Goal: Transaction & Acquisition: Purchase product/service

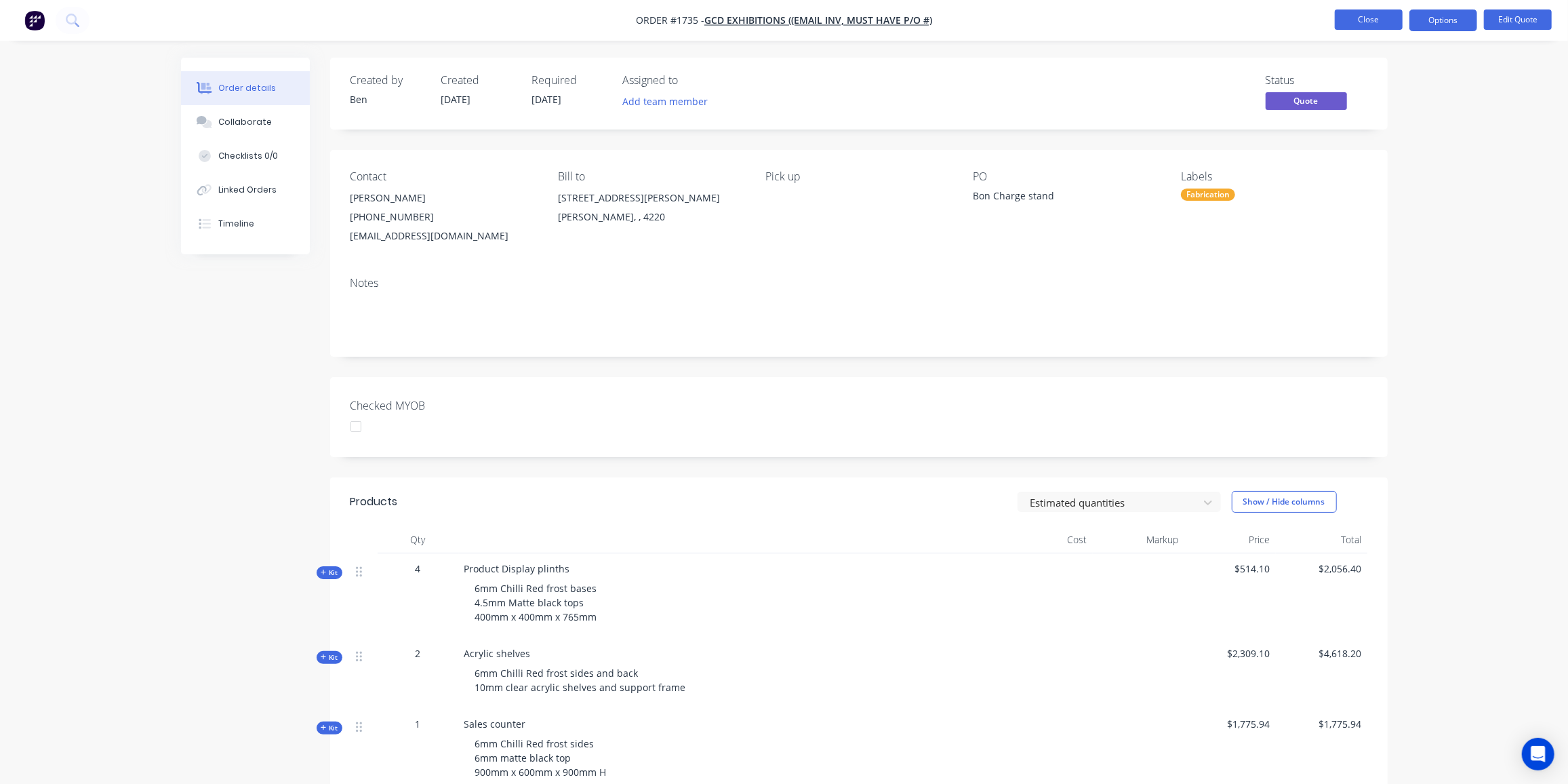
click at [1348, 21] on button "Close" at bounding box center [1369, 20] width 67 height 21
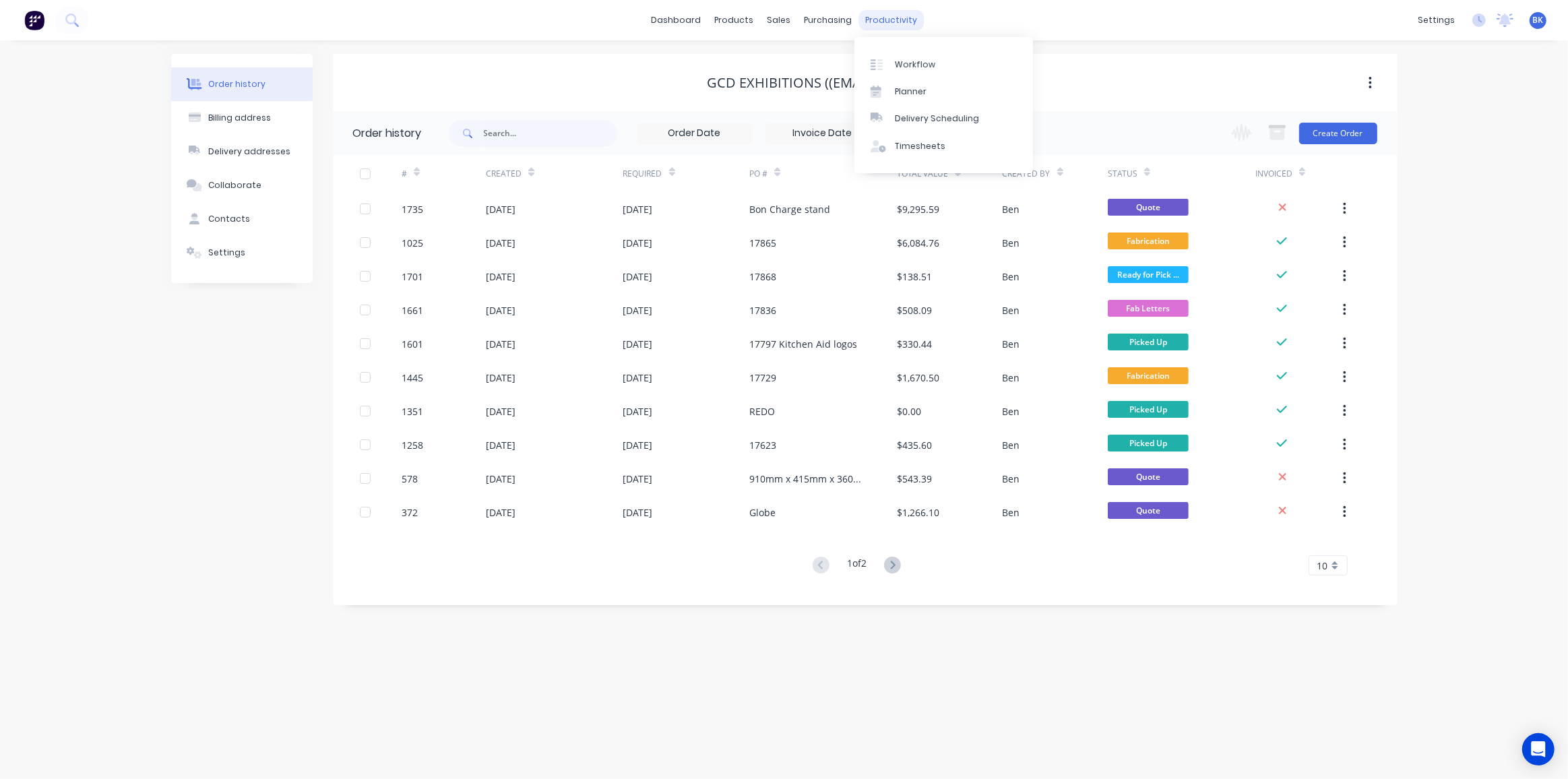
click at [902, 17] on div "productivity" at bounding box center [891, 20] width 65 height 20
drag, startPoint x: 915, startPoint y: 54, endPoint x: 915, endPoint y: 61, distance: 7.0
click at [915, 54] on link "Workflow" at bounding box center [943, 64] width 178 height 27
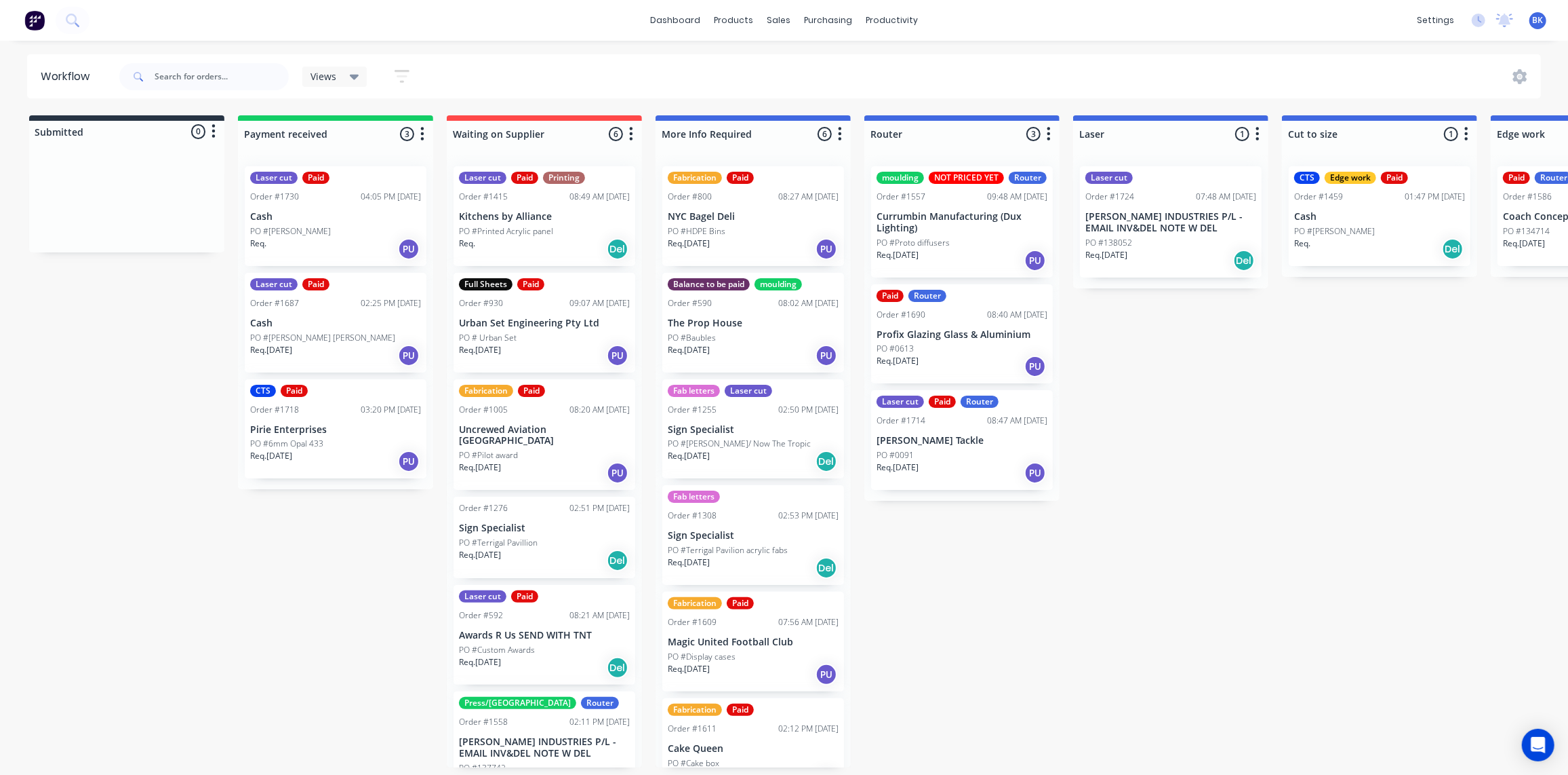
drag, startPoint x: 1172, startPoint y: 448, endPoint x: 1259, endPoint y: 452, distance: 87.1
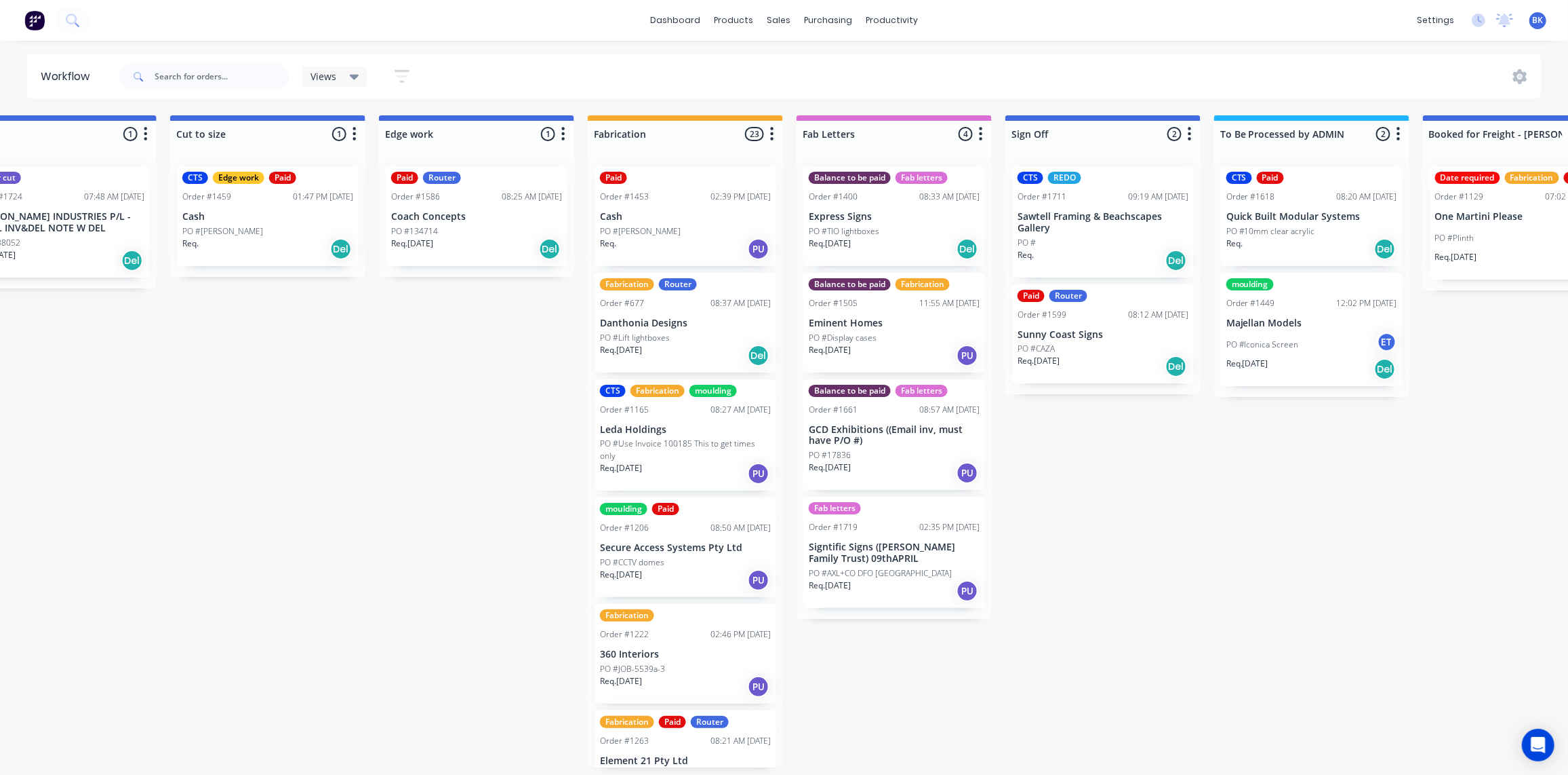
scroll to position [1, 1112]
click at [863, 321] on p "Eminent Homes" at bounding box center [895, 323] width 171 height 12
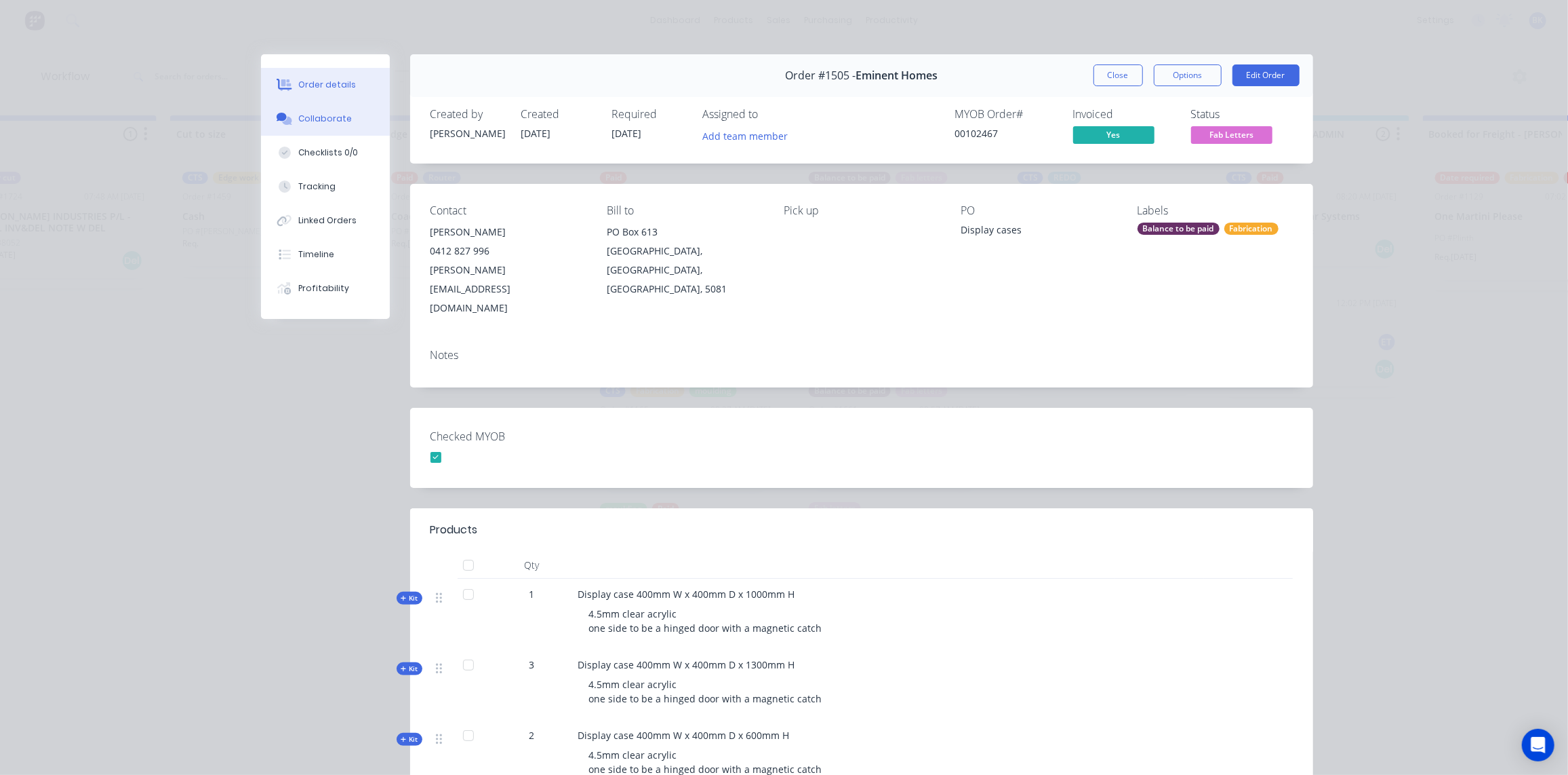
click at [328, 117] on div "Collaborate" at bounding box center [324, 119] width 54 height 12
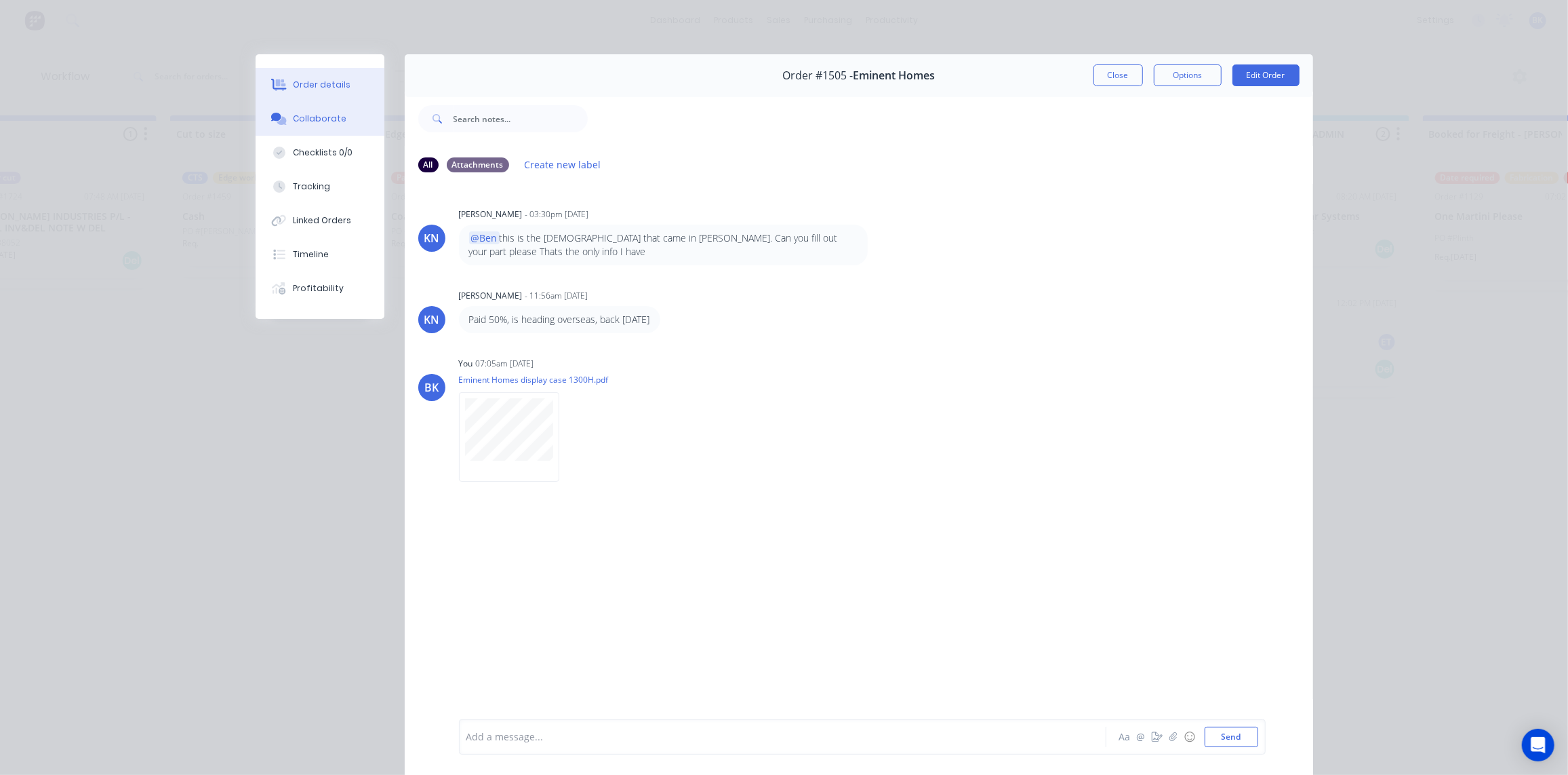
click at [329, 86] on div "Order details" at bounding box center [322, 85] width 58 height 12
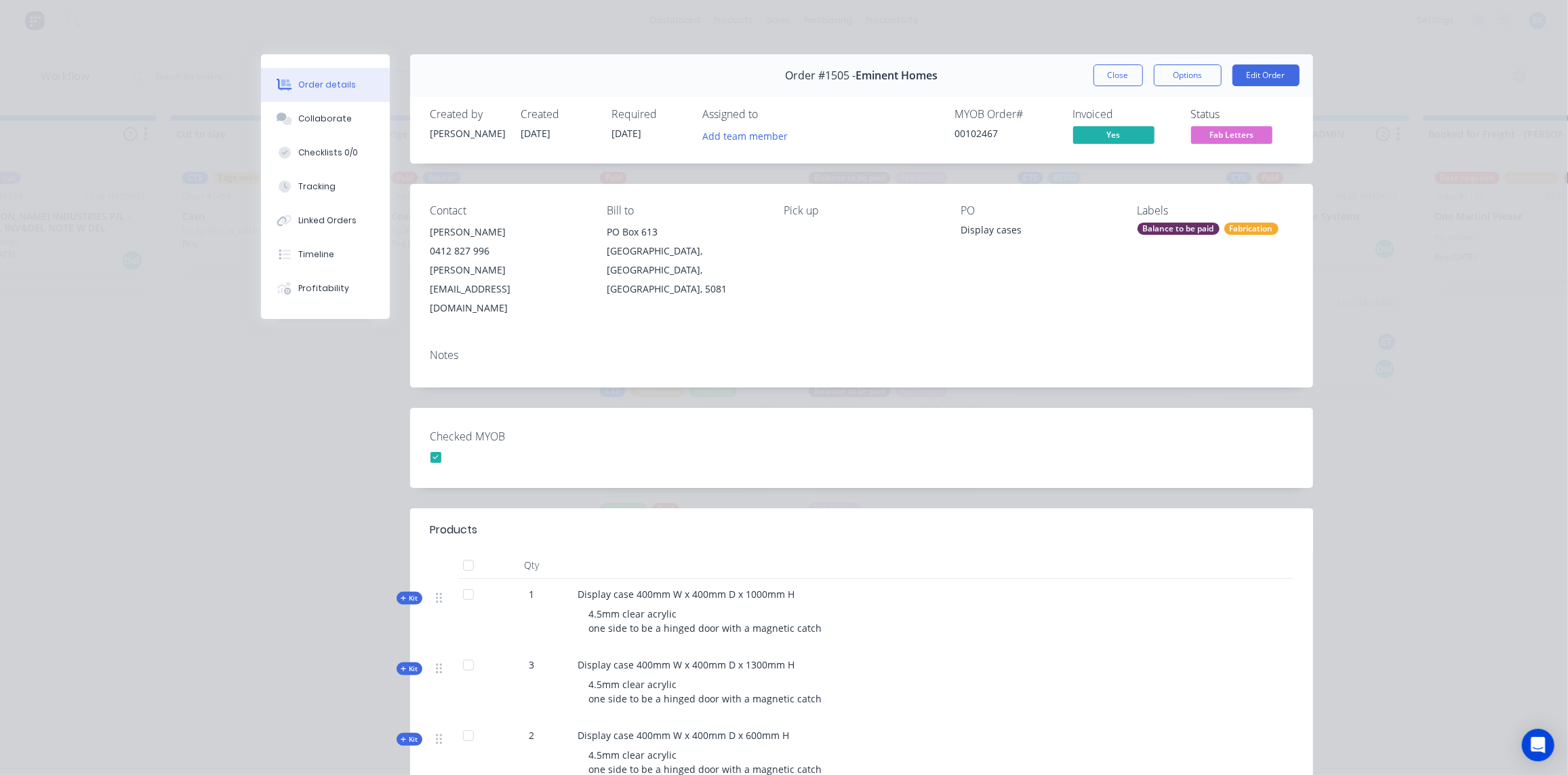
scroll to position [0, 1112]
click at [1132, 77] on button "Close" at bounding box center [1119, 75] width 49 height 21
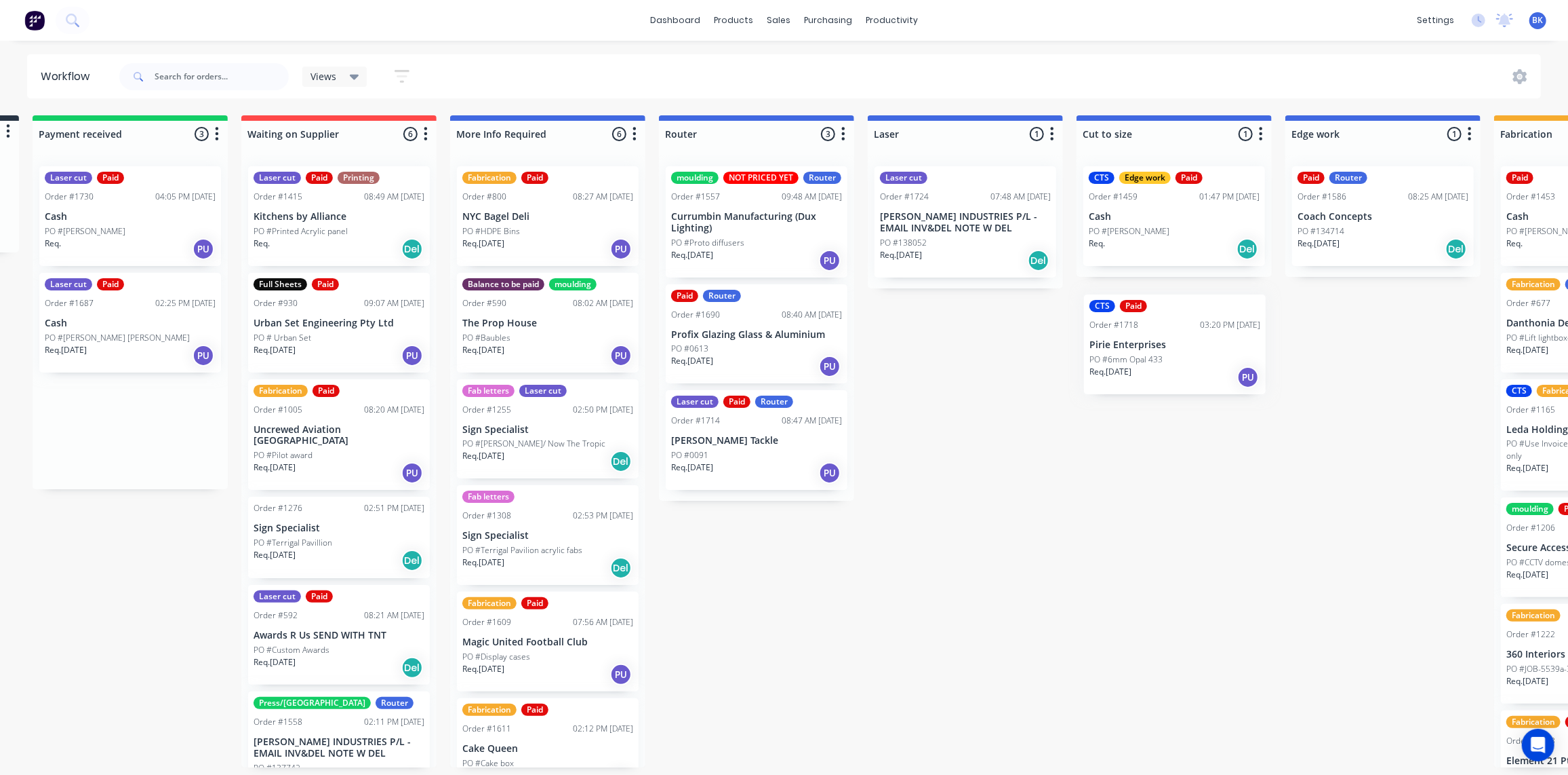
scroll to position [0, 207]
drag, startPoint x: 323, startPoint y: 441, endPoint x: 1165, endPoint y: 345, distance: 847.5
click at [1165, 348] on div "Submitted 0 Status colour #273444 hex #273444 Save Cancel Summaries Total order…" at bounding box center [1404, 441] width 3244 height 652
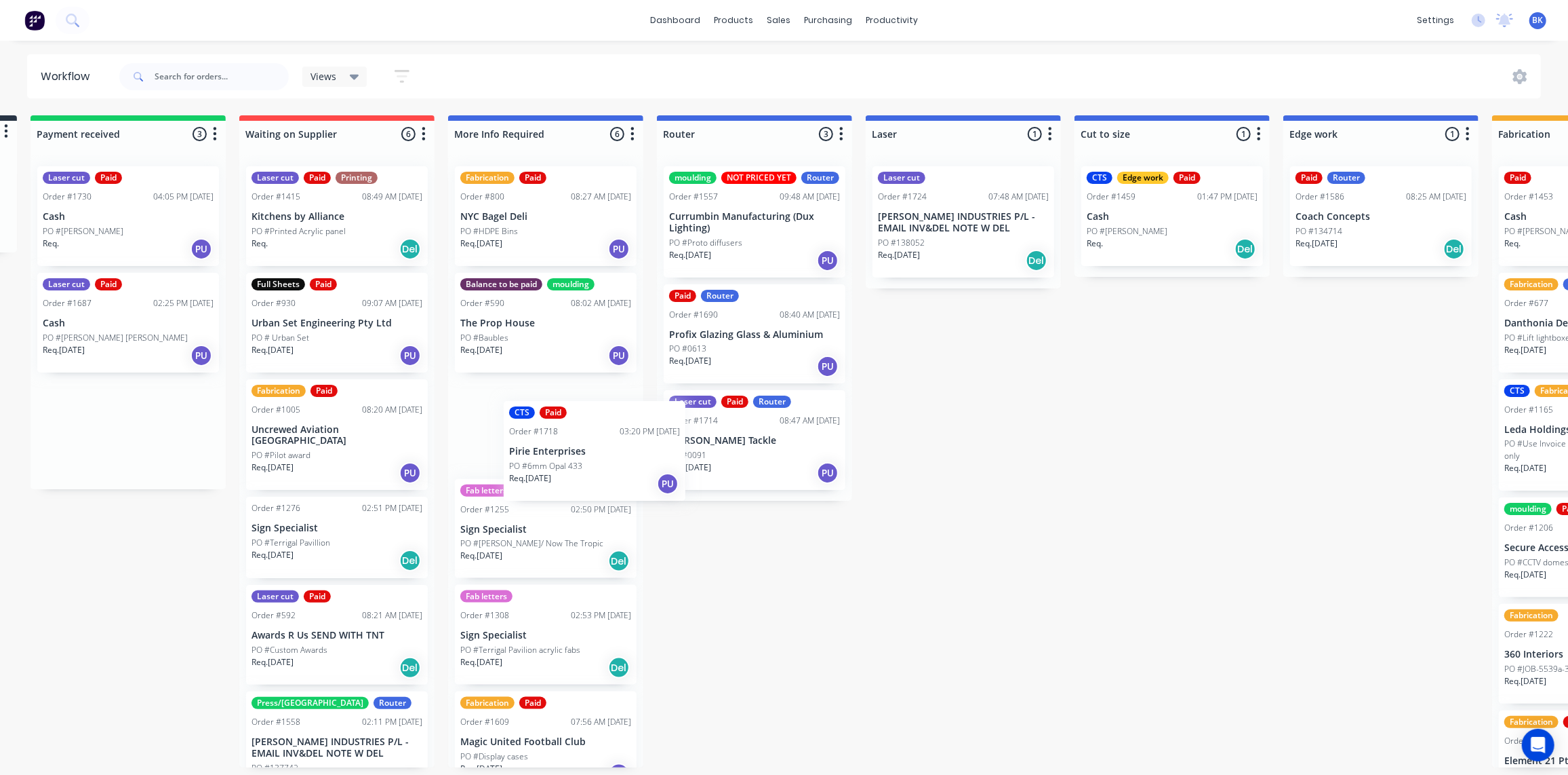
scroll to position [0, 205]
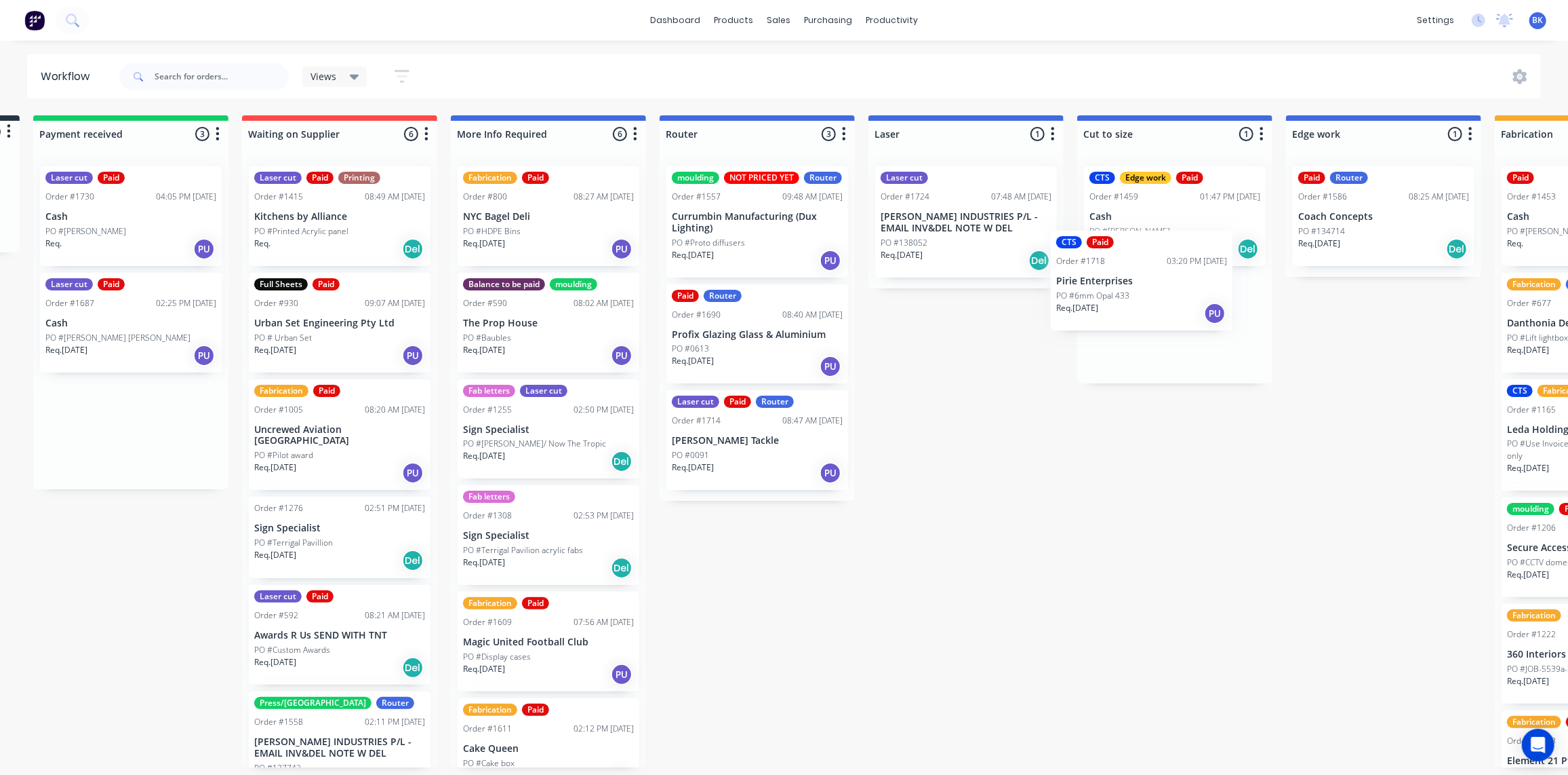
drag, startPoint x: 137, startPoint y: 429, endPoint x: 1156, endPoint y: 291, distance: 1028.3
click at [1172, 289] on div "Submitted 0 Status colour #273444 hex #273444 Save Cancel Summaries Total order…" at bounding box center [1407, 441] width 3244 height 652
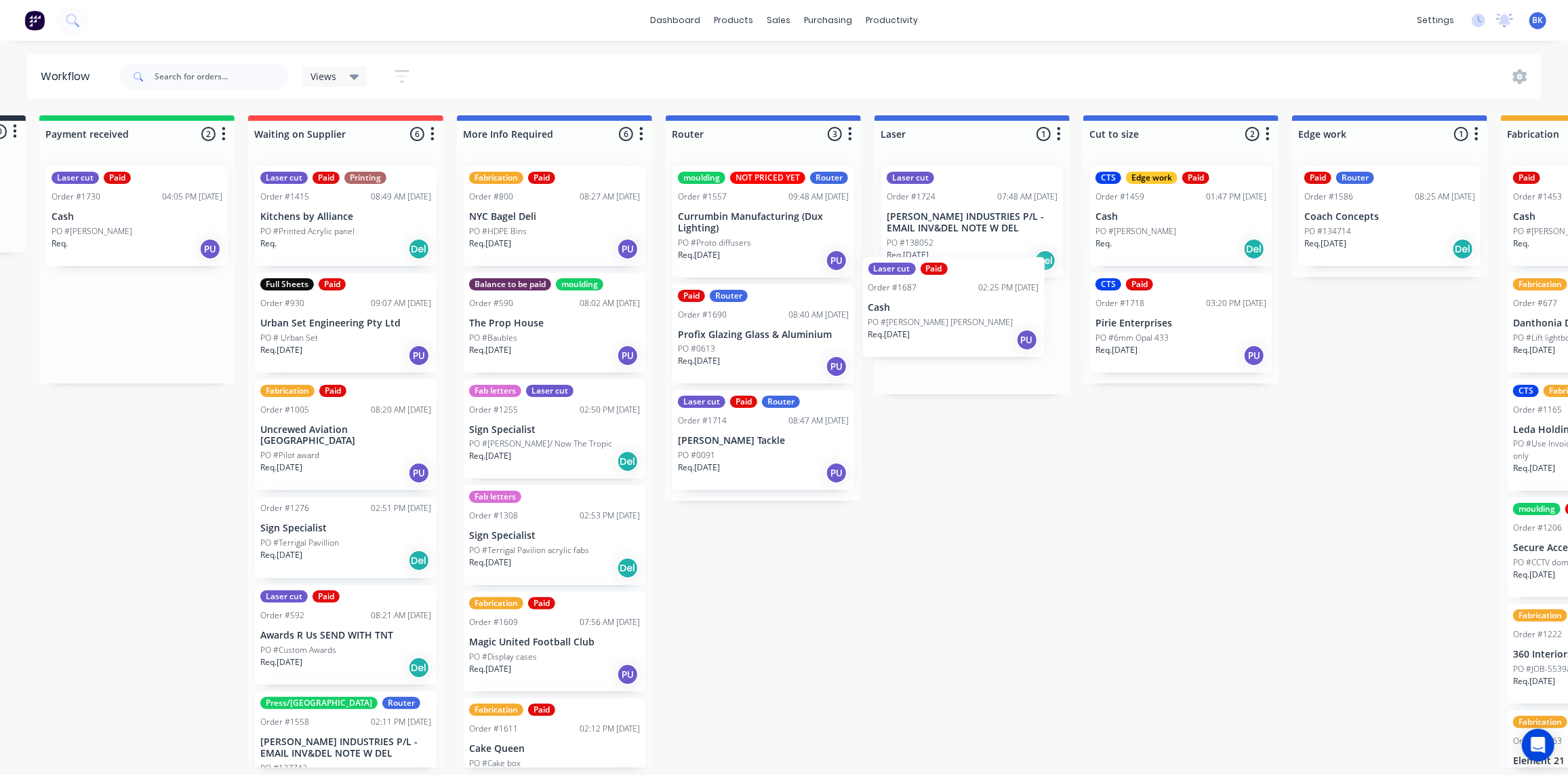
drag, startPoint x: 113, startPoint y: 321, endPoint x: 938, endPoint y: 312, distance: 825.0
click at [938, 312] on div "Submitted 0 Status colour #273444 hex #273444 Save Cancel Summaries Total order…" at bounding box center [1412, 441] width 3244 height 652
click at [117, 214] on p "Cash" at bounding box center [137, 217] width 171 height 12
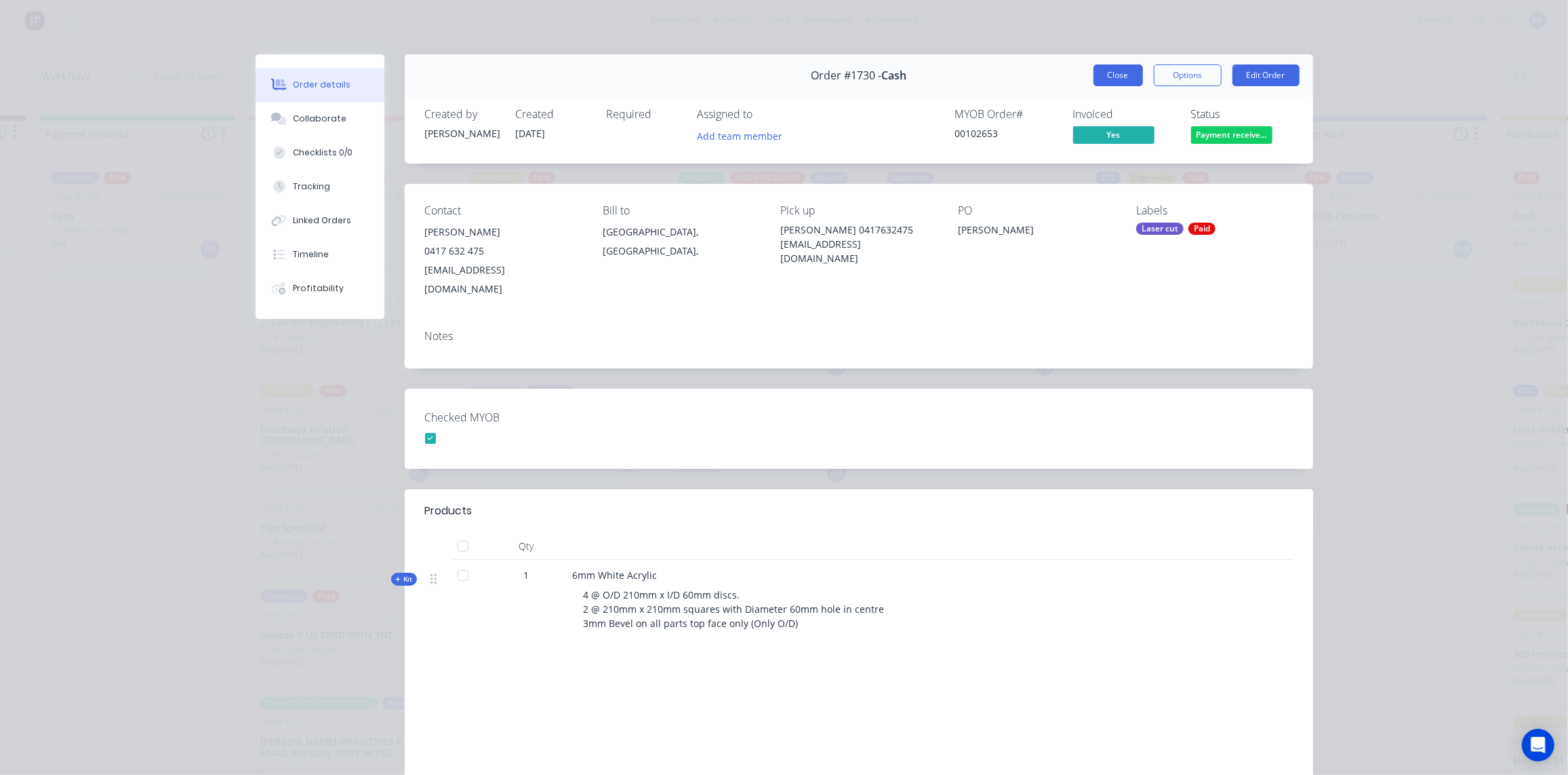
click at [1105, 72] on button "Close" at bounding box center [1119, 75] width 49 height 21
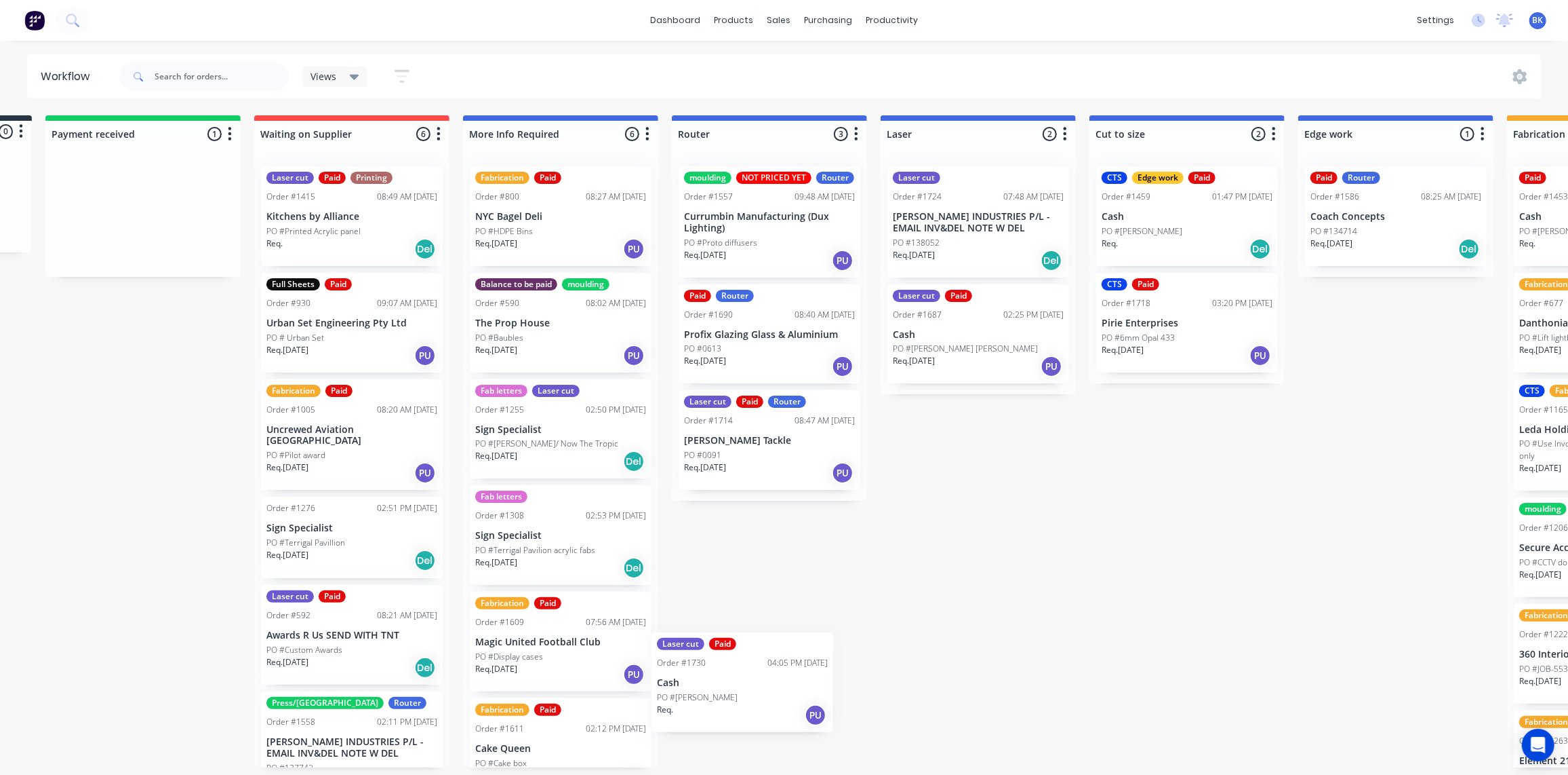
scroll to position [2, 0]
drag, startPoint x: 94, startPoint y: 218, endPoint x: 954, endPoint y: 413, distance: 881.8
click at [987, 416] on div "Submitted 0 Status colour #273444 hex #273444 Save Cancel Summaries Total order…" at bounding box center [1419, 441] width 3244 height 652
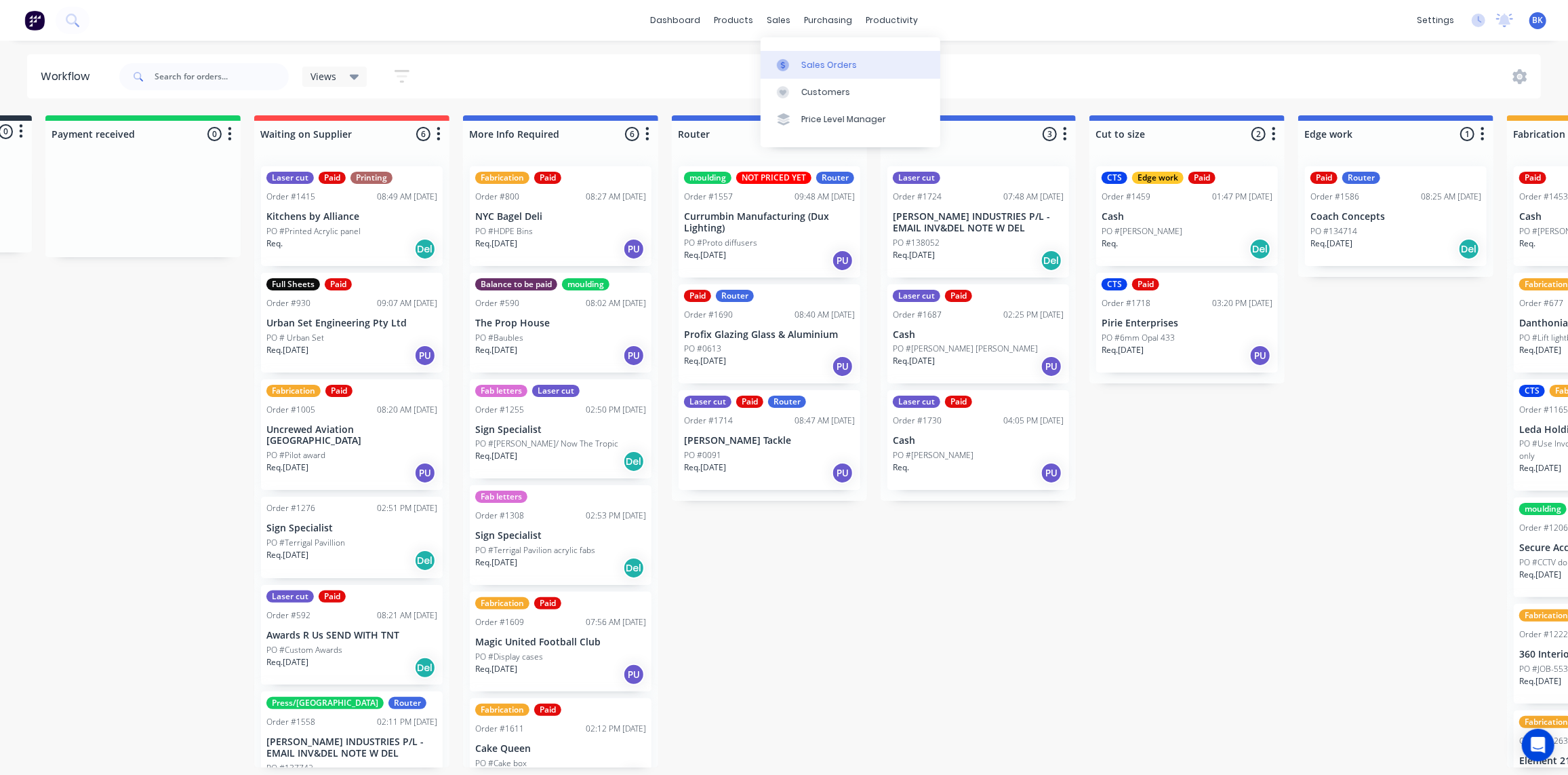
click at [797, 58] on link "Sales Orders" at bounding box center [850, 64] width 179 height 27
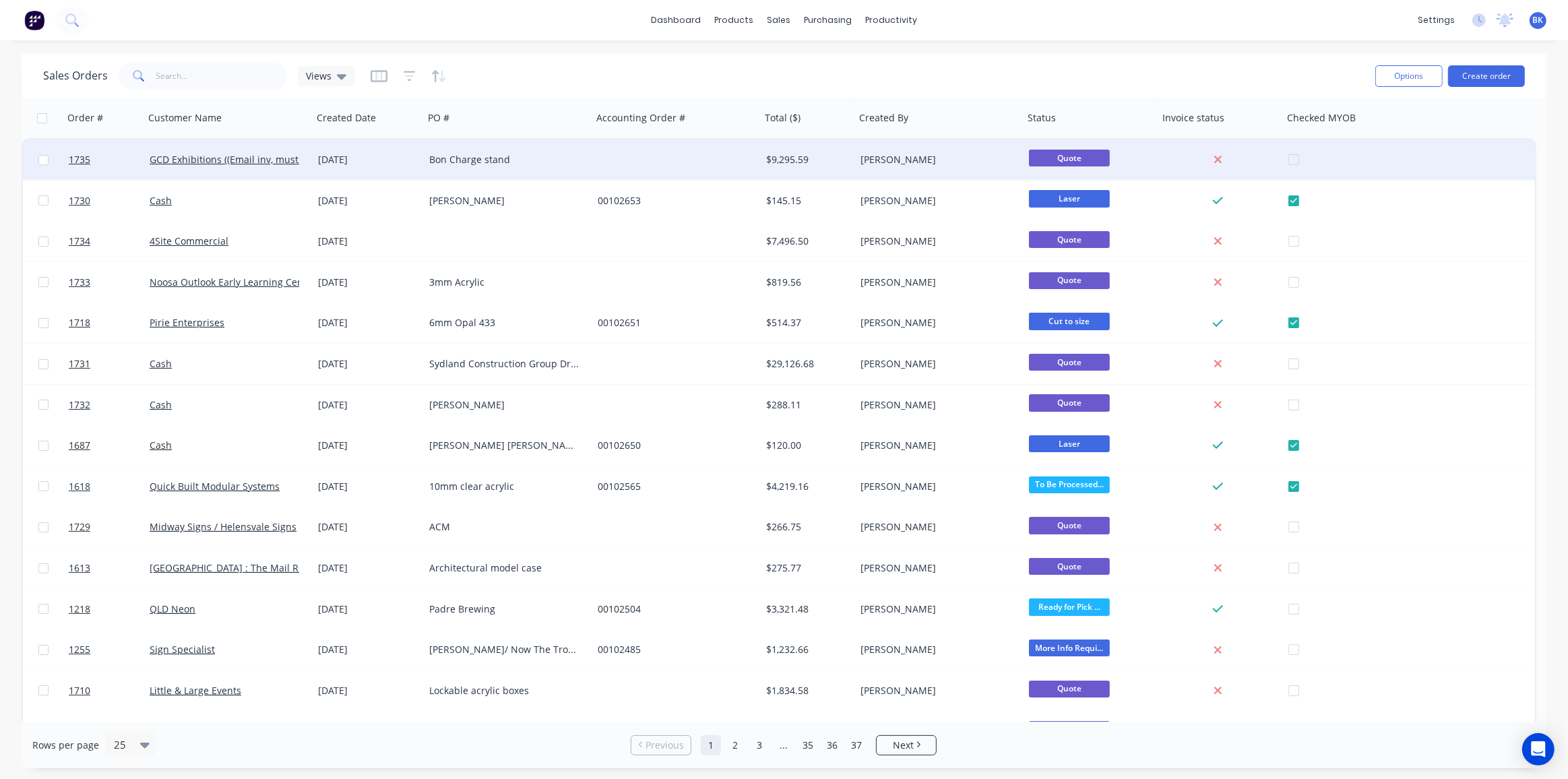
click at [474, 160] on div "Bon Charge stand" at bounding box center [504, 160] width 150 height 13
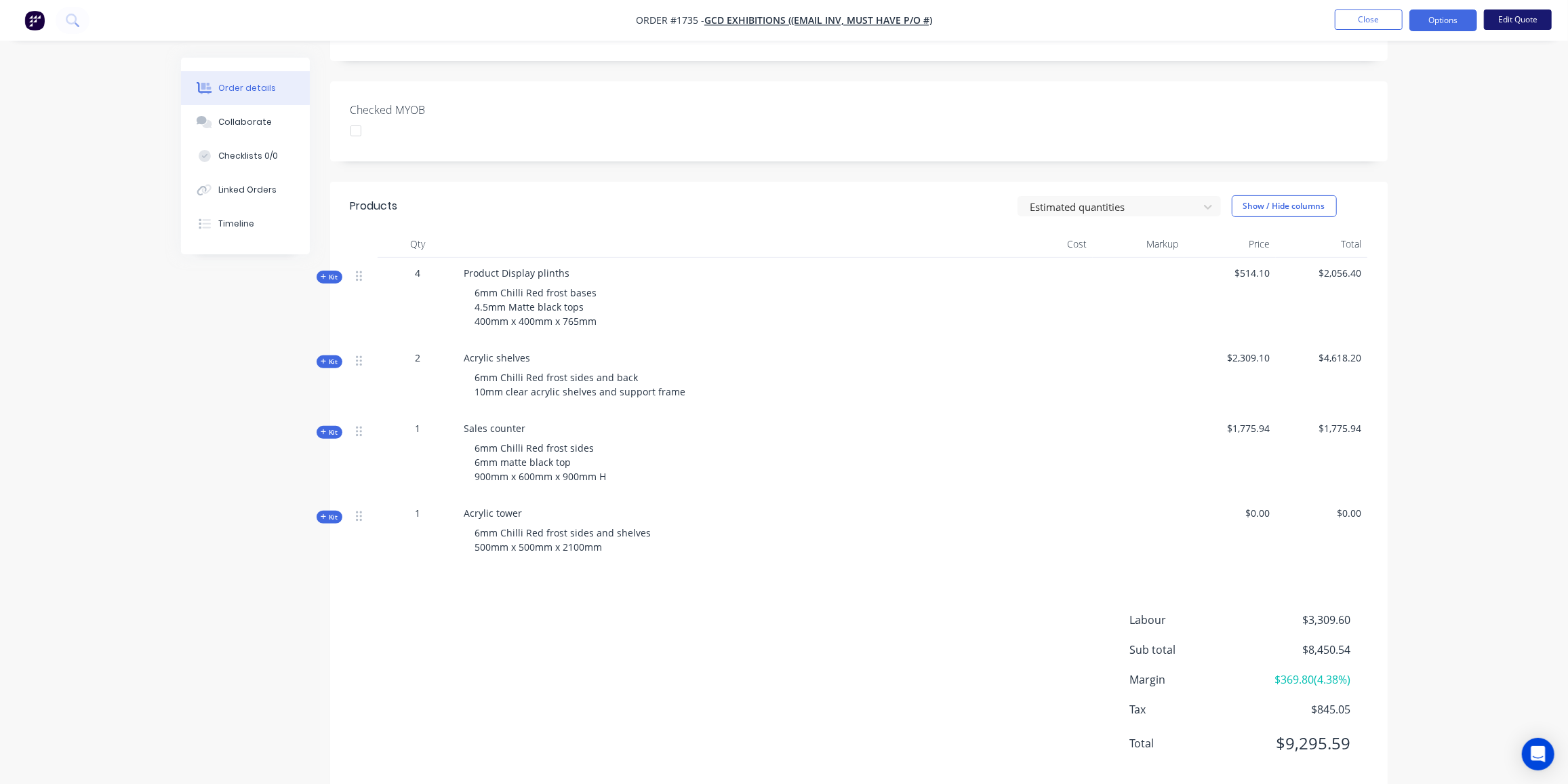
scroll to position [296, 0]
click at [1536, 20] on button "Edit Quote" at bounding box center [1518, 20] width 67 height 21
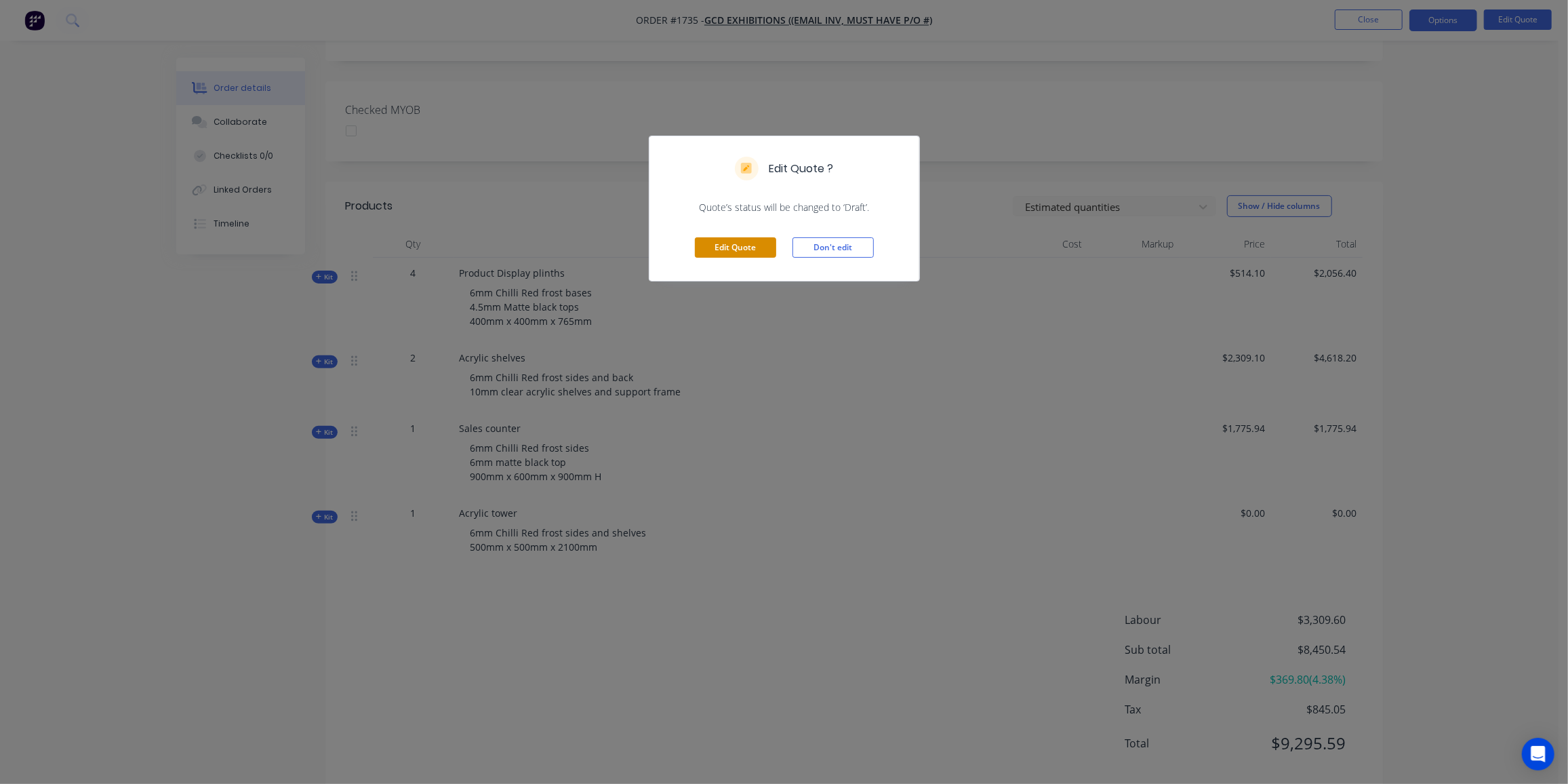
click at [728, 245] on button "Edit Quote" at bounding box center [735, 247] width 81 height 21
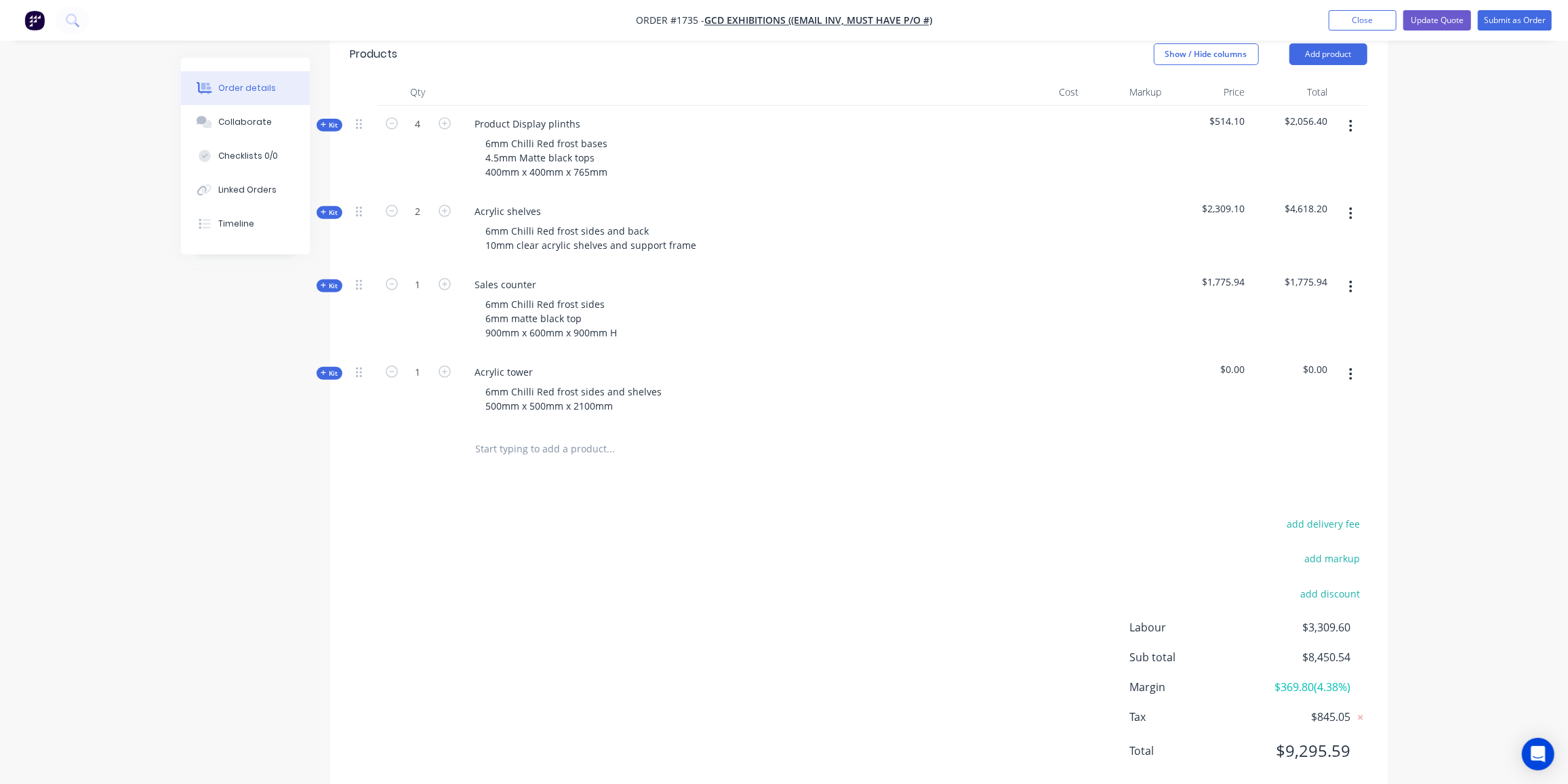
scroll to position [469, 0]
click at [328, 368] on span "Kit" at bounding box center [329, 373] width 17 height 10
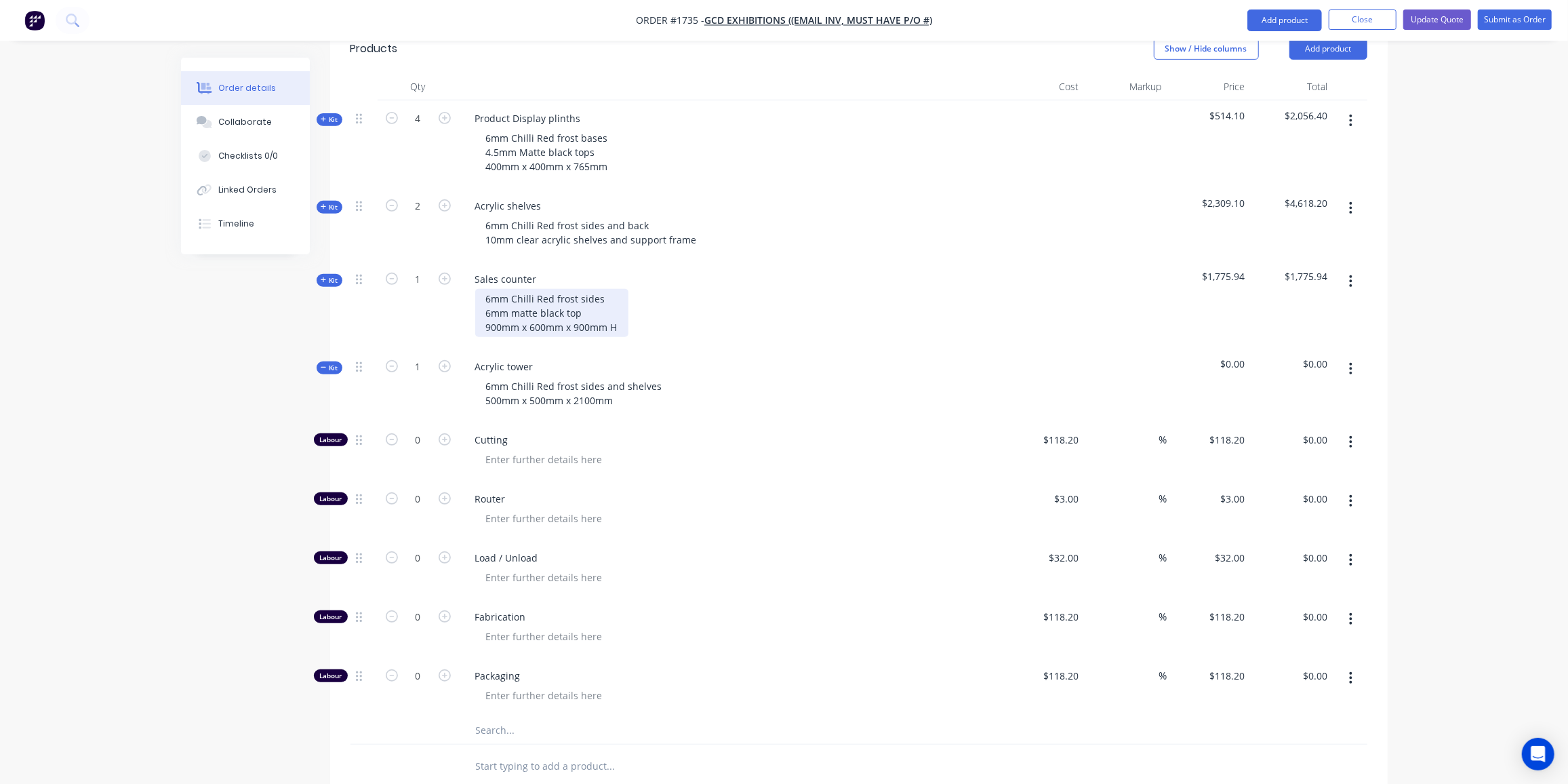
scroll to position [474, 0]
click at [340, 275] on button "Kit" at bounding box center [329, 282] width 26 height 13
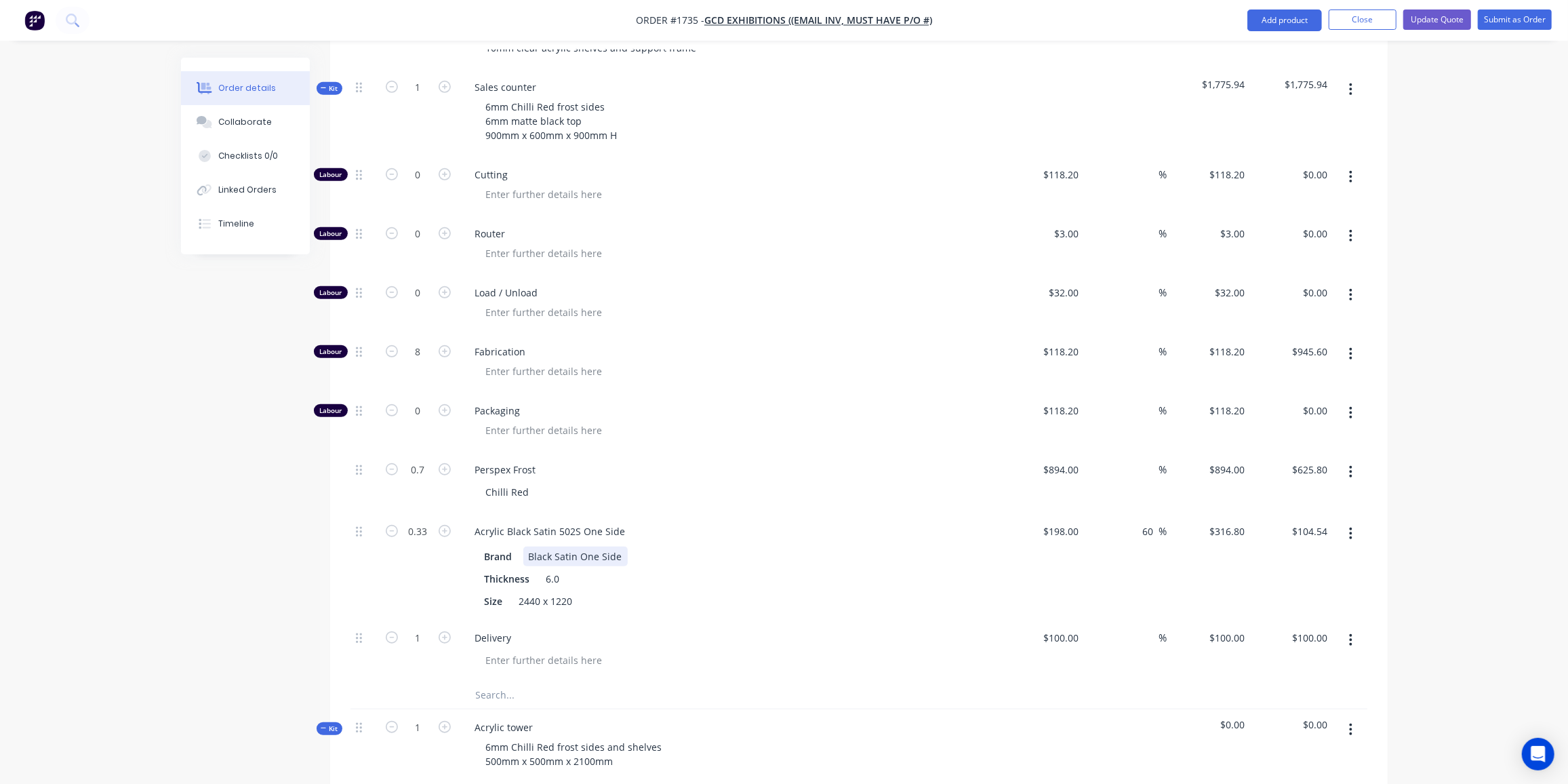
scroll to position [667, 0]
drag, startPoint x: 539, startPoint y: 450, endPoint x: 440, endPoint y: 444, distance: 99.2
click at [440, 451] on div "0.7 Perspex Frost Chilli Red $894.00 $894.00 % $894.00 $894.00 $625.80 $625.80" at bounding box center [859, 482] width 1017 height 62
copy div "Perspex Frost"
click at [337, 82] on span "Kit" at bounding box center [329, 87] width 17 height 10
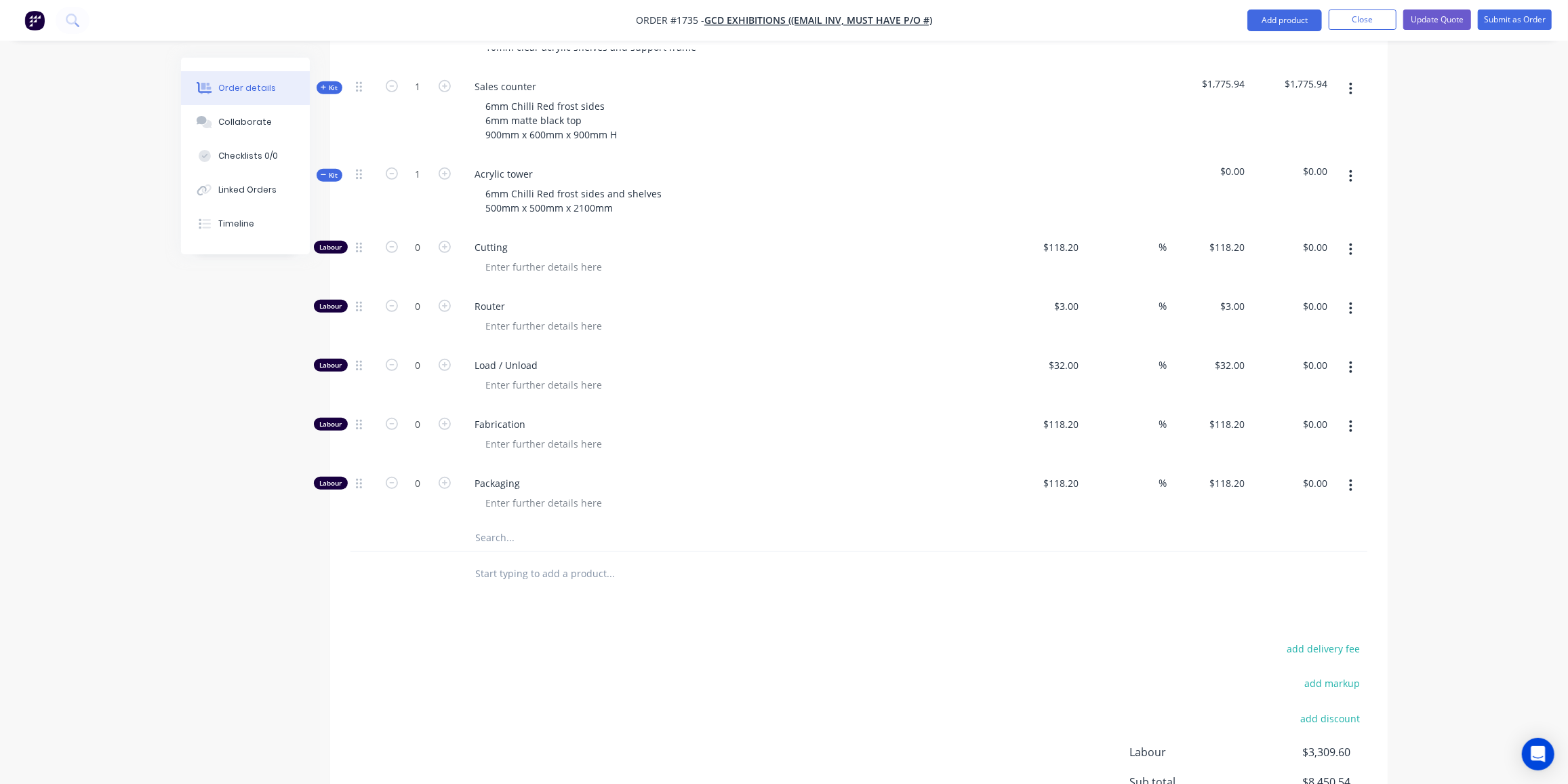
click at [494, 525] on input "text" at bounding box center [610, 538] width 271 height 27
paste input "Perspex Frost"
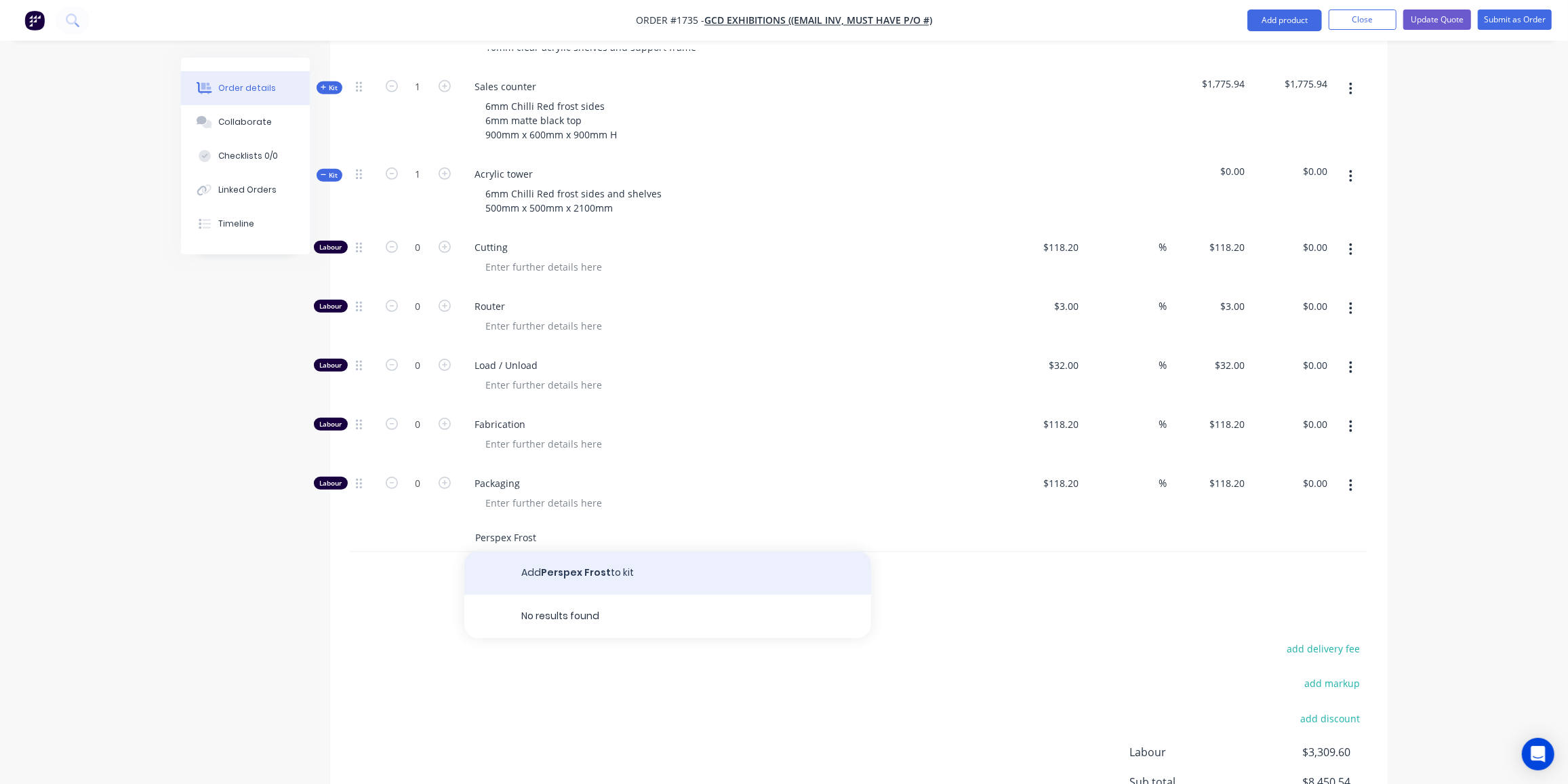
type input "Perspex Frost"
click at [541, 552] on button "Add Perspex Frost to kit" at bounding box center [668, 573] width 407 height 44
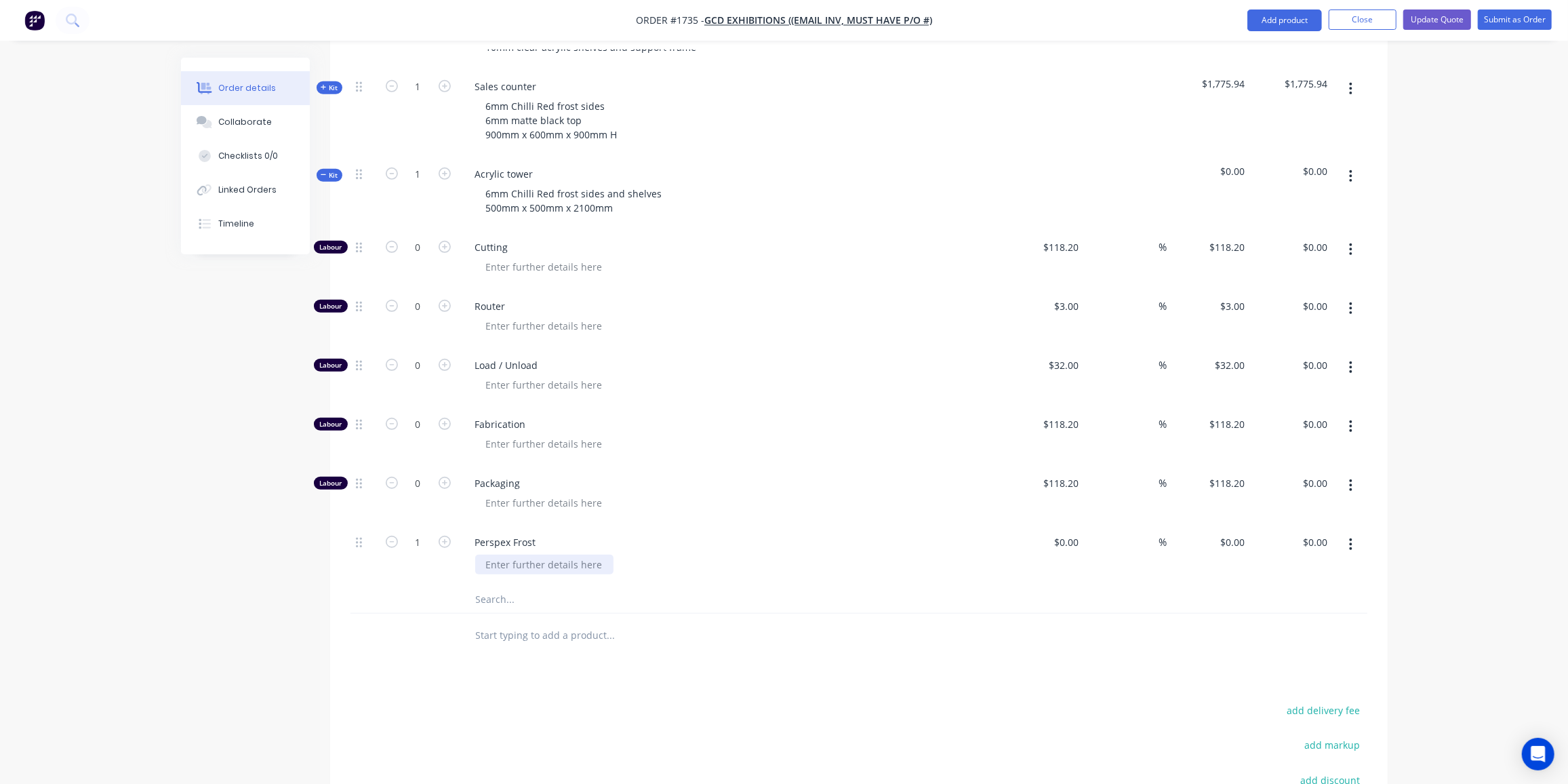
click at [547, 555] on div at bounding box center [544, 565] width 138 height 20
click at [1074, 533] on input at bounding box center [1068, 543] width 31 height 20
type input "$894.00"
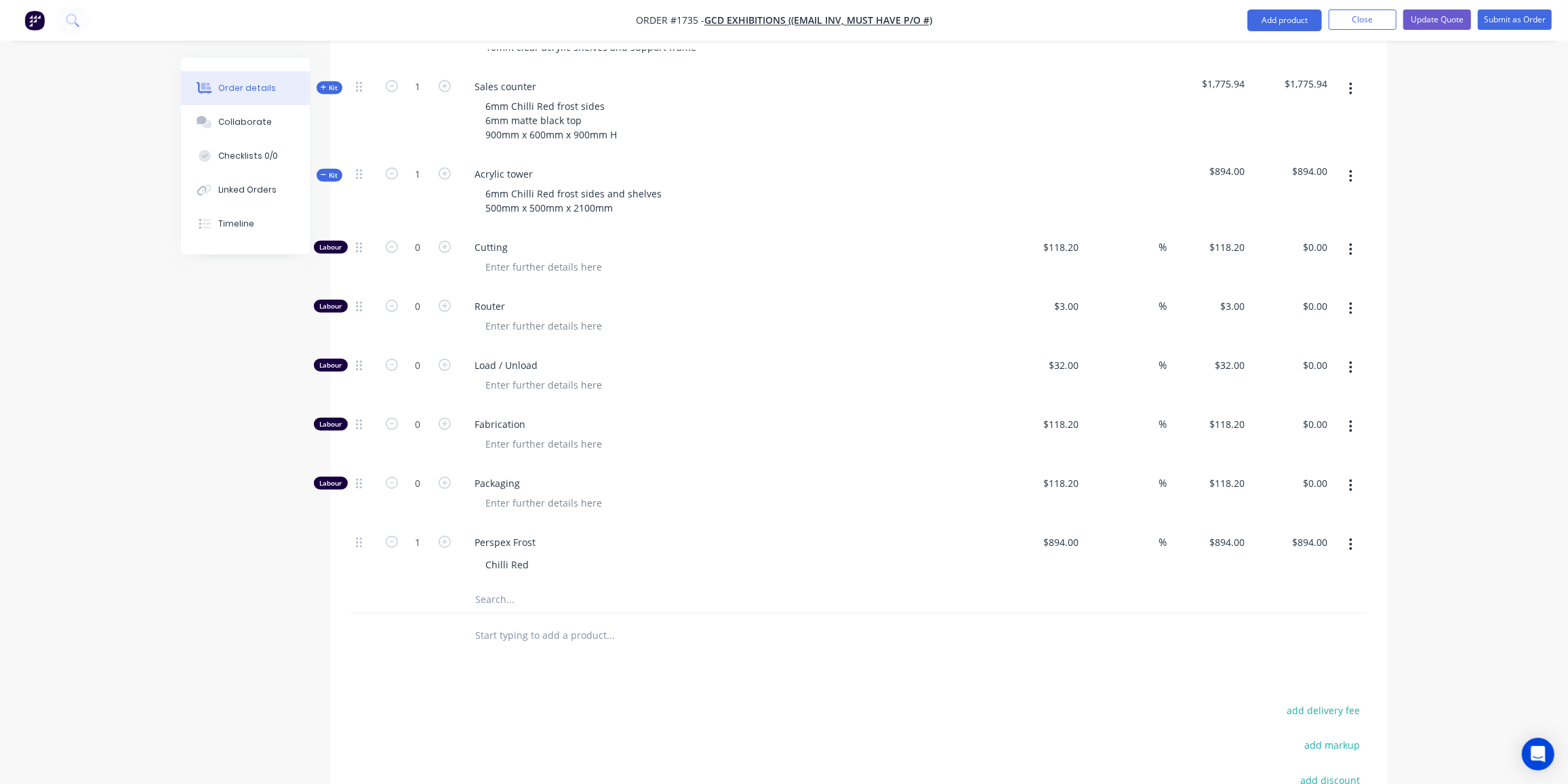
click at [333, 82] on span "Kit" at bounding box center [329, 87] width 17 height 10
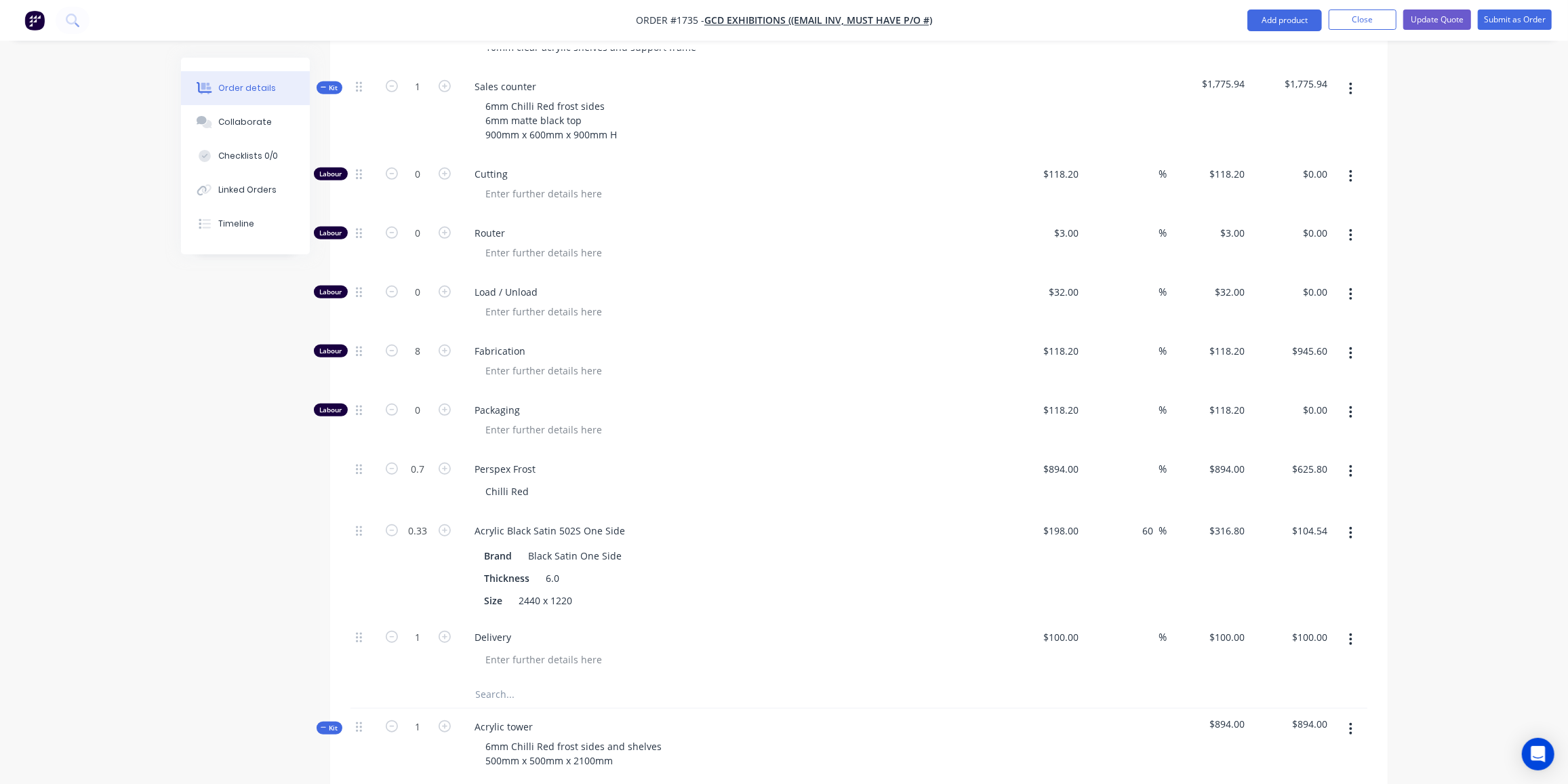
click at [333, 82] on span "Kit" at bounding box center [329, 87] width 17 height 10
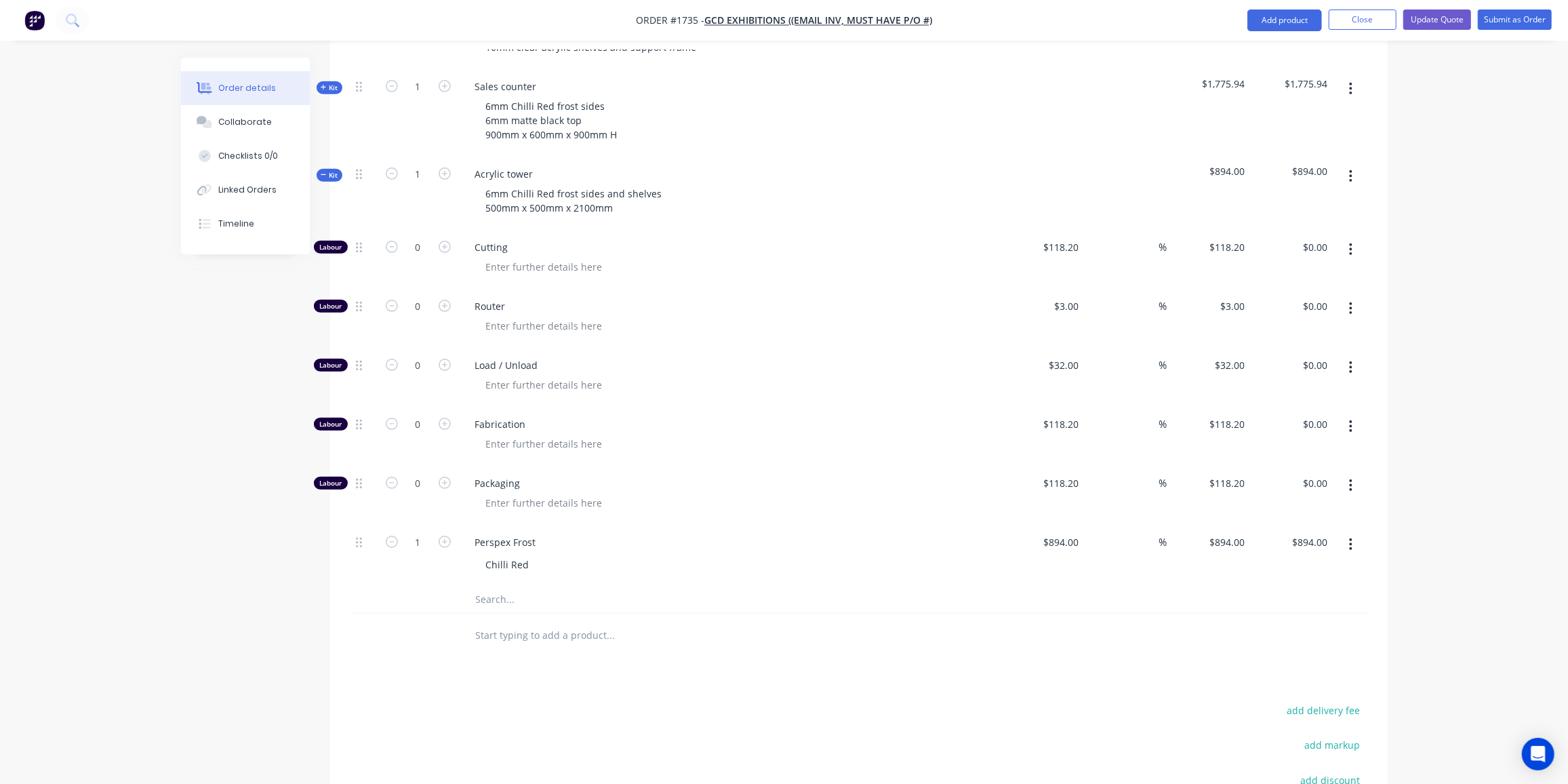
click at [324, 170] on span "Kit" at bounding box center [329, 175] width 17 height 10
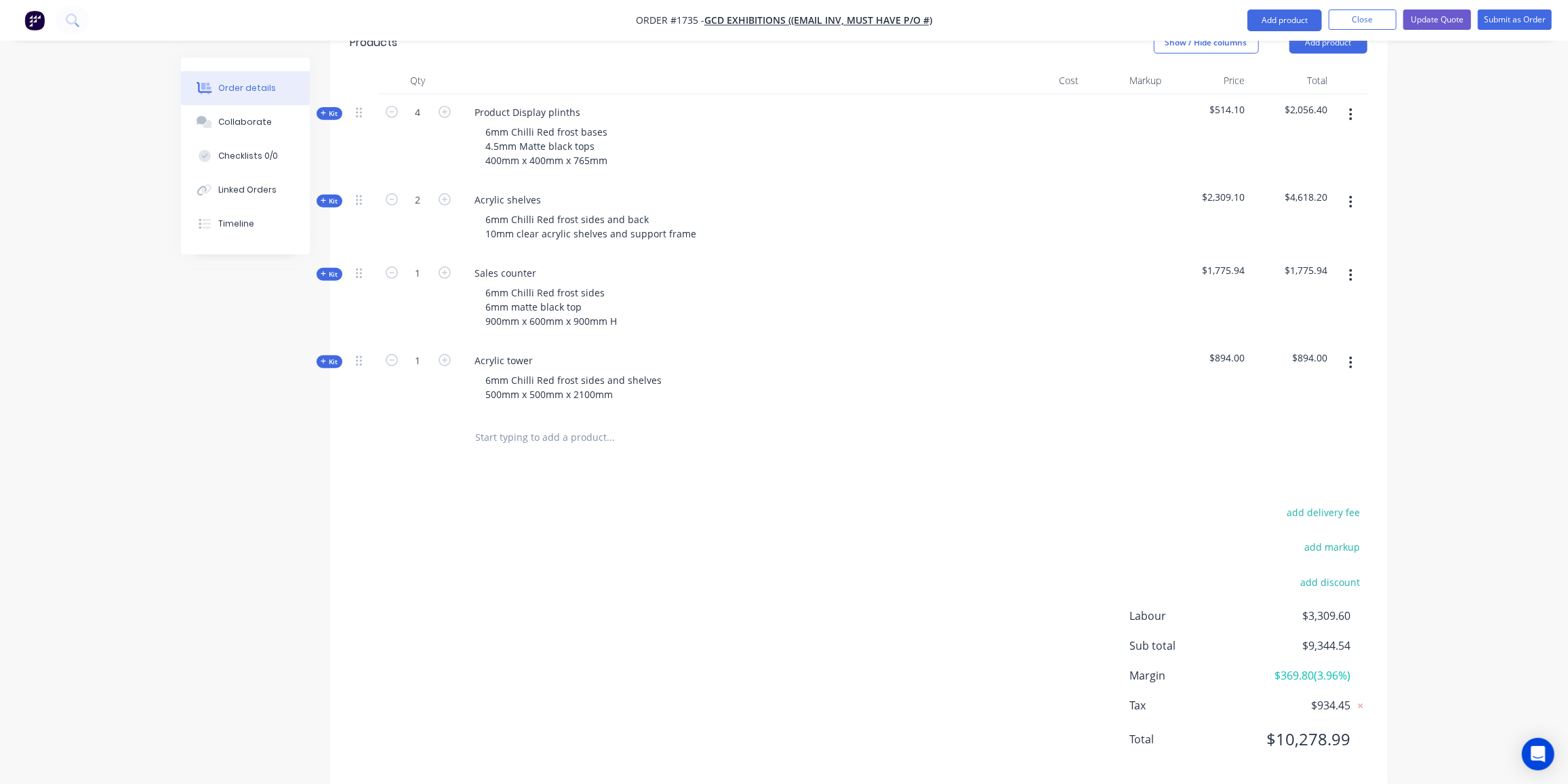
click at [327, 357] on span "Kit" at bounding box center [329, 362] width 17 height 10
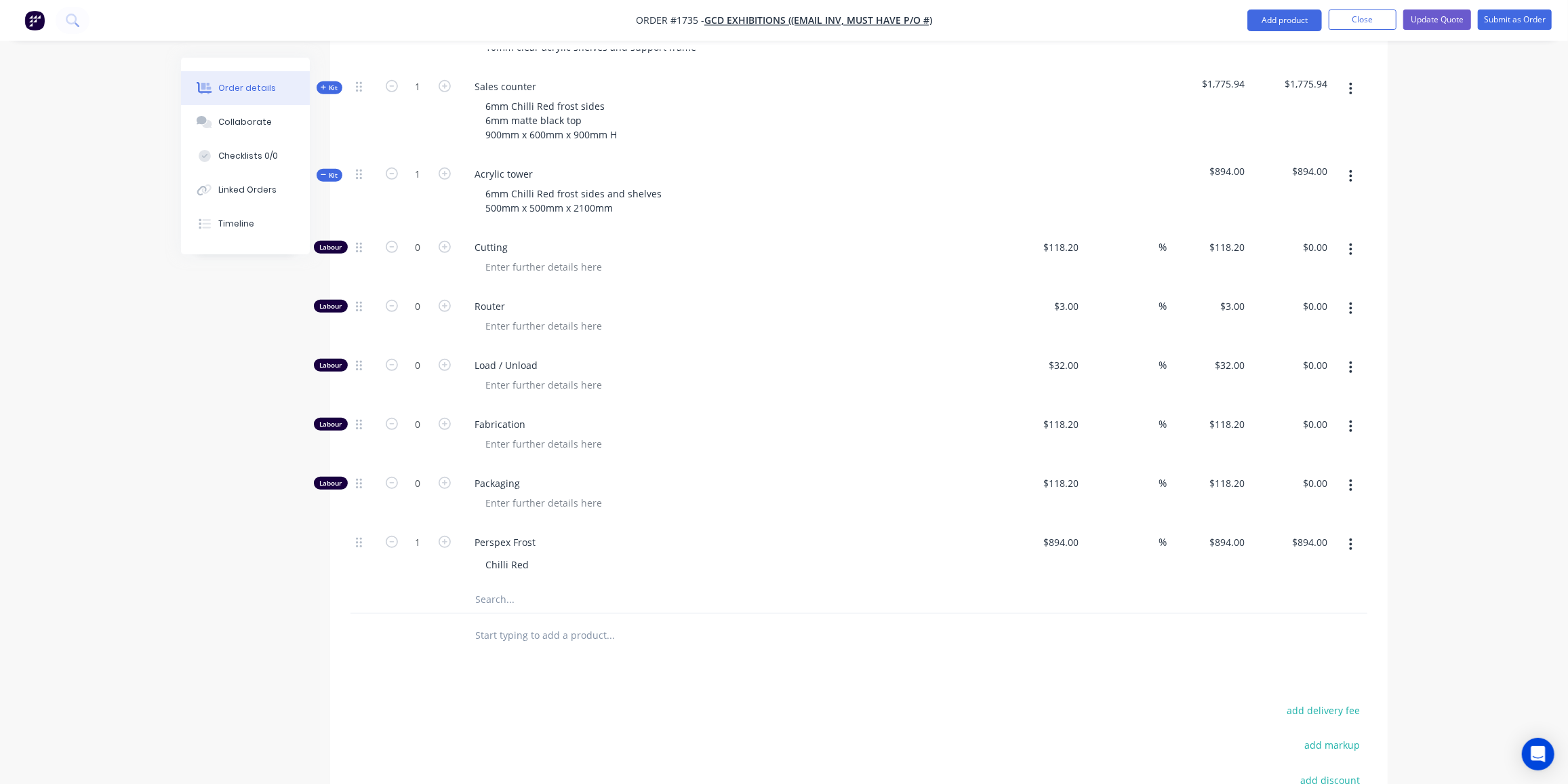
click at [501, 586] on input "text" at bounding box center [610, 600] width 271 height 27
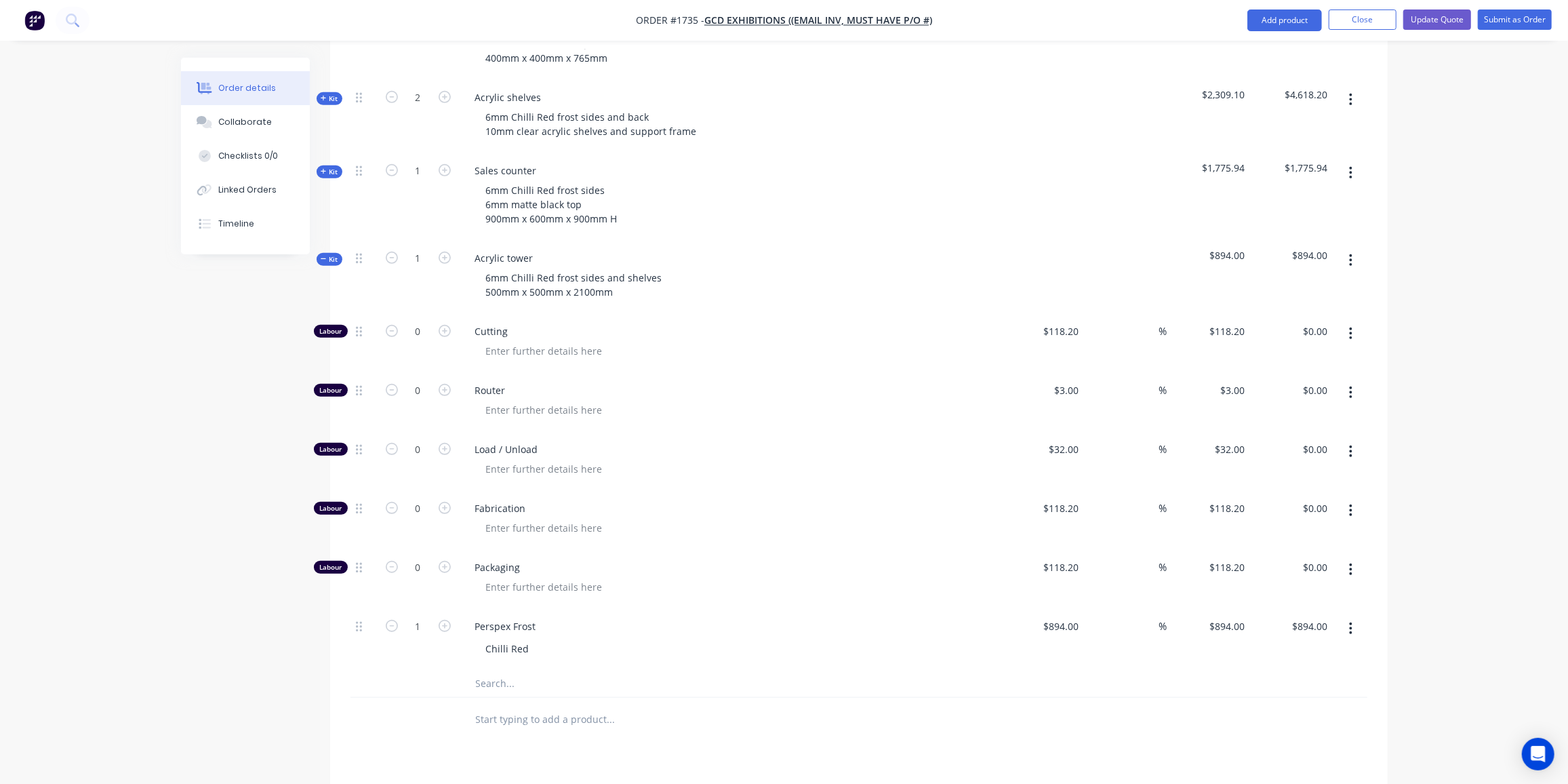
scroll to position [581, 0]
click at [1156, 619] on input at bounding box center [1152, 629] width 16 height 20
type input "60"
type input "1430.4"
type input "$1,430.40"
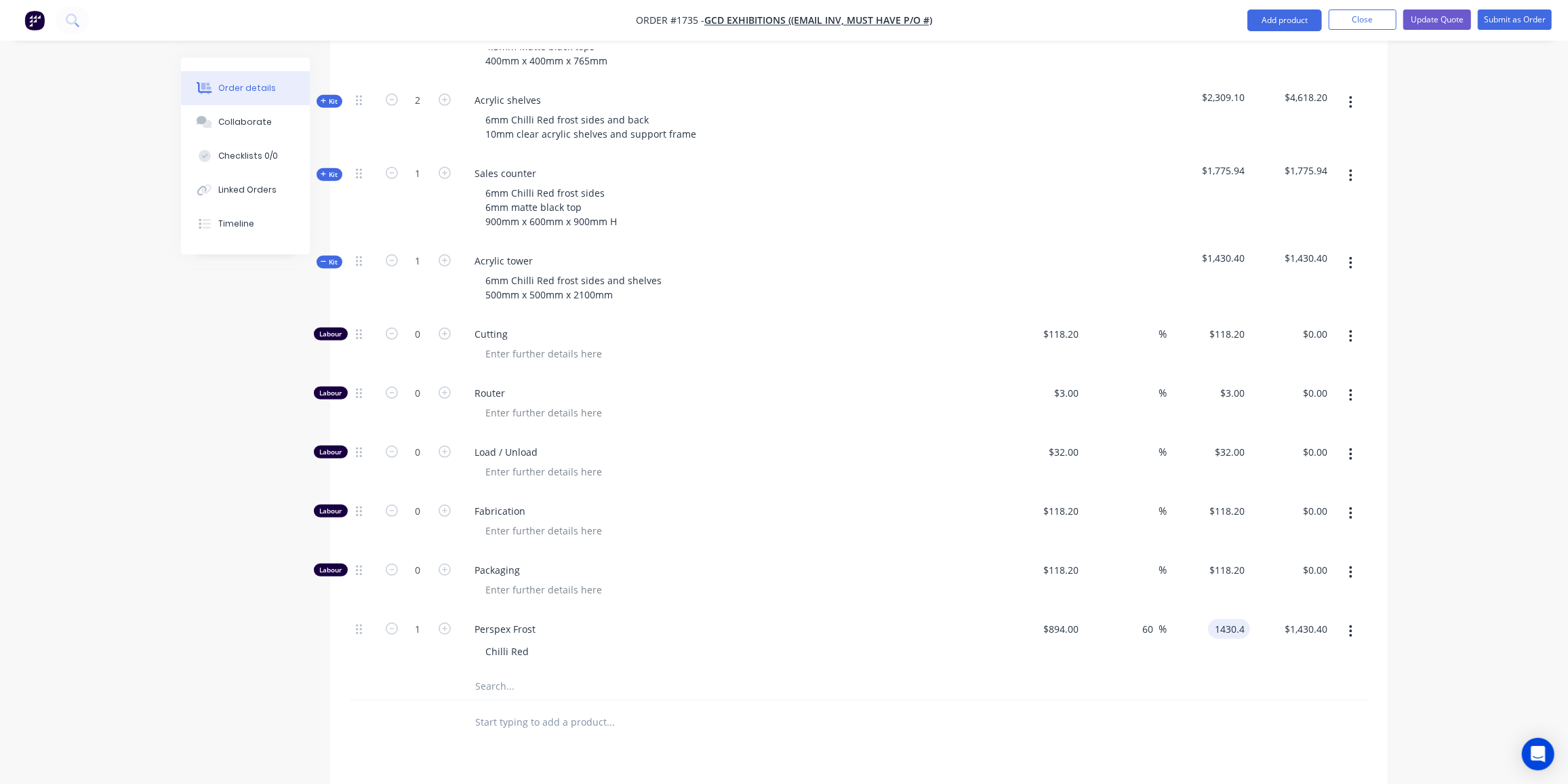
type input "$1,430.40"
click at [337, 170] on span "Kit" at bounding box center [329, 175] width 17 height 10
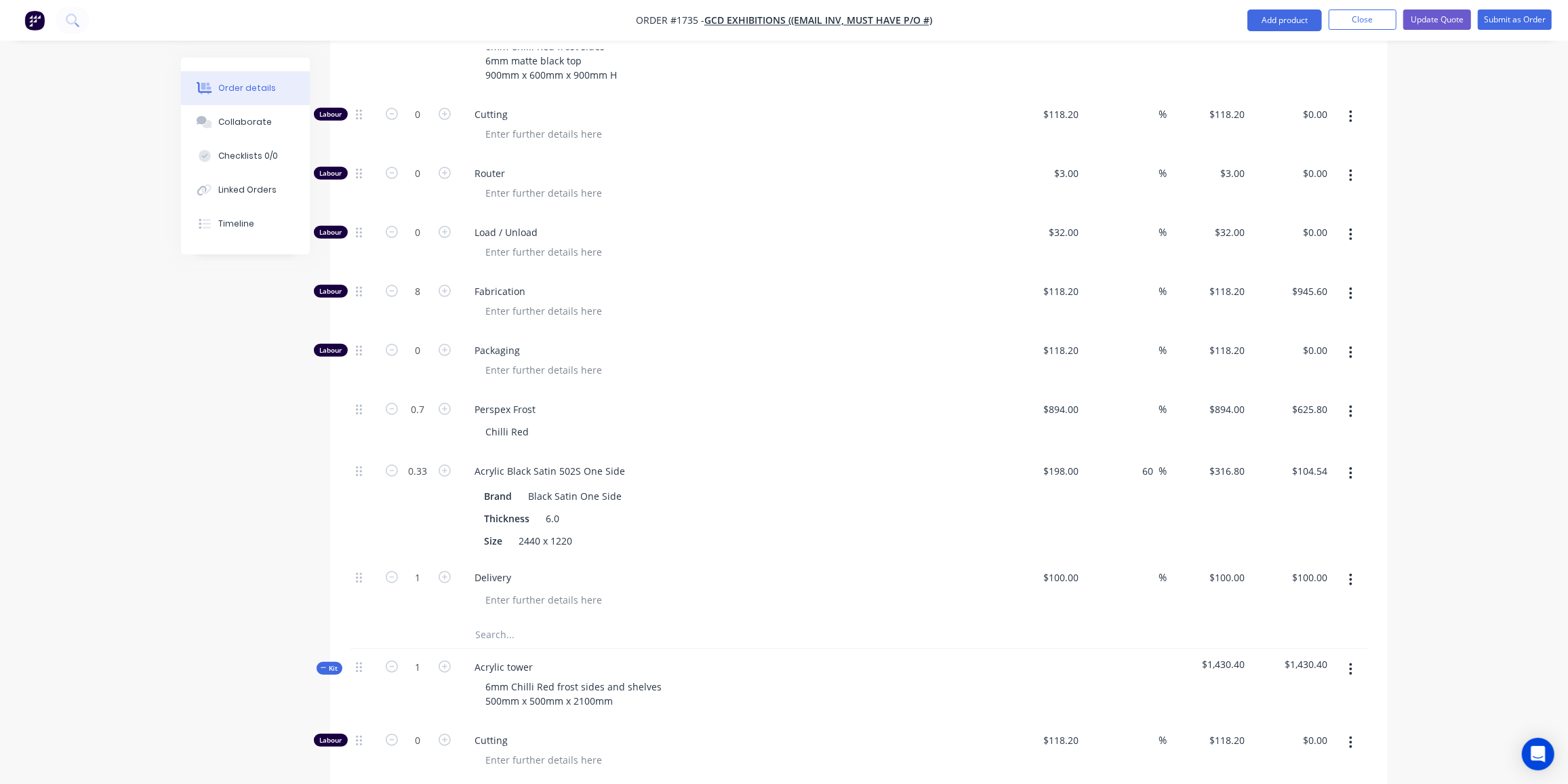
scroll to position [730, 0]
click at [1150, 396] on input at bounding box center [1152, 406] width 16 height 20
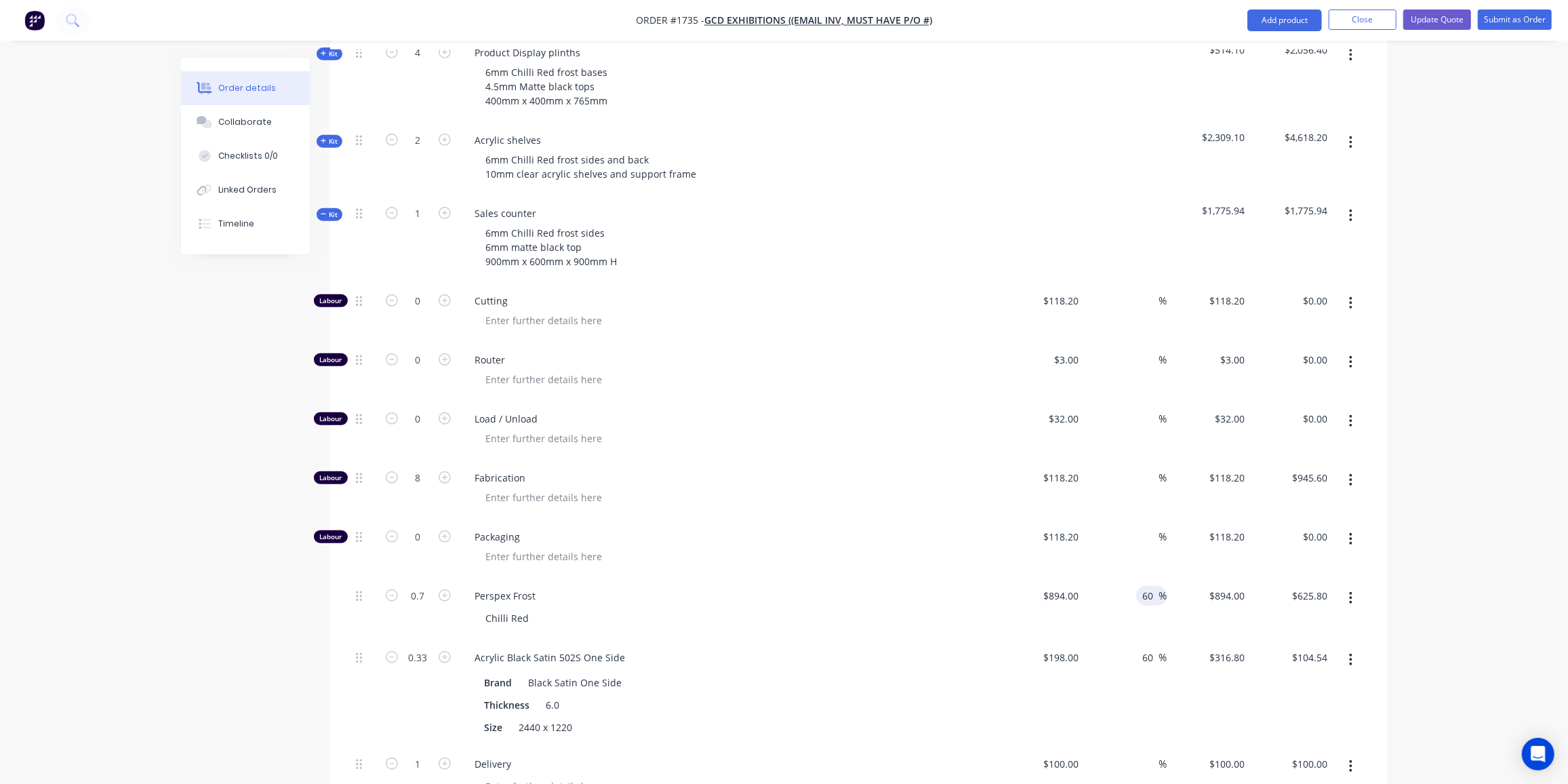
scroll to position [540, 0]
type input "60"
type input "$1,430.40"
type input "$1,001.28"
click at [330, 210] on span "Kit" at bounding box center [329, 215] width 17 height 10
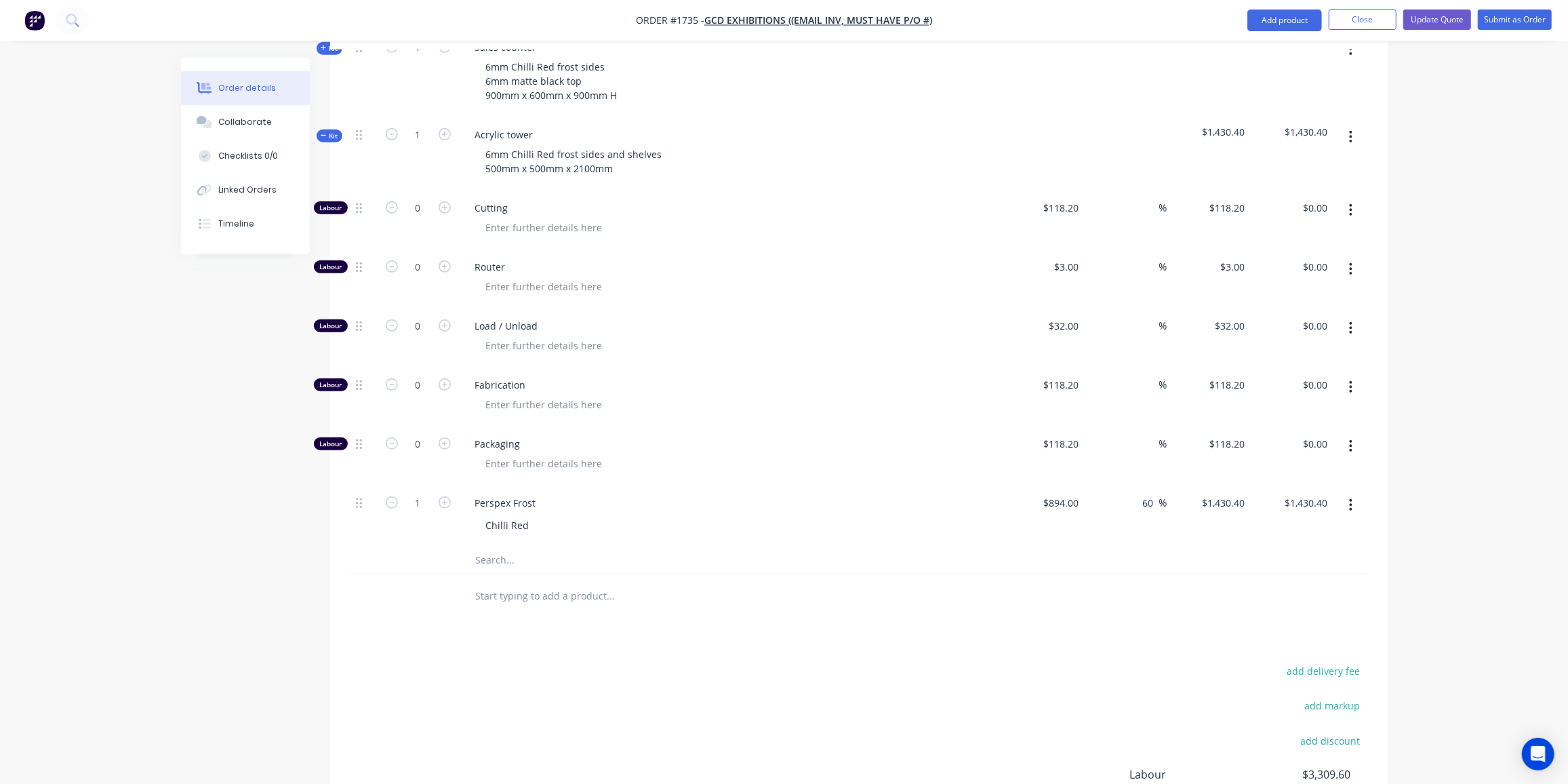
scroll to position [713, 0]
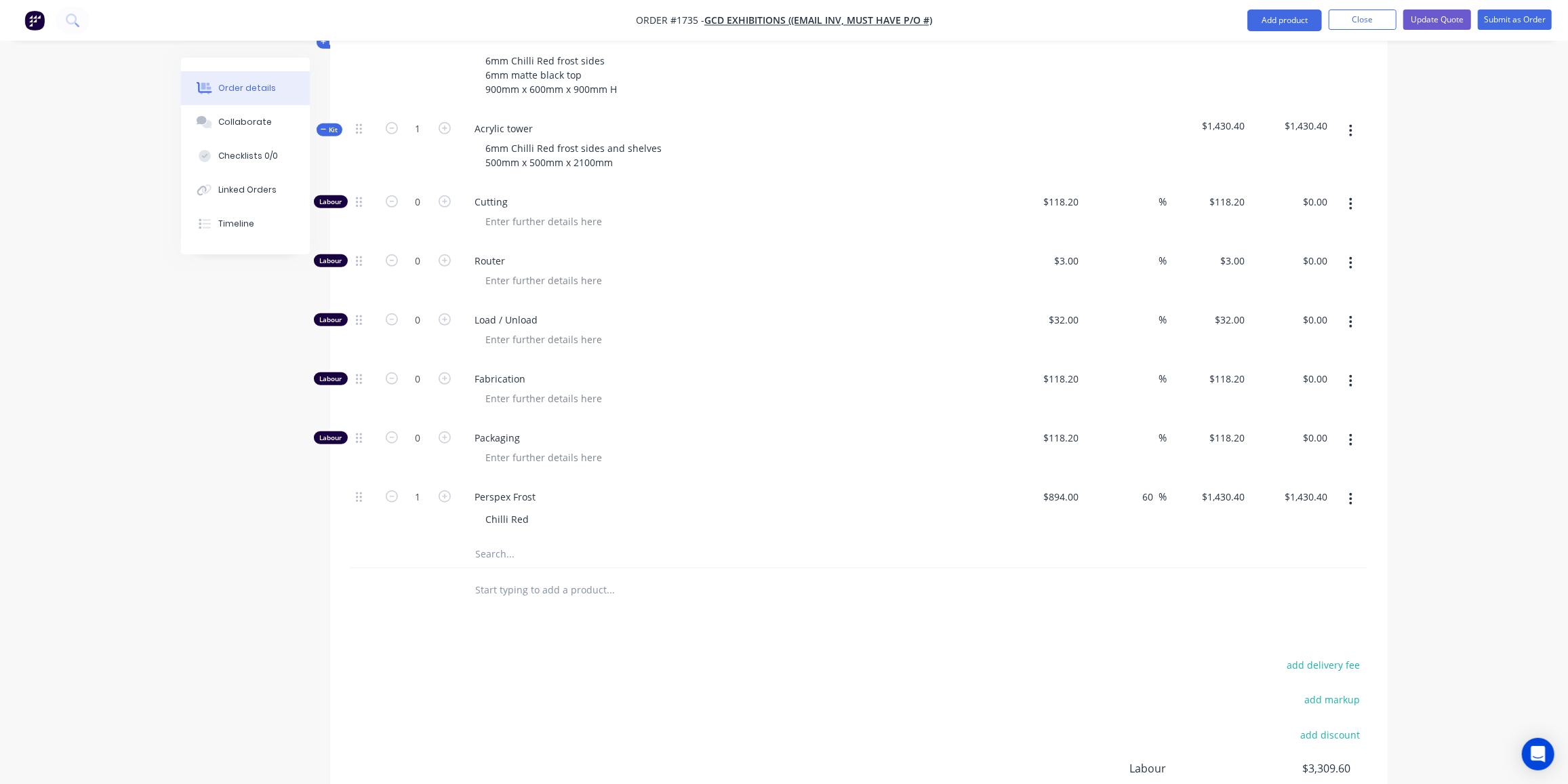
click at [333, 125] on span "Kit" at bounding box center [329, 130] width 17 height 10
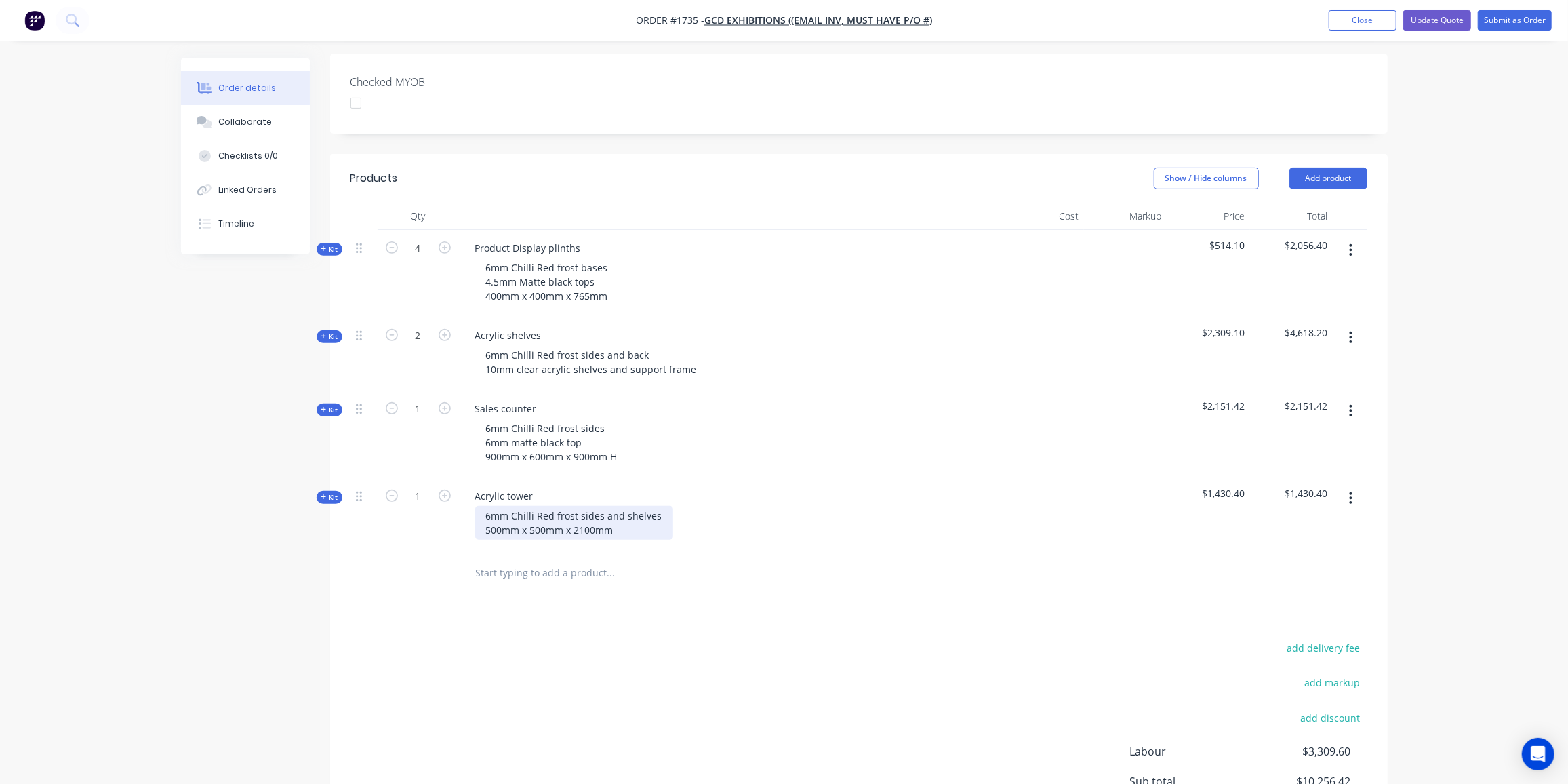
scroll to position [345, 0]
click at [617, 517] on div "6mm Chilli Red frost sides and shelves 500mm x 500mm x 2100mm" at bounding box center [574, 522] width 198 height 34
click at [621, 511] on div "6mm Chilli Red frost sides and shelves 500mm x 500mm x 2100mm" at bounding box center [574, 522] width 198 height 34
click at [619, 510] on div "6mm Chilli Red frost sides and shelves 500mm x 500mm x 2100mm" at bounding box center [574, 522] width 198 height 34
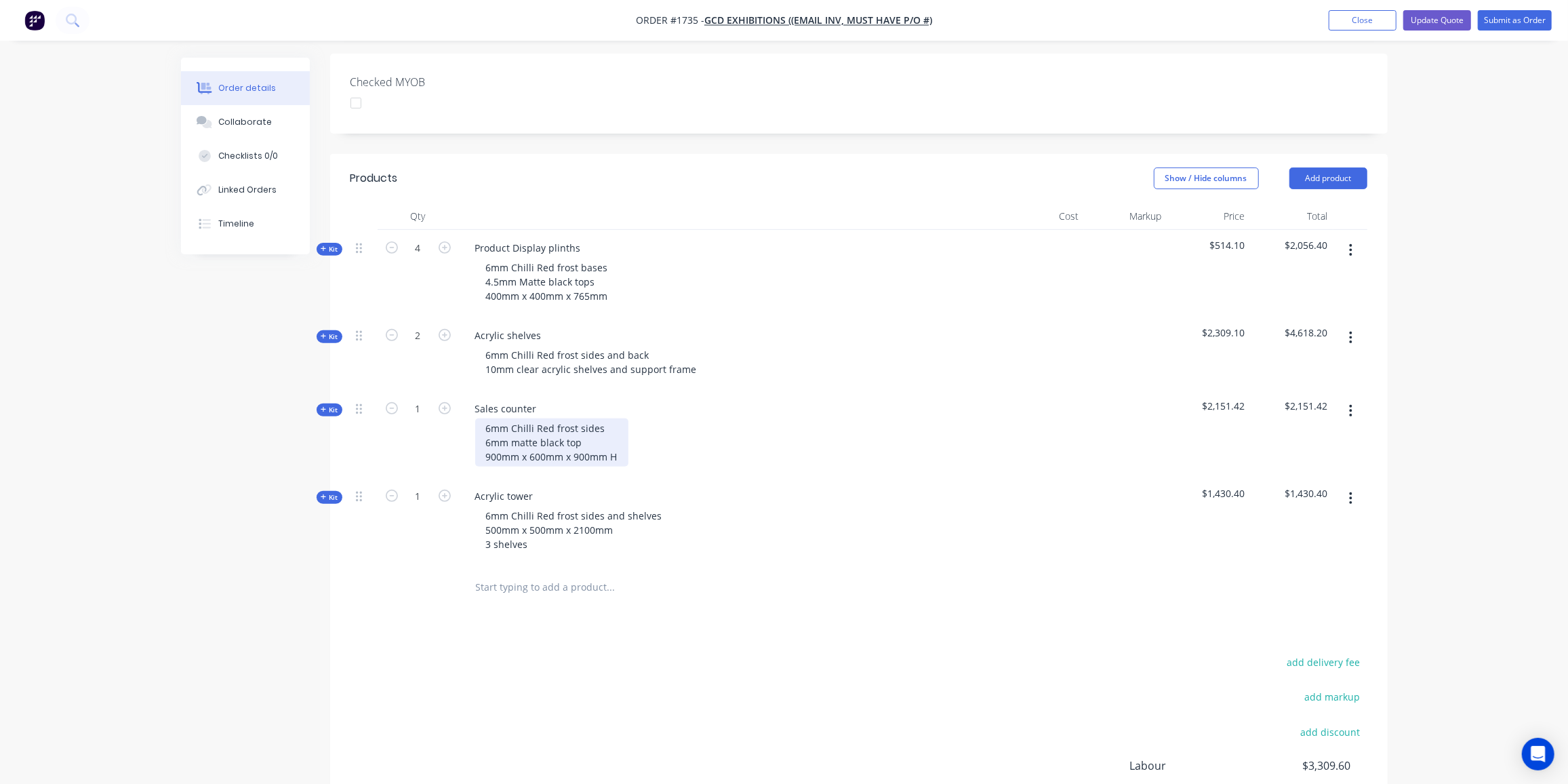
click at [618, 436] on div "6mm Chilli Red frost sides 6mm matte black top 900mm x 600mm x 900mm H" at bounding box center [551, 442] width 153 height 48
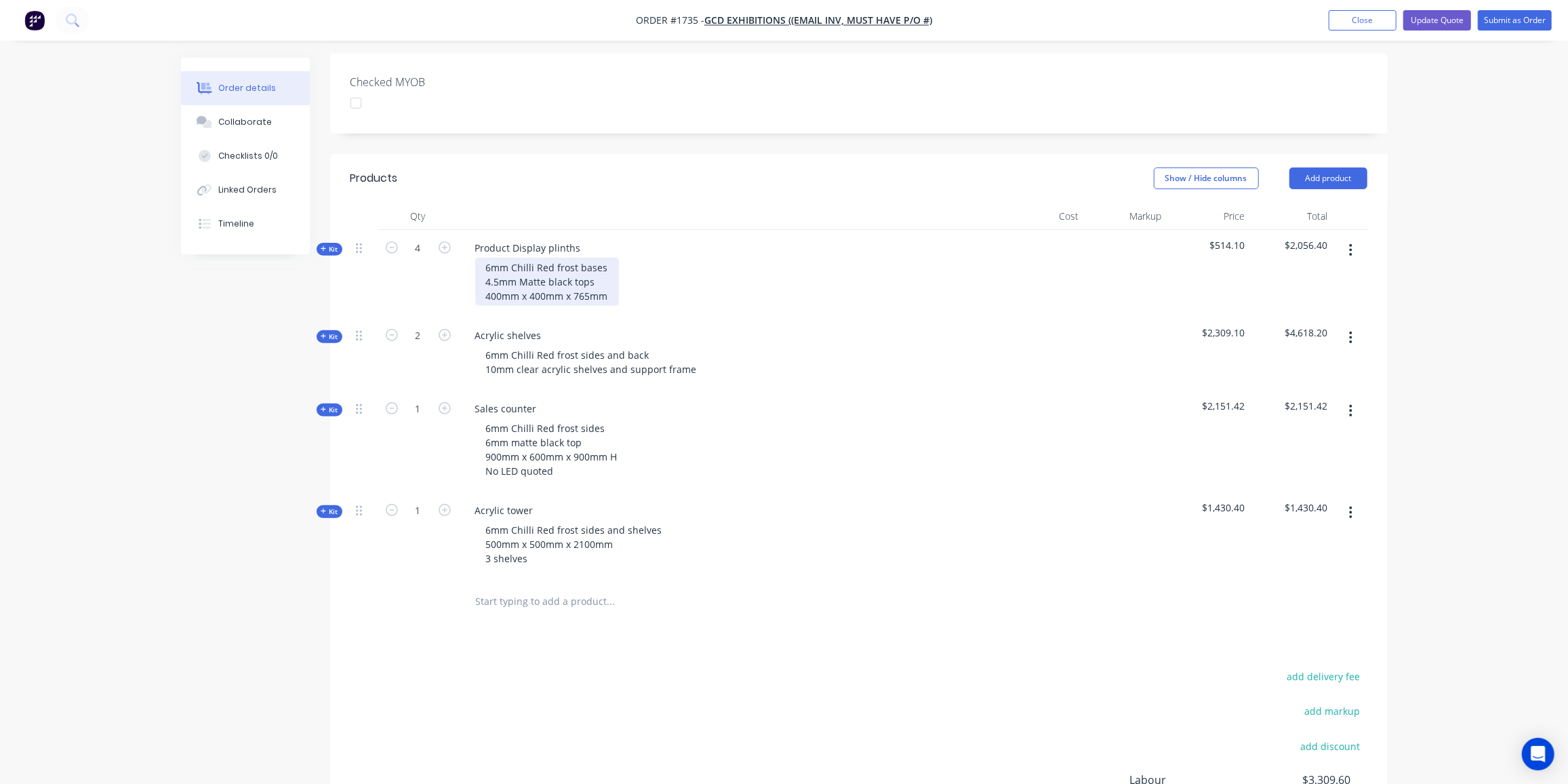
click at [607, 273] on div "6mm Chilli Red frost bases 4.5mm Matte black tops 400mm x 400mm x 765mm" at bounding box center [547, 282] width 144 height 48
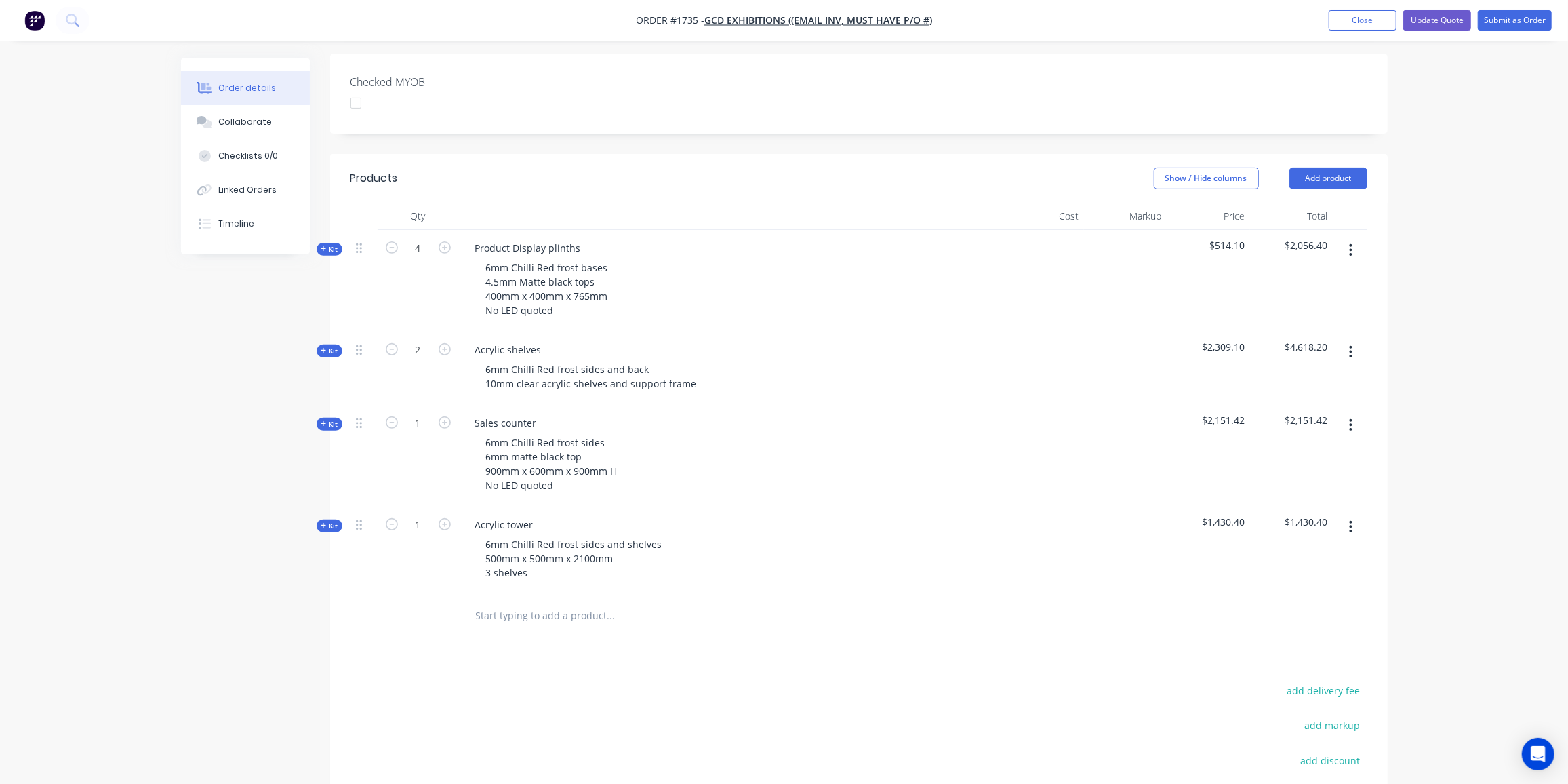
click at [334, 245] on span "Kit" at bounding box center [329, 250] width 17 height 10
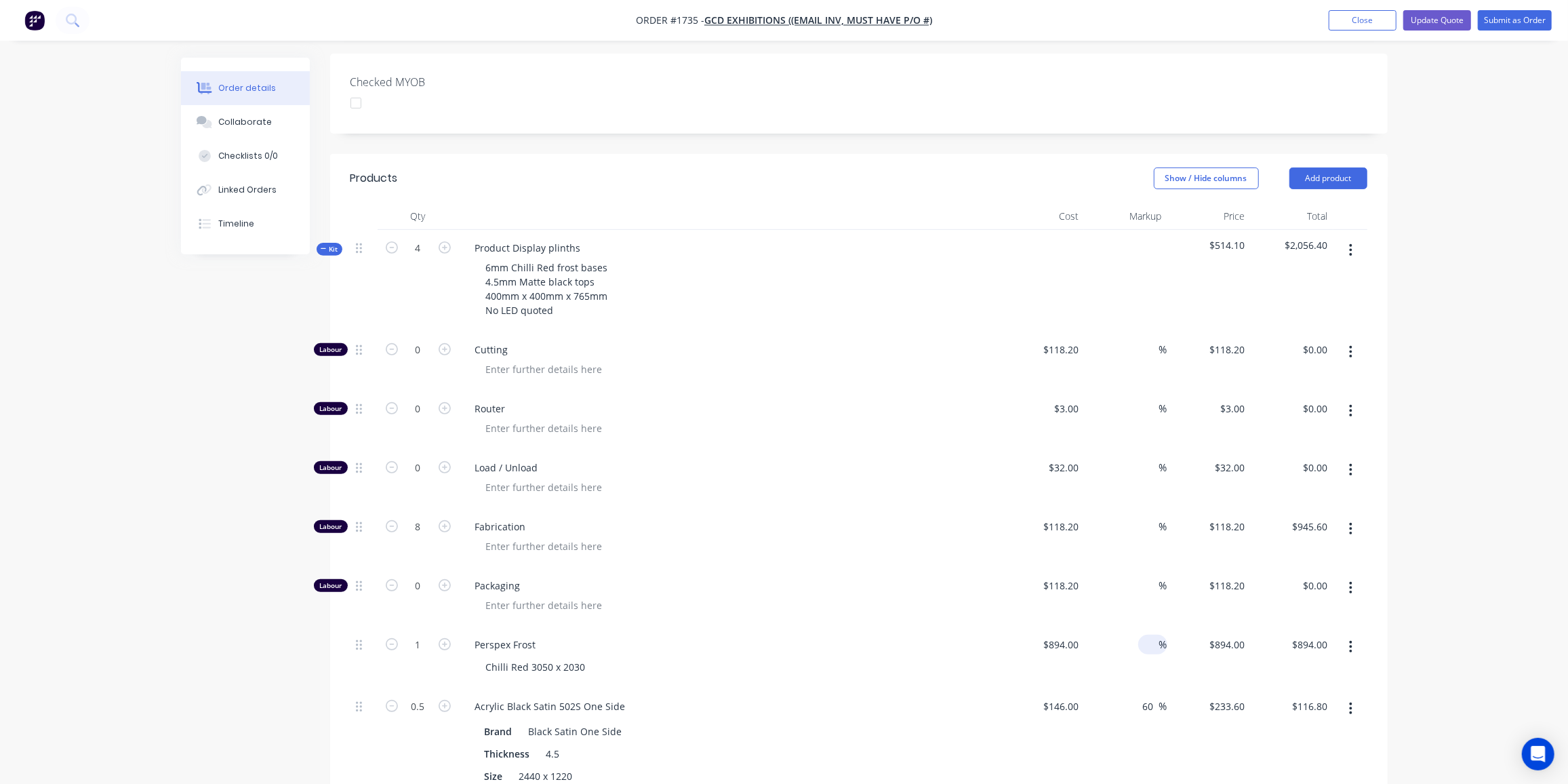
click at [1155, 635] on input at bounding box center [1152, 645] width 16 height 20
type input "60"
type input "1430.4"
type input "$1,430.40"
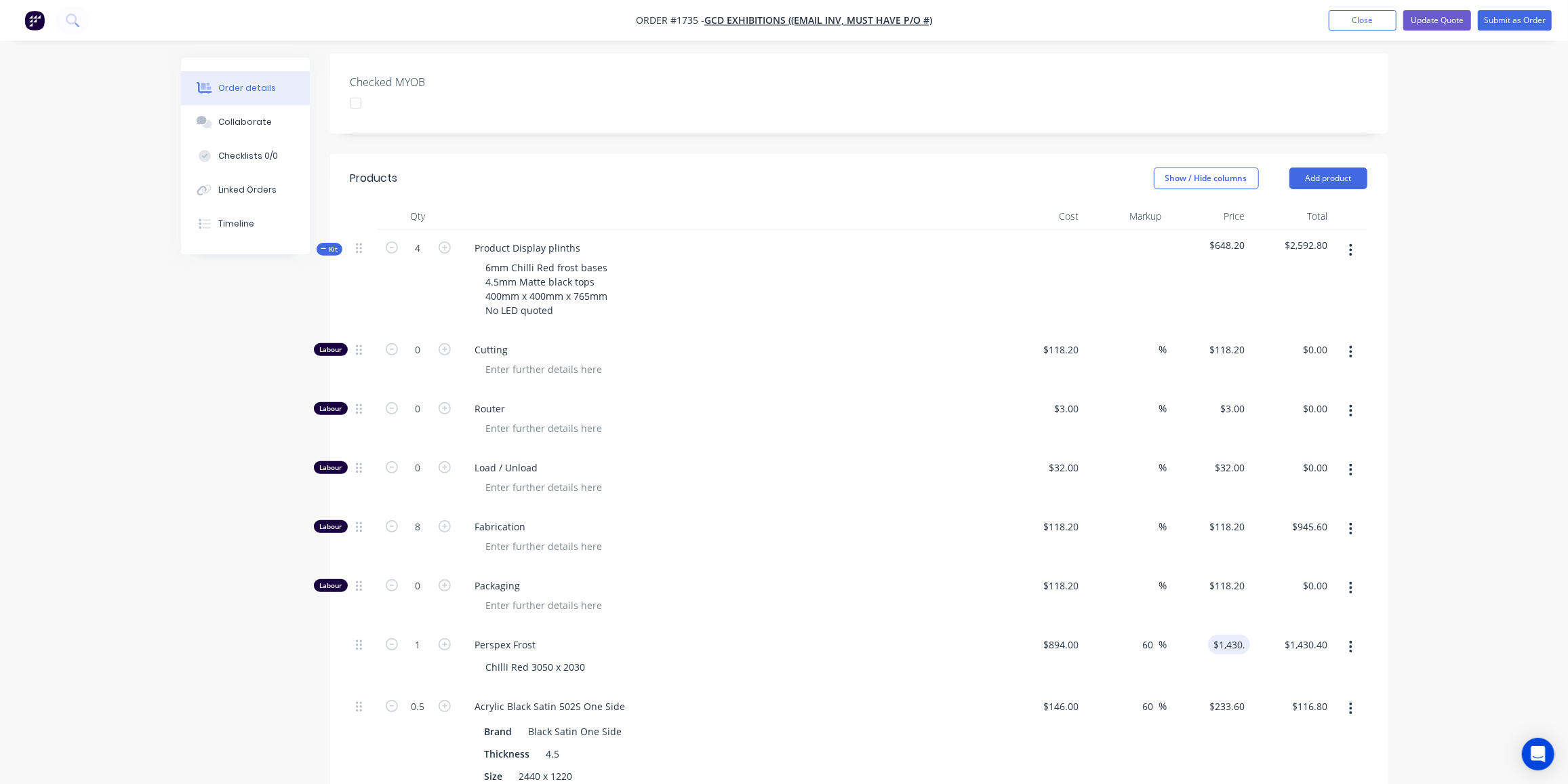
click at [332, 245] on span "Kit" at bounding box center [329, 250] width 17 height 10
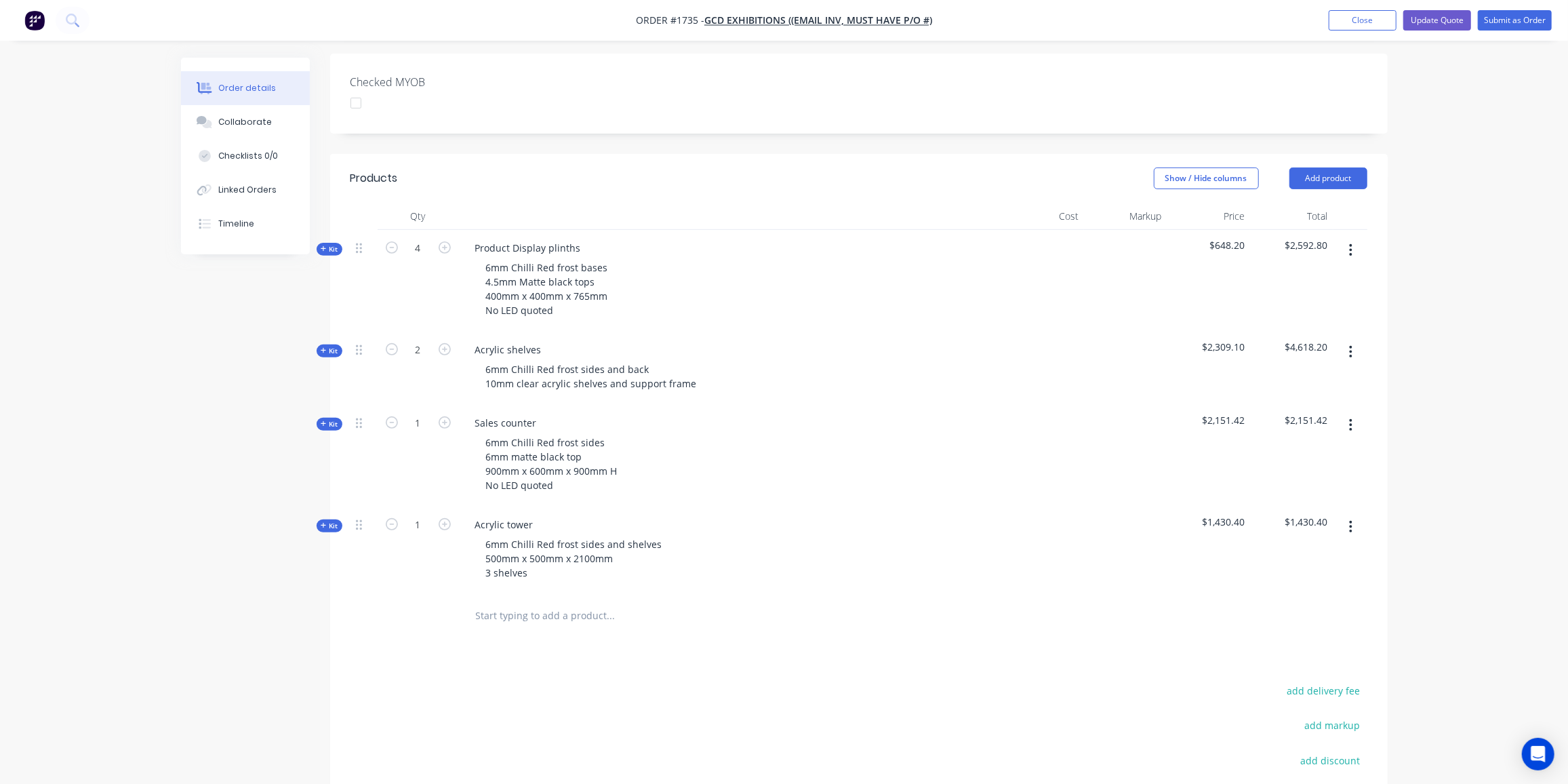
click at [327, 346] on span "Kit" at bounding box center [329, 351] width 17 height 10
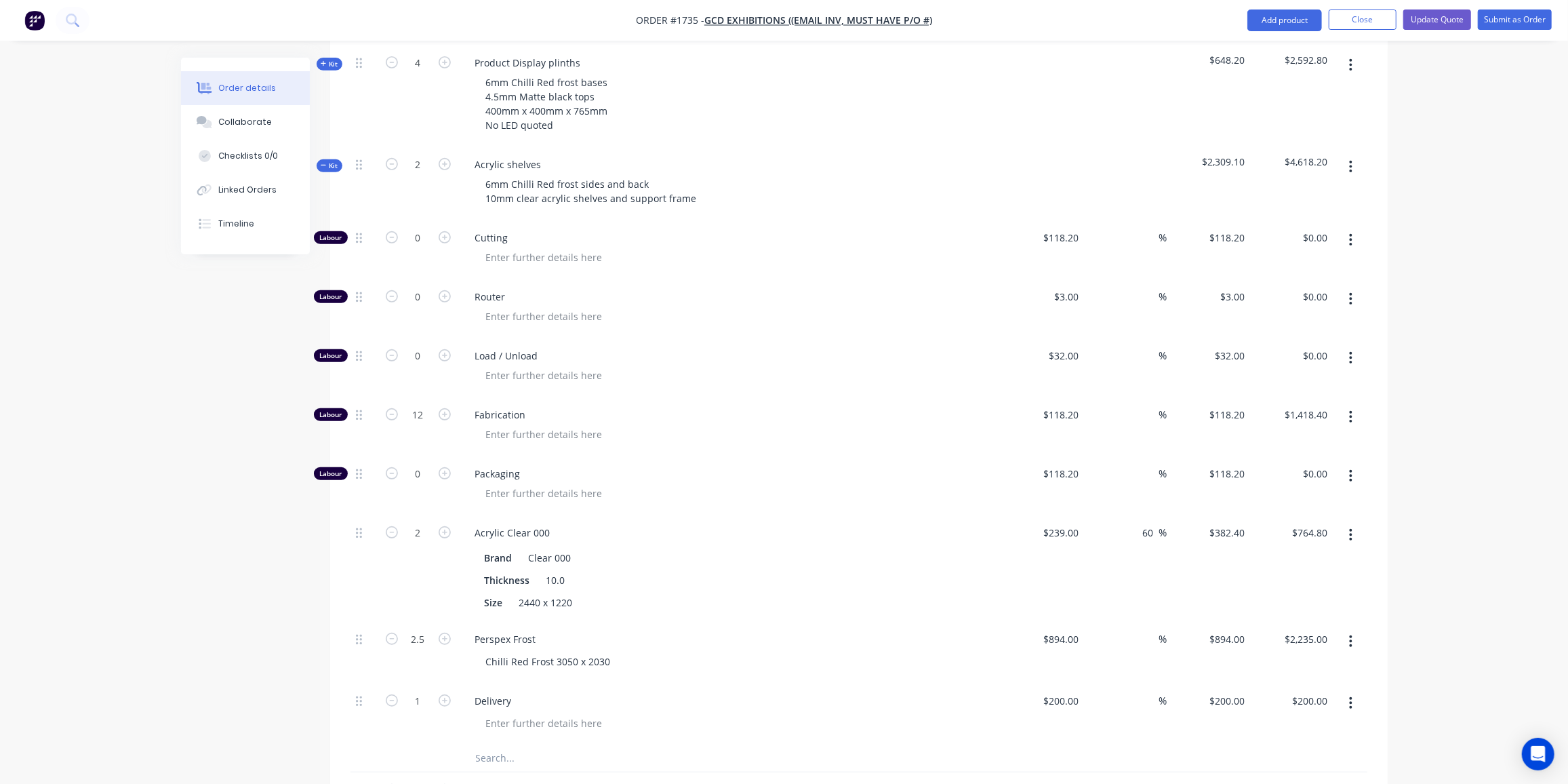
scroll to position [534, 0]
click at [1157, 626] on input at bounding box center [1152, 636] width 16 height 20
type input "60"
type input "$1,430.40"
type input "$3,576.00"
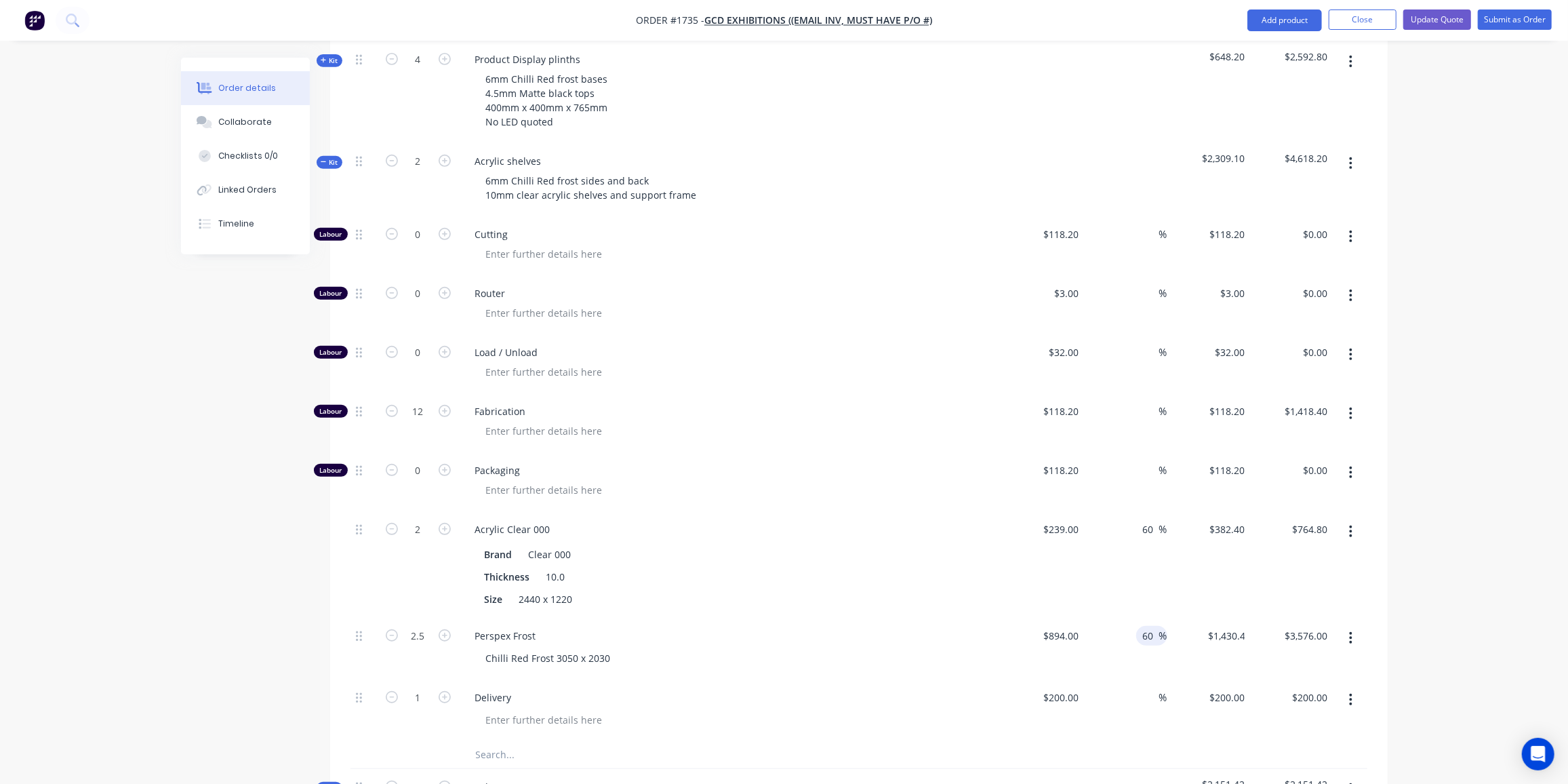
click at [337, 156] on button "Kit" at bounding box center [329, 162] width 26 height 13
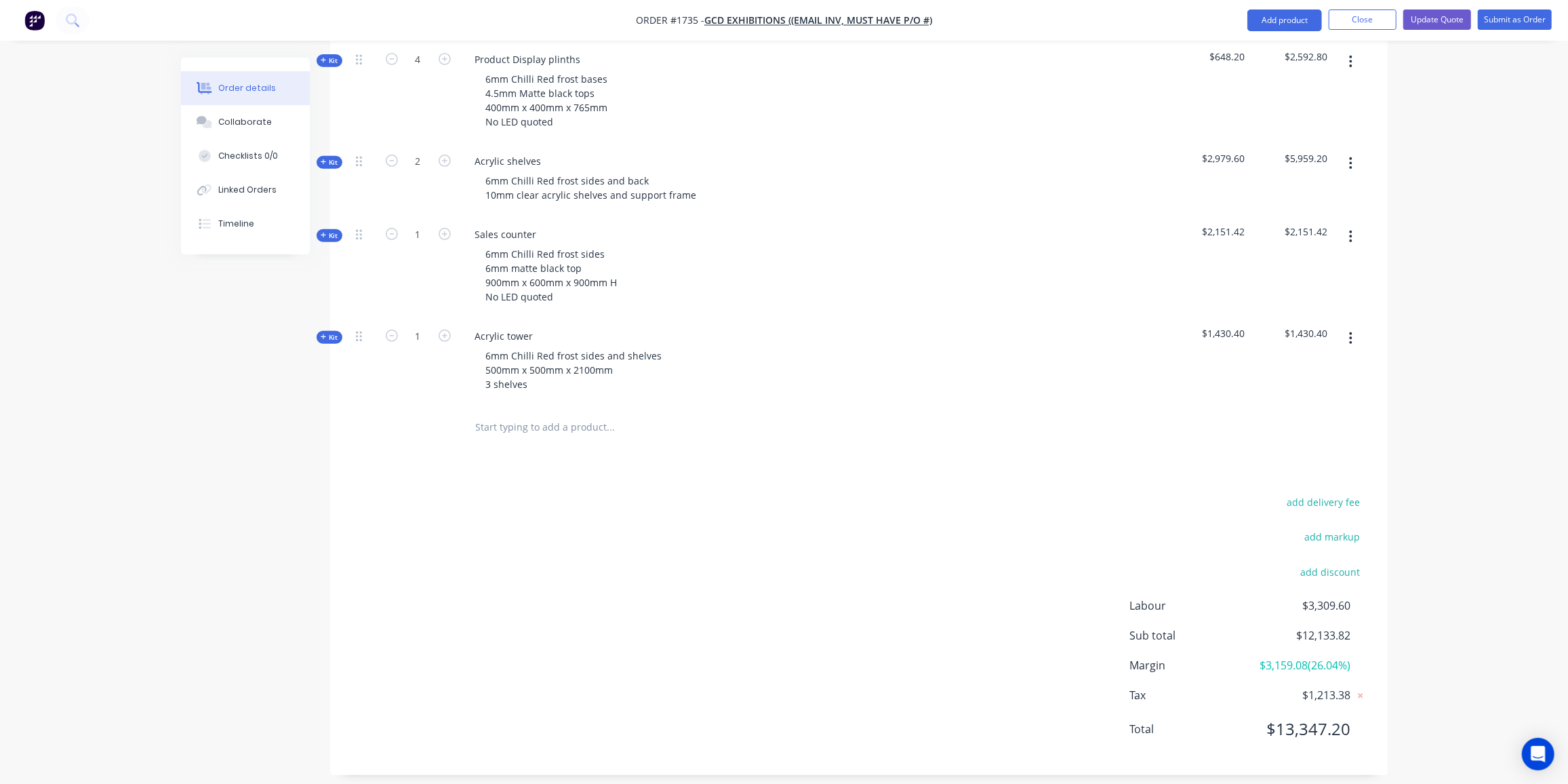
scroll to position [524, 0]
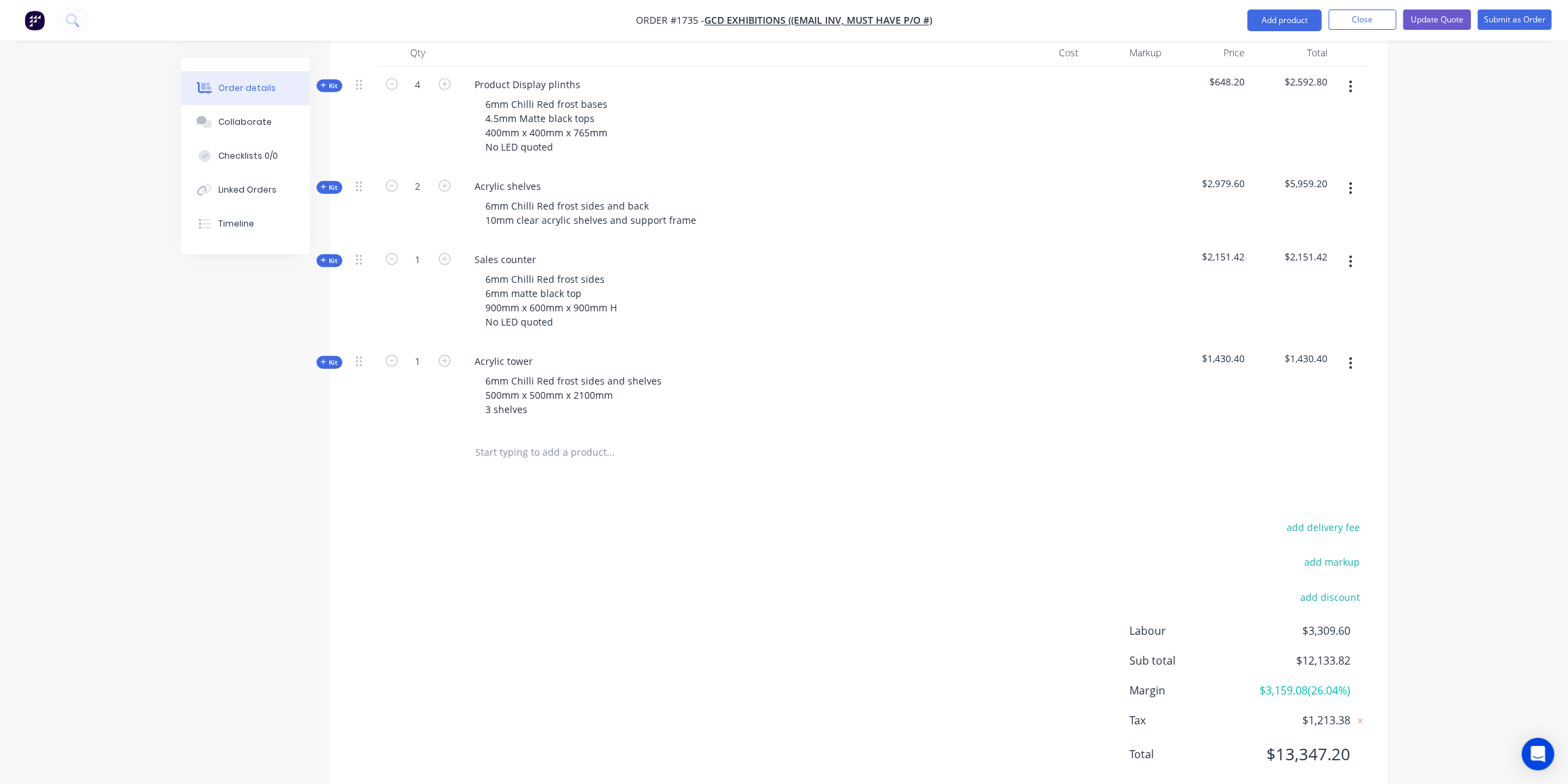
click at [111, 564] on div "Order details Collaborate Checklists 0/0 Linked Orders Timeline Order details C…" at bounding box center [784, 156] width 1568 height 1329
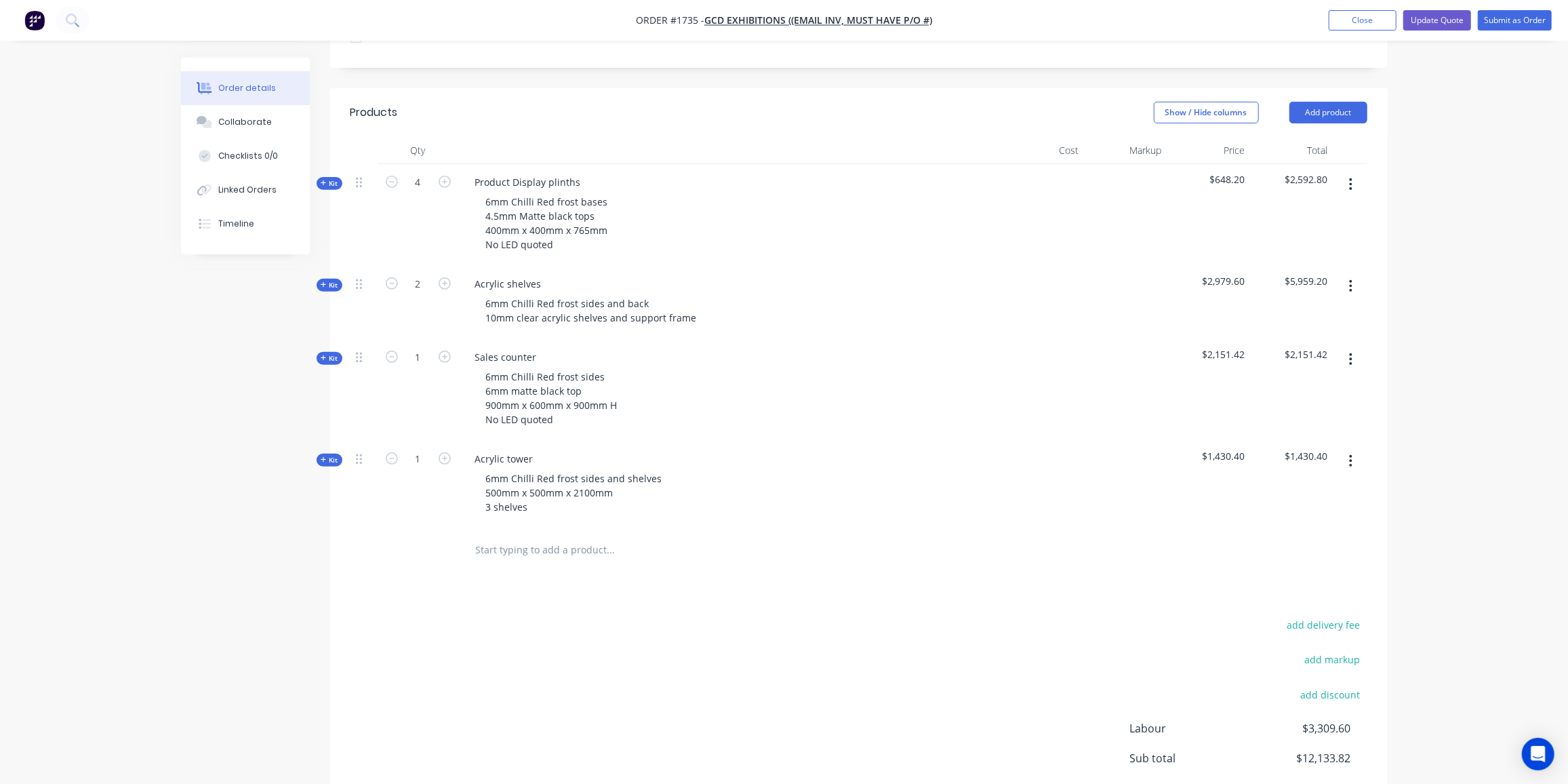
scroll to position [410, 0]
click at [327, 354] on span "Kit" at bounding box center [329, 359] width 17 height 10
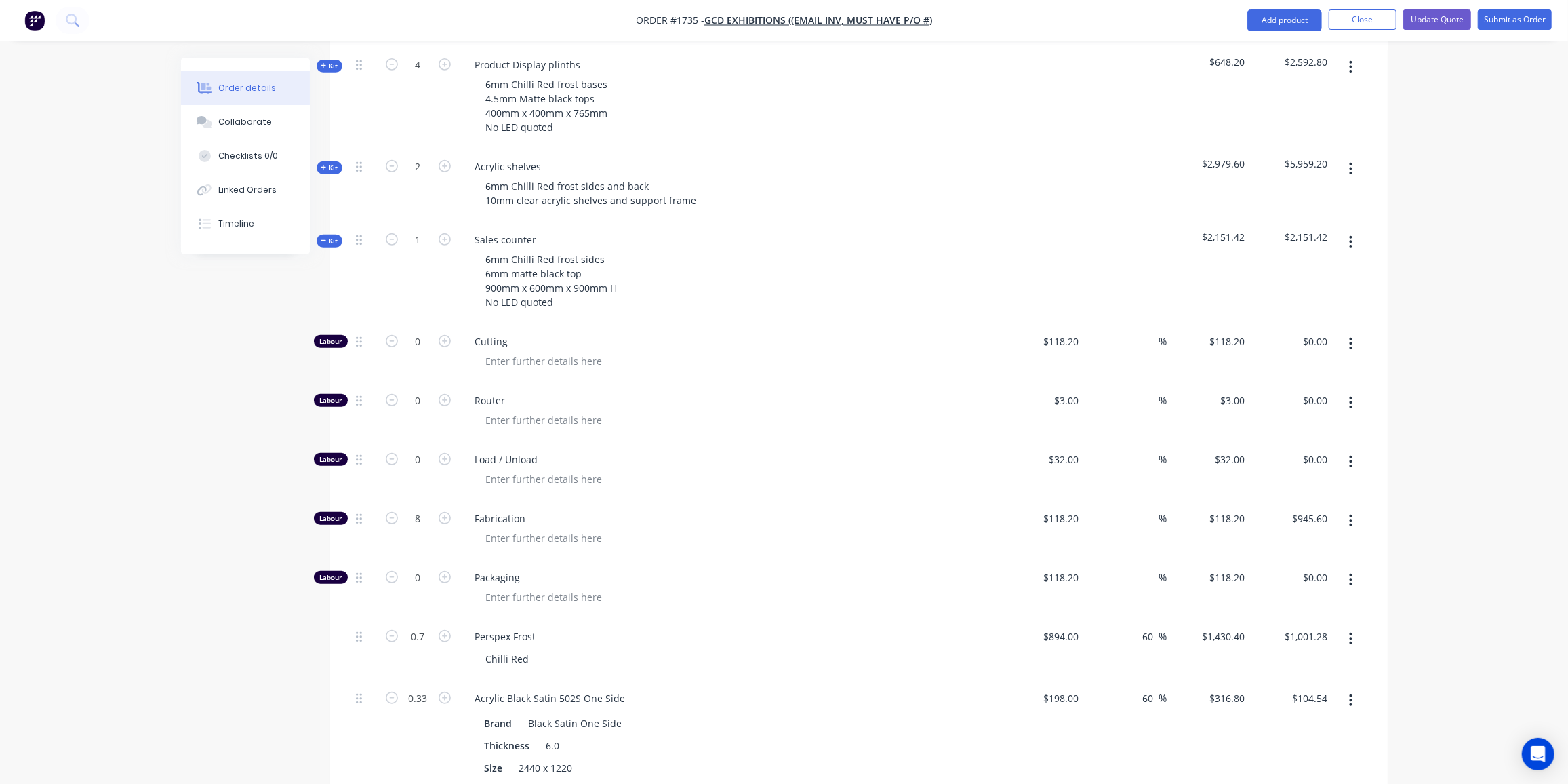
scroll to position [529, 0]
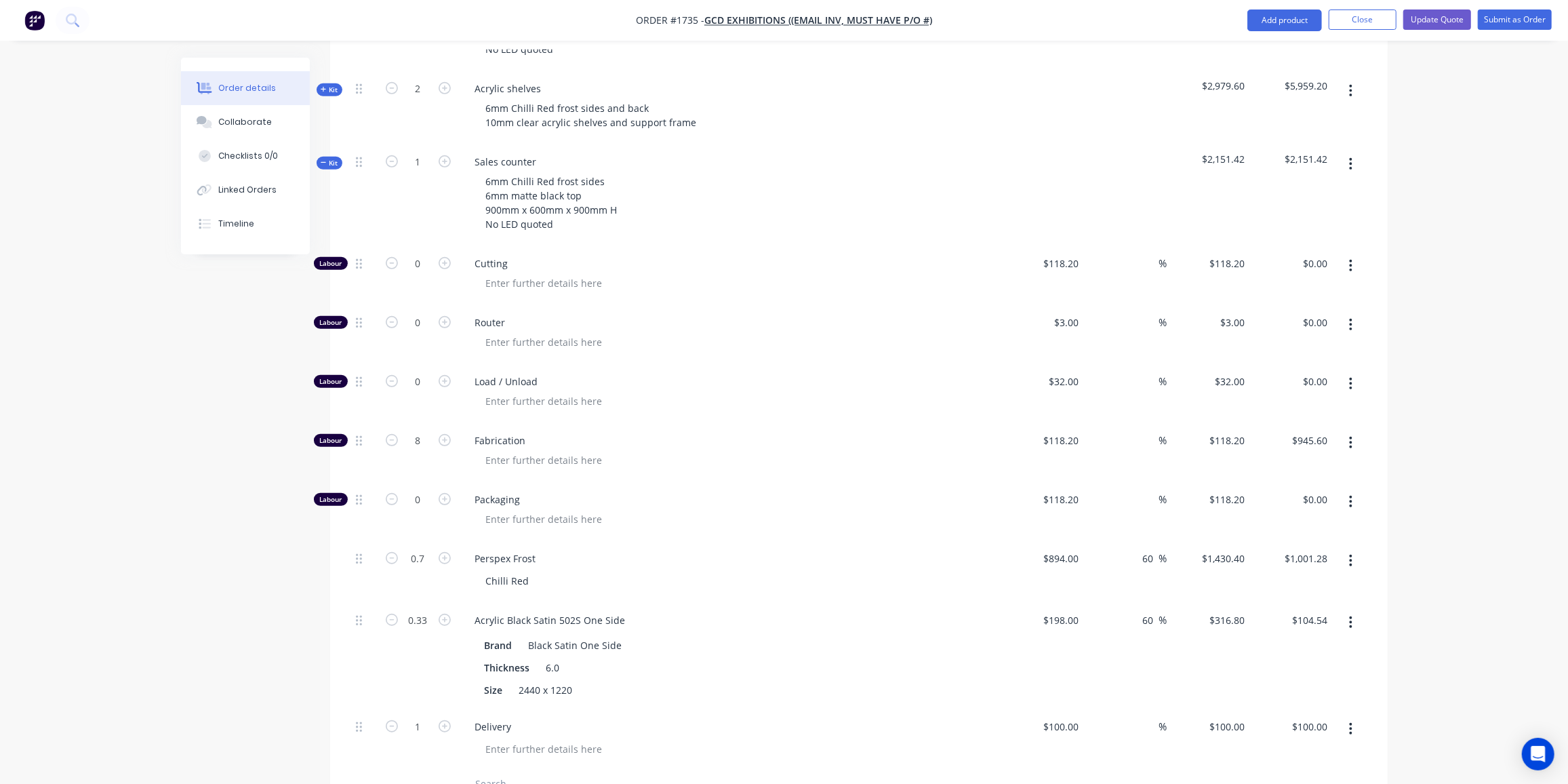
click at [331, 158] on span "Kit" at bounding box center [329, 163] width 17 height 10
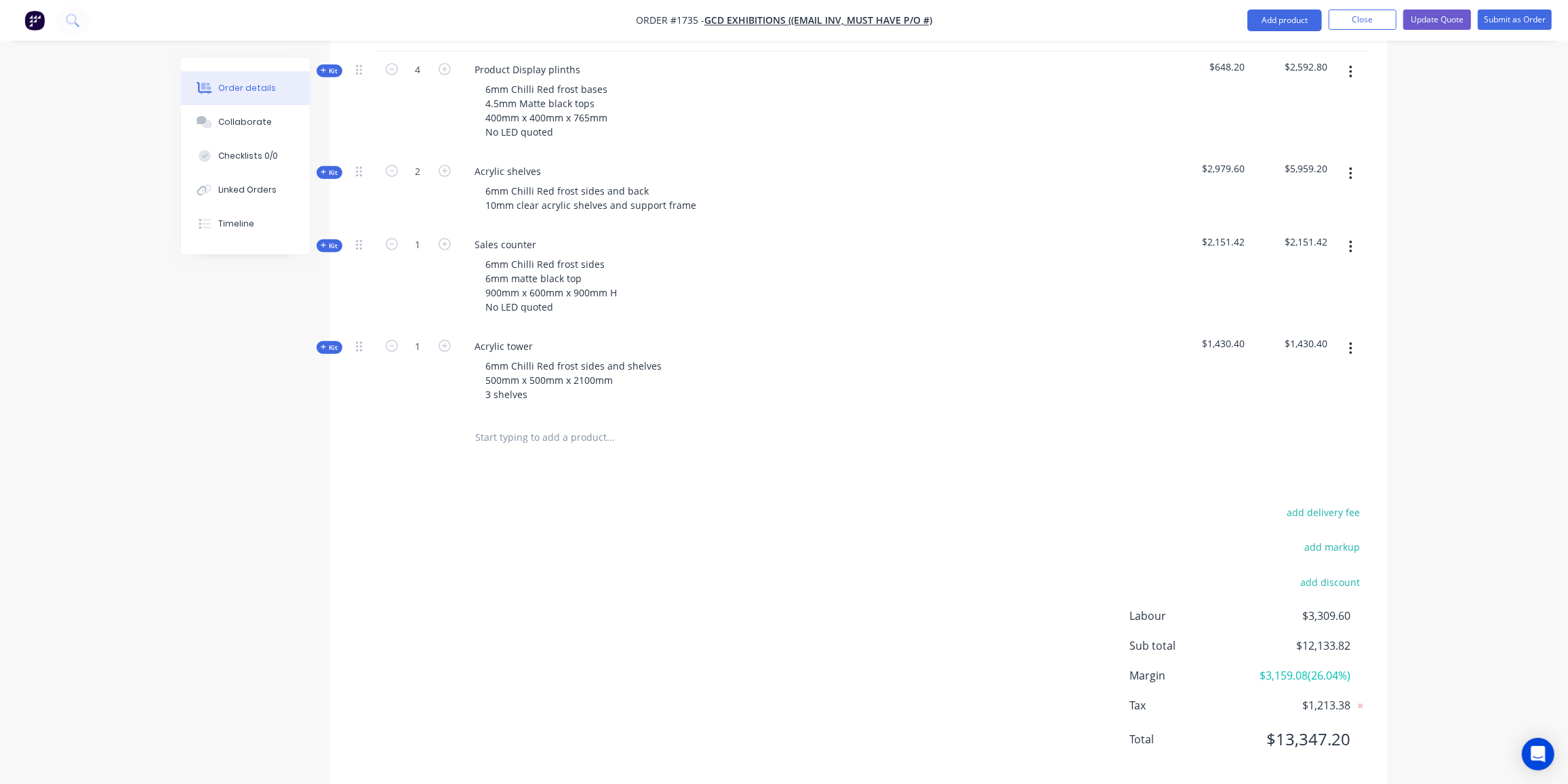
click at [329, 343] on span "Kit" at bounding box center [329, 348] width 17 height 10
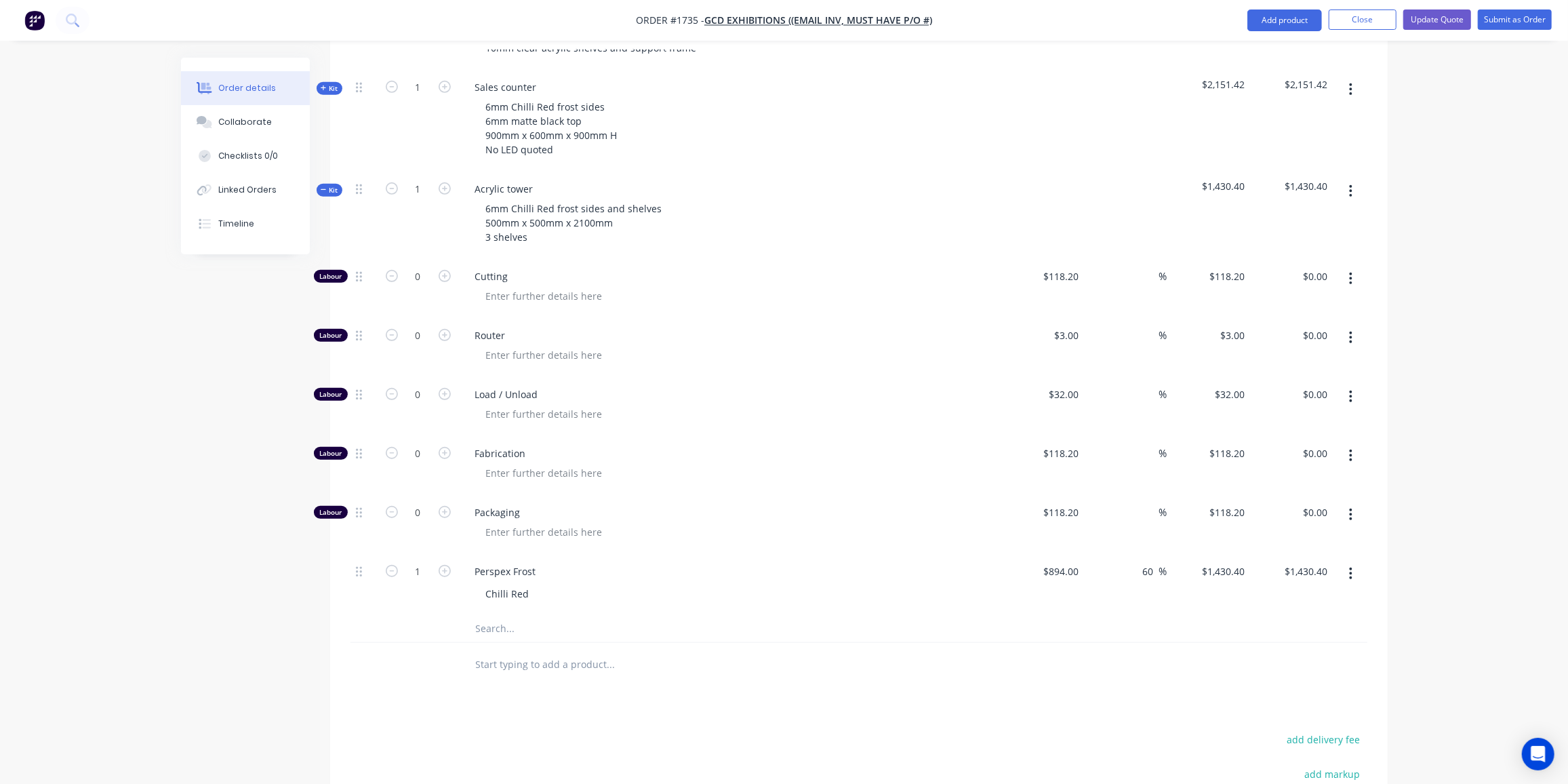
scroll to position [682, 0]
click at [424, 443] on input "0" at bounding box center [418, 453] width 35 height 21
type input "6"
type input "$709.20"
click at [337, 184] on span "Kit" at bounding box center [329, 189] width 17 height 10
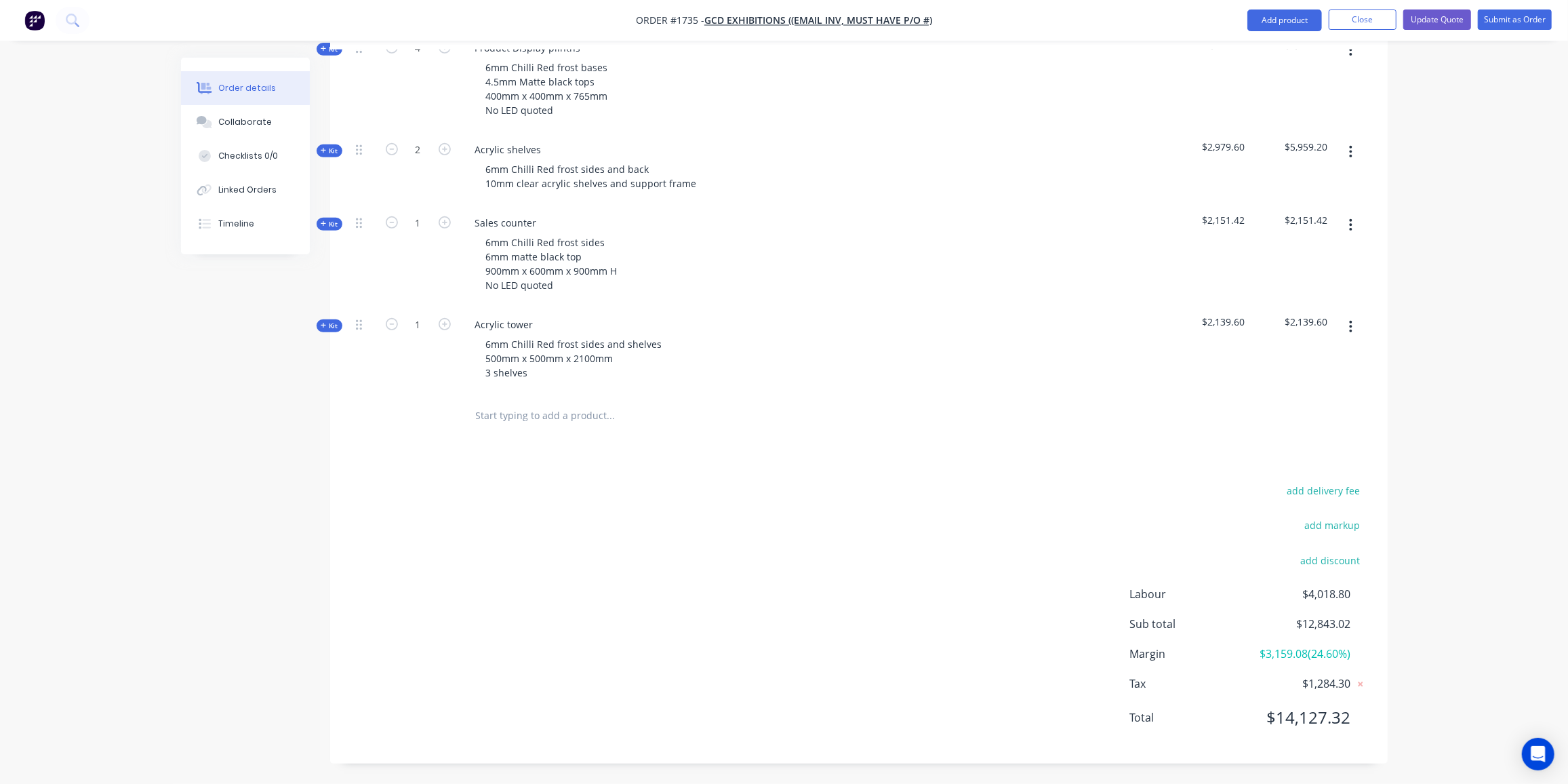
scroll to position [524, 0]
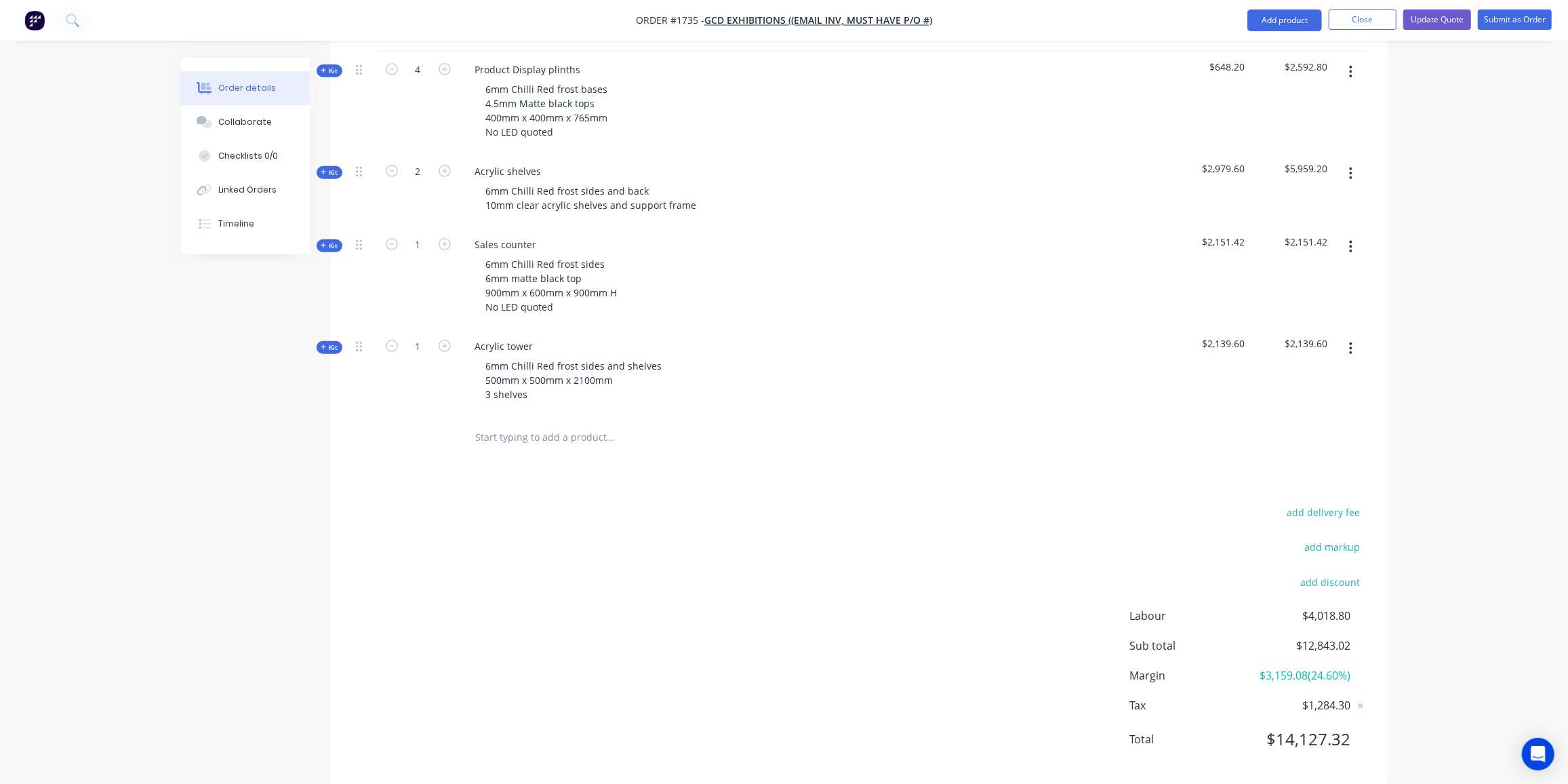
click at [491, 424] on input "text" at bounding box center [610, 437] width 271 height 27
click at [1352, 337] on button "button" at bounding box center [1351, 349] width 32 height 25
click at [1306, 429] on div "Duplicate" at bounding box center [1303, 439] width 105 height 20
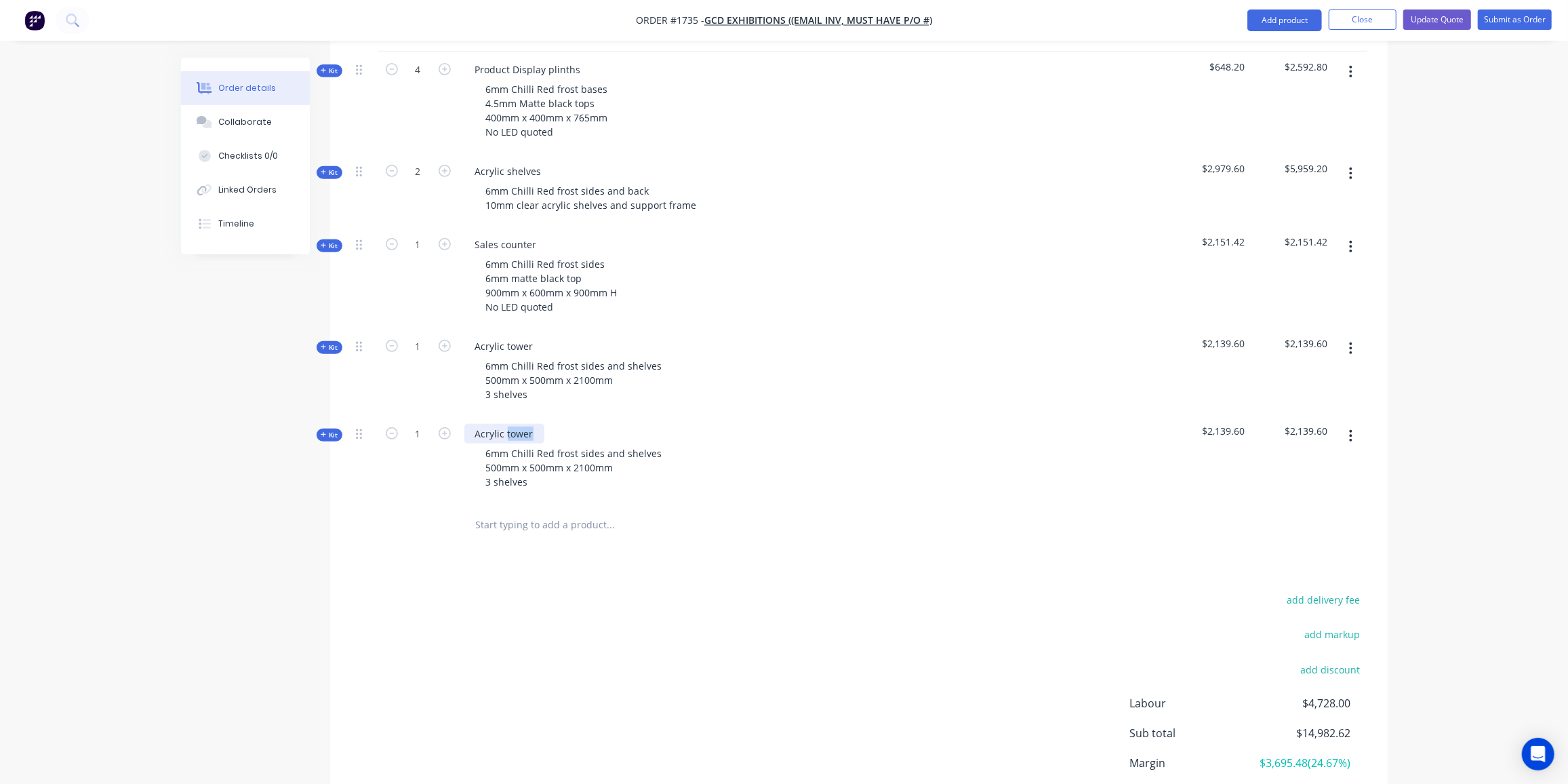
drag, startPoint x: 532, startPoint y: 410, endPoint x: 505, endPoint y: 416, distance: 27.7
click at [505, 424] on div "Acrylic tower" at bounding box center [504, 434] width 80 height 20
drag, startPoint x: 659, startPoint y: 432, endPoint x: 579, endPoint y: 432, distance: 80.0
click at [579, 444] on div "6mm Chilli Red frost sides and shelves 500mm x 500mm x 2100mm 3 shelves" at bounding box center [574, 468] width 198 height 48
drag, startPoint x: 502, startPoint y: 448, endPoint x: 483, endPoint y: 449, distance: 19.0
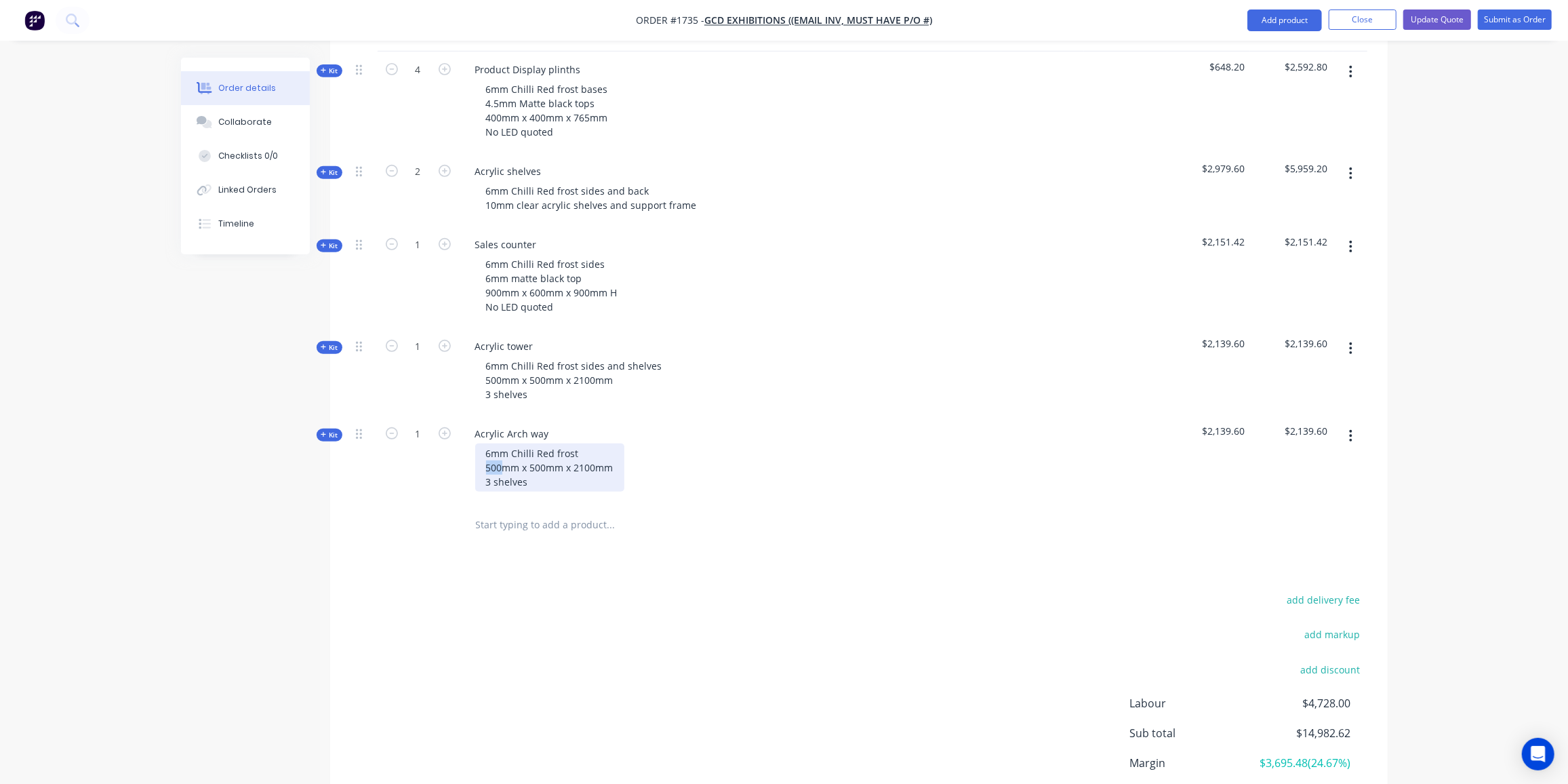
click at [483, 449] on div "6mm Chilli Red frost 500mm x 500mm x 2100mm 3 shelves" at bounding box center [549, 468] width 149 height 48
drag, startPoint x: 552, startPoint y: 443, endPoint x: 534, endPoint y: 450, distance: 19.3
click at [534, 450] on div "6mm Chilli Red frost 3000mm x 500mm x 2100mm 3 shelves" at bounding box center [552, 468] width 155 height 48
drag, startPoint x: 605, startPoint y: 450, endPoint x: 586, endPoint y: 452, distance: 19.1
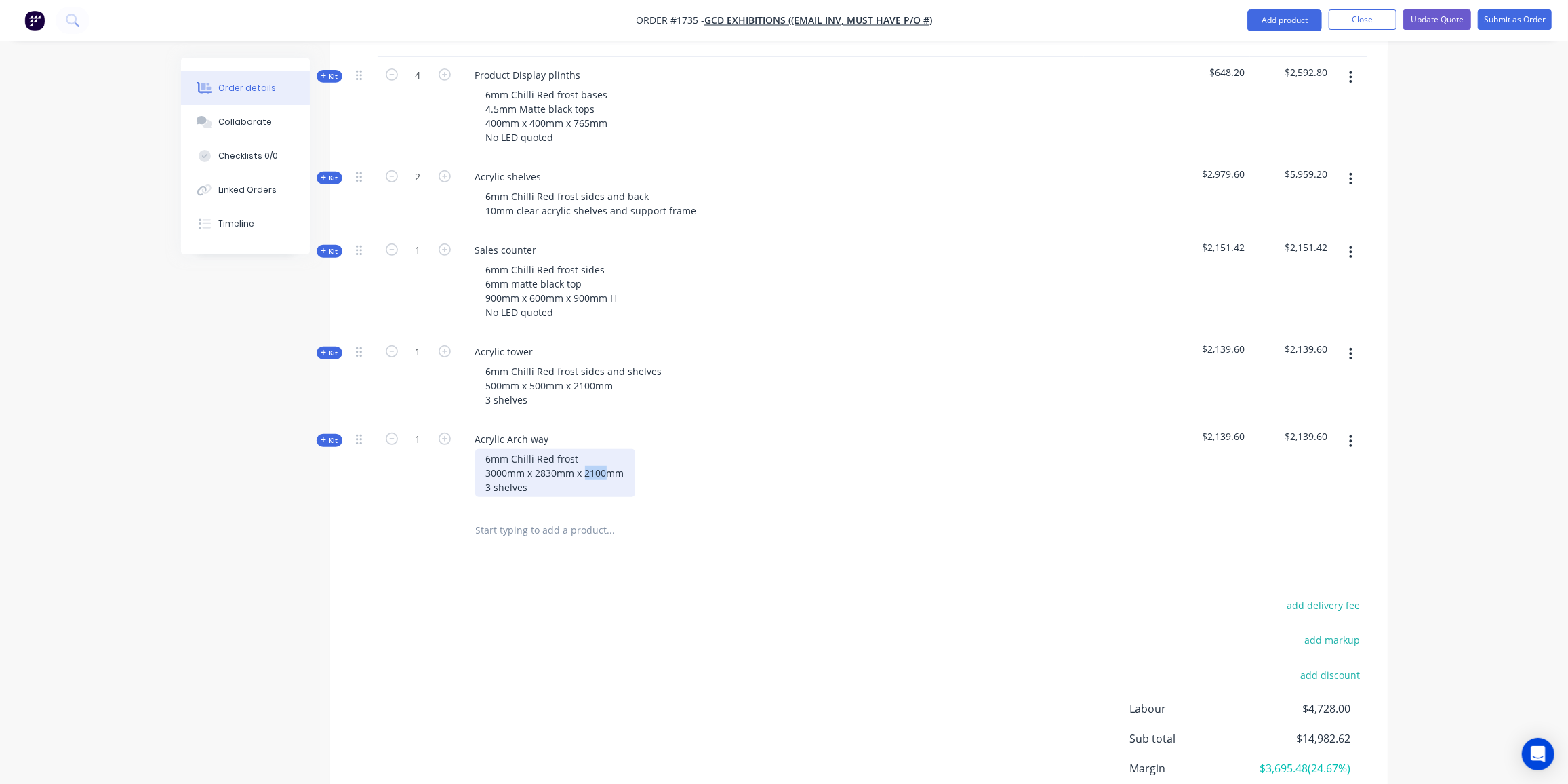
click at [586, 452] on div "6mm Chilli Red frost 3000mm x 2830mm x 2100mm 3 shelves" at bounding box center [555, 473] width 160 height 48
drag, startPoint x: 533, startPoint y: 465, endPoint x: 417, endPoint y: 466, distance: 116.0
click at [417, 466] on div "Kit 1 Acrylic Arch way 6mm Chilli Red frost 3000mm x 2830mm x 500mm 3 shelves $…" at bounding box center [859, 465] width 1017 height 87
click at [686, 656] on div "add delivery fee add markup add discount Labour $4,728.00 Sub total $14,982.62 …" at bounding box center [859, 727] width 1017 height 262
click at [334, 436] on span "Kit" at bounding box center [329, 441] width 17 height 10
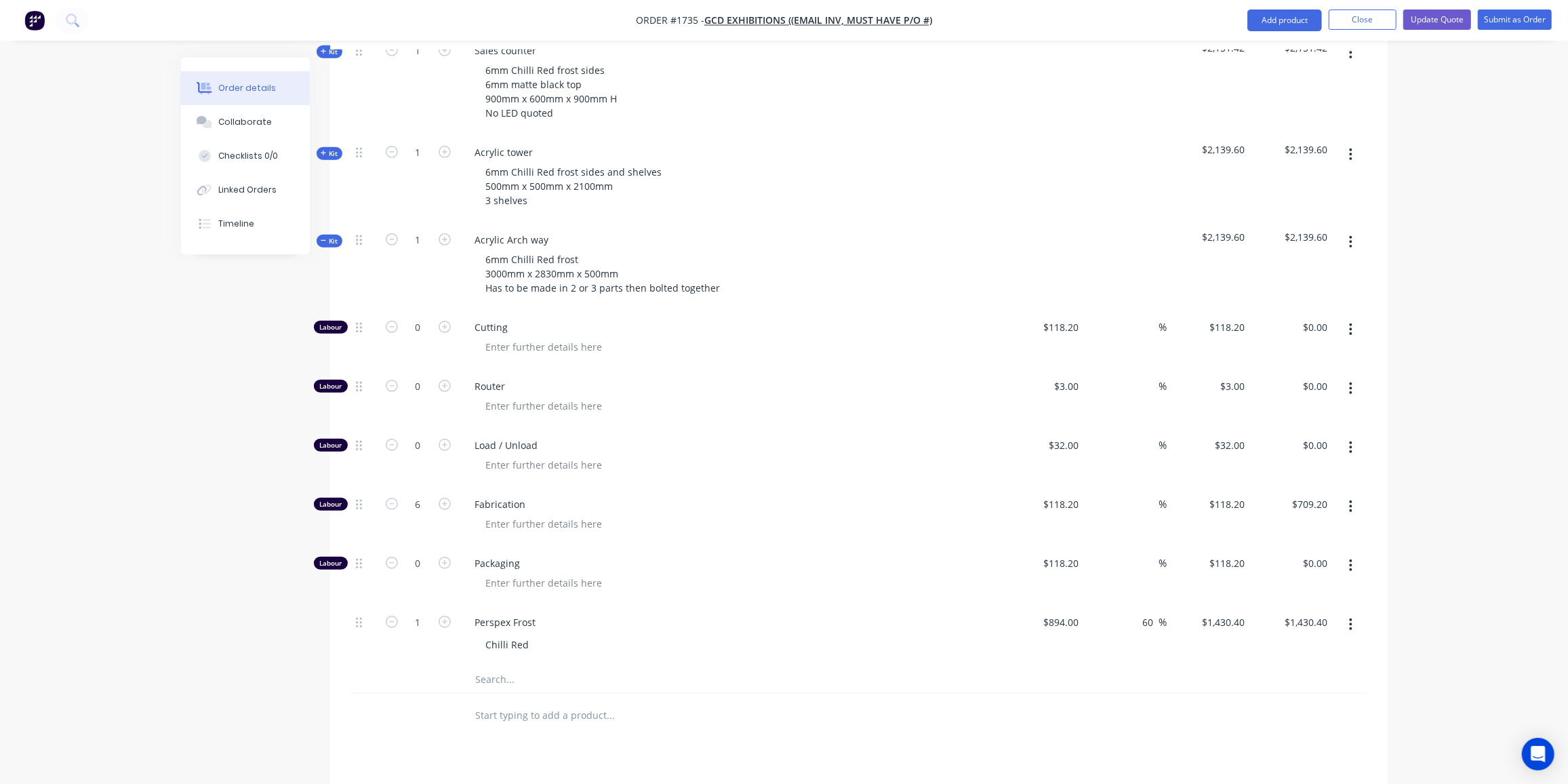
scroll to position [717, 0]
click at [441, 616] on icon "button" at bounding box center [444, 622] width 12 height 12
type input "2"
type input "$2,860.80"
click at [441, 616] on icon "button" at bounding box center [444, 622] width 12 height 12
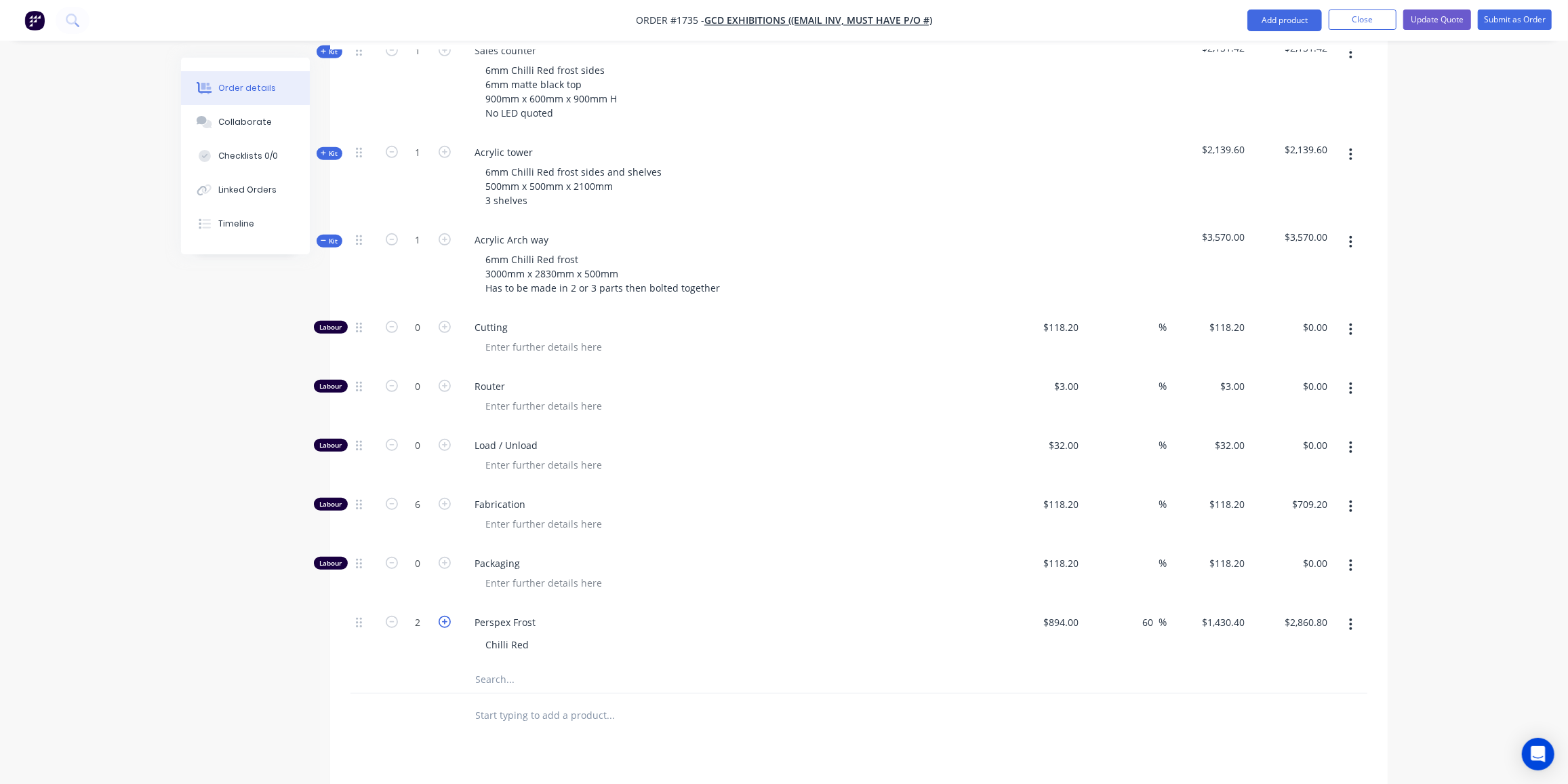
type input "3"
type input "$4,291.20"
click at [441, 616] on icon "button" at bounding box center [444, 622] width 12 height 12
type input "4"
type input "$5,721.60"
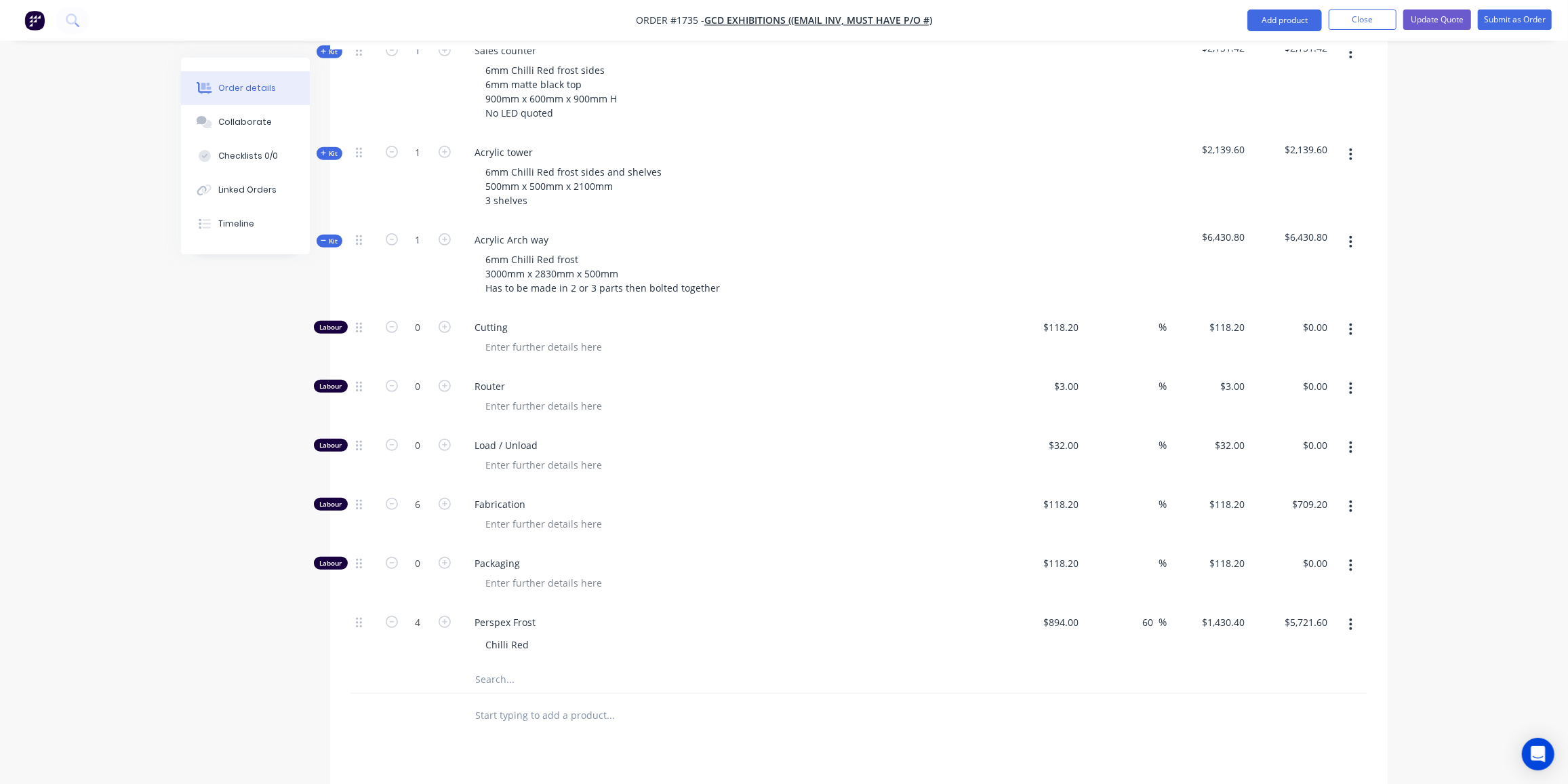
click at [277, 376] on div "Created by Ben Created 30/09/25 Required 30/09/25 Assigned to Add team member S…" at bounding box center [784, 212] width 1207 height 1744
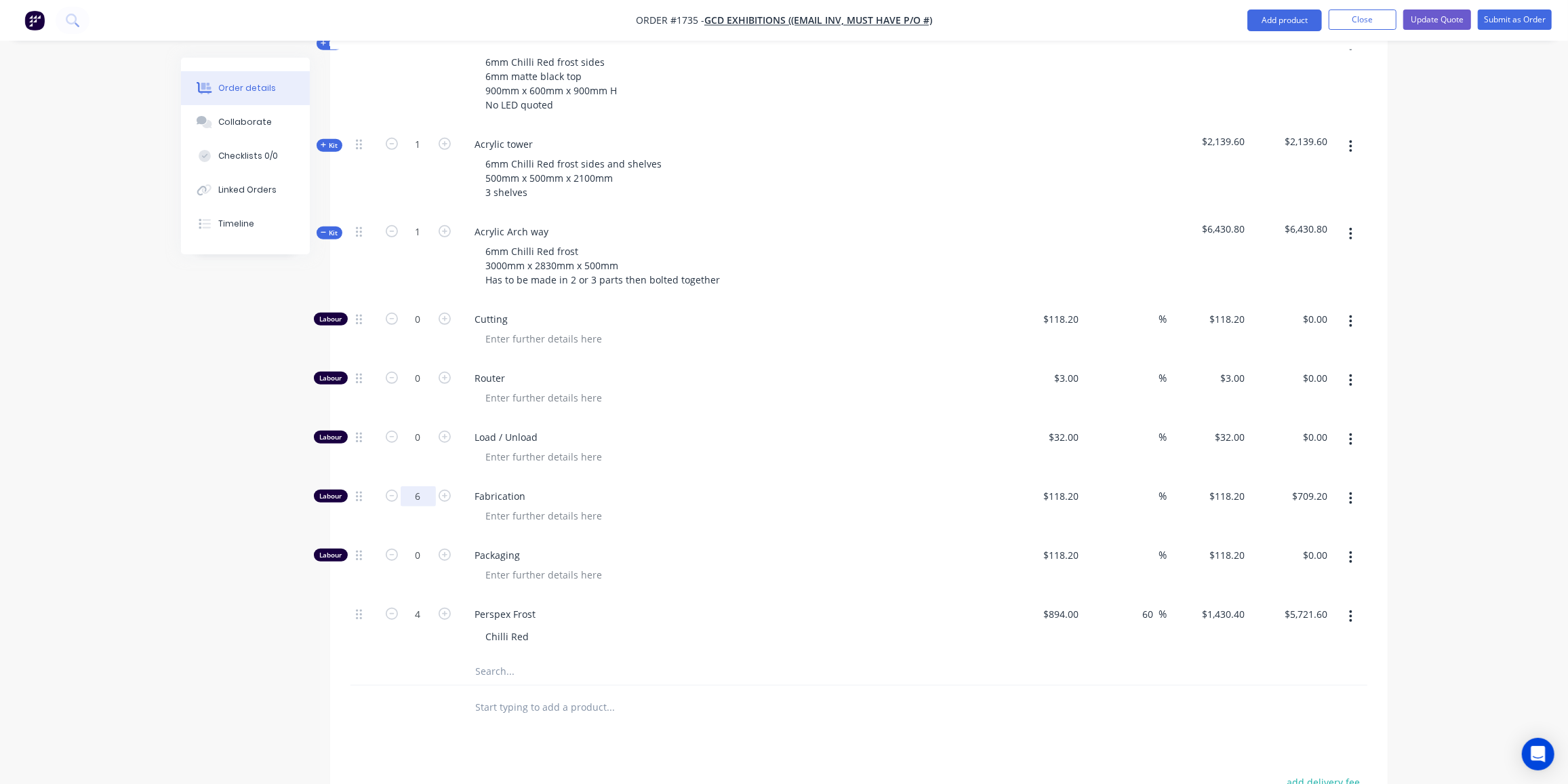
scroll to position [726, 0]
click at [420, 487] on input "6" at bounding box center [418, 497] width 35 height 21
type input "20"
type input "$2,364.00"
click at [121, 479] on div "Order details Collaborate Checklists 0/0 Linked Orders Timeline Order details C…" at bounding box center [784, 175] width 1568 height 1802
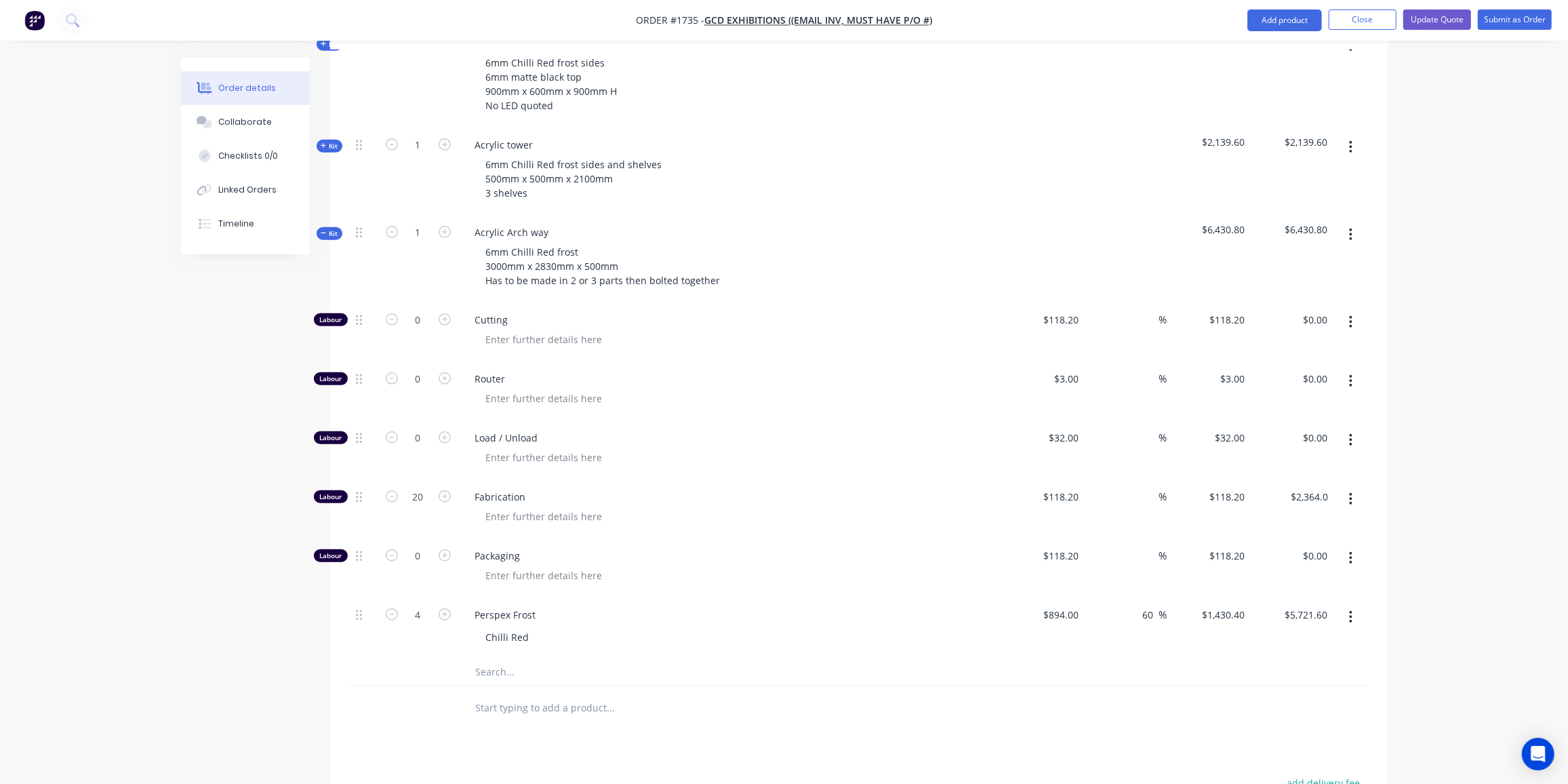
click at [121, 479] on div "Order details Collaborate Checklists 0/0 Linked Orders Timeline Order details C…" at bounding box center [784, 175] width 1568 height 1802
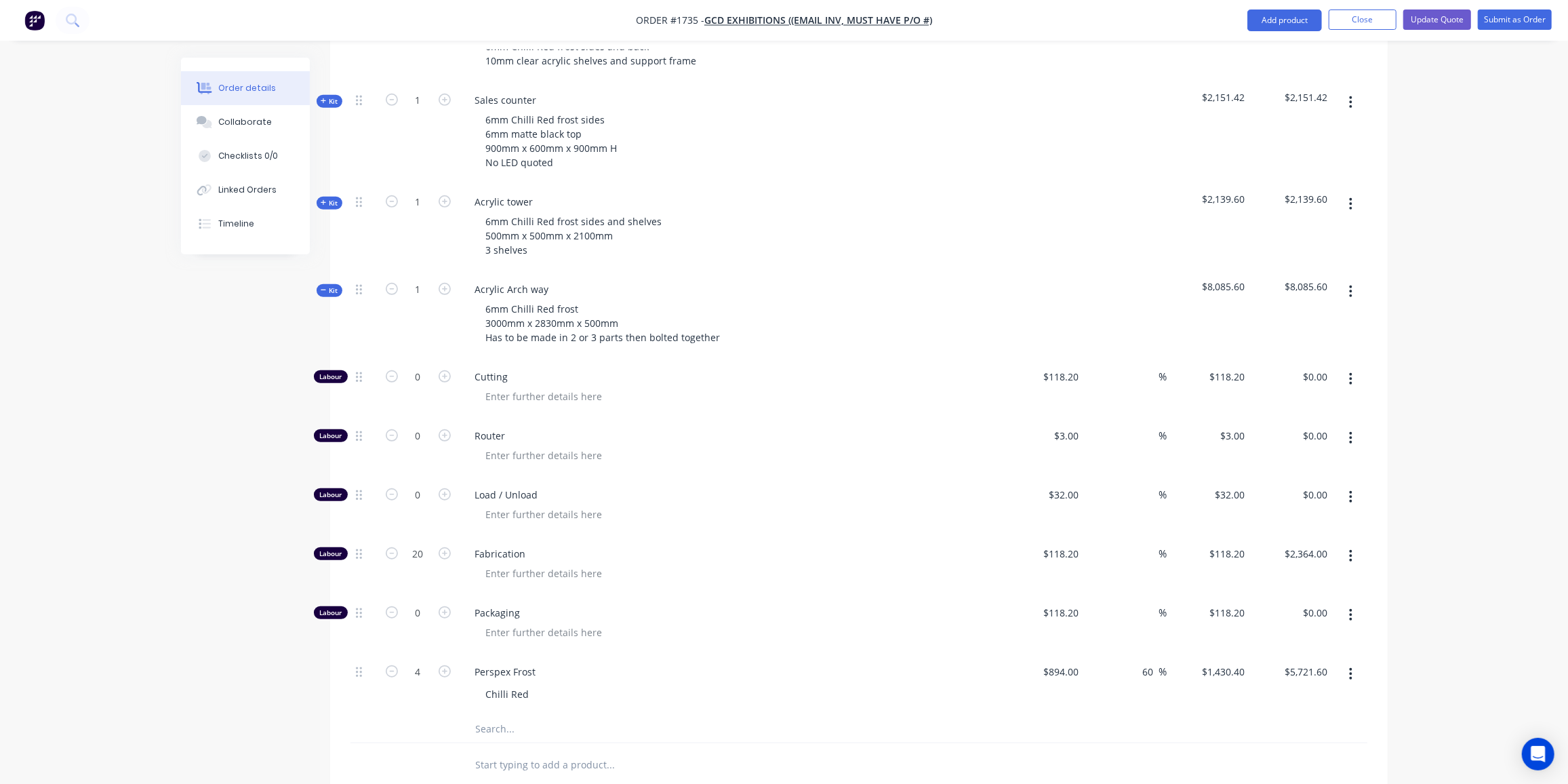
scroll to position [667, 0]
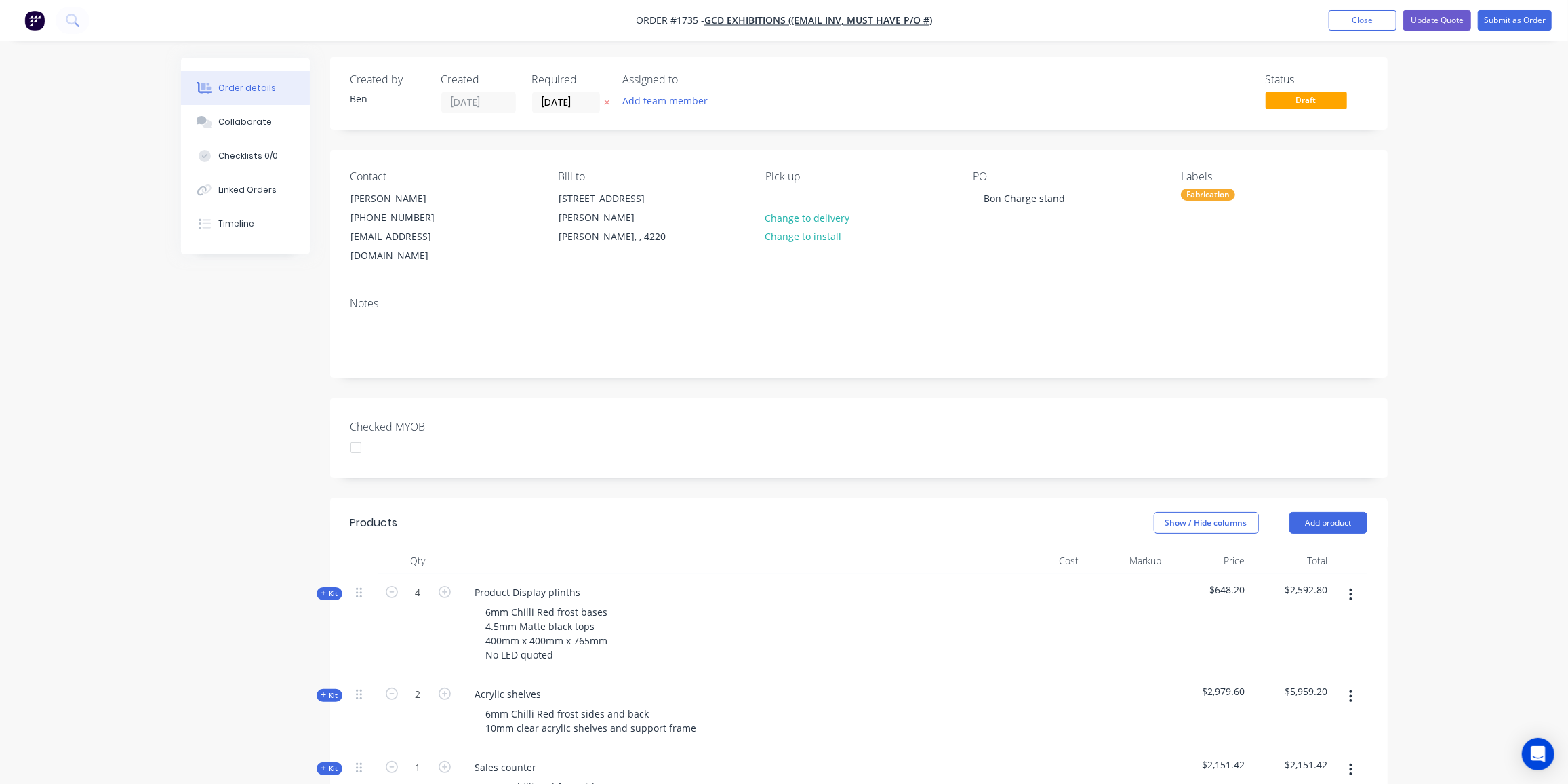
click at [323, 590] on icon "button" at bounding box center [323, 594] width 6 height 7
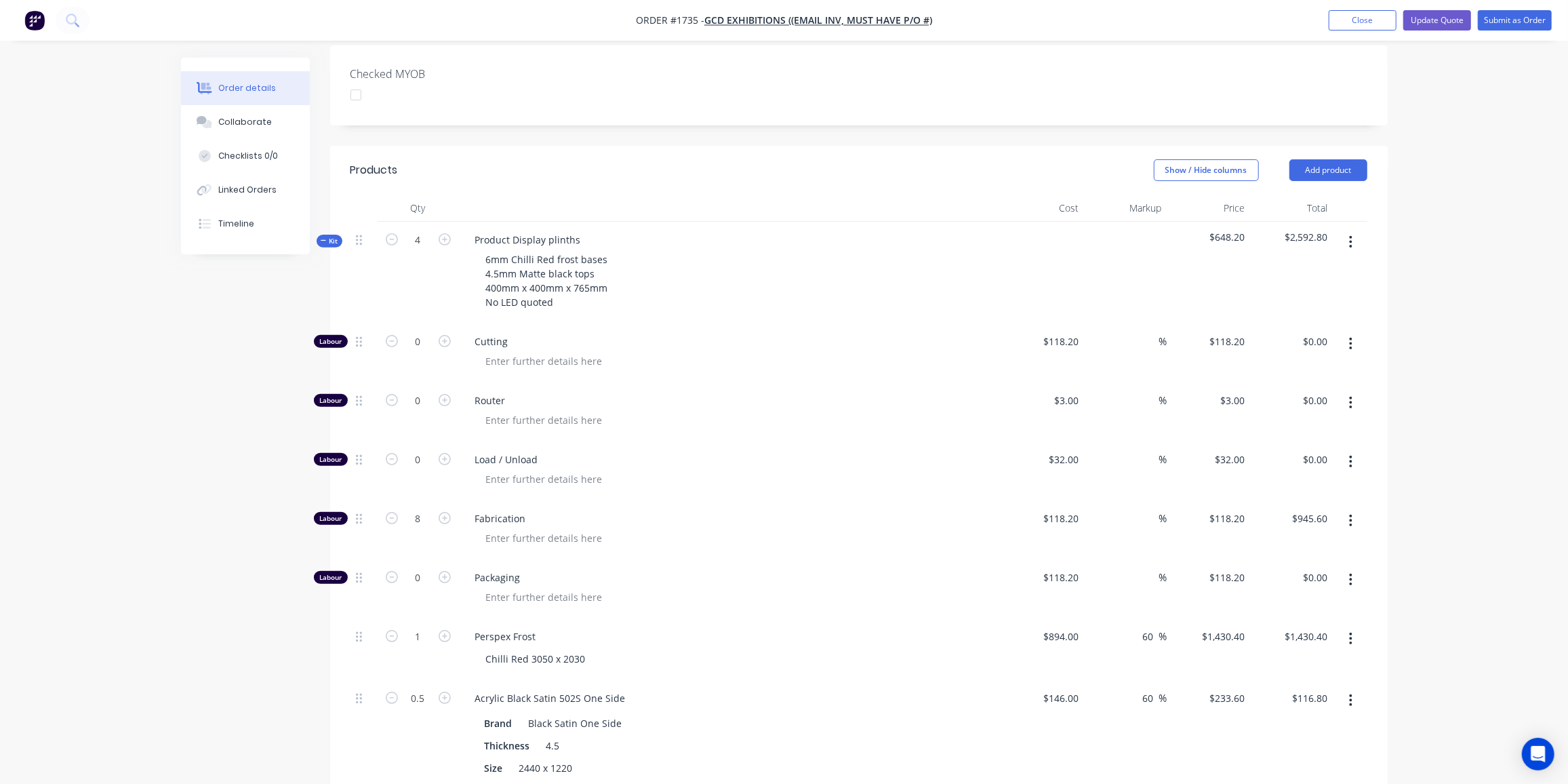
scroll to position [354, 0]
click at [331, 236] on span "Kit" at bounding box center [329, 240] width 17 height 10
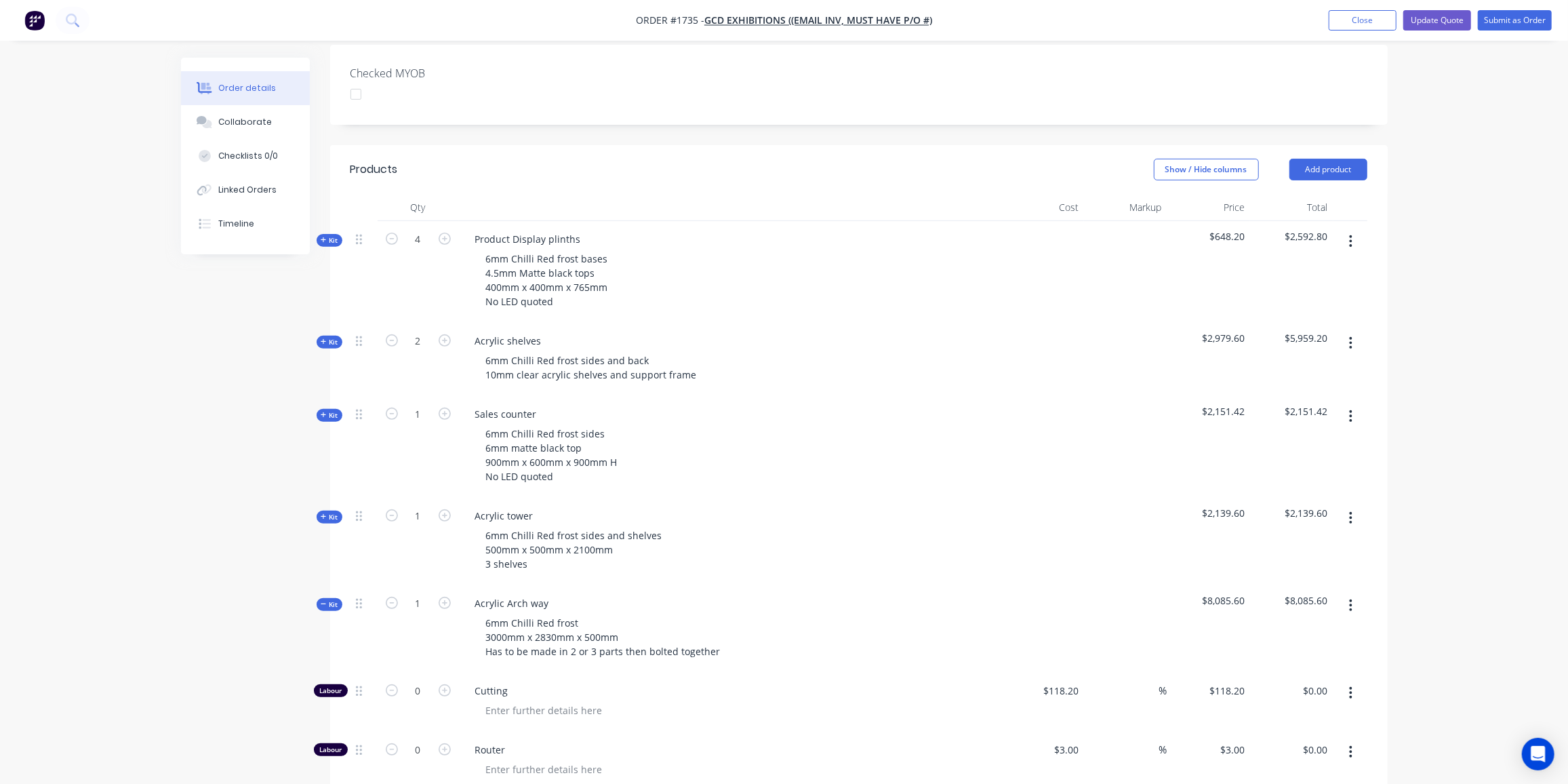
click at [325, 338] on icon "button" at bounding box center [323, 342] width 6 height 7
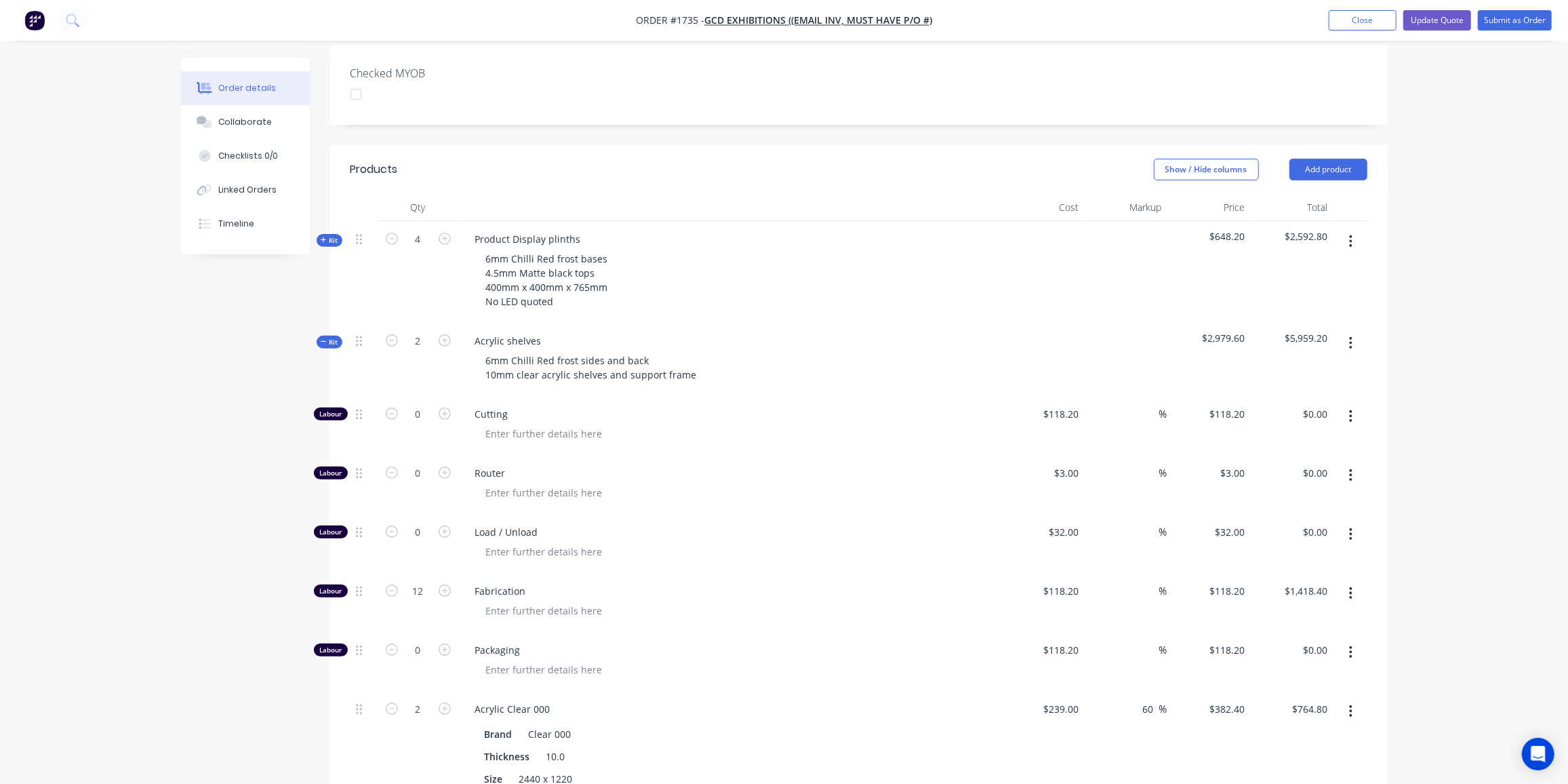
click at [328, 337] on span "Kit" at bounding box center [329, 342] width 17 height 10
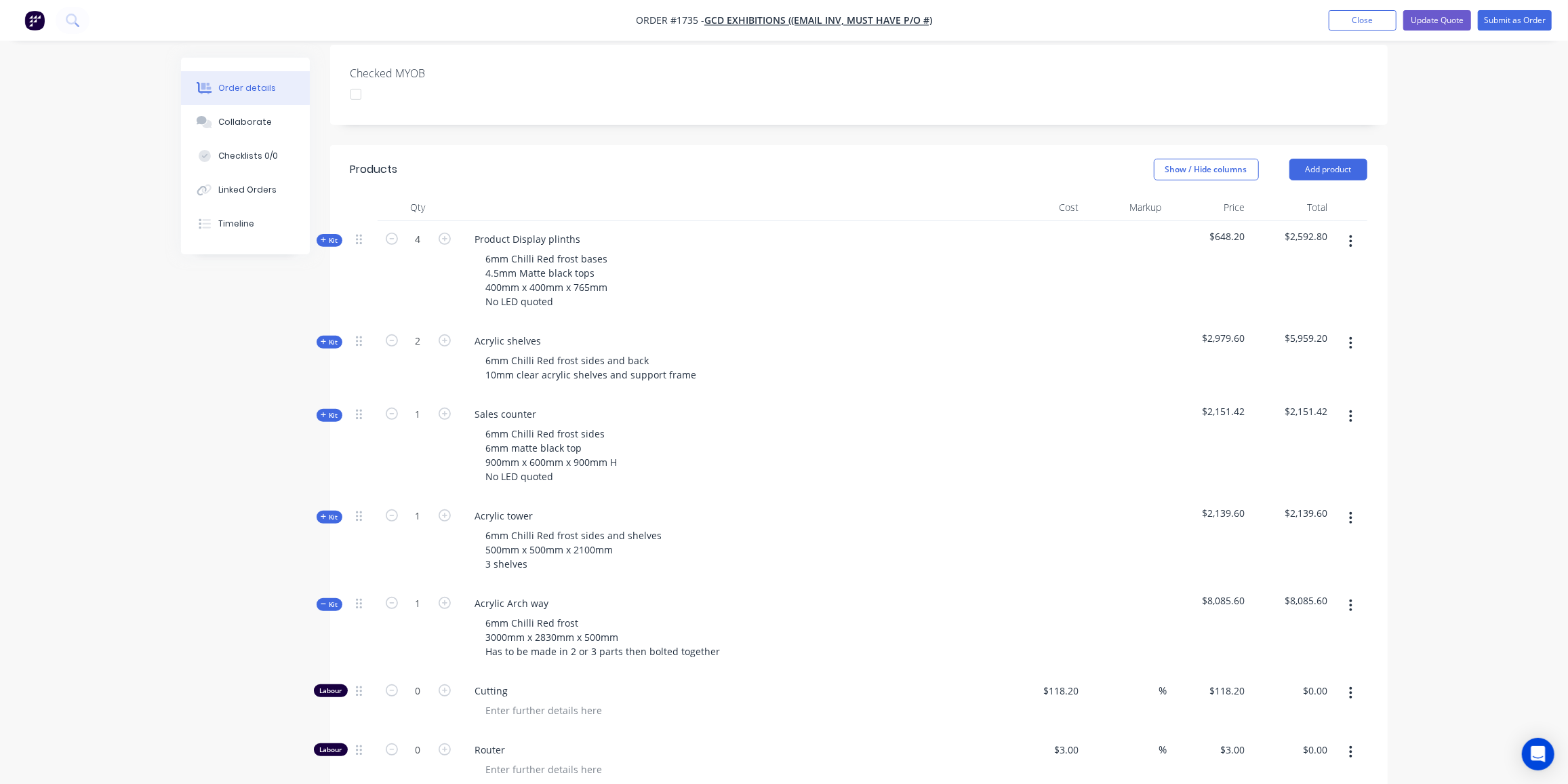
click at [333, 236] on span "Kit" at bounding box center [329, 240] width 17 height 10
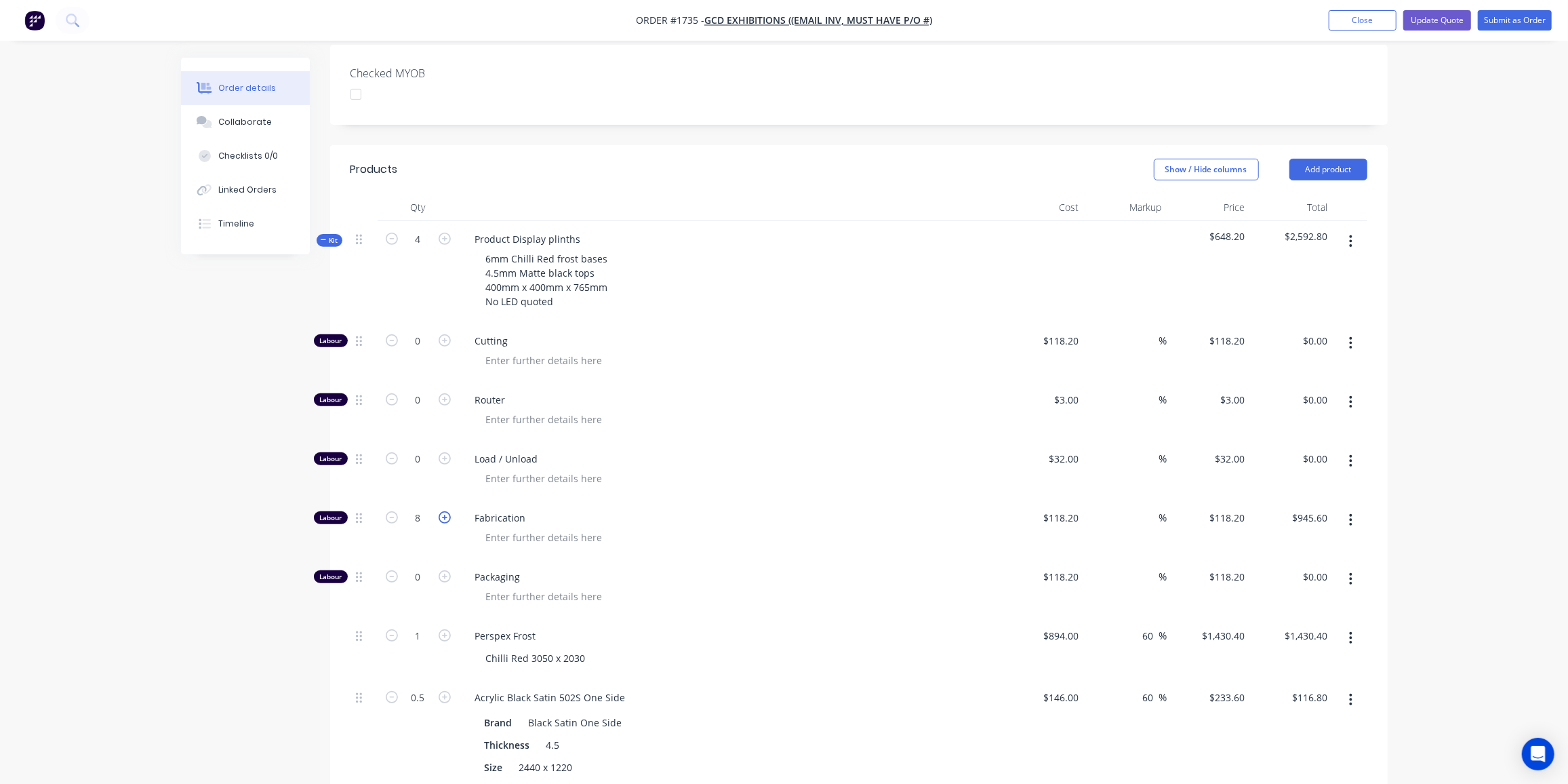
click at [449, 511] on icon "button" at bounding box center [444, 517] width 12 height 12
type input "9"
type input "$1,063.80"
click at [449, 511] on icon "button" at bounding box center [444, 517] width 12 height 12
type input "10"
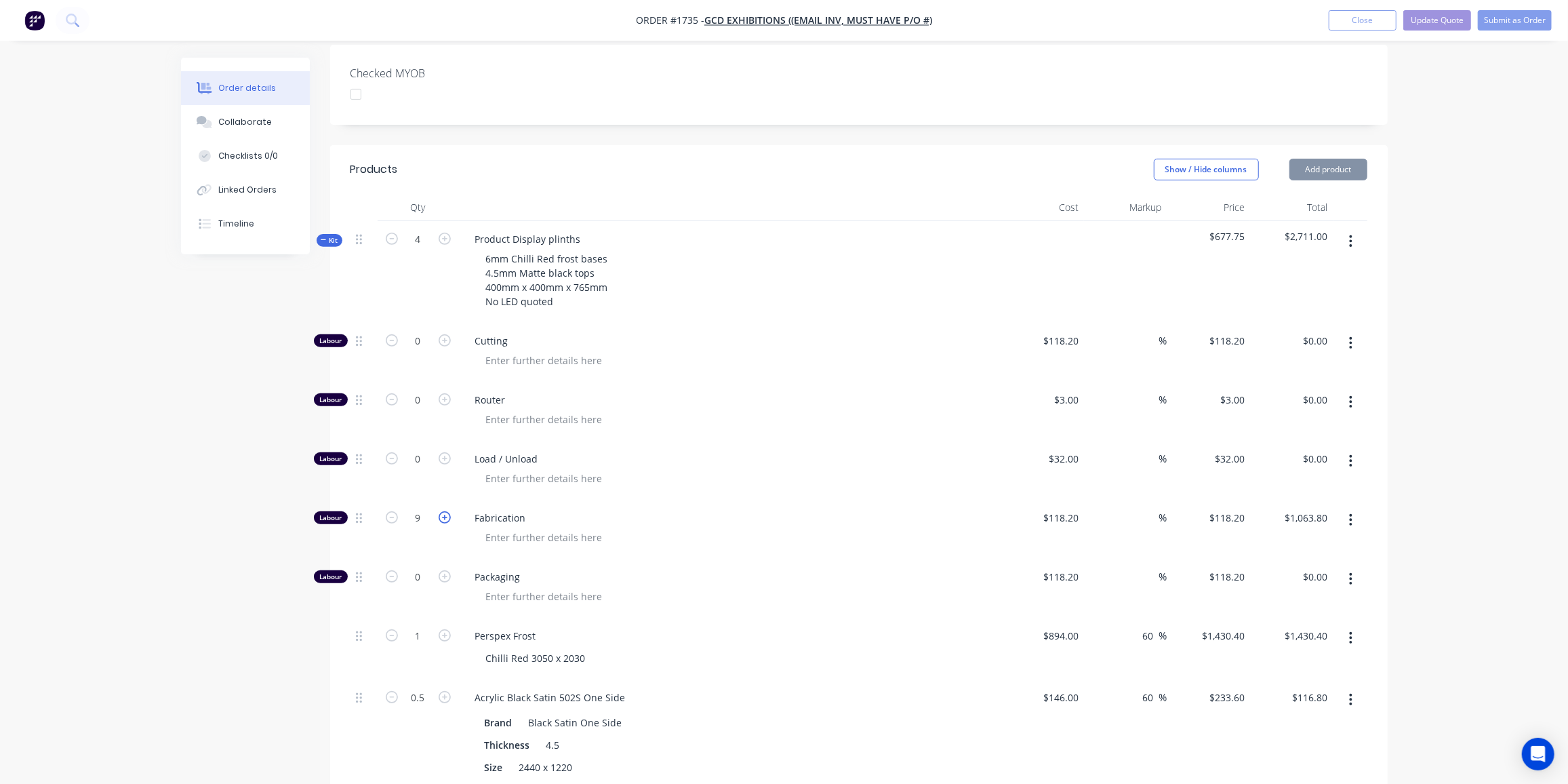
type input "$1,182.00"
click at [328, 236] on span "Kit" at bounding box center [329, 240] width 17 height 10
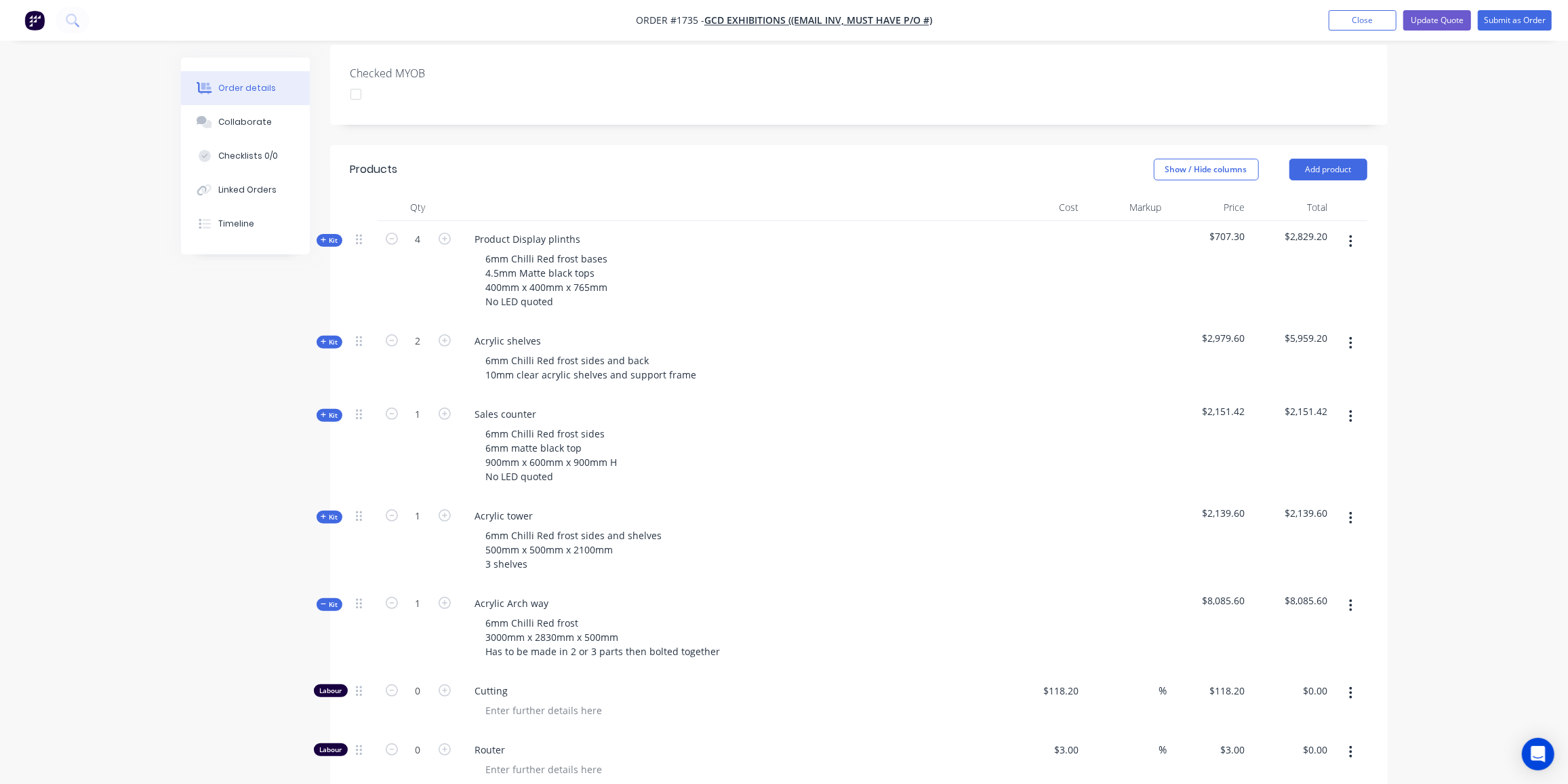
click at [323, 338] on icon "button" at bounding box center [323, 342] width 6 height 7
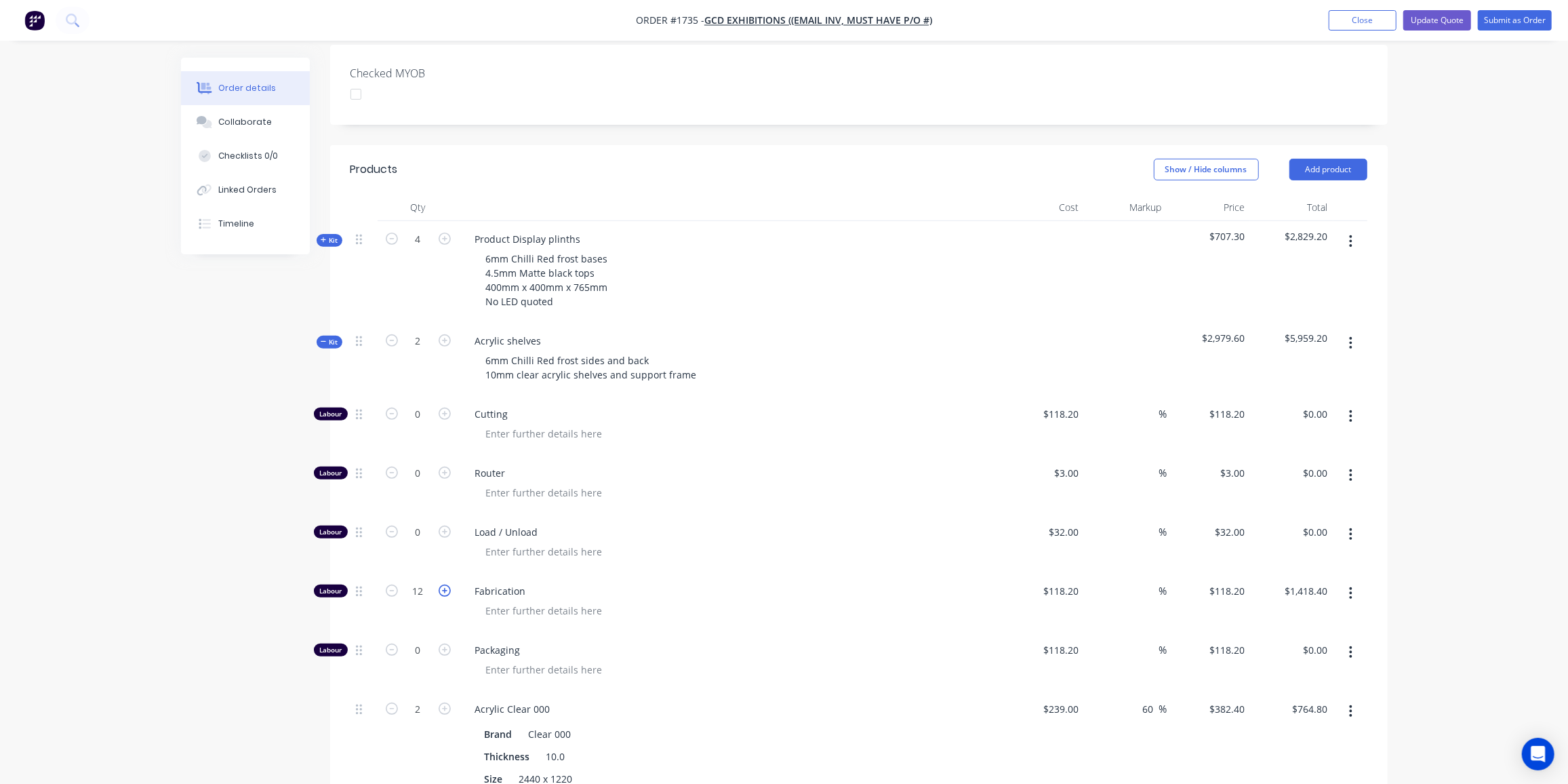
click at [447, 585] on icon "button" at bounding box center [444, 590] width 12 height 12
type input "13"
type input "$1,536.60"
click at [446, 585] on icon "button" at bounding box center [444, 590] width 12 height 12
type input "14"
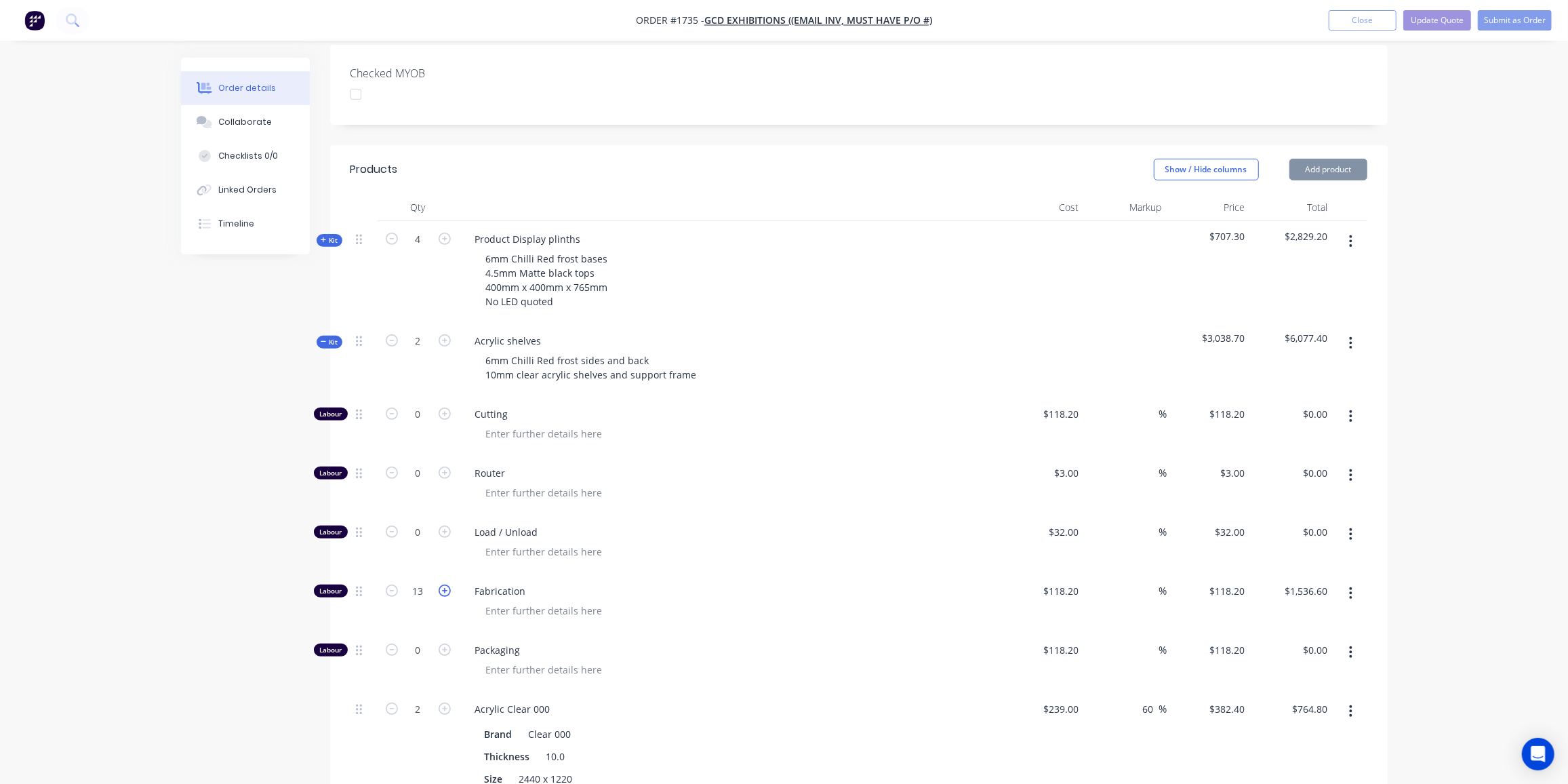
type input "$1,654.80"
click at [331, 337] on span "Kit" at bounding box center [329, 342] width 17 height 10
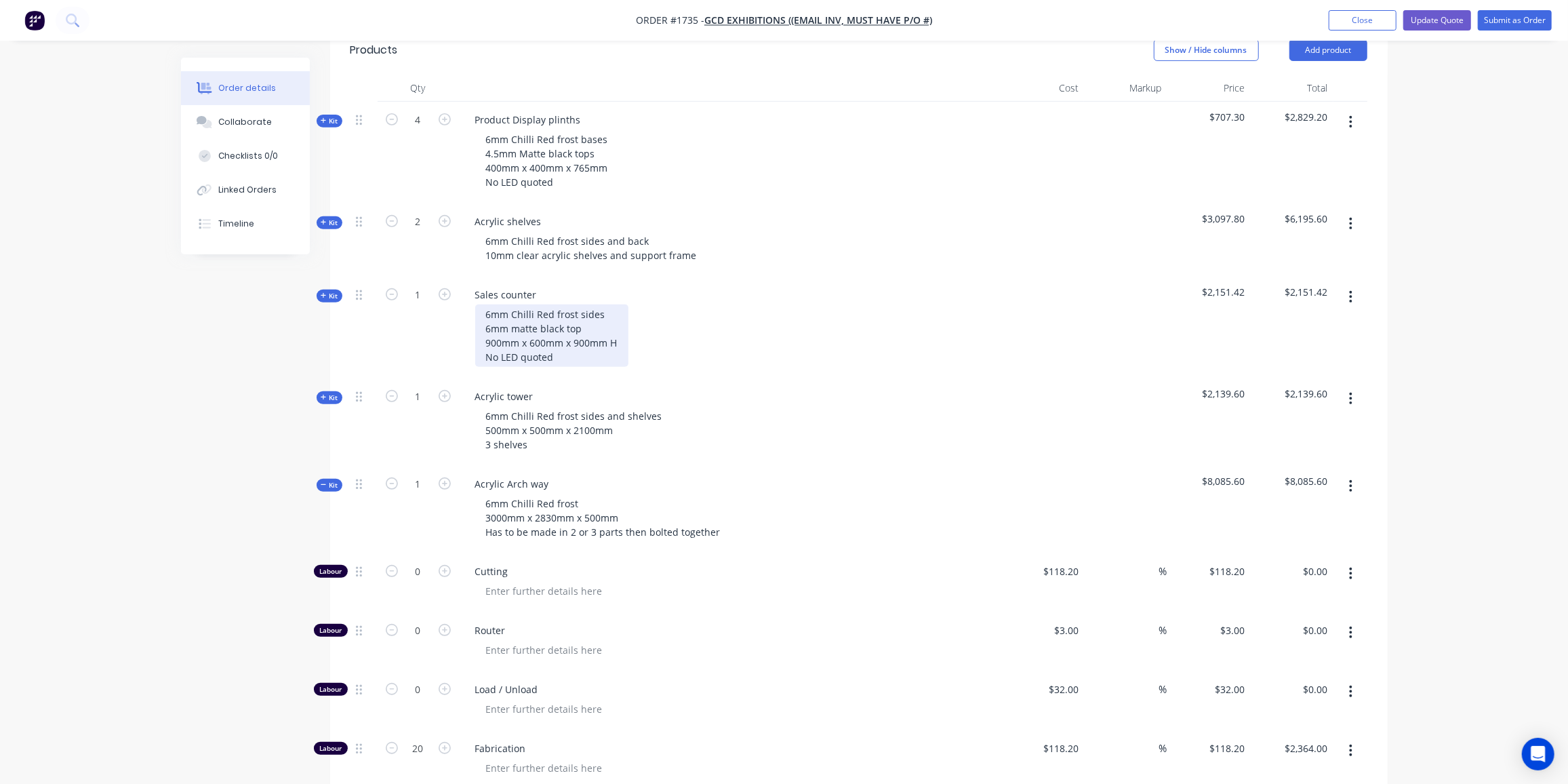
scroll to position [474, 0]
click at [322, 292] on icon "button" at bounding box center [323, 295] width 6 height 7
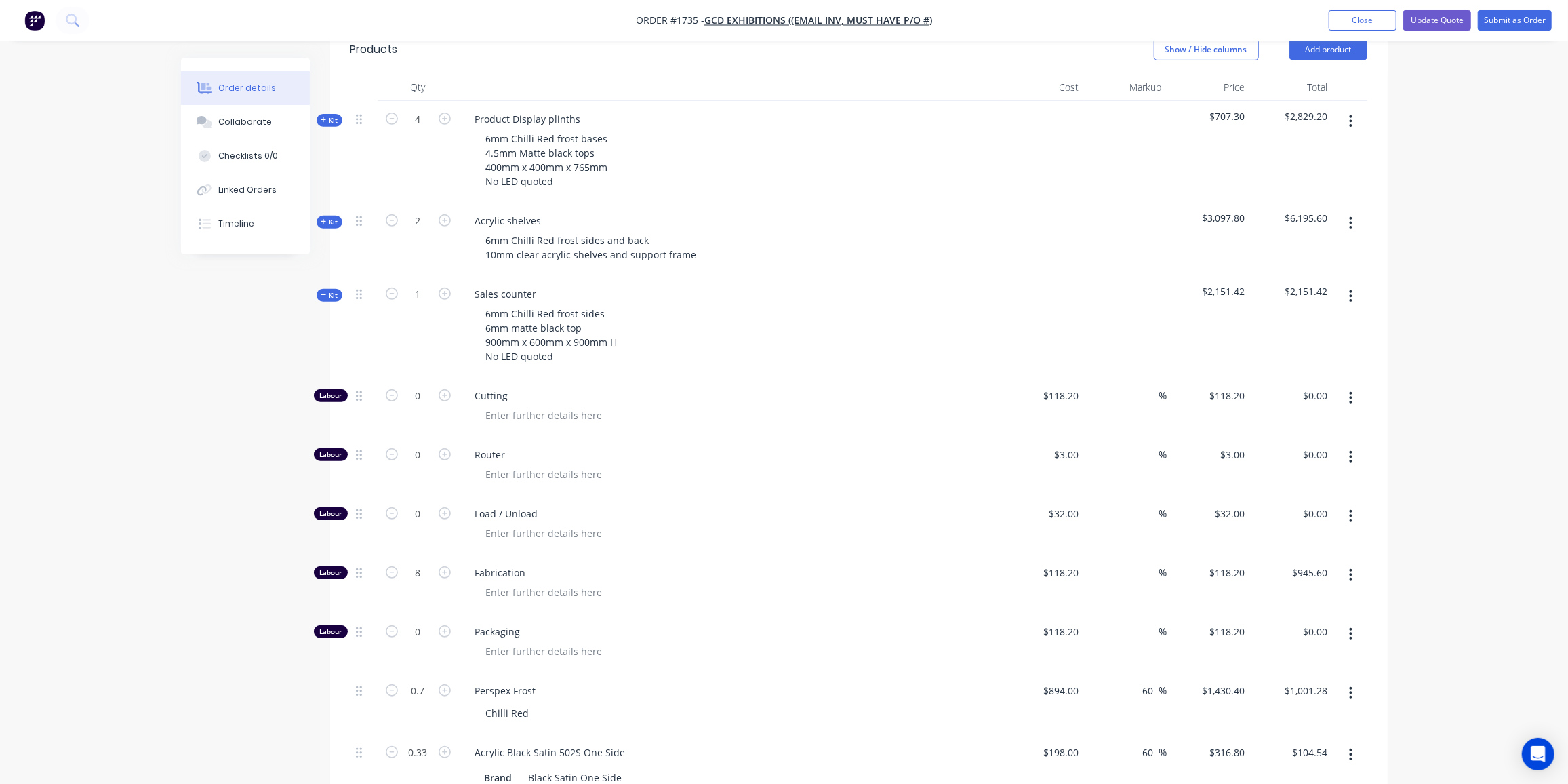
click at [323, 292] on icon "button" at bounding box center [323, 295] width 6 height 7
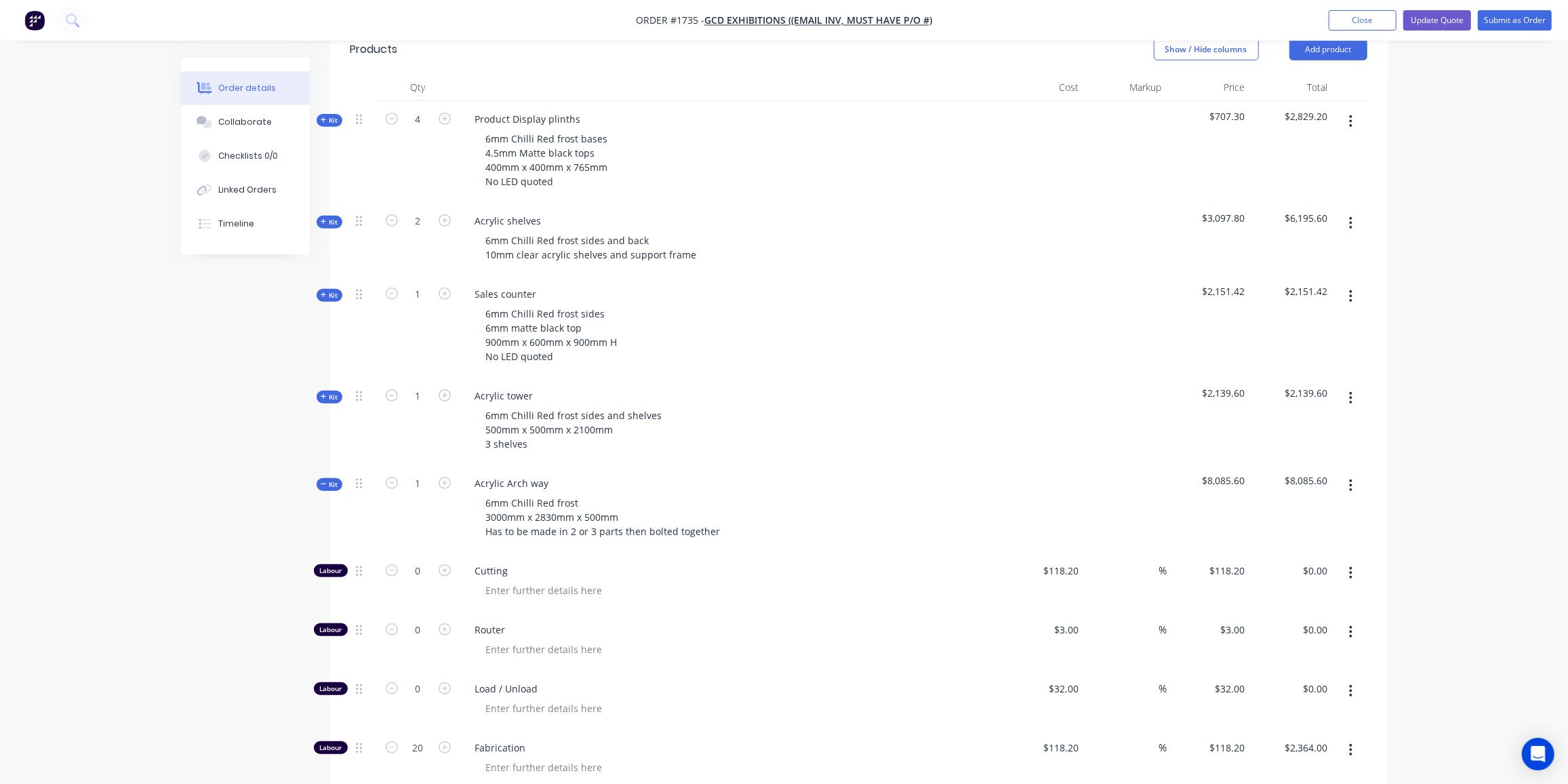
click at [325, 390] on button "Kit" at bounding box center [329, 397] width 26 height 13
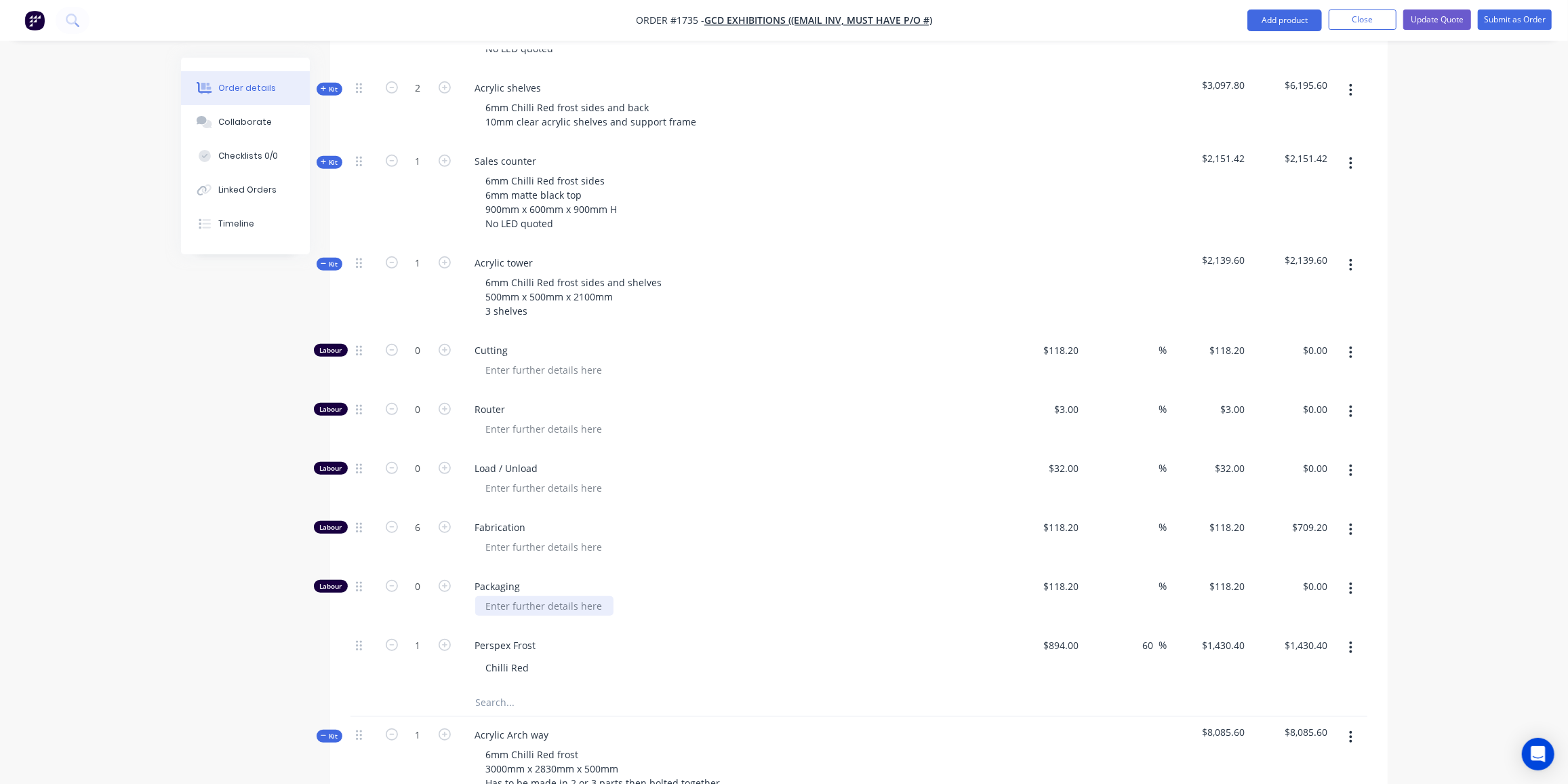
scroll to position [626, 0]
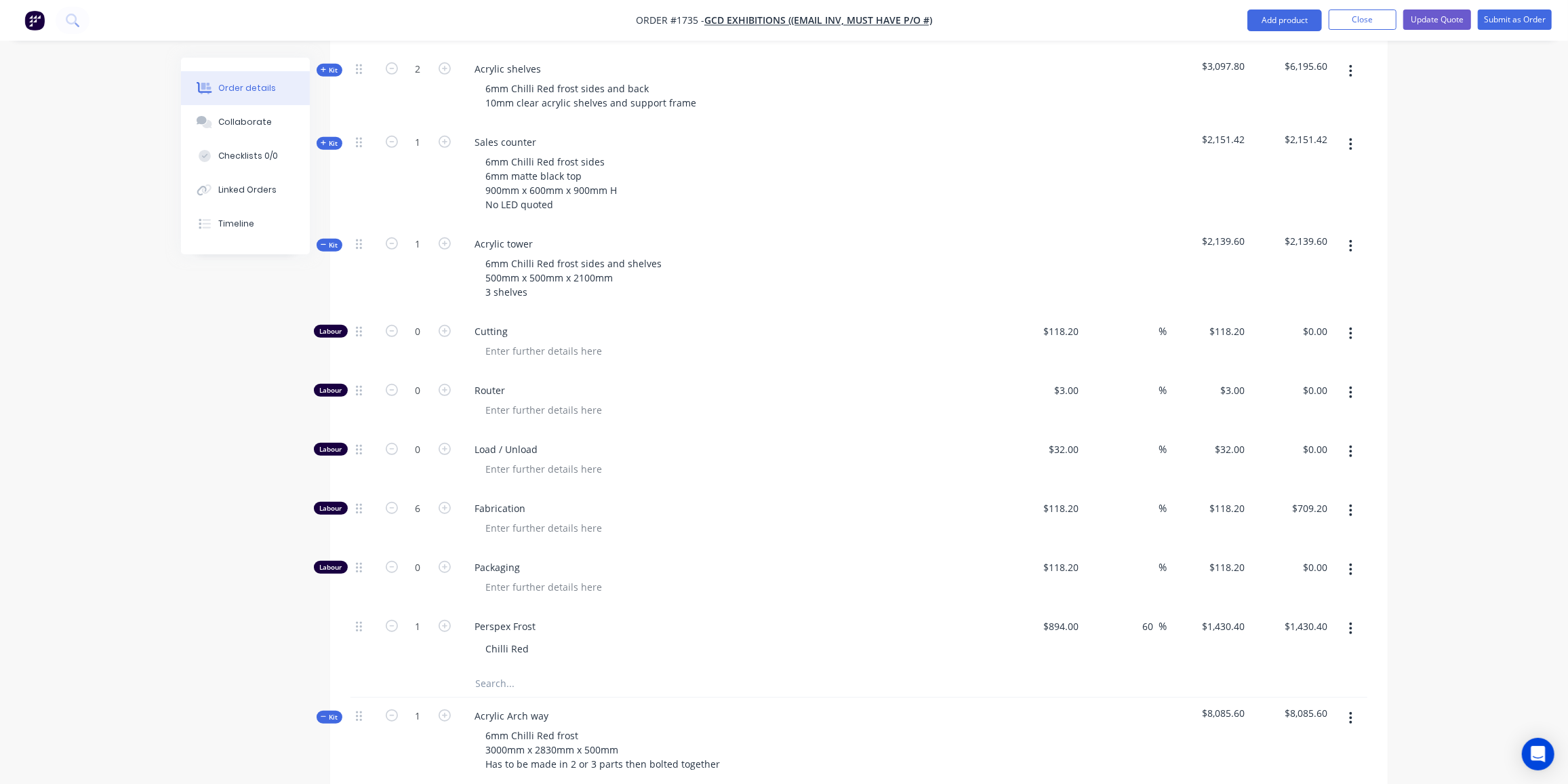
click at [333, 240] on span "Kit" at bounding box center [329, 245] width 17 height 10
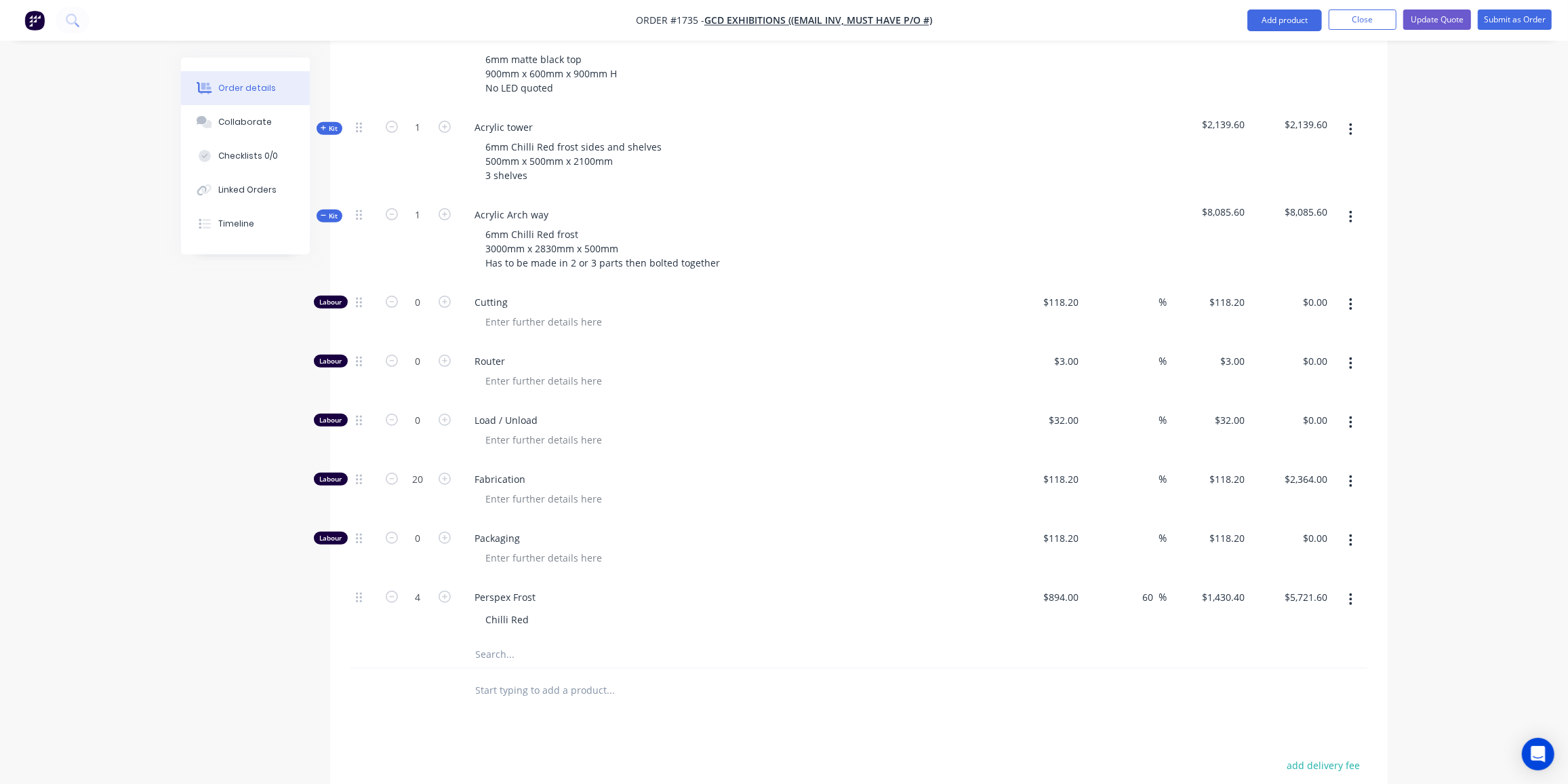
scroll to position [660, 0]
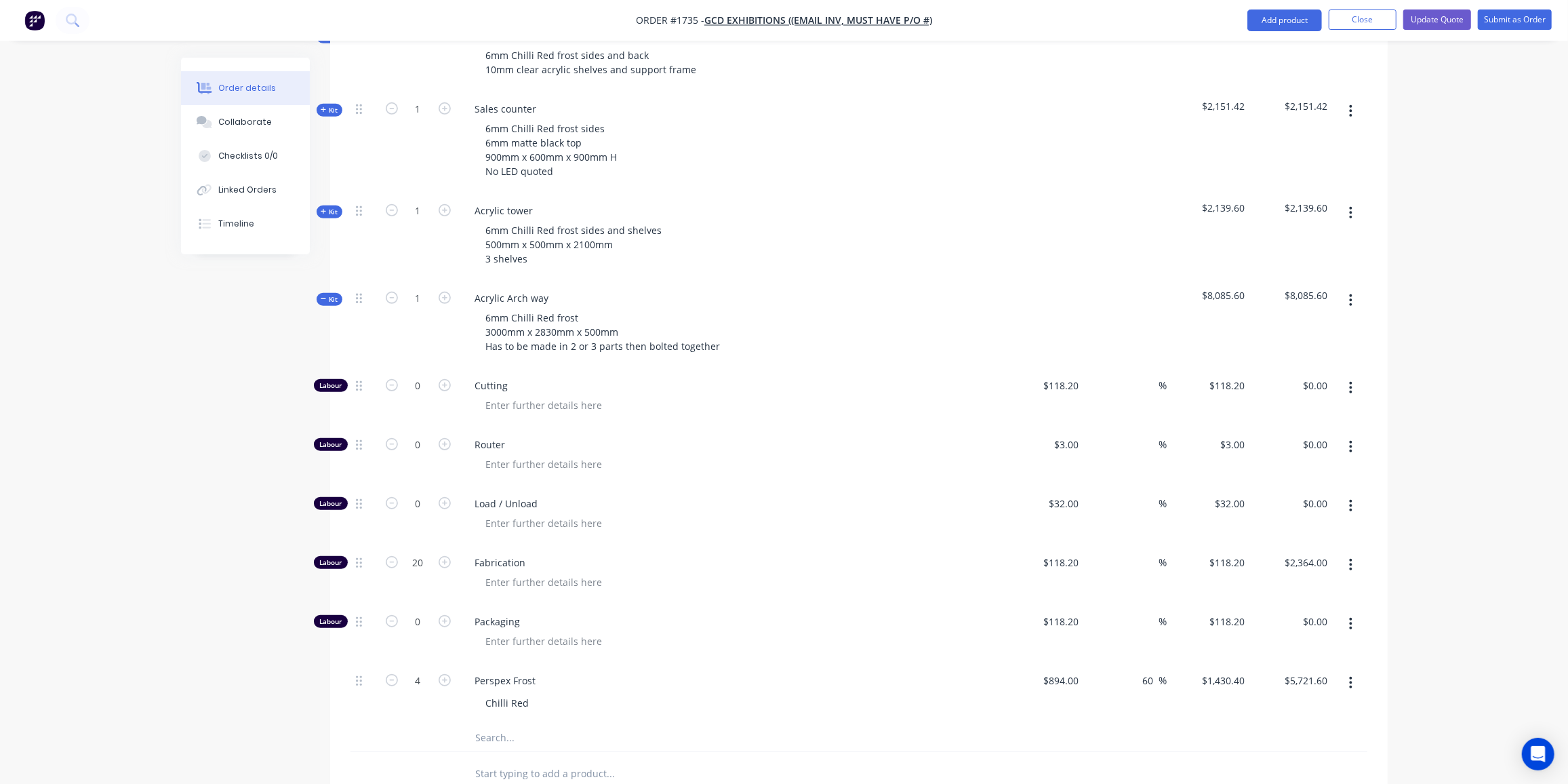
click at [318, 293] on button "Kit" at bounding box center [329, 300] width 26 height 13
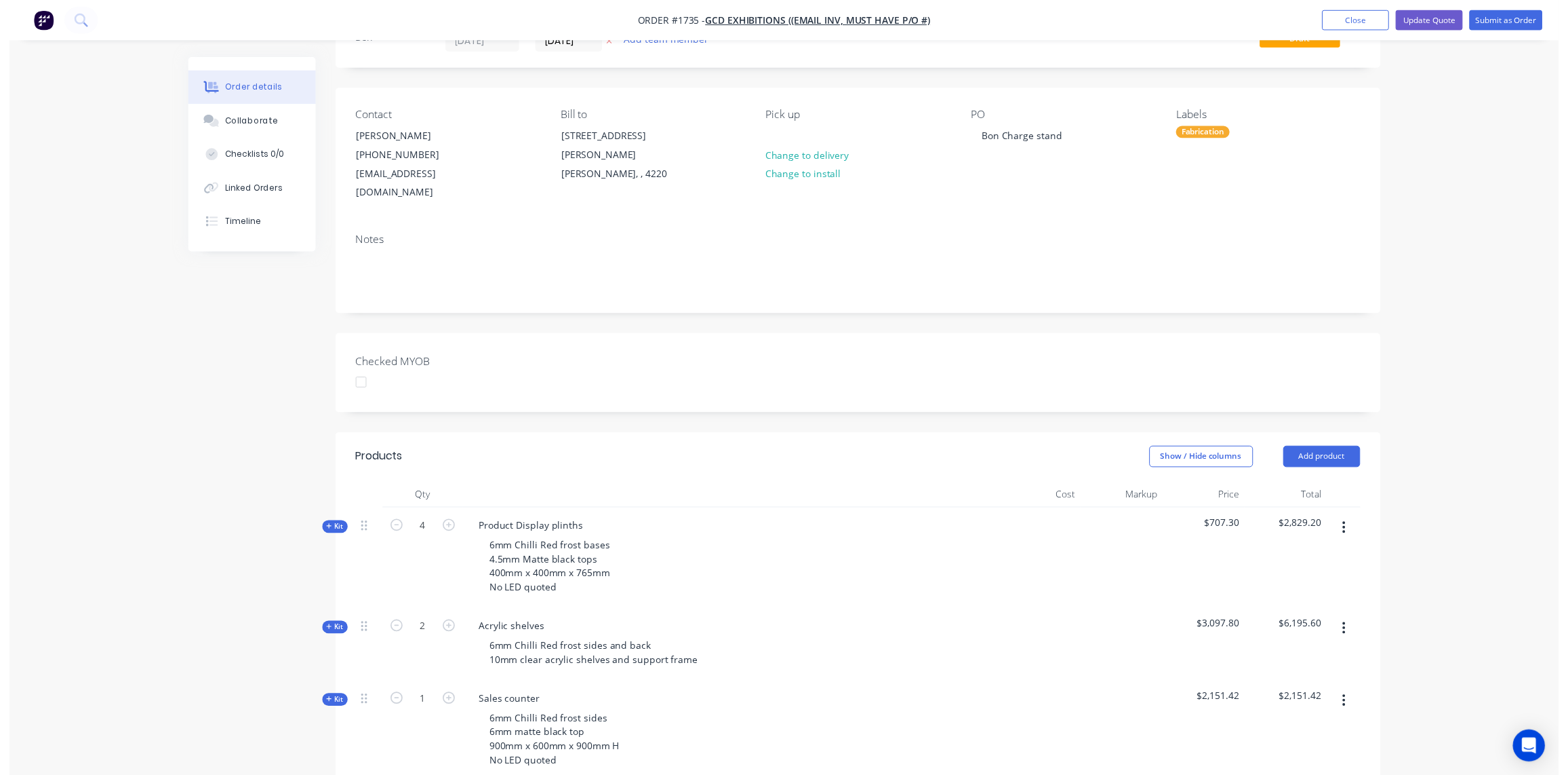
scroll to position [0, 0]
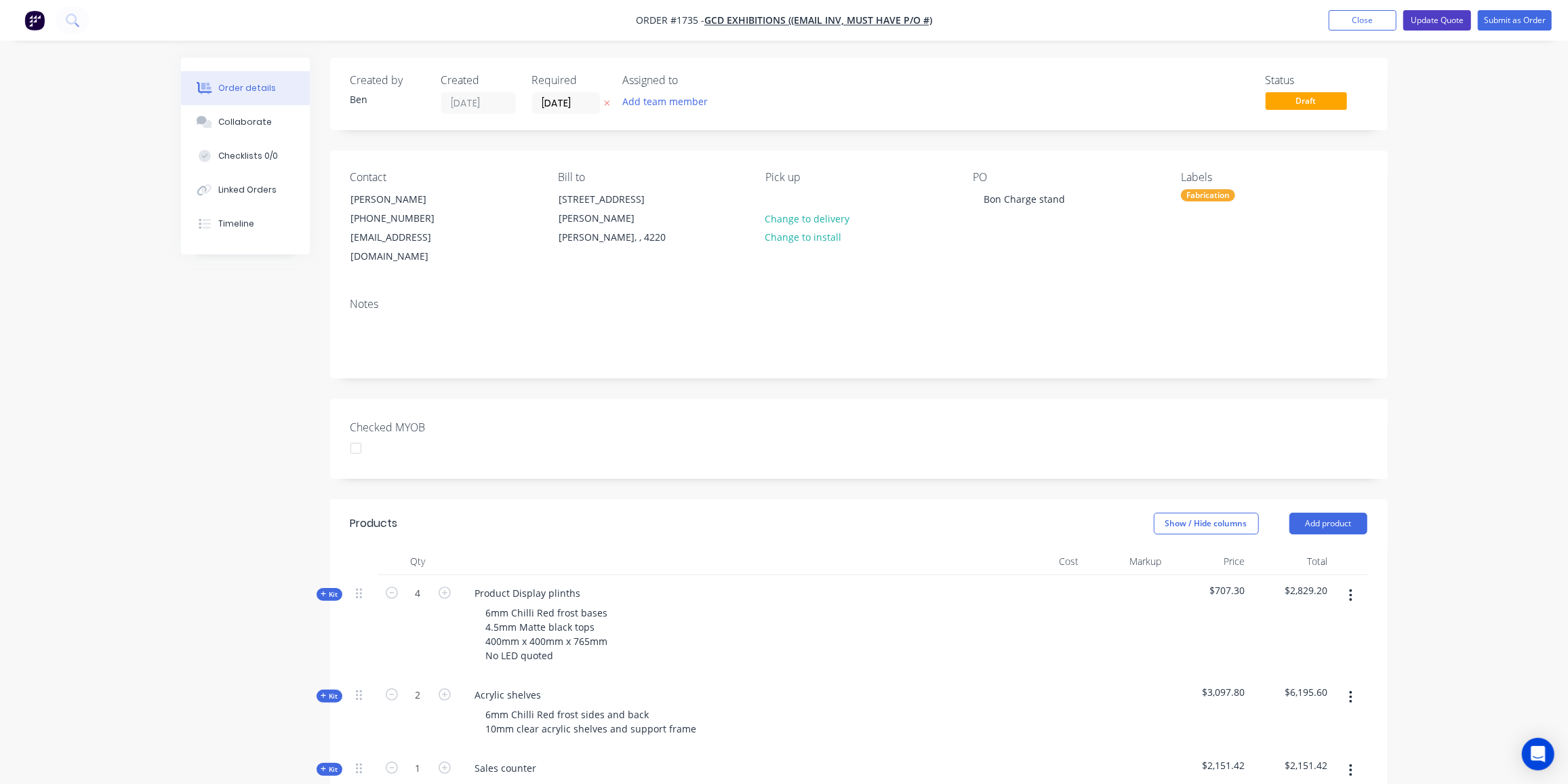
click at [1432, 18] on button "Update Quote" at bounding box center [1437, 20] width 67 height 21
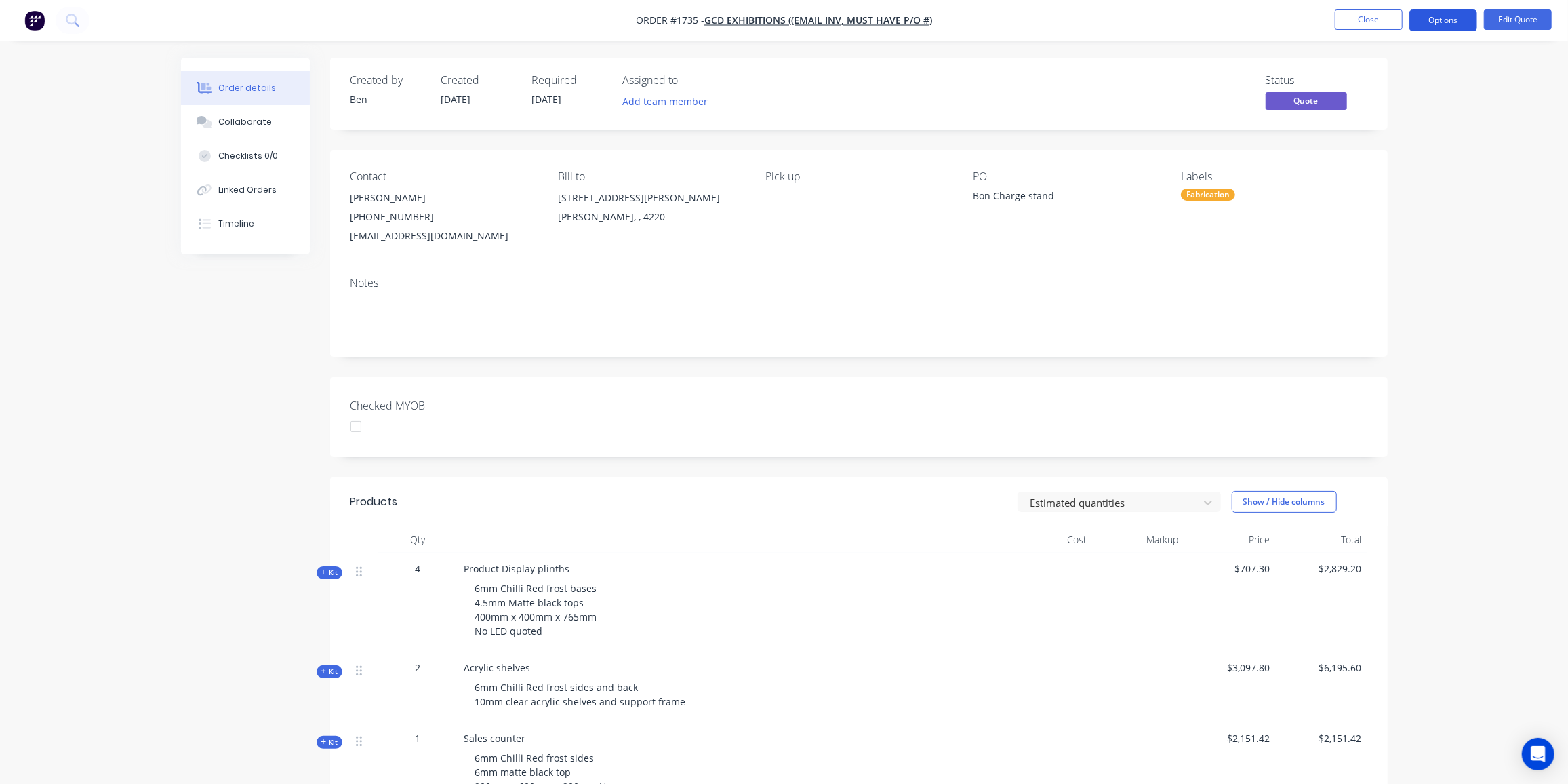
click at [1436, 17] on button "Options" at bounding box center [1443, 21] width 67 height 21
click at [1366, 82] on div "Quote" at bounding box center [1403, 82] width 125 height 20
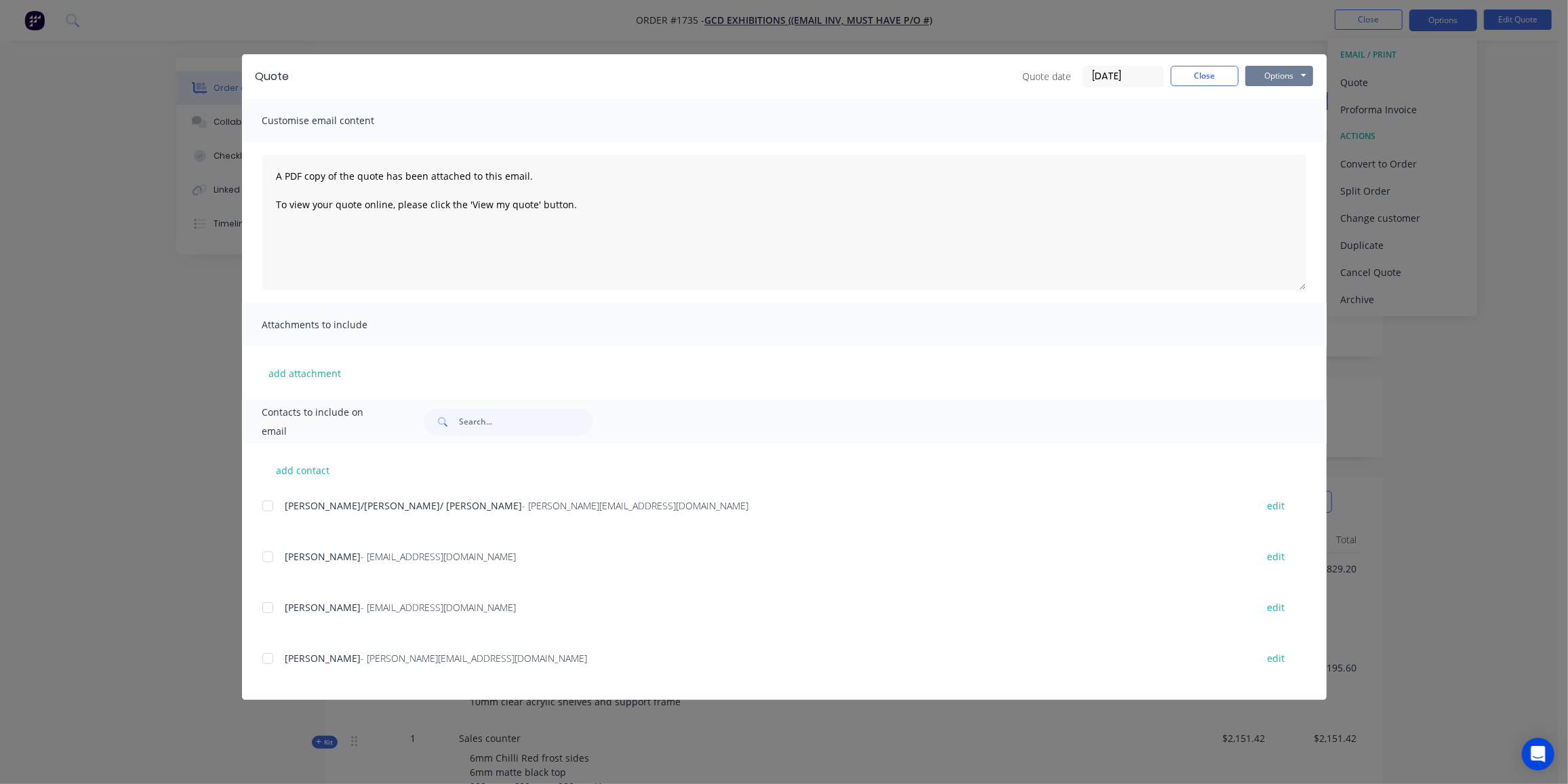
click at [1291, 79] on button "Options" at bounding box center [1279, 76] width 67 height 21
click at [1295, 137] on button "Email" at bounding box center [1288, 144] width 86 height 22
click at [1287, 70] on button "Options" at bounding box center [1279, 76] width 67 height 21
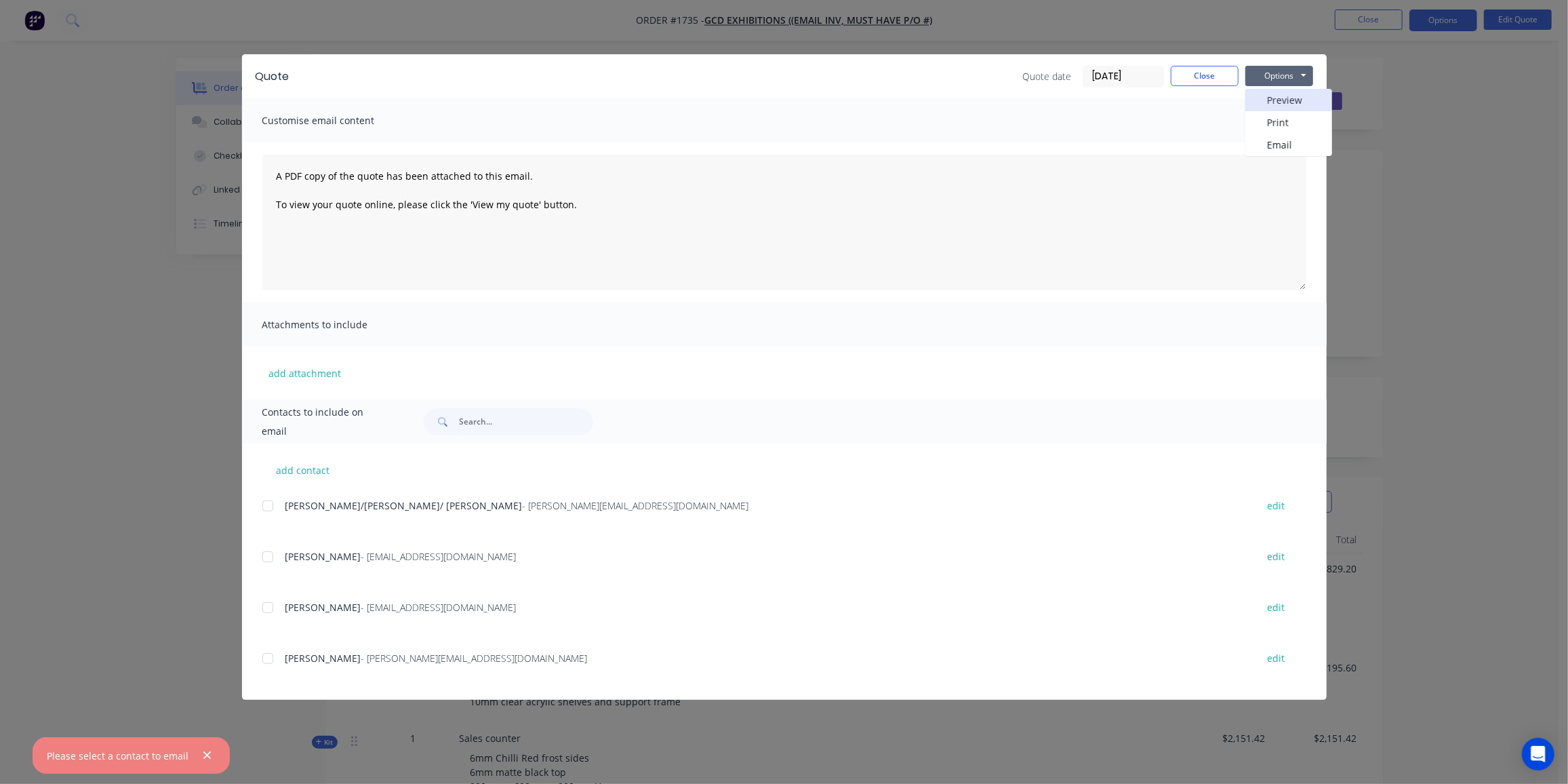
click at [1298, 96] on button "Preview" at bounding box center [1288, 100] width 86 height 22
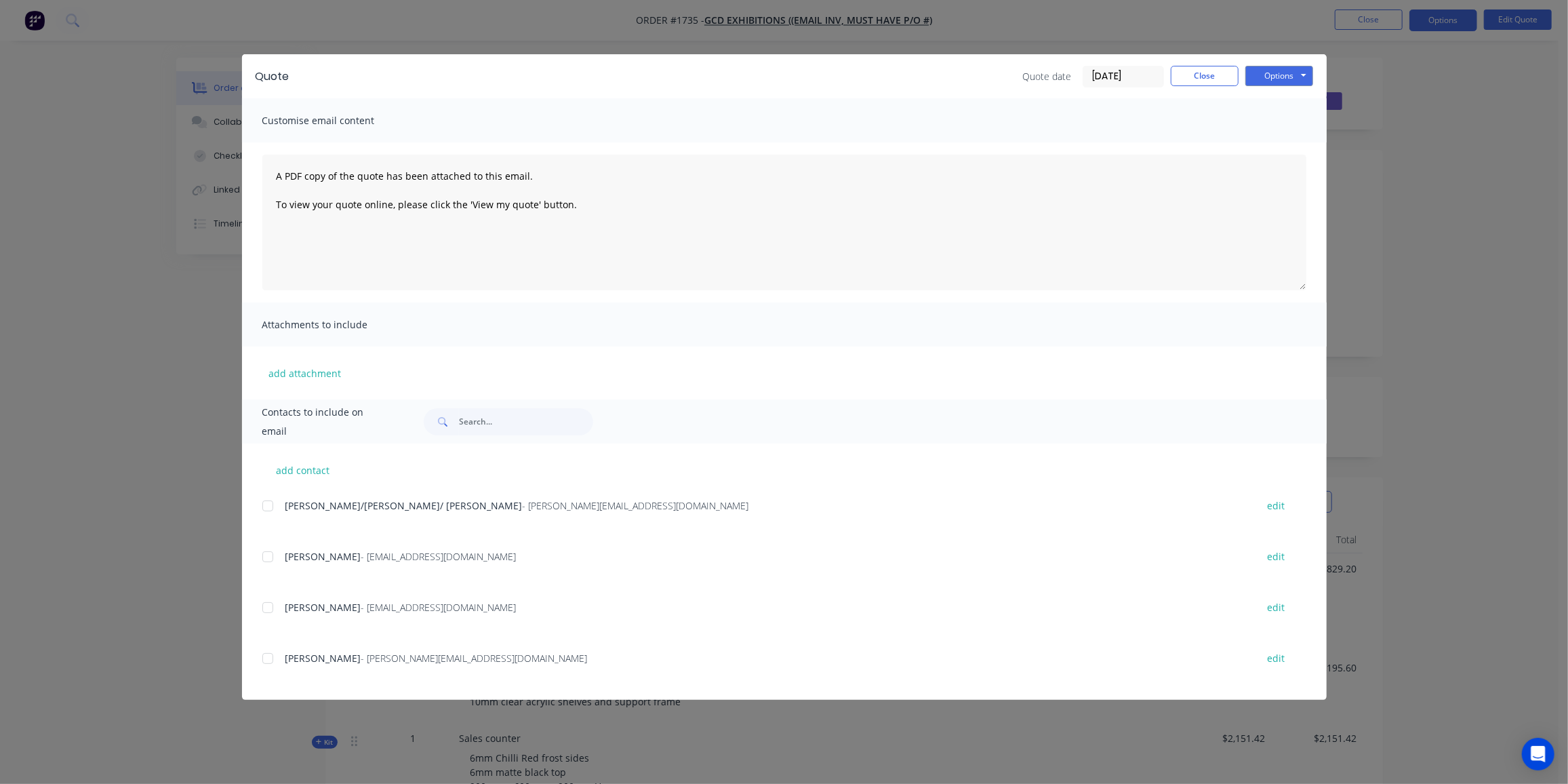
click at [268, 553] on div at bounding box center [268, 557] width 27 height 27
click at [267, 609] on div at bounding box center [268, 608] width 27 height 27
click at [1304, 72] on button "Options" at bounding box center [1279, 76] width 67 height 21
click at [1293, 145] on button "Email" at bounding box center [1288, 144] width 86 height 22
drag, startPoint x: 1204, startPoint y: 80, endPoint x: 1118, endPoint y: 125, distance: 97.1
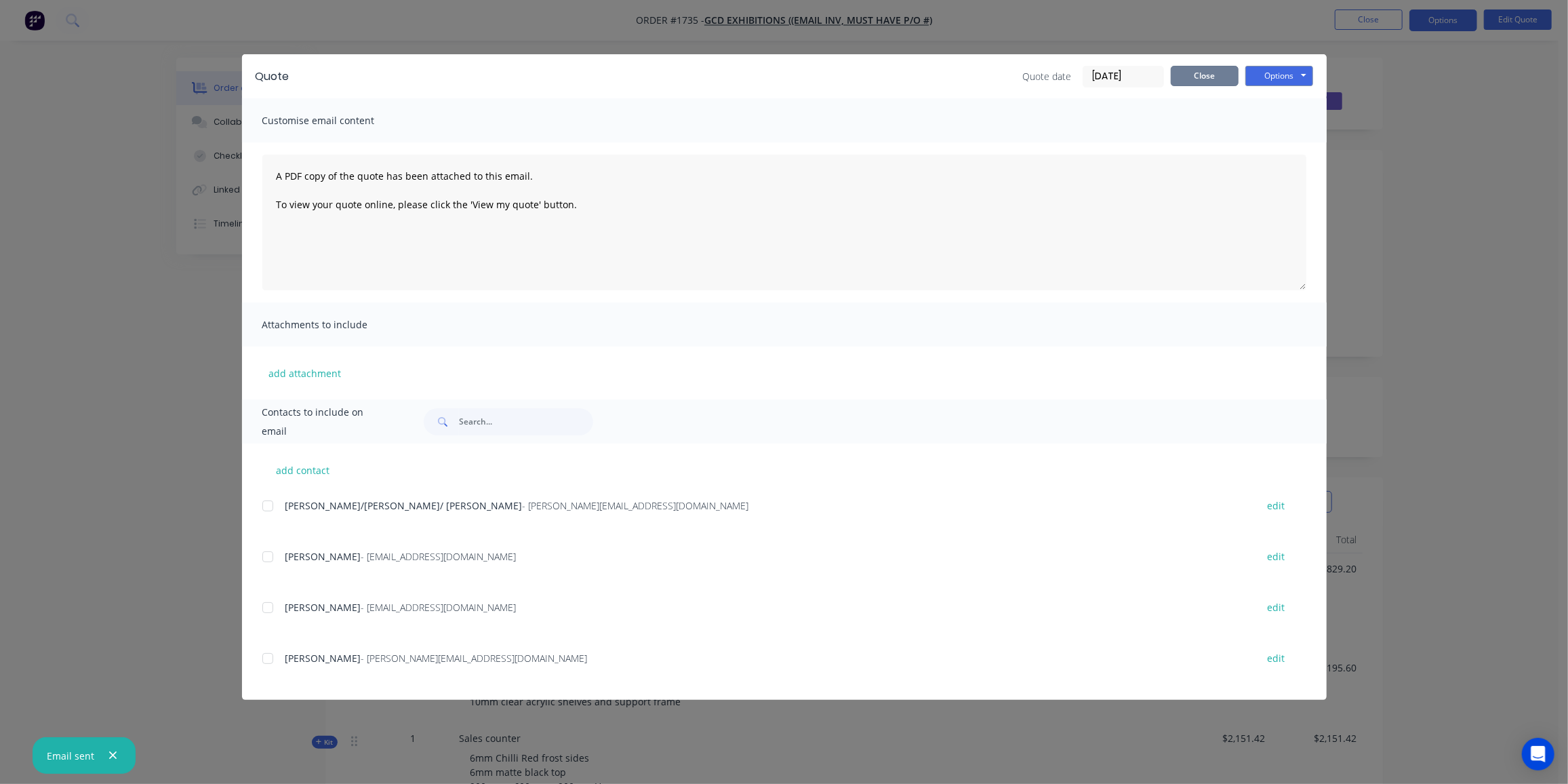
click at [1205, 80] on button "Close" at bounding box center [1204, 76] width 67 height 21
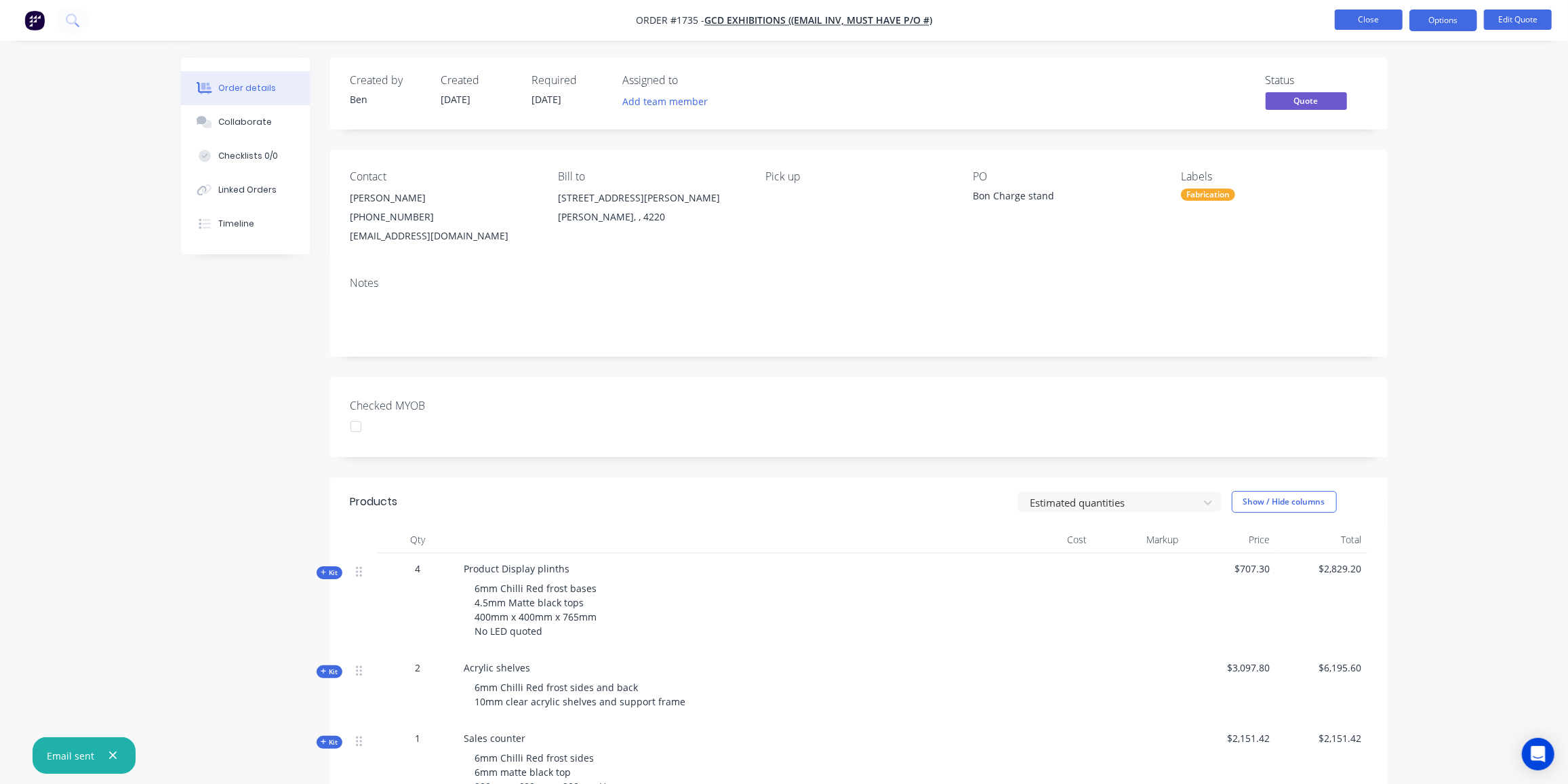
click at [1362, 22] on button "Close" at bounding box center [1369, 20] width 67 height 21
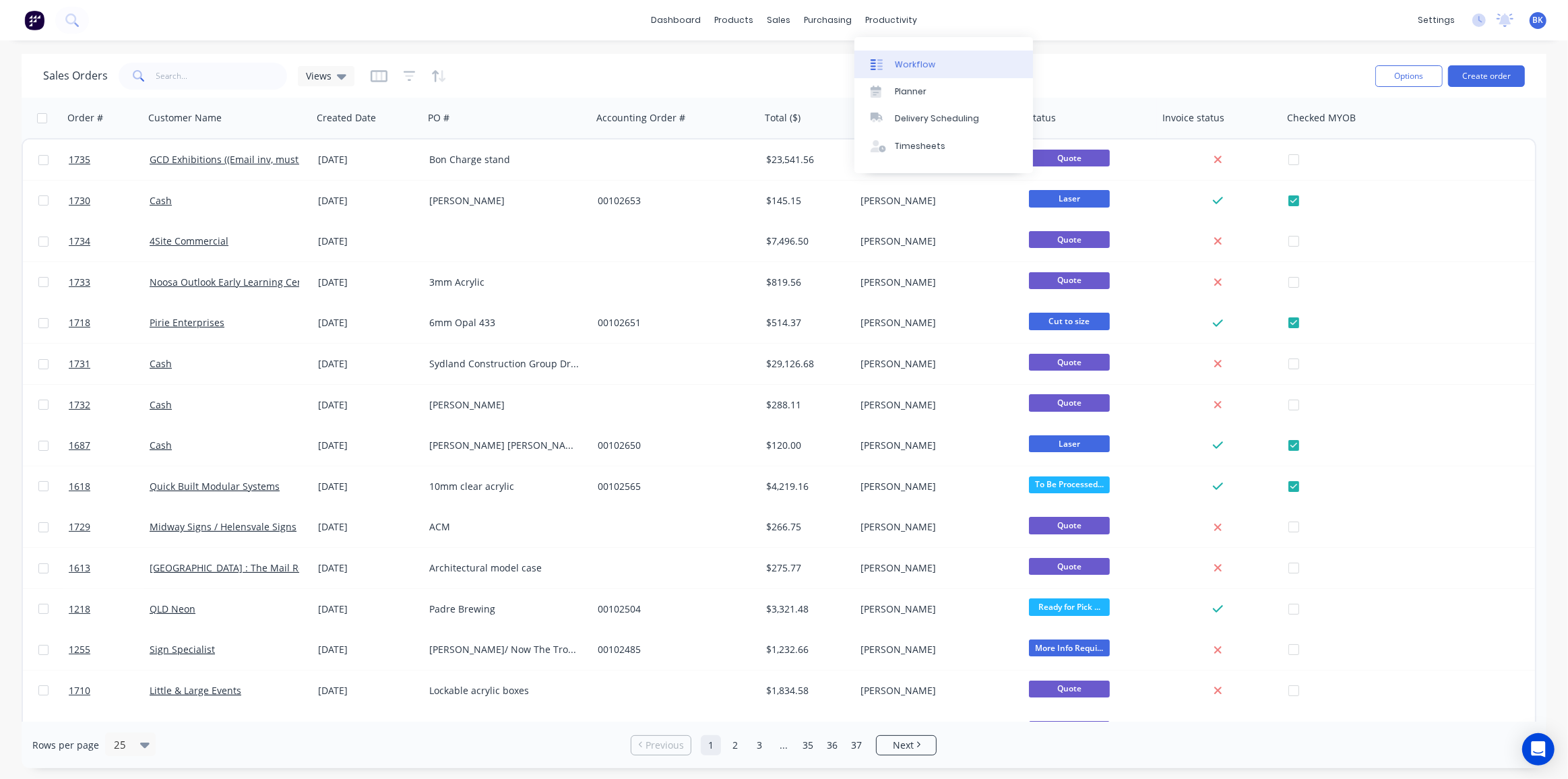
click at [905, 56] on link "Workflow" at bounding box center [943, 64] width 178 height 27
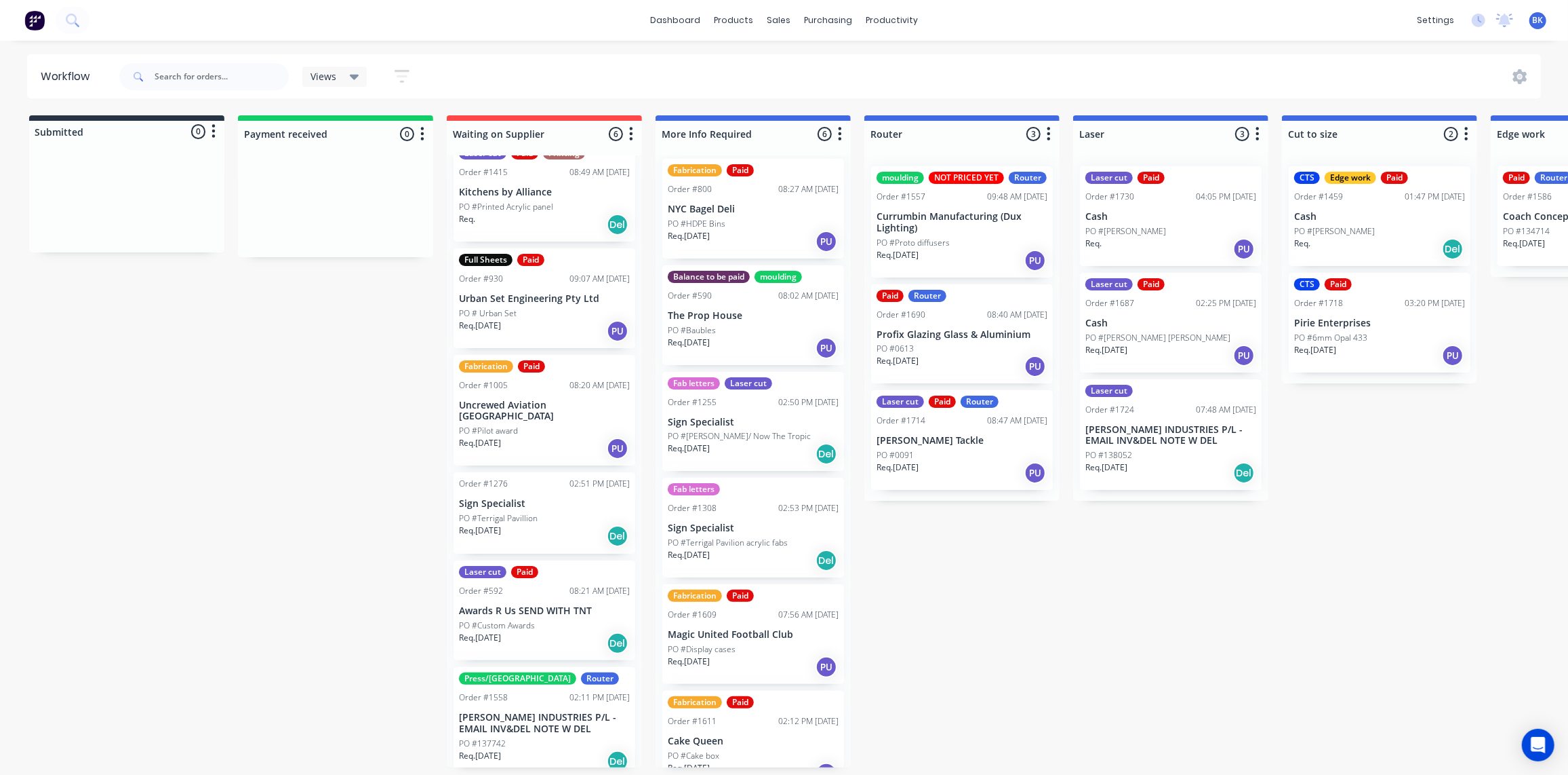
scroll to position [8, 0]
click at [781, 13] on div "sales" at bounding box center [778, 20] width 37 height 21
click at [817, 62] on div "Sales Orders" at bounding box center [830, 66] width 56 height 12
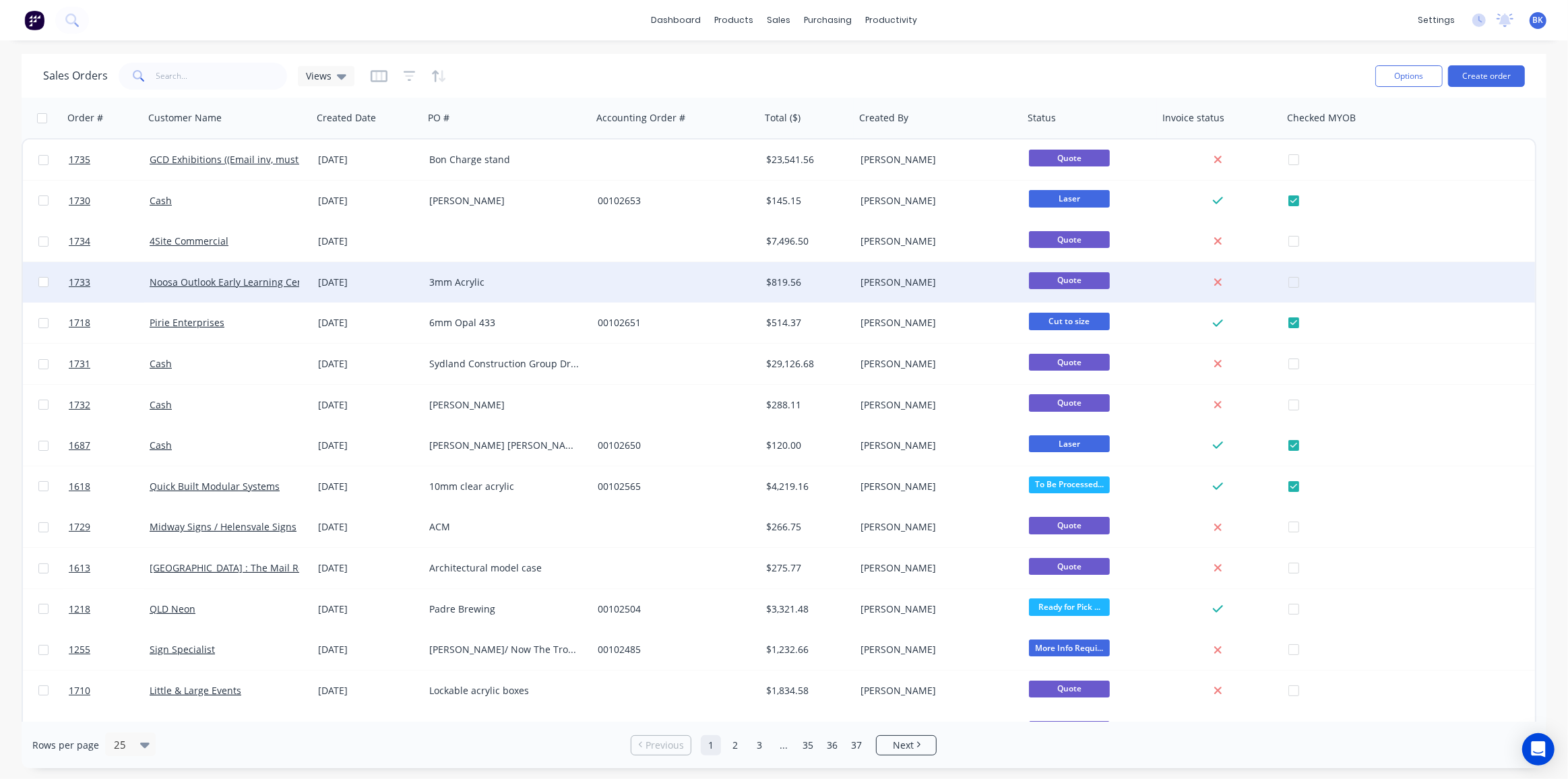
click at [521, 274] on div "3mm Acrylic" at bounding box center [508, 281] width 168 height 40
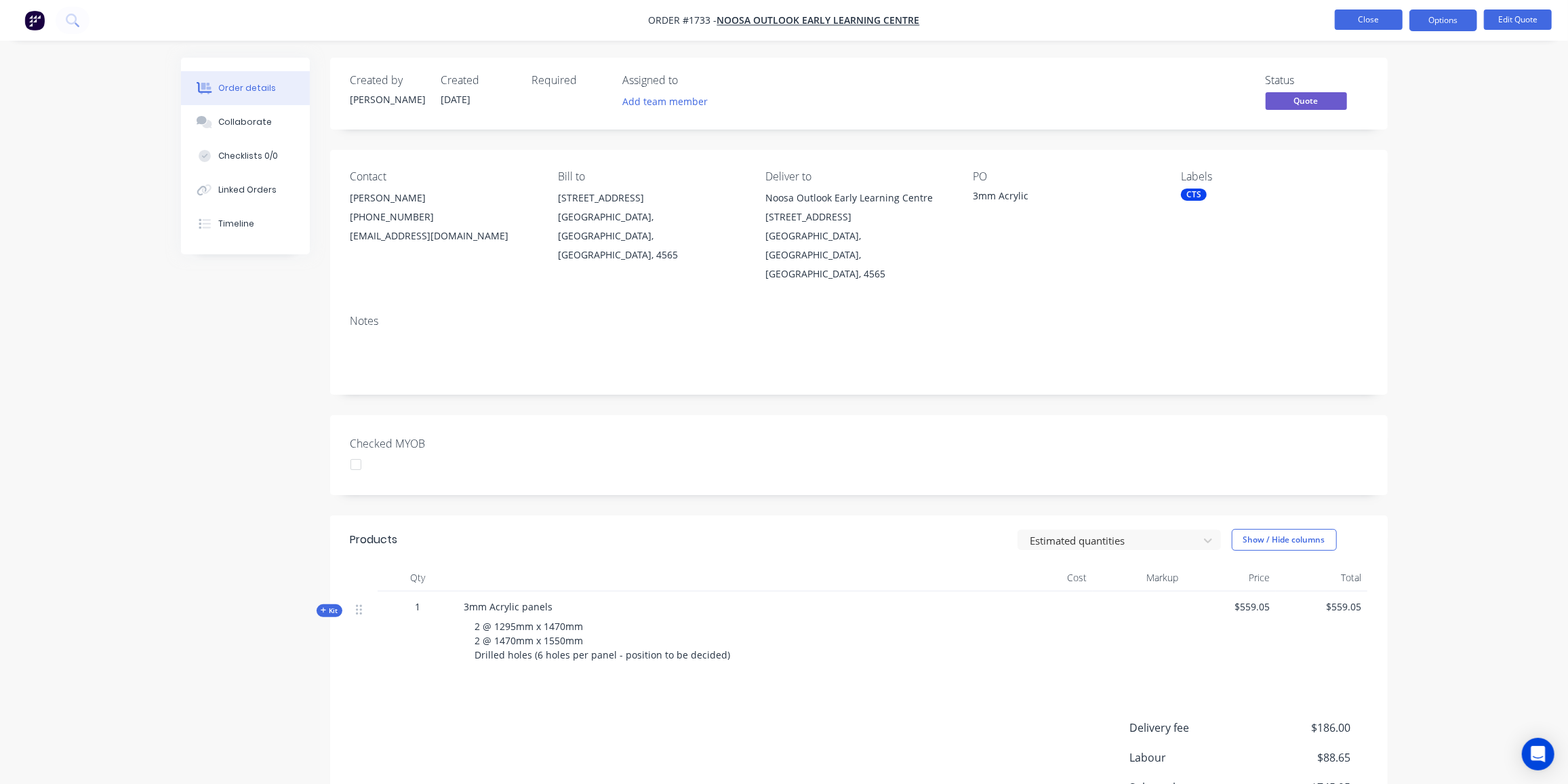
click at [1380, 13] on button "Close" at bounding box center [1369, 20] width 67 height 21
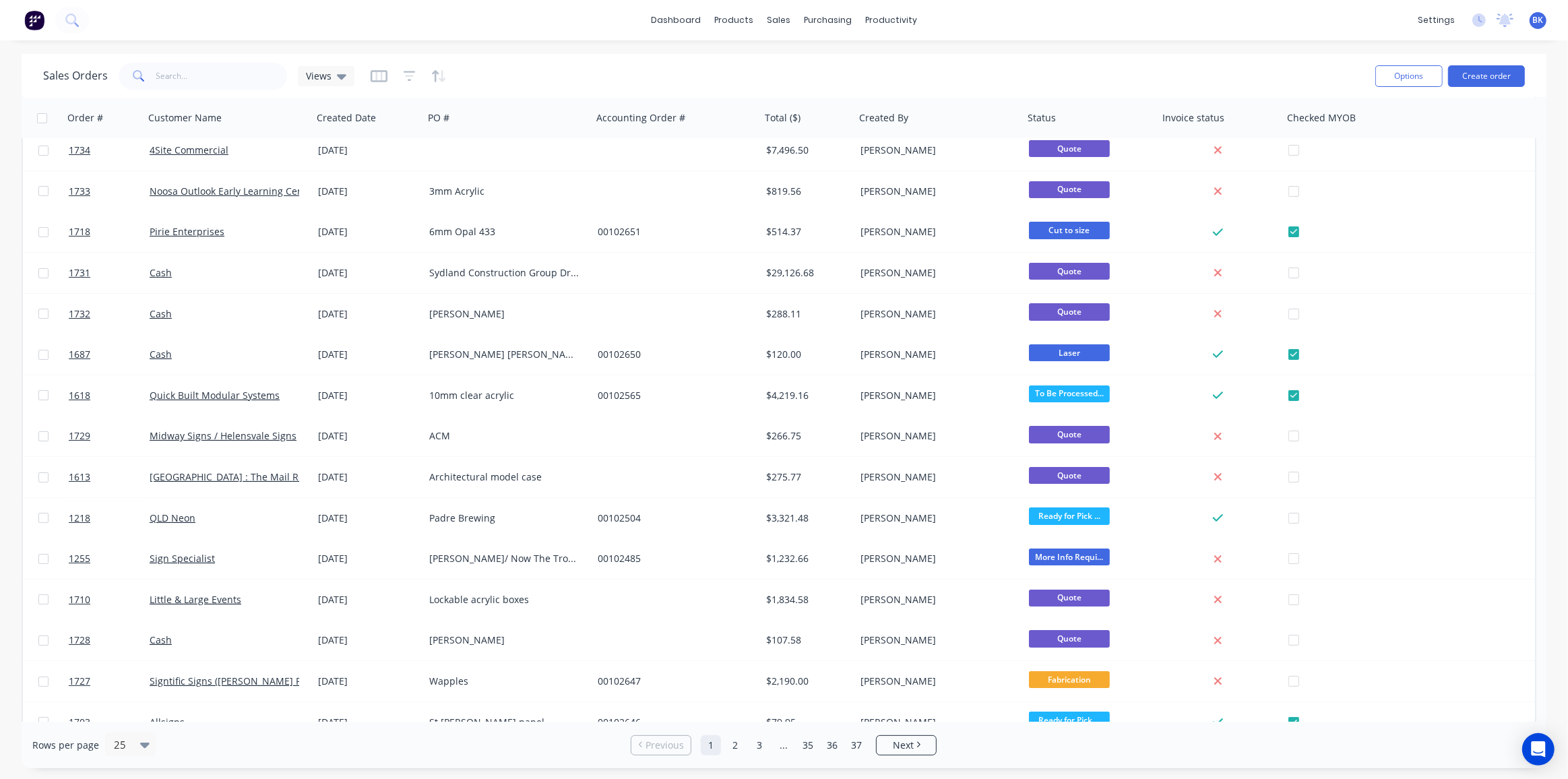
scroll to position [8, 0]
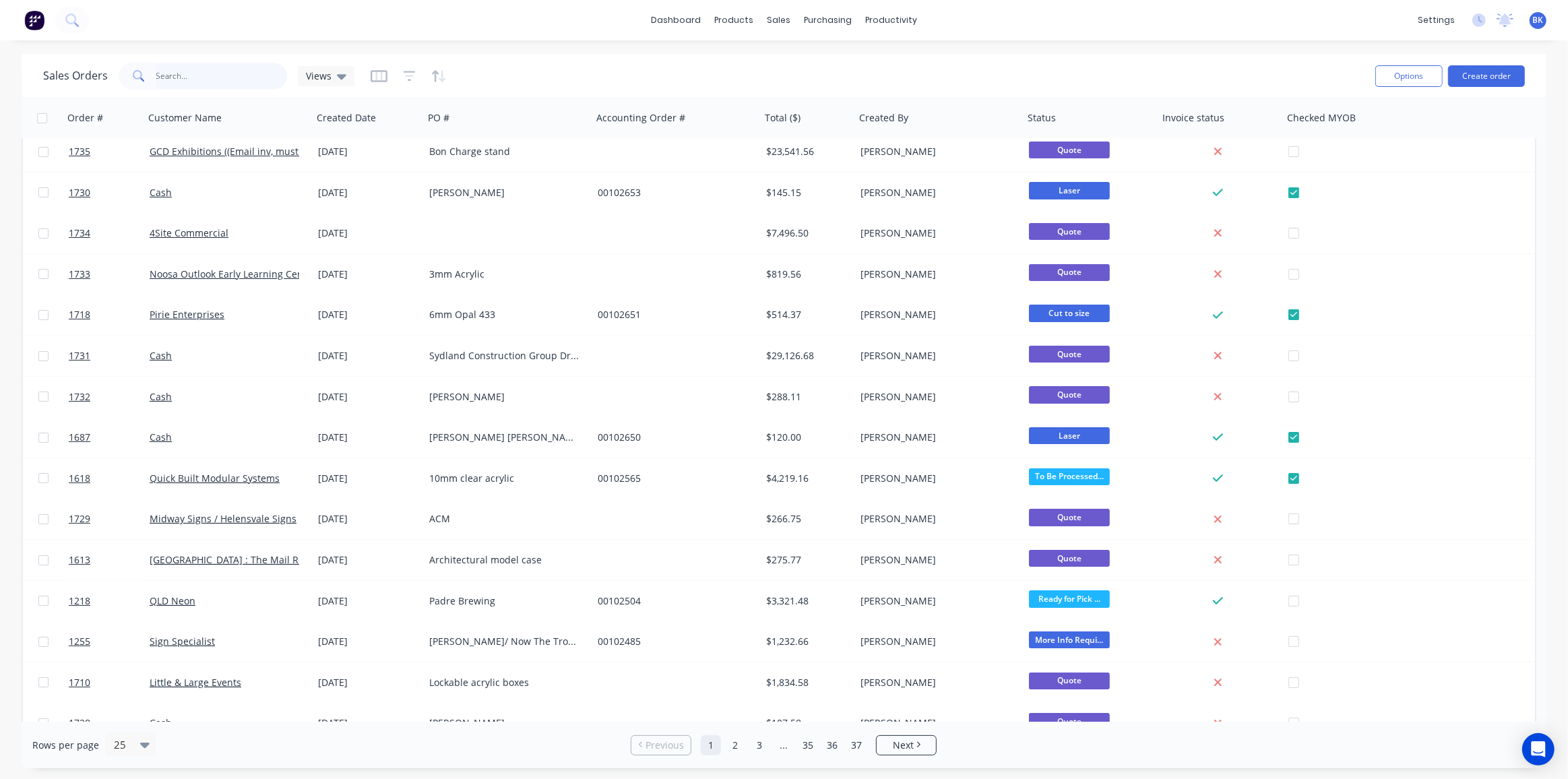
click at [230, 80] on input "text" at bounding box center [222, 76] width 132 height 27
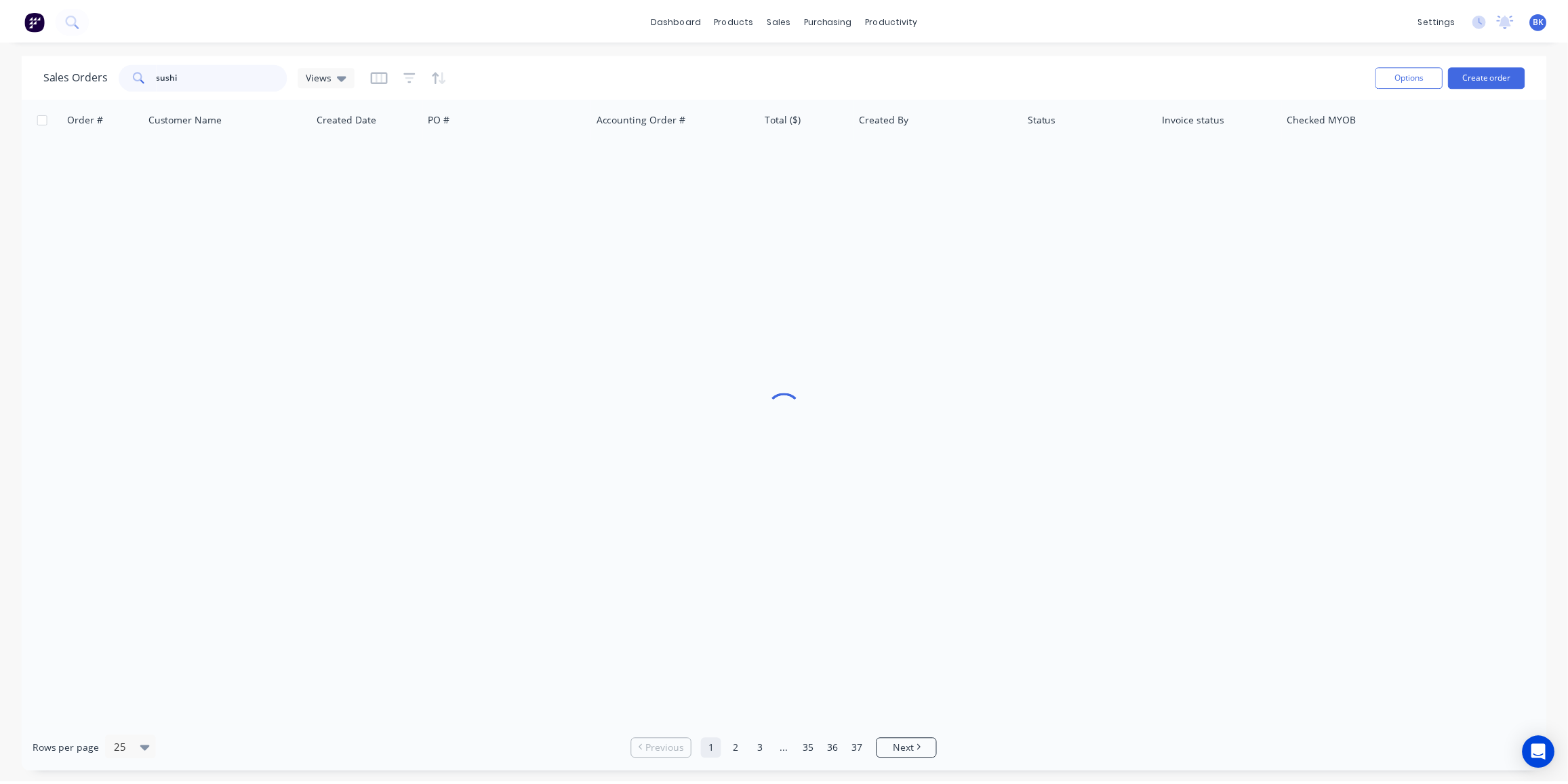
scroll to position [0, 0]
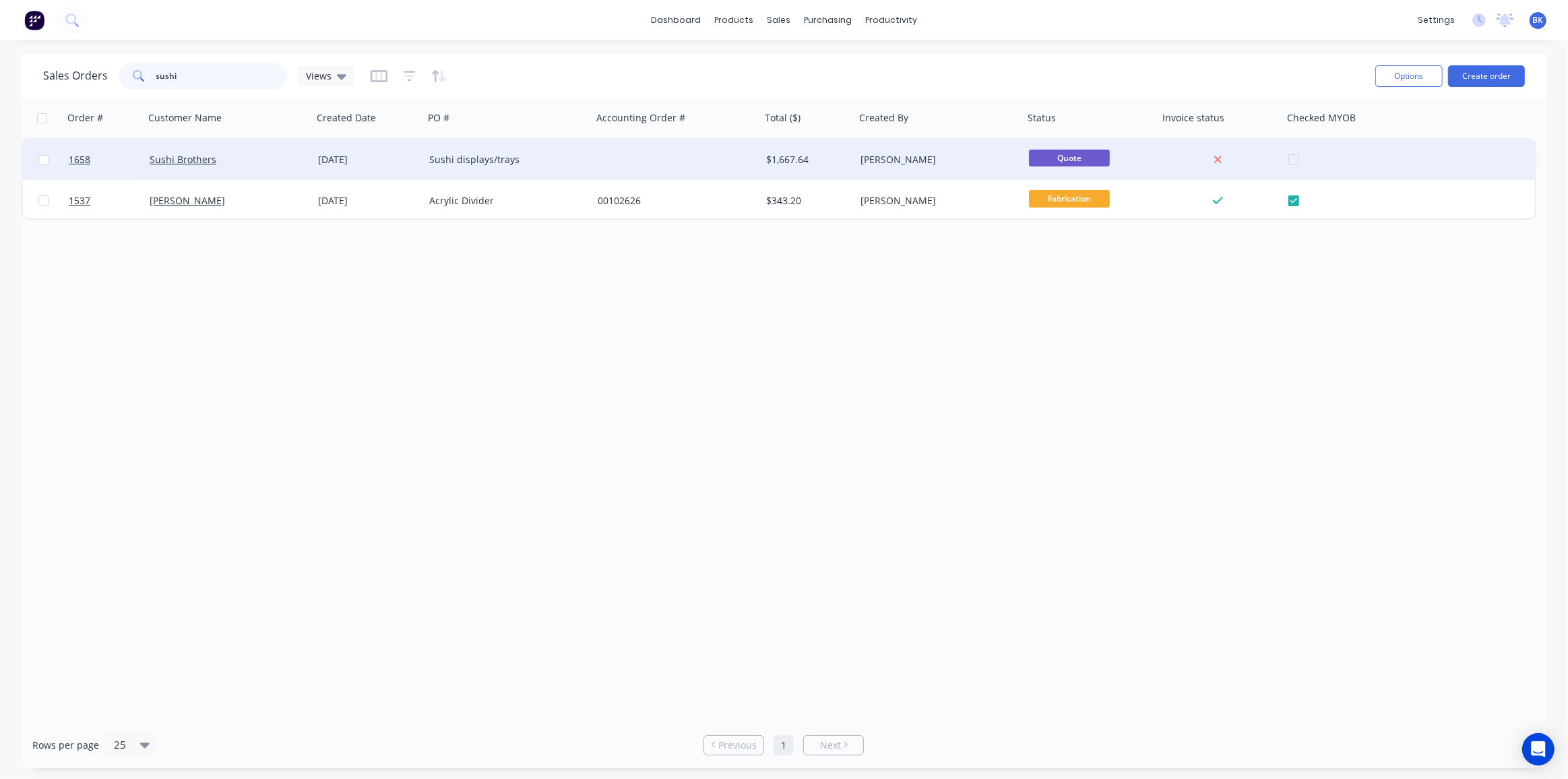
type input "sushi"
click at [511, 161] on div "Sushi displays/trays" at bounding box center [504, 160] width 150 height 13
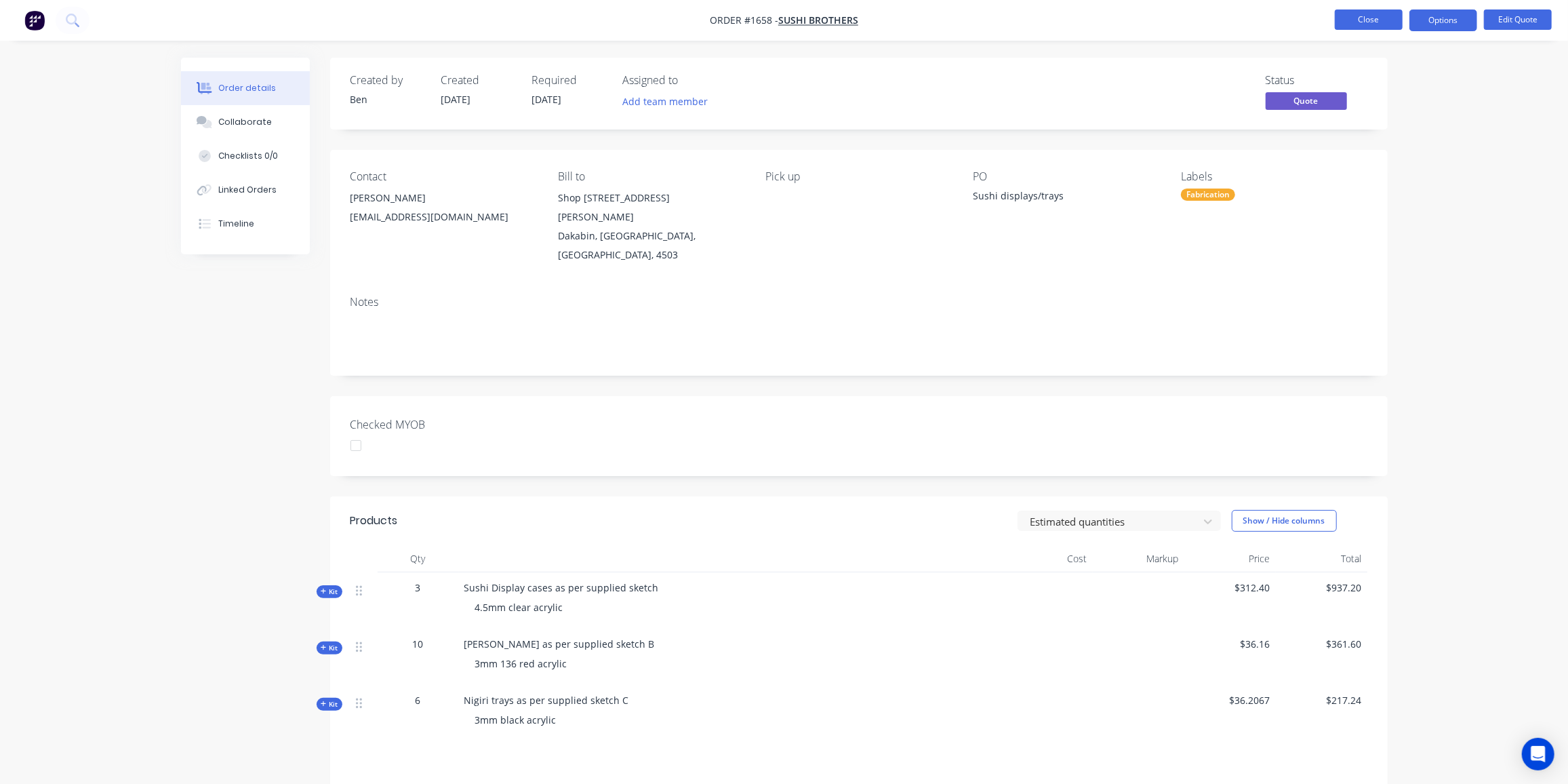
click at [1375, 13] on button "Close" at bounding box center [1369, 20] width 67 height 21
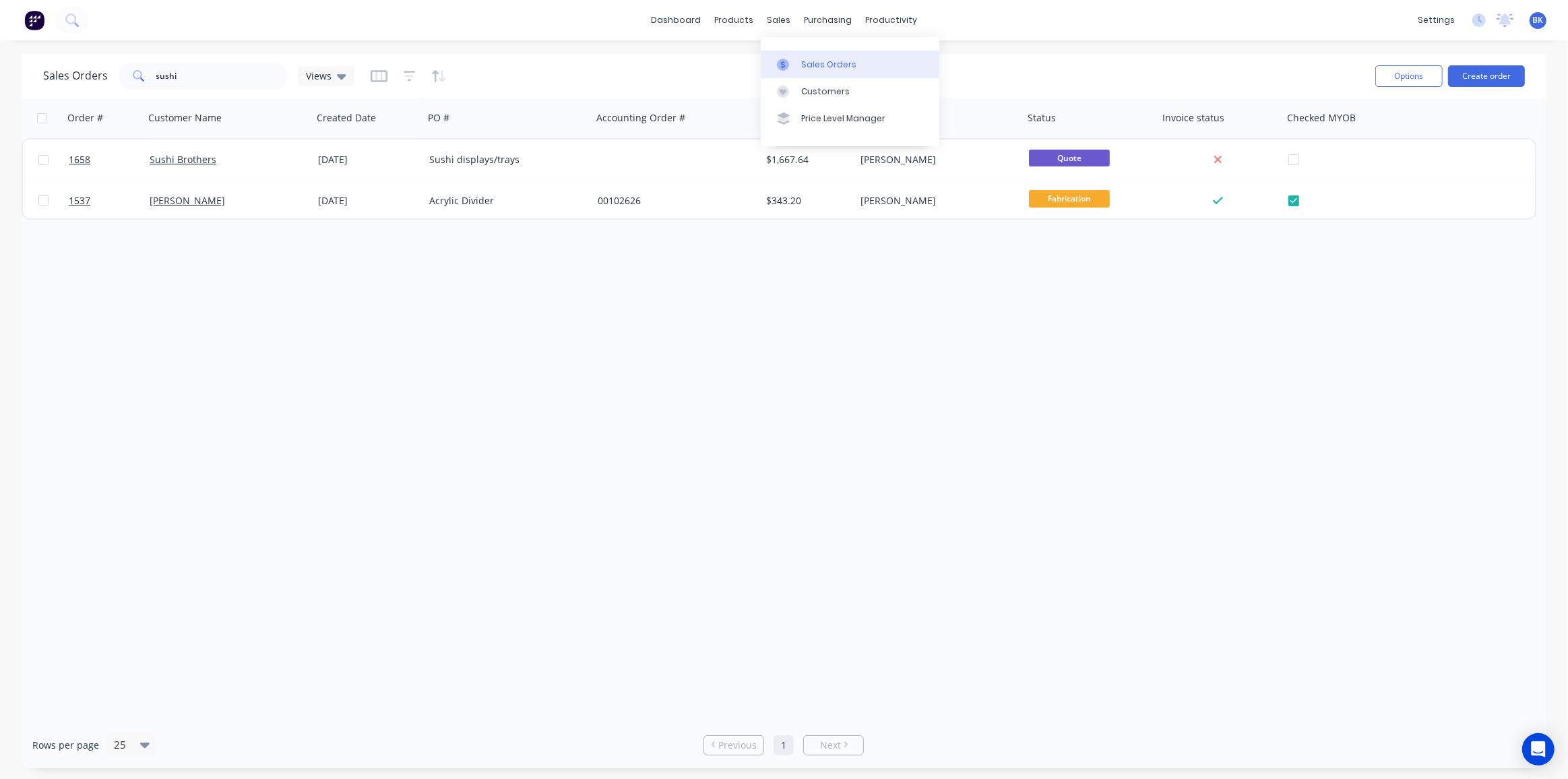
click at [799, 63] on link "Sales Orders" at bounding box center [850, 64] width 178 height 27
drag, startPoint x: 99, startPoint y: 68, endPoint x: 0, endPoint y: 63, distance: 99.1
click at [0, 63] on div "Sales Orders sushi Views Options Create order Order # Customer Name Created Dat…" at bounding box center [784, 411] width 1568 height 714
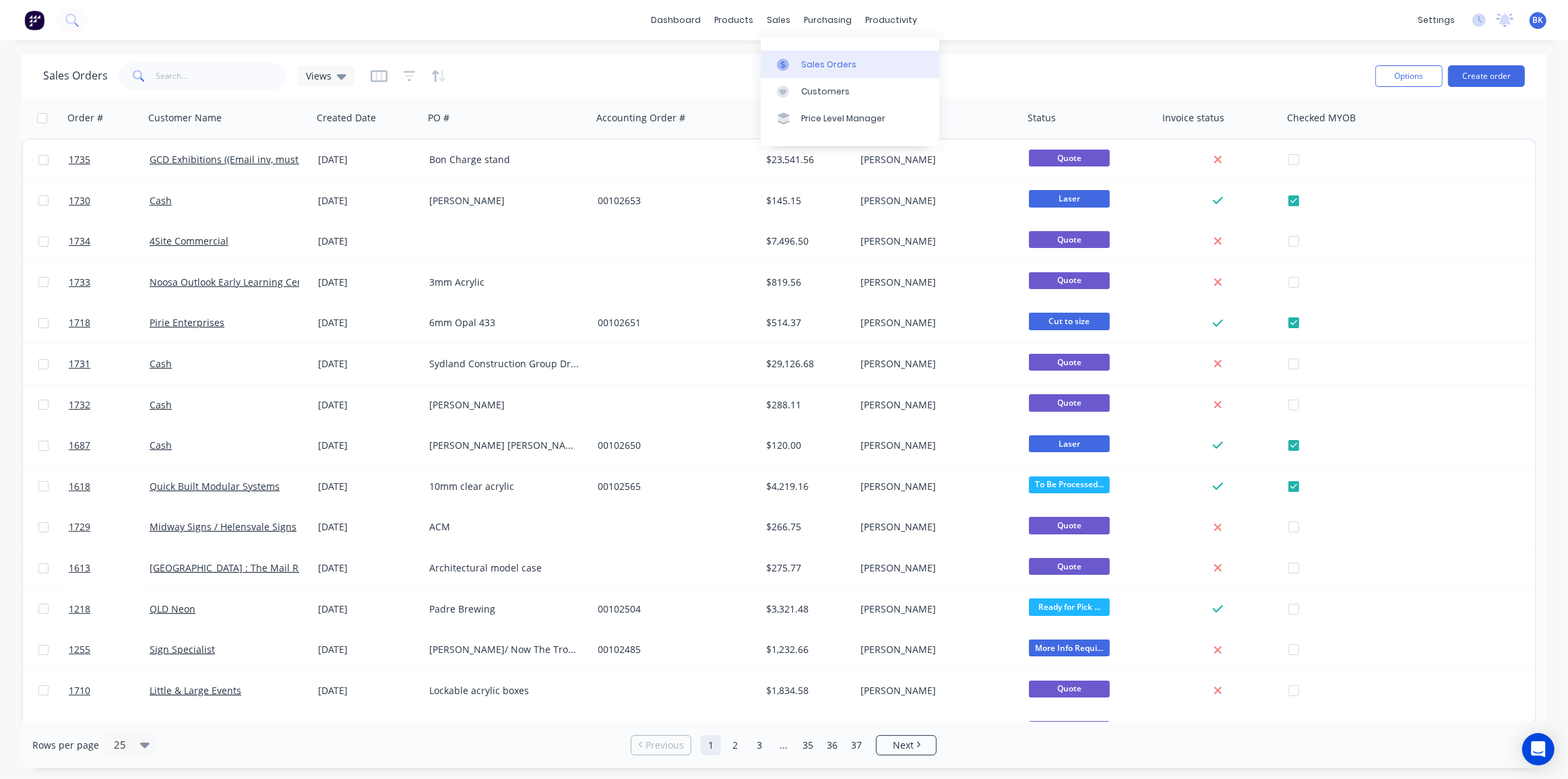
click at [797, 59] on link "Sales Orders" at bounding box center [850, 64] width 178 height 27
click at [1496, 72] on button "Create order" at bounding box center [1486, 76] width 77 height 21
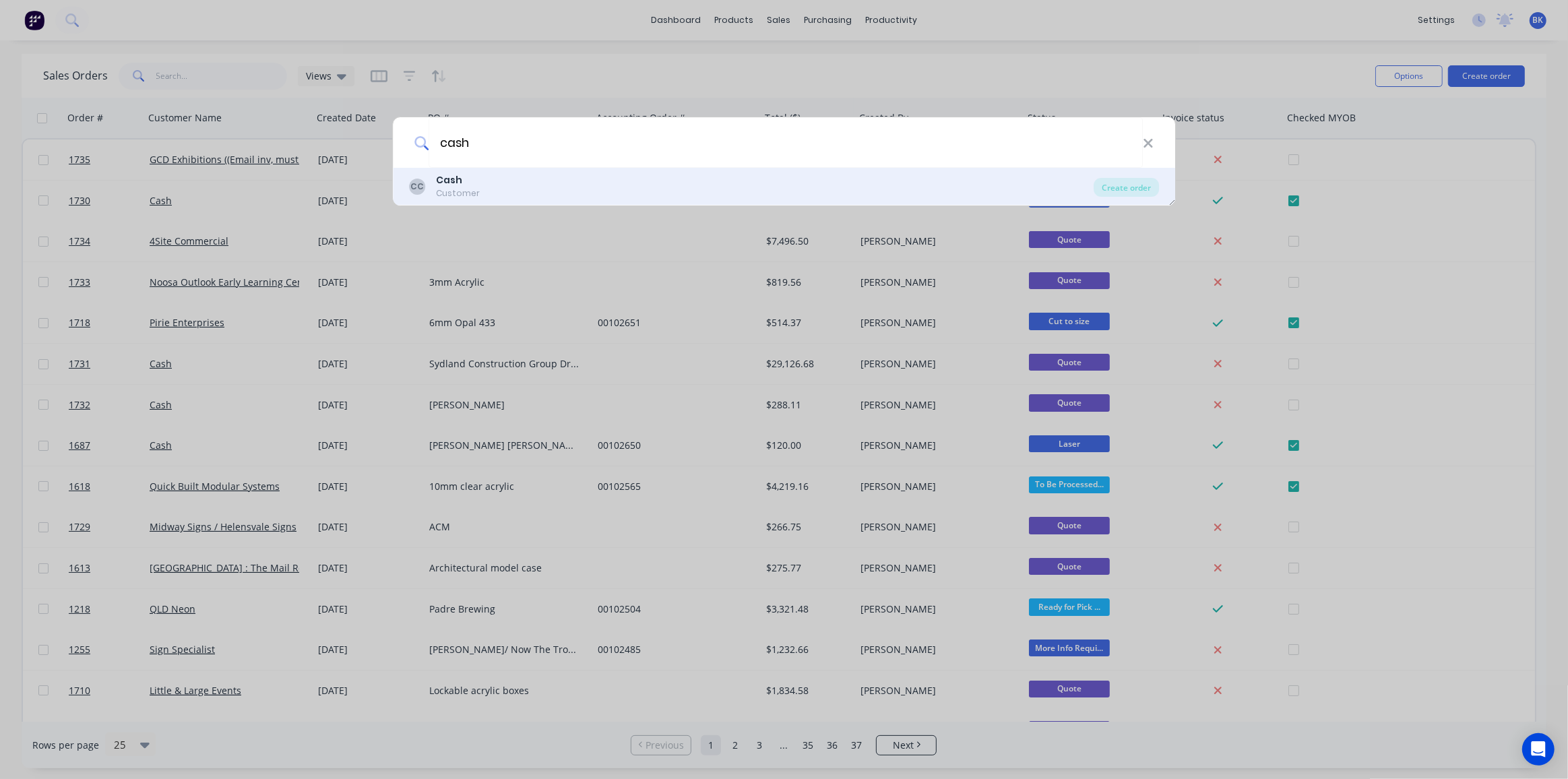
type input "cash"
click at [487, 183] on div "CC Cash Customer" at bounding box center [752, 187] width 685 height 26
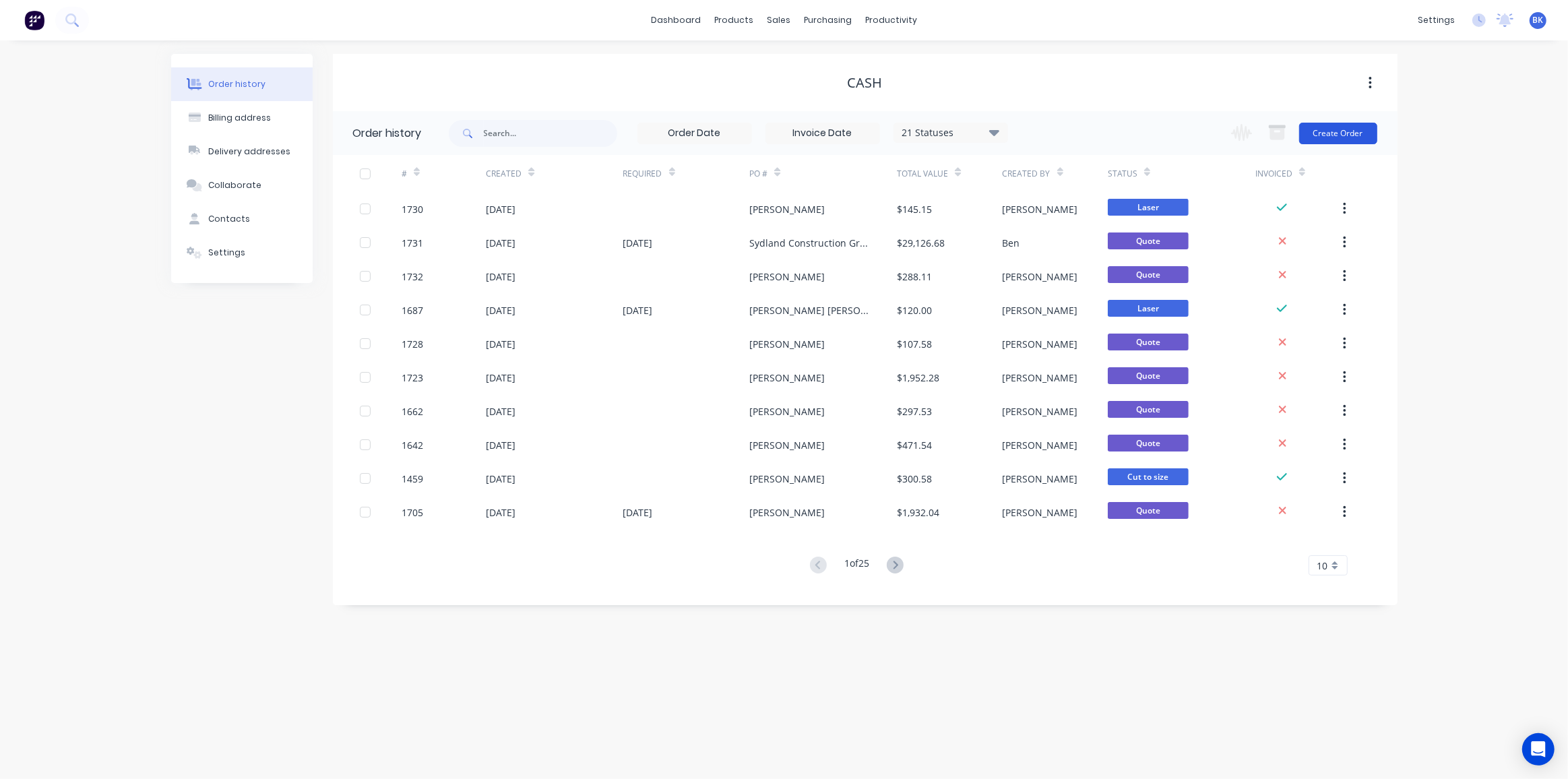
click at [1339, 131] on button "Create Order" at bounding box center [1338, 133] width 79 height 21
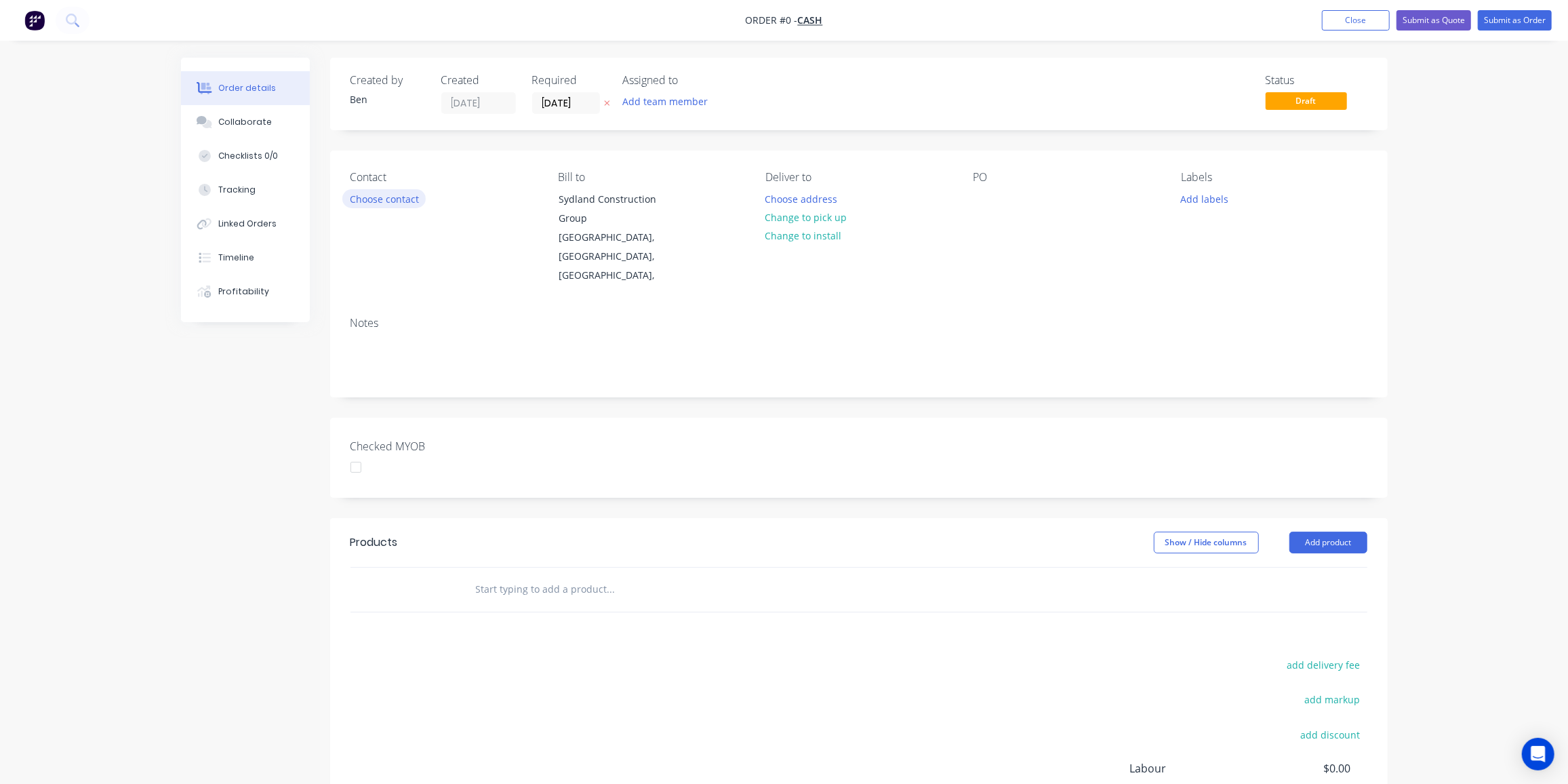
click at [399, 197] on button "Choose contact" at bounding box center [384, 198] width 83 height 18
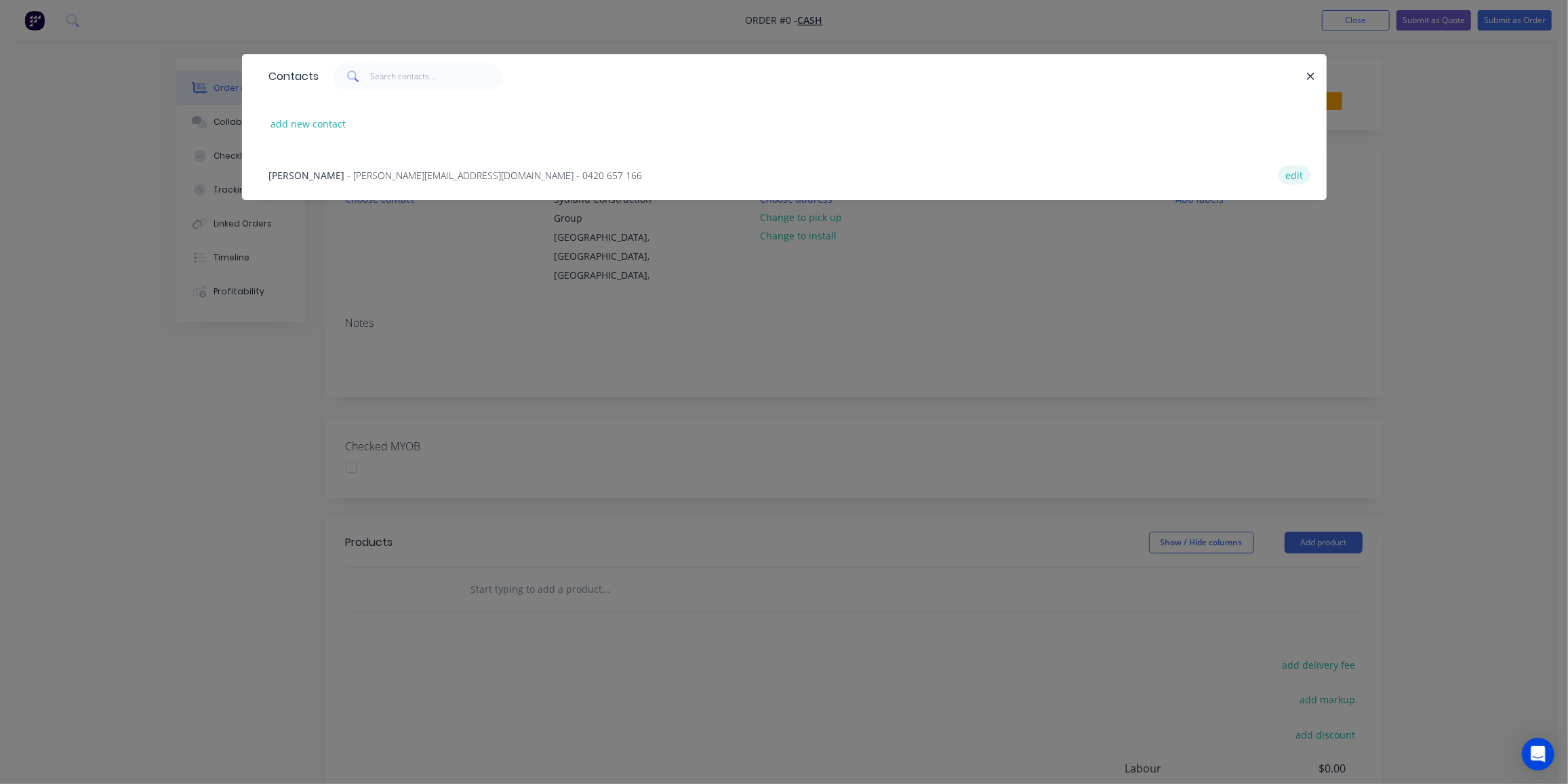
click at [1300, 179] on button "edit" at bounding box center [1294, 175] width 32 height 18
select select "AU"
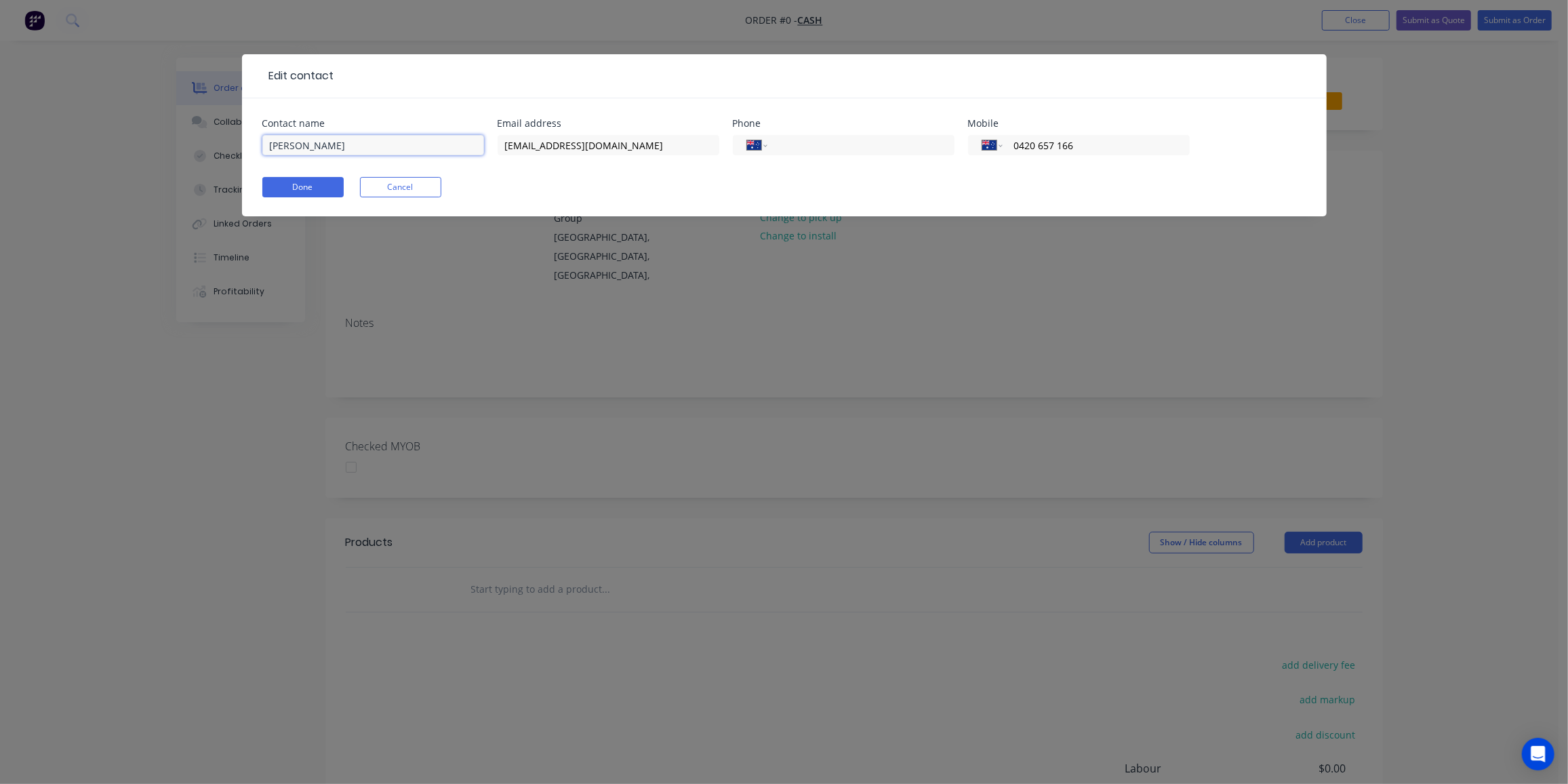
drag, startPoint x: 340, startPoint y: 142, endPoint x: 113, endPoint y: 142, distance: 227.0
click at [113, 142] on div "Edit contact Contact name HUGO WANG Email address hugo@sydland.com.au Phone Int…" at bounding box center [784, 392] width 1568 height 784
paste input "Jin Hee Kim <sushiblissjhk@gmail.com>"
drag, startPoint x: 322, startPoint y: 144, endPoint x: 561, endPoint y: 165, distance: 239.9
click at [563, 165] on div "Contact name Jin Hee Kim <sushiblissjhk@gmail.com> Email address hugo@sydland.c…" at bounding box center [784, 145] width 1044 height 53
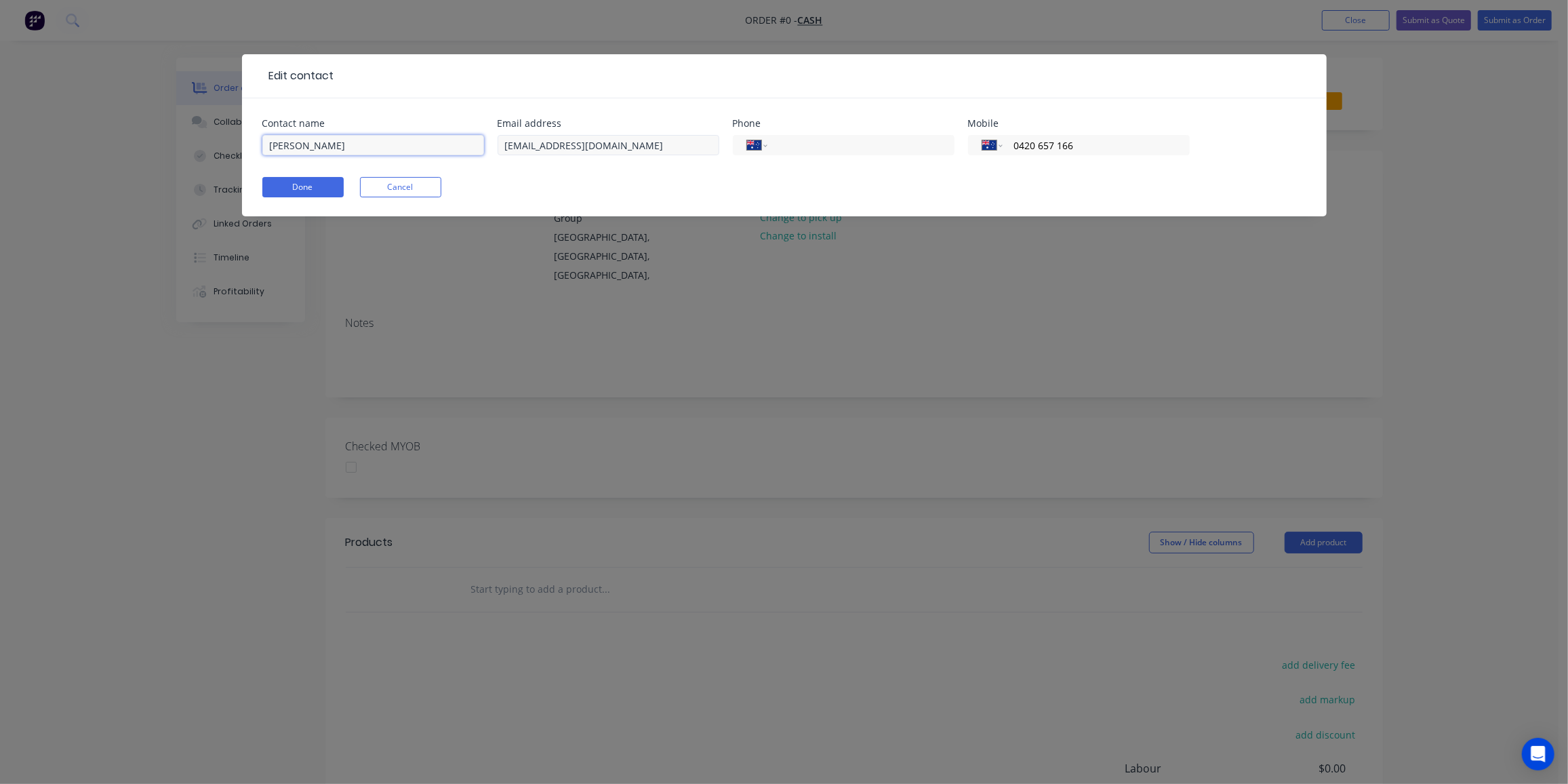
type input "Jin Hee Kim"
drag, startPoint x: 577, startPoint y: 152, endPoint x: 426, endPoint y: 152, distance: 151.0
click at [426, 152] on div "Contact name Jin Hee Kim Email address hugo@sydland.com.au Phone International …" at bounding box center [784, 145] width 1044 height 53
paste input "<sushiblissjhk@gmail.com>"
drag, startPoint x: 509, startPoint y: 147, endPoint x: 491, endPoint y: 149, distance: 18.1
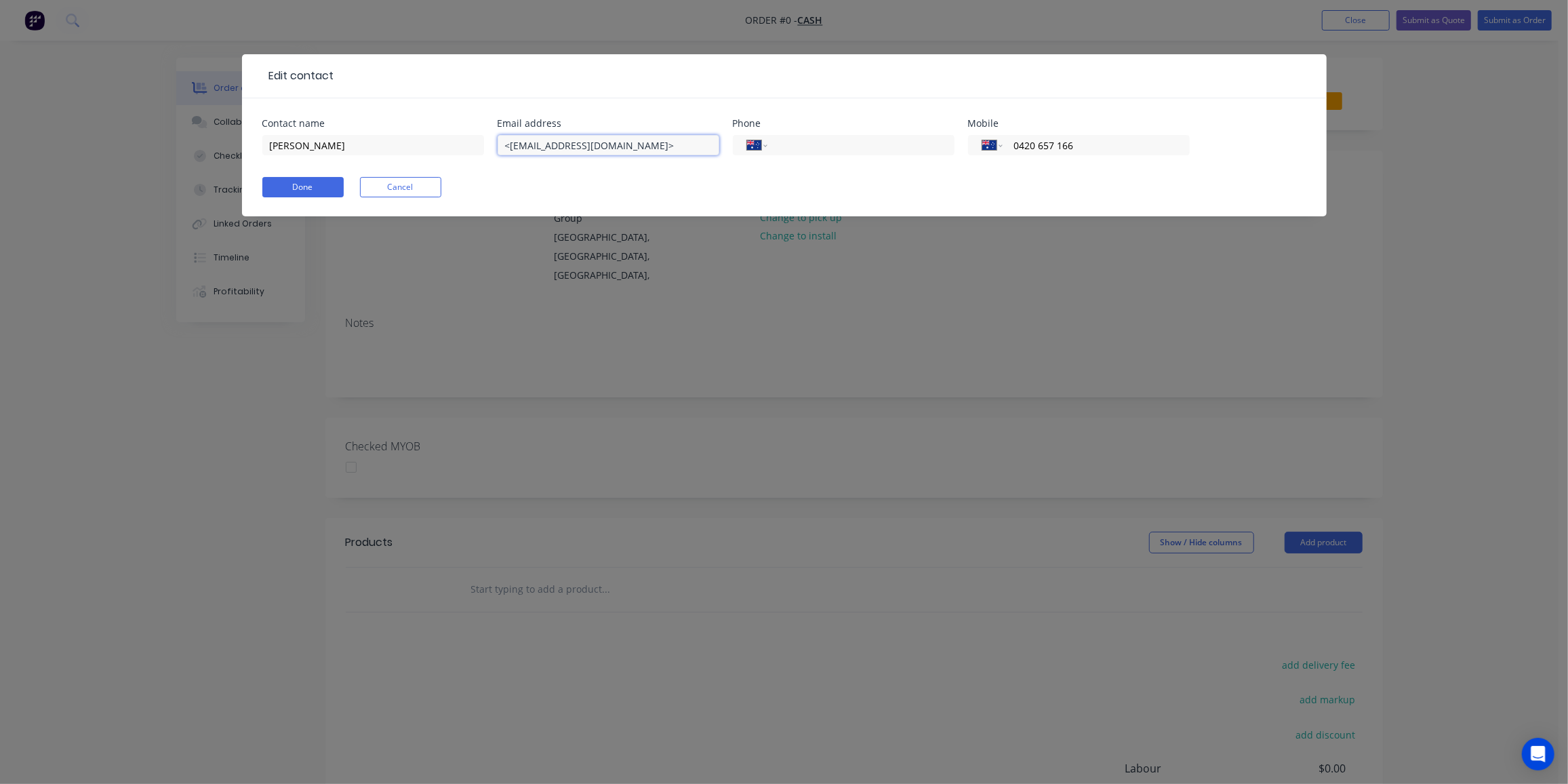
click at [491, 149] on div "Contact name Jin Hee Kim Email address <sushiblissjhk@gmail.com> Phone Internat…" at bounding box center [784, 145] width 1044 height 53
click at [626, 145] on input "sushiblissjhk@gmail.com>" at bounding box center [608, 145] width 221 height 21
type input "sushiblissjhk@gmail.com"
click at [1136, 147] on input "0420 657 166" at bounding box center [1094, 145] width 163 height 16
type input "0"
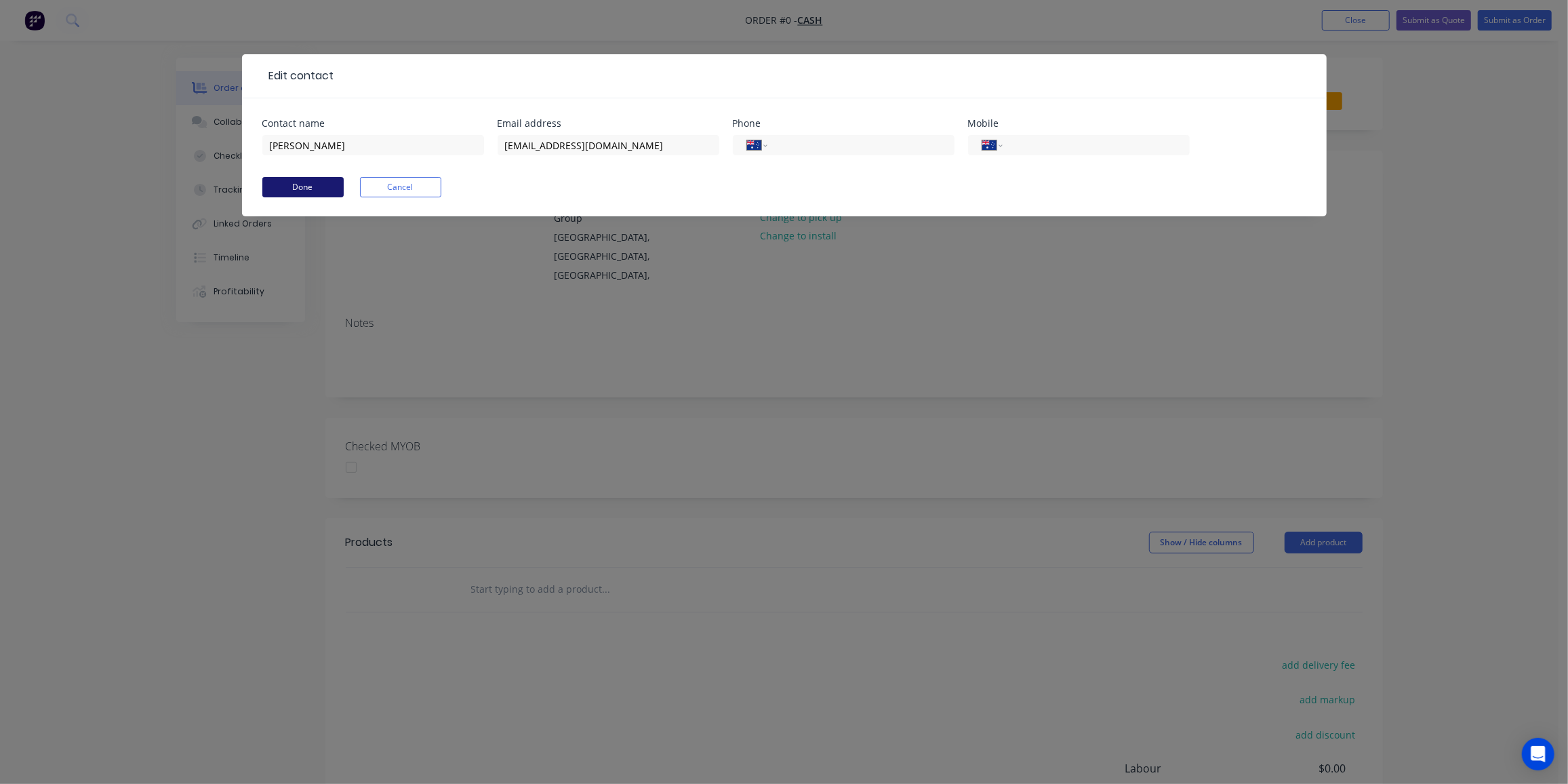
click at [309, 180] on button "Done" at bounding box center [303, 187] width 81 height 21
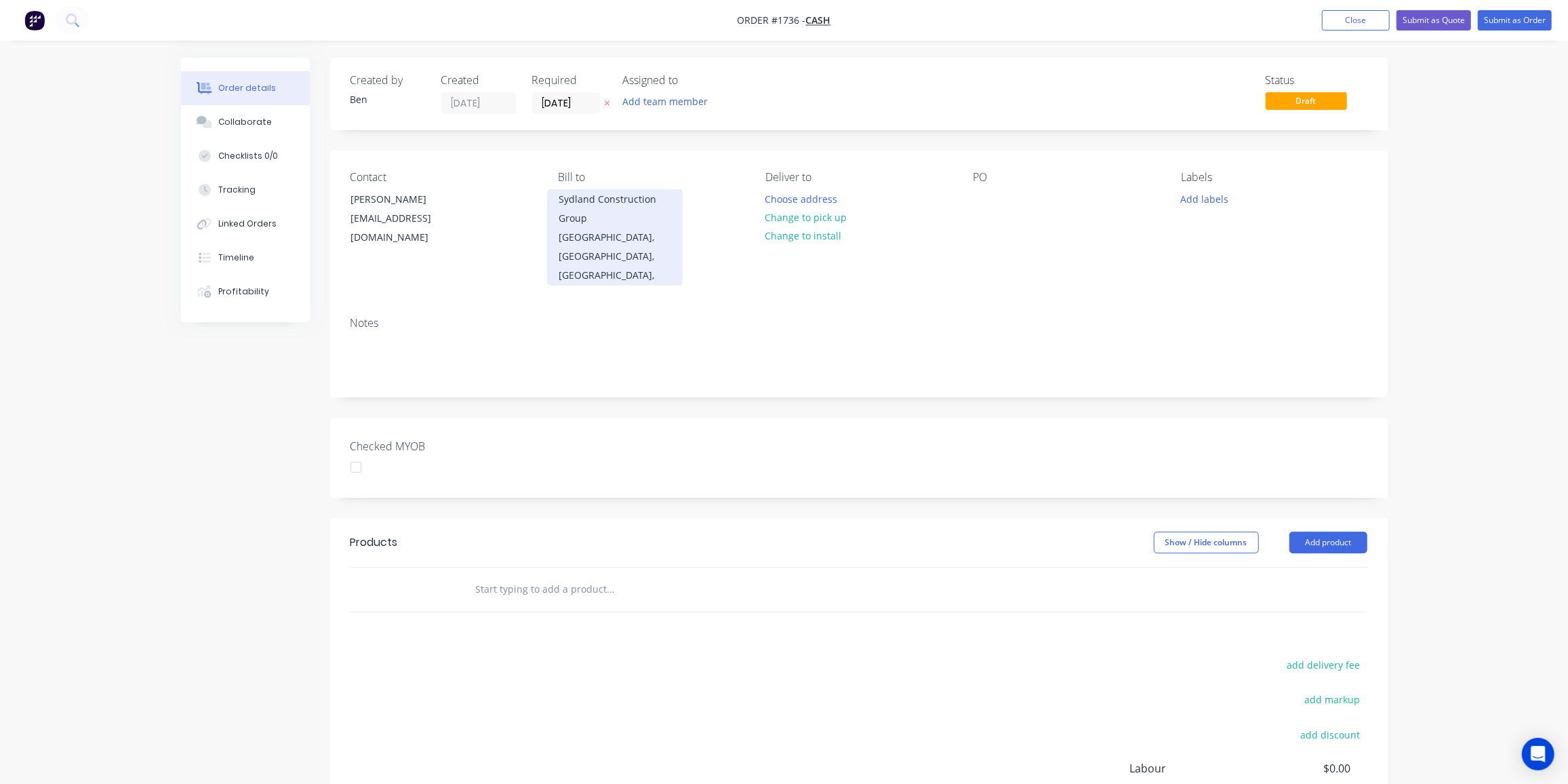
click at [594, 206] on div "Sydland Construction Group" at bounding box center [615, 209] width 113 height 38
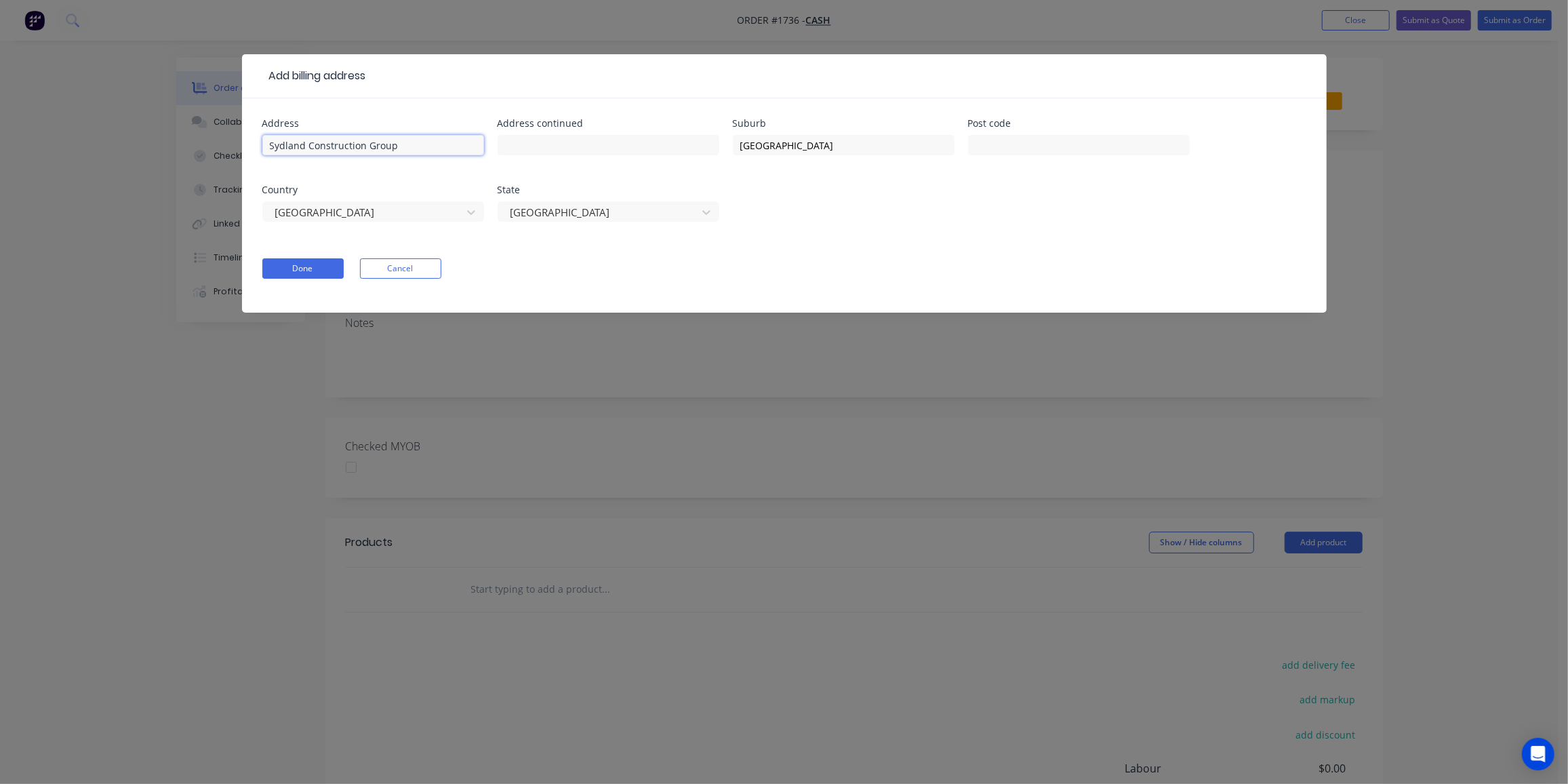
drag, startPoint x: 244, startPoint y: 139, endPoint x: 29, endPoint y: 128, distance: 215.3
click at [29, 128] on div "Add billing address Address Sydland Construction Group Address continued Suburb…" at bounding box center [784, 392] width 1568 height 784
drag, startPoint x: 783, startPoint y: 146, endPoint x: 609, endPoint y: 138, distance: 174.2
click at [609, 138] on div "Address Address continued Suburb Sydney Post code Country Australia State New S…" at bounding box center [784, 178] width 1044 height 119
click at [532, 213] on div at bounding box center [600, 212] width 181 height 17
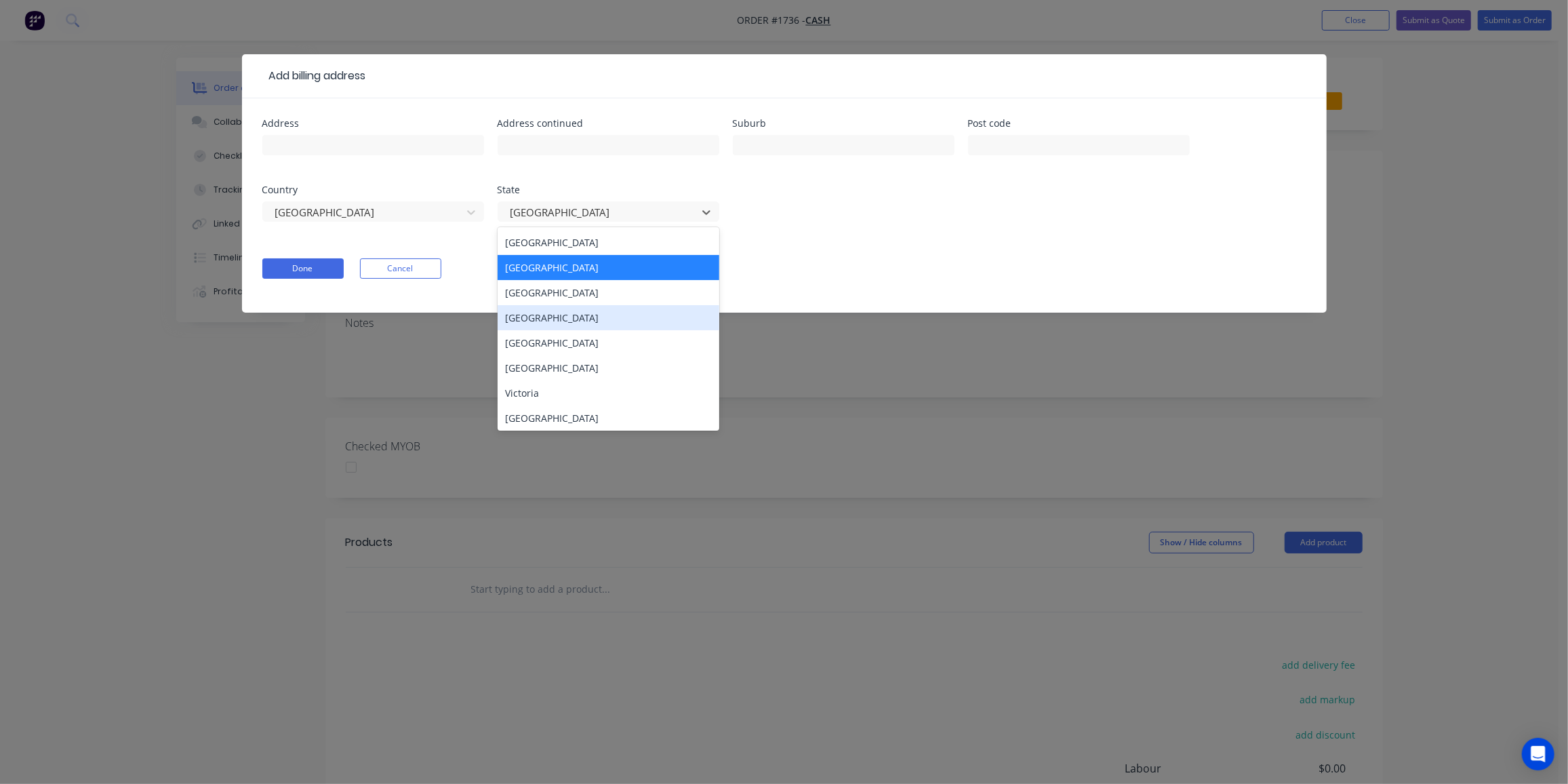
click at [533, 306] on div "Queensland" at bounding box center [608, 318] width 221 height 25
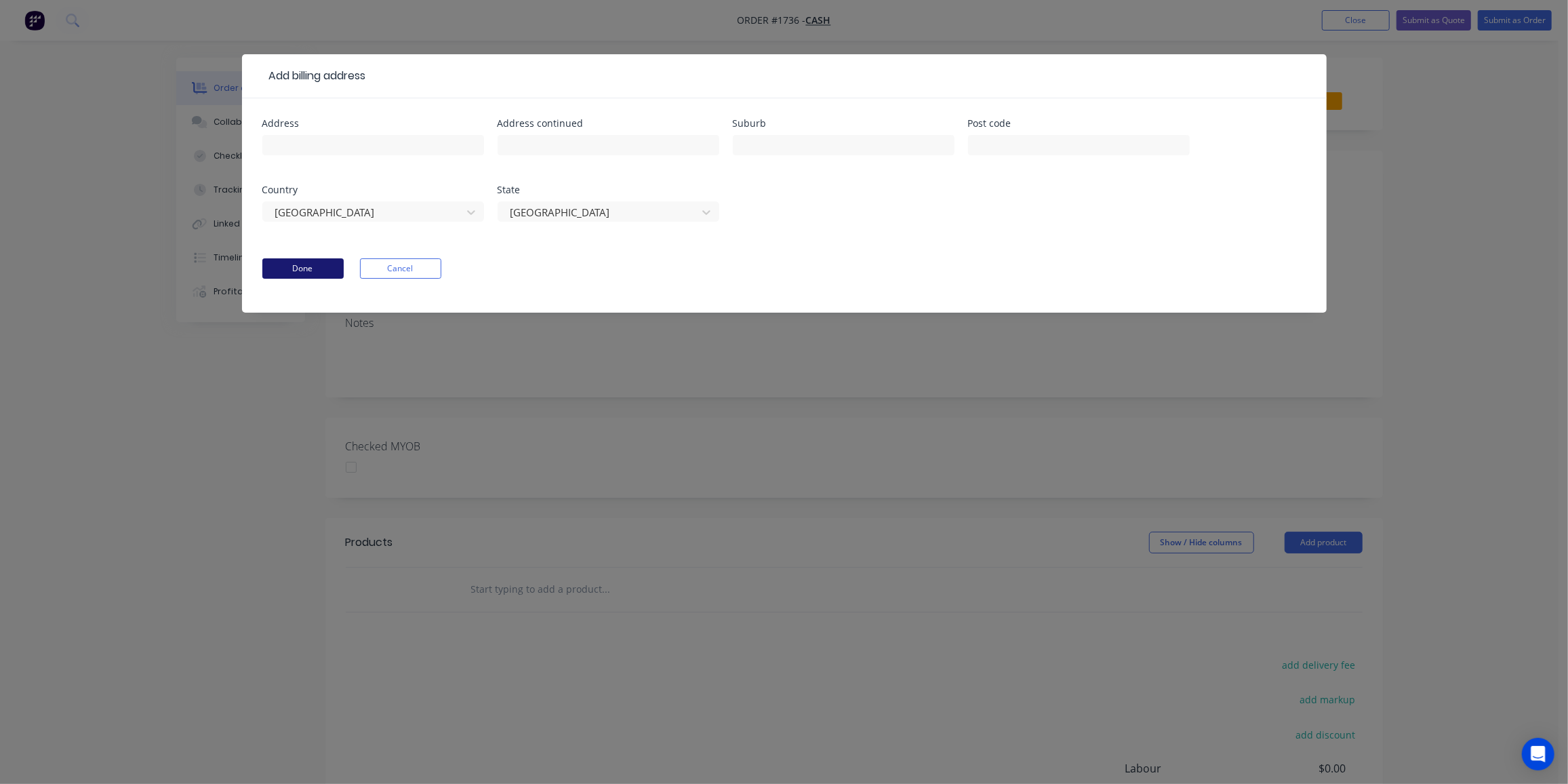
click at [323, 271] on button "Done" at bounding box center [303, 268] width 81 height 21
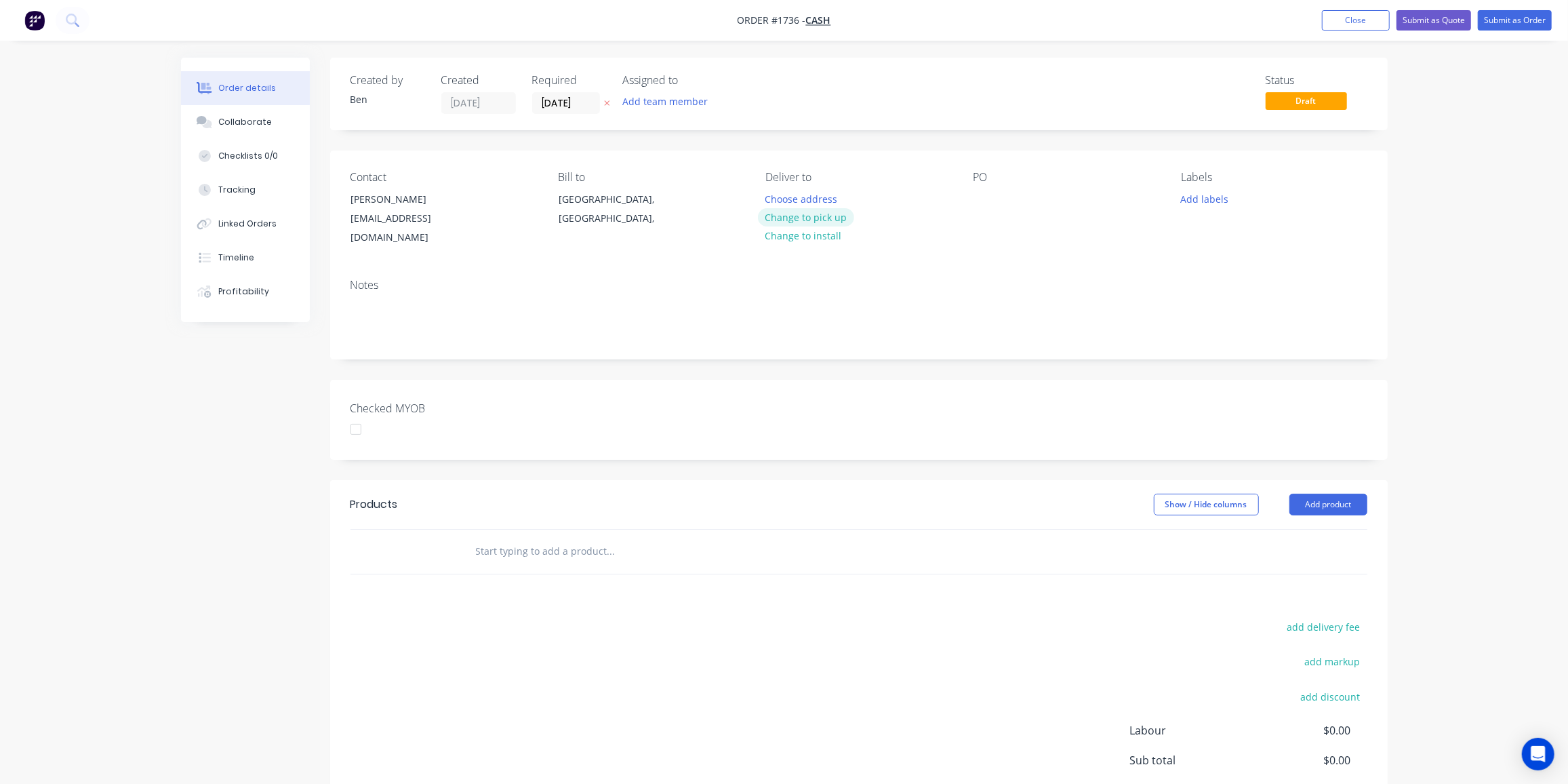
click at [812, 221] on button "Change to pick up" at bounding box center [806, 217] width 96 height 18
click at [779, 198] on div at bounding box center [776, 199] width 21 height 20
click at [990, 202] on div at bounding box center [984, 199] width 21 height 20
click at [1041, 198] on div "Jina Sushi tarys" at bounding box center [1022, 199] width 98 height 20
click at [1211, 200] on button "Add labels" at bounding box center [1205, 198] width 63 height 18
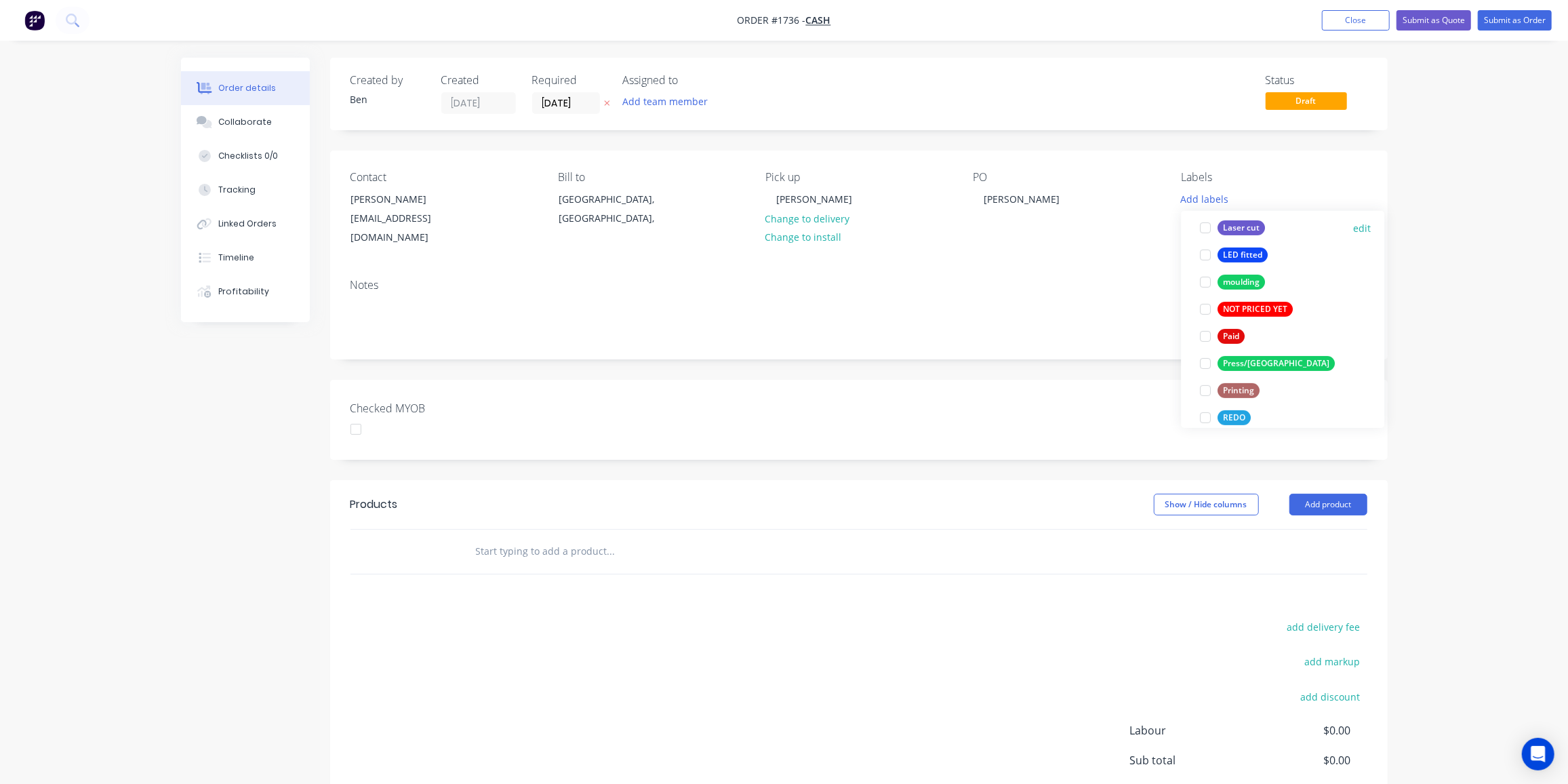
scroll to position [418, 0]
click at [1254, 354] on button "Press/[GEOGRAPHIC_DATA]" at bounding box center [1267, 363] width 146 height 19
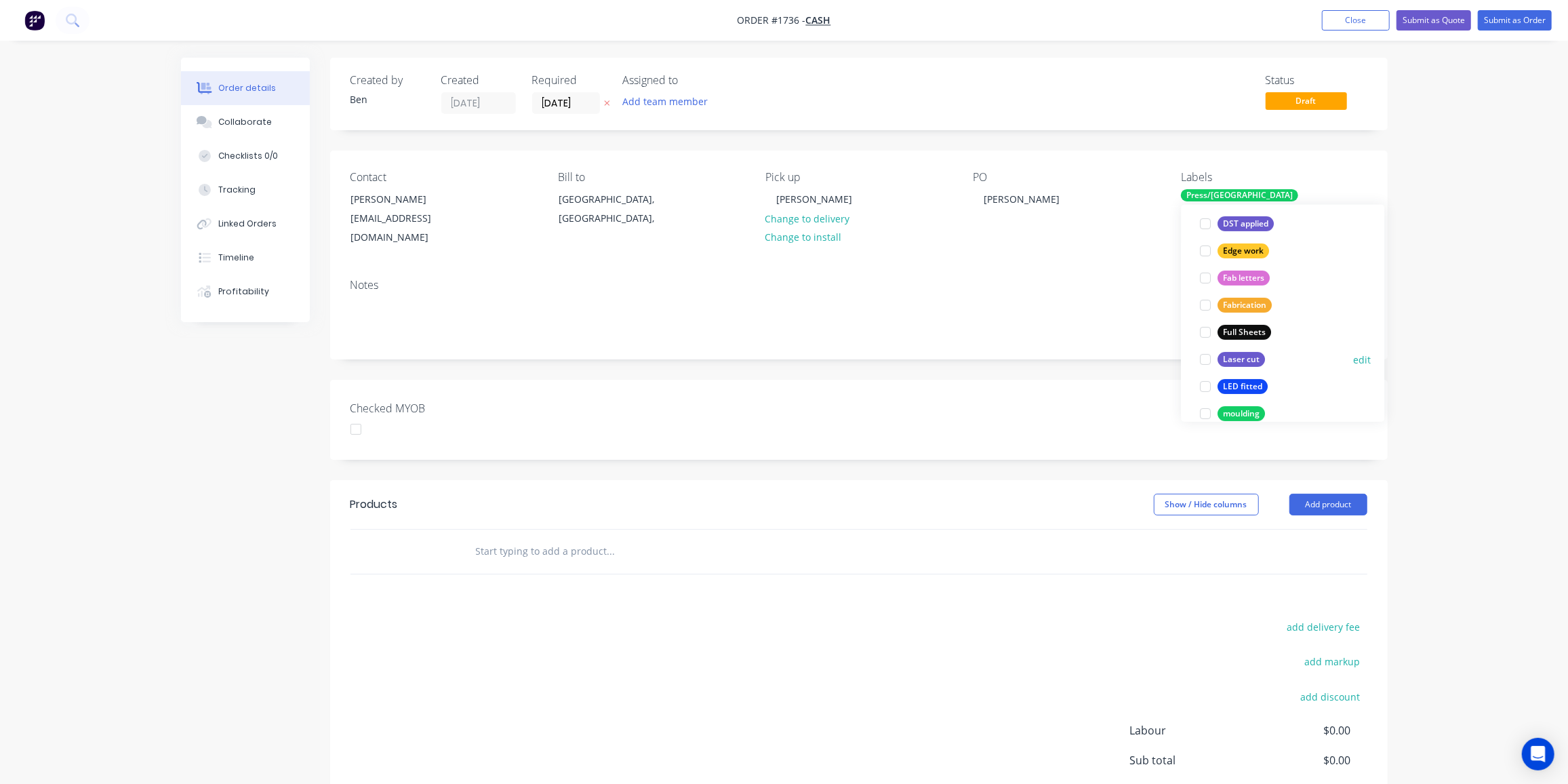
scroll to position [307, 0]
click at [1254, 362] on div "Laser cut" at bounding box center [1241, 359] width 48 height 15
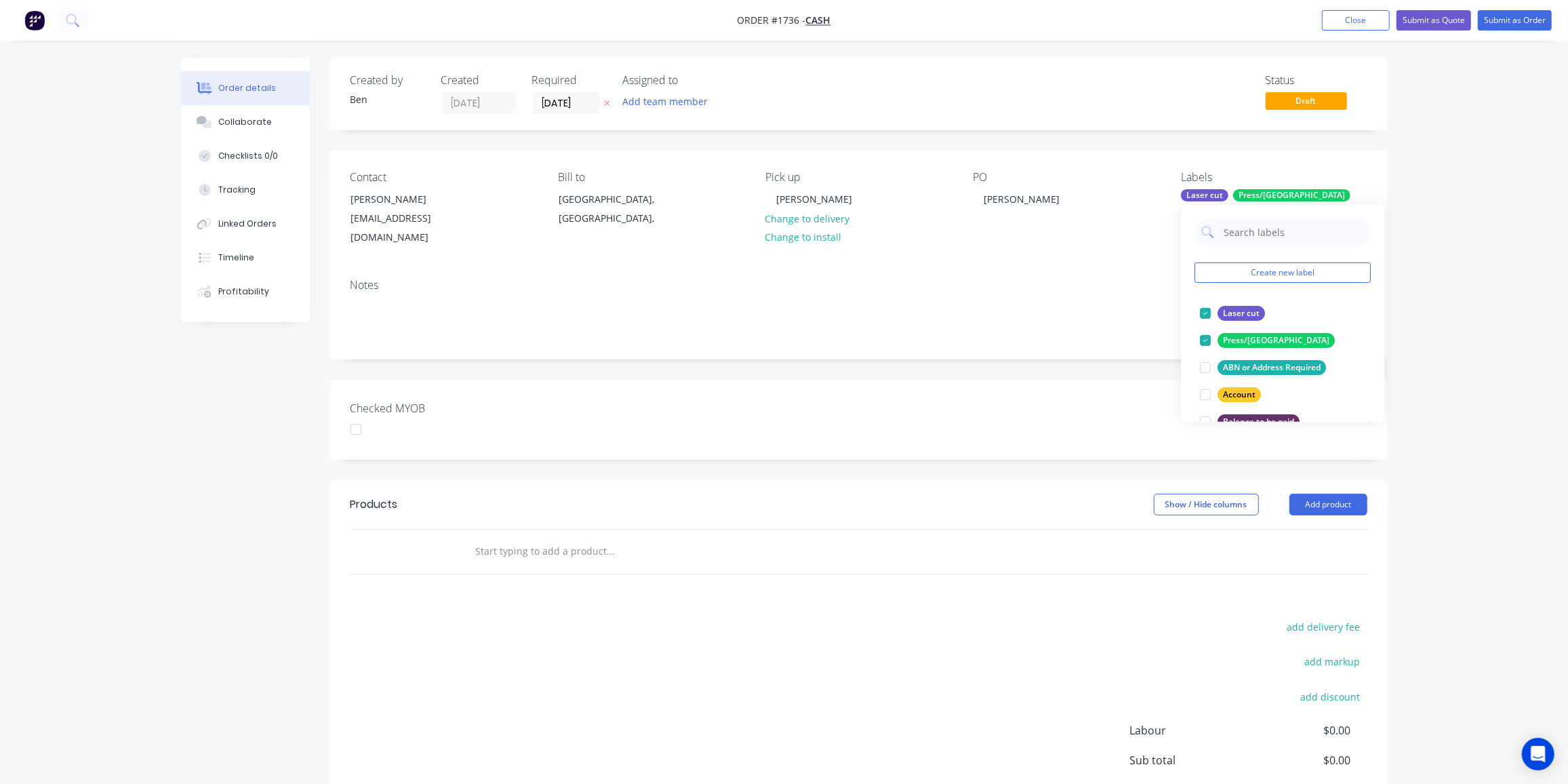
scroll to position [0, 0]
drag, startPoint x: 486, startPoint y: 532, endPoint x: 560, endPoint y: 579, distance: 87.7
click at [486, 538] on input "text" at bounding box center [610, 551] width 271 height 27
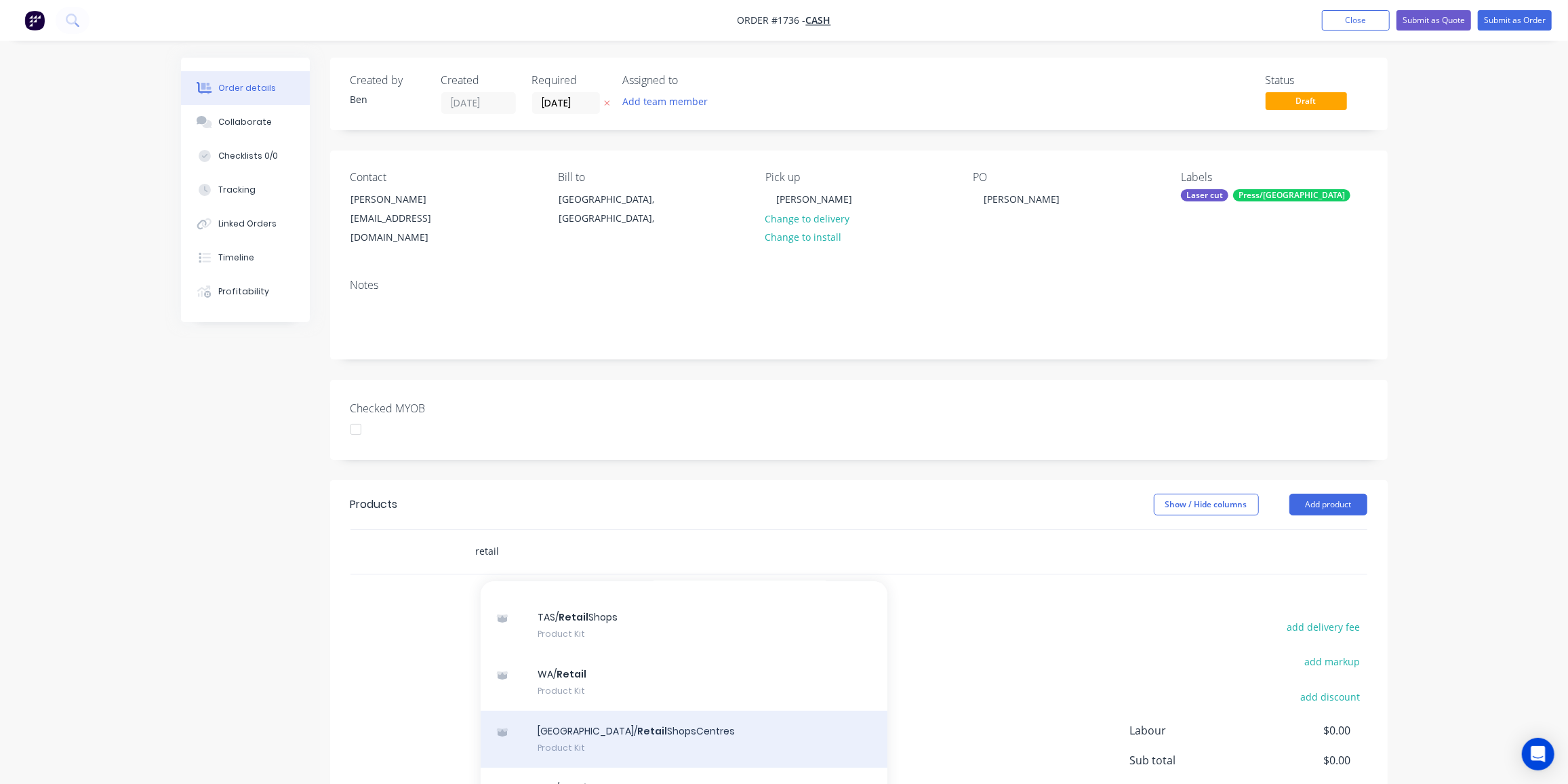
scroll to position [142, 0]
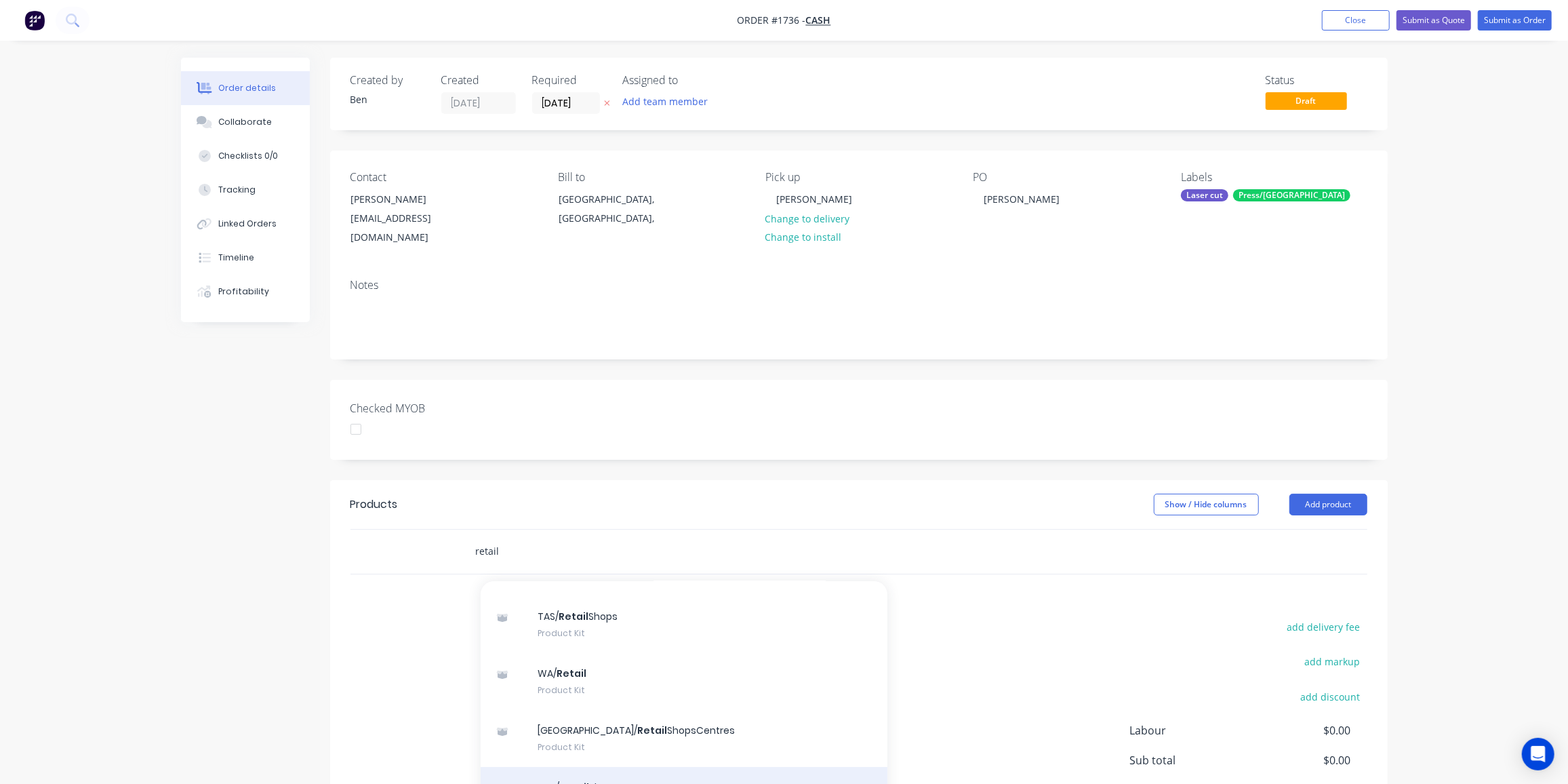
type input "retail"
click at [628, 768] on div "QLD/ Retail ShopsCentres Product Kit" at bounding box center [684, 796] width 407 height 57
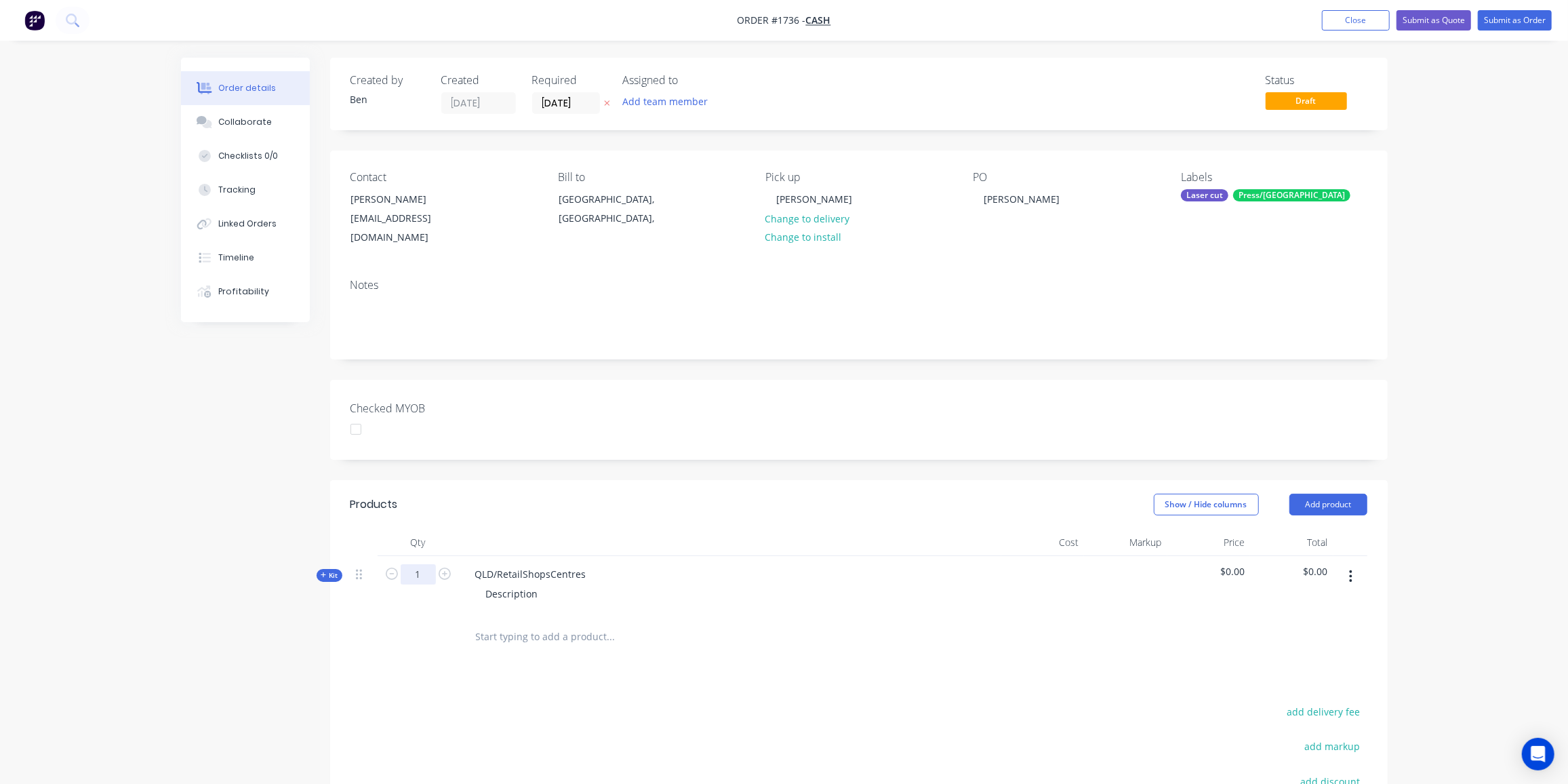
click at [421, 564] on input "1" at bounding box center [418, 574] width 35 height 21
type input "15"
drag, startPoint x: 585, startPoint y: 560, endPoint x: 454, endPoint y: 561, distance: 131.0
click at [454, 561] on div "Kit 15 QLD/RetailShopsCentres Description $0.00 $0.00" at bounding box center [859, 586] width 1017 height 59
click at [542, 564] on div "Black acrylic shushi trays" at bounding box center [532, 574] width 136 height 20
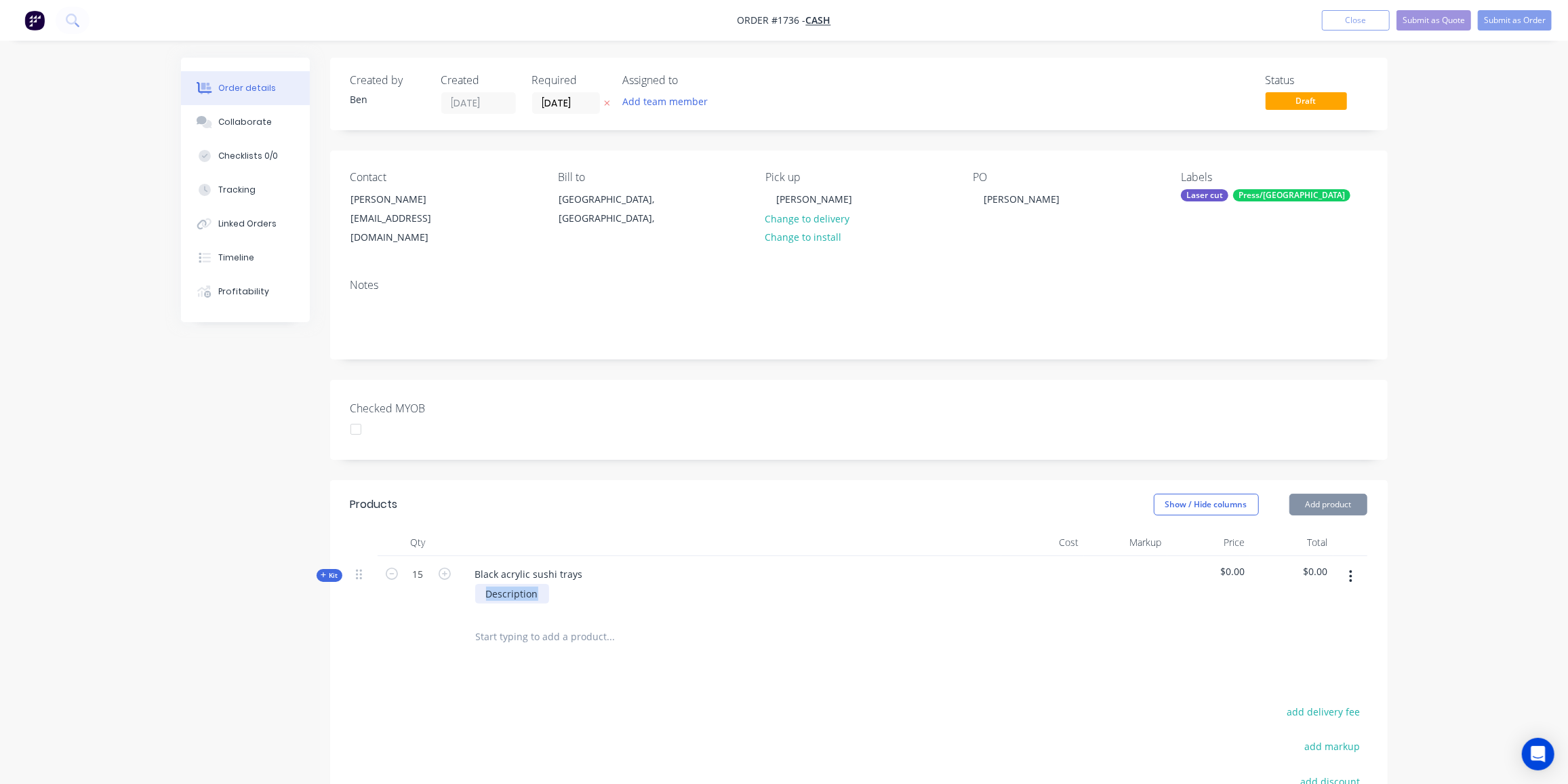
drag, startPoint x: 542, startPoint y: 577, endPoint x: 482, endPoint y: 579, distance: 60.0
click at [482, 584] on div "Description" at bounding box center [512, 594] width 74 height 20
click at [321, 572] on icon "button" at bounding box center [323, 575] width 6 height 7
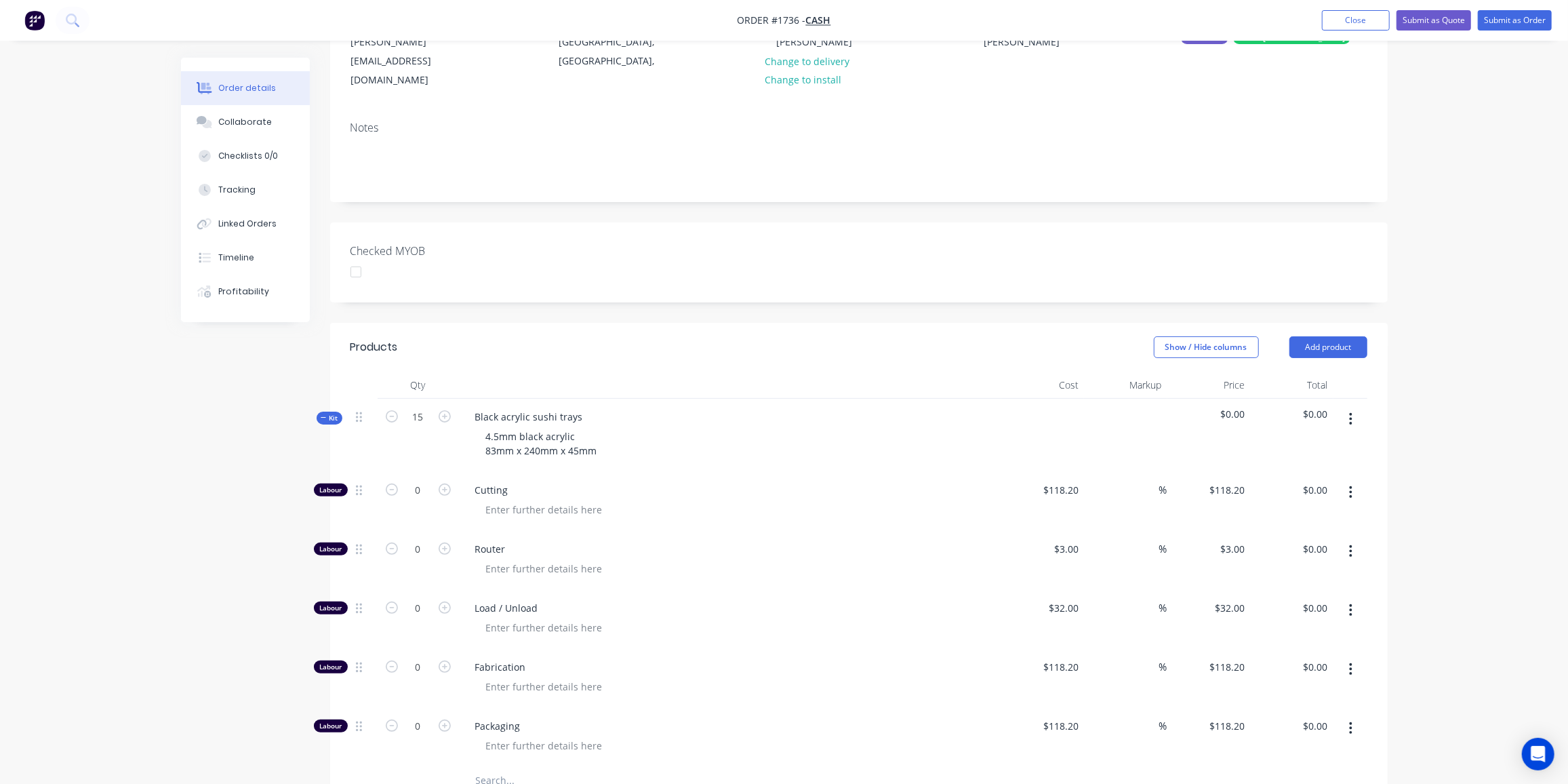
scroll to position [158, 0]
click at [418, 539] on input "0" at bounding box center [418, 548] width 35 height 21
type input "10"
type input "$30.00"
click at [425, 598] on input "0" at bounding box center [418, 608] width 35 height 21
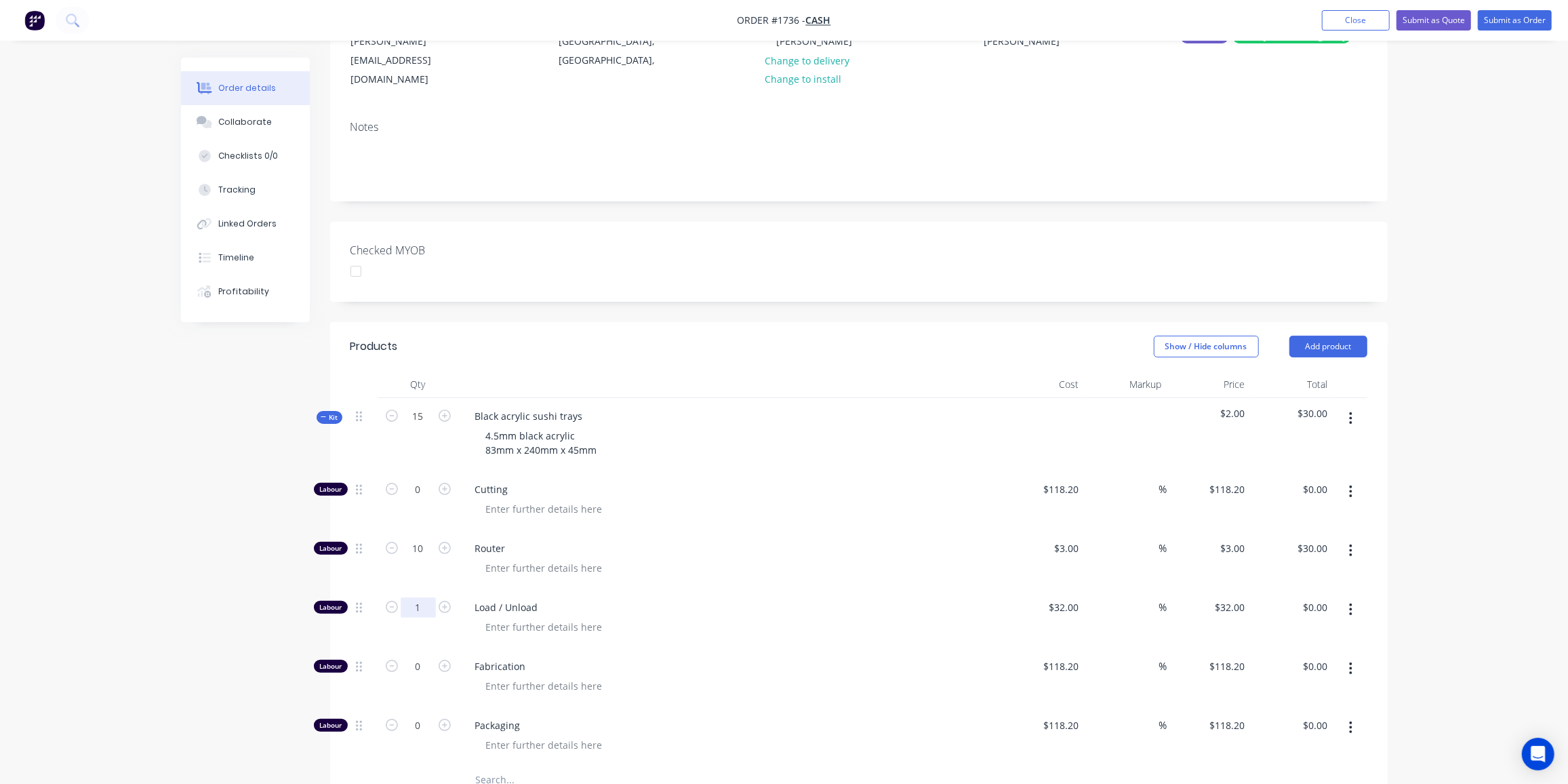
type input "1"
type input "$32.00"
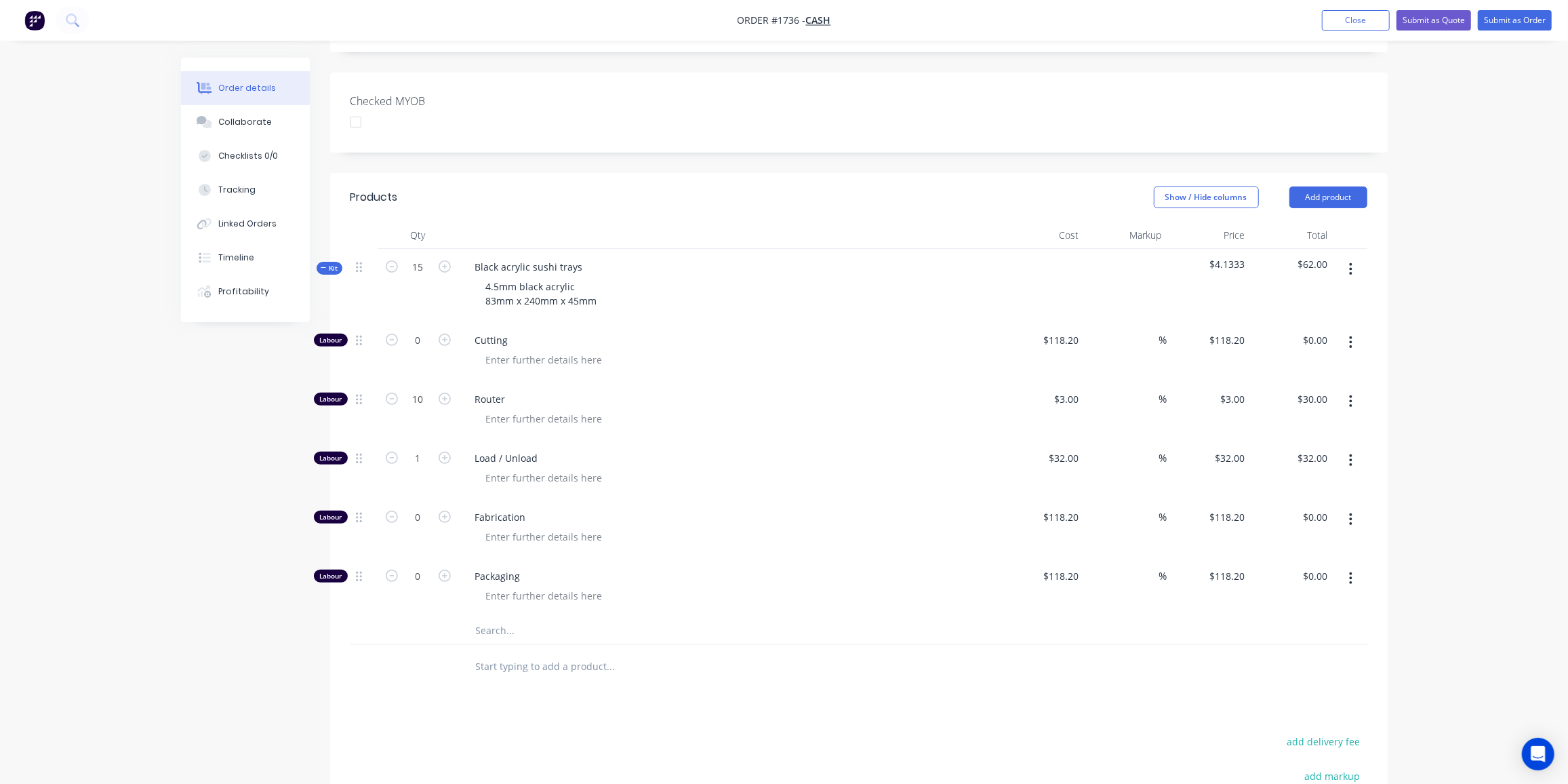
scroll to position [307, 0]
click at [430, 507] on input "0" at bounding box center [418, 517] width 35 height 21
type input "2.5"
type input "$295.50"
click at [470, 618] on div at bounding box center [668, 631] width 407 height 27
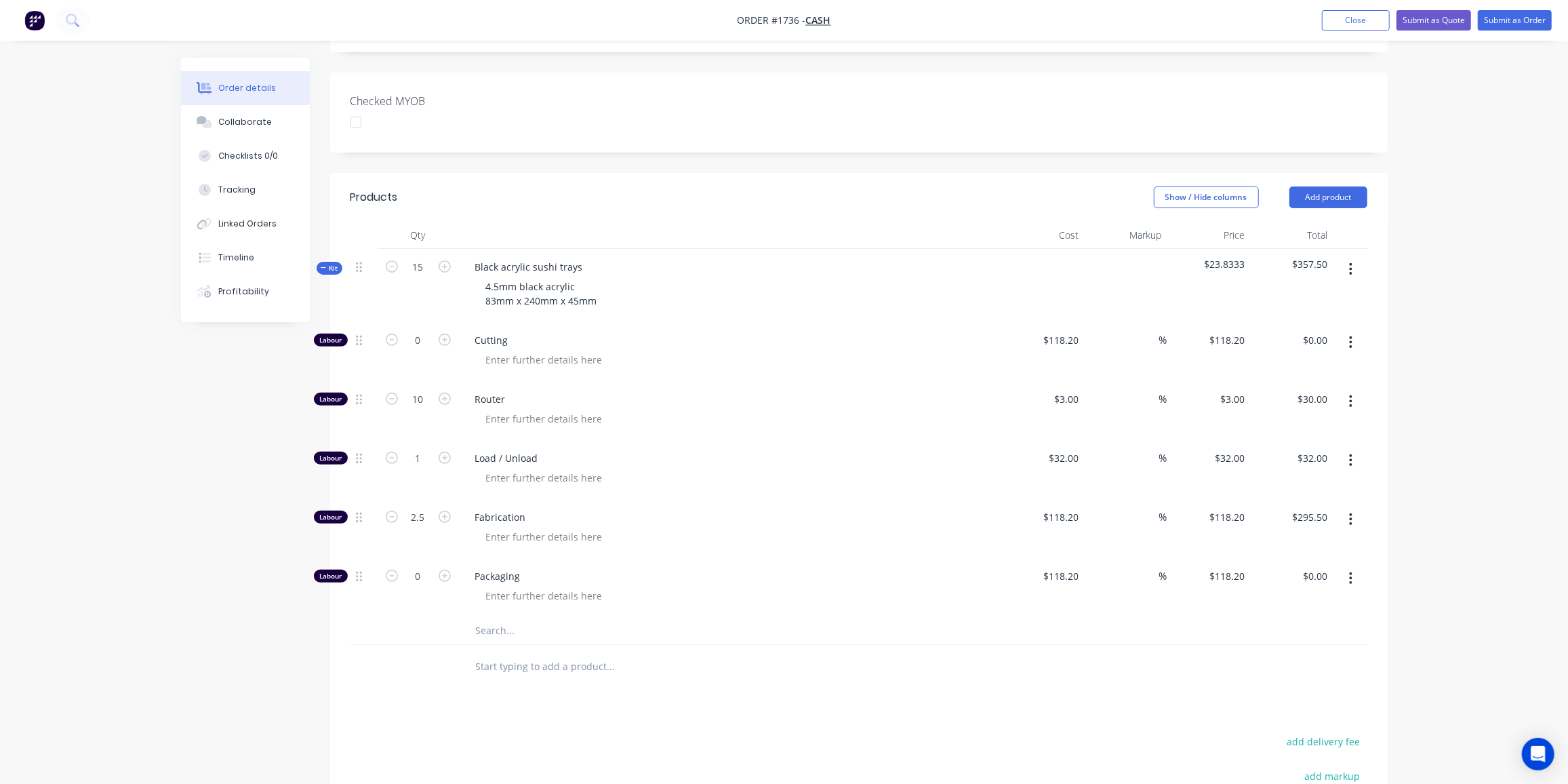
click at [499, 618] on input "text" at bounding box center [610, 631] width 271 height 27
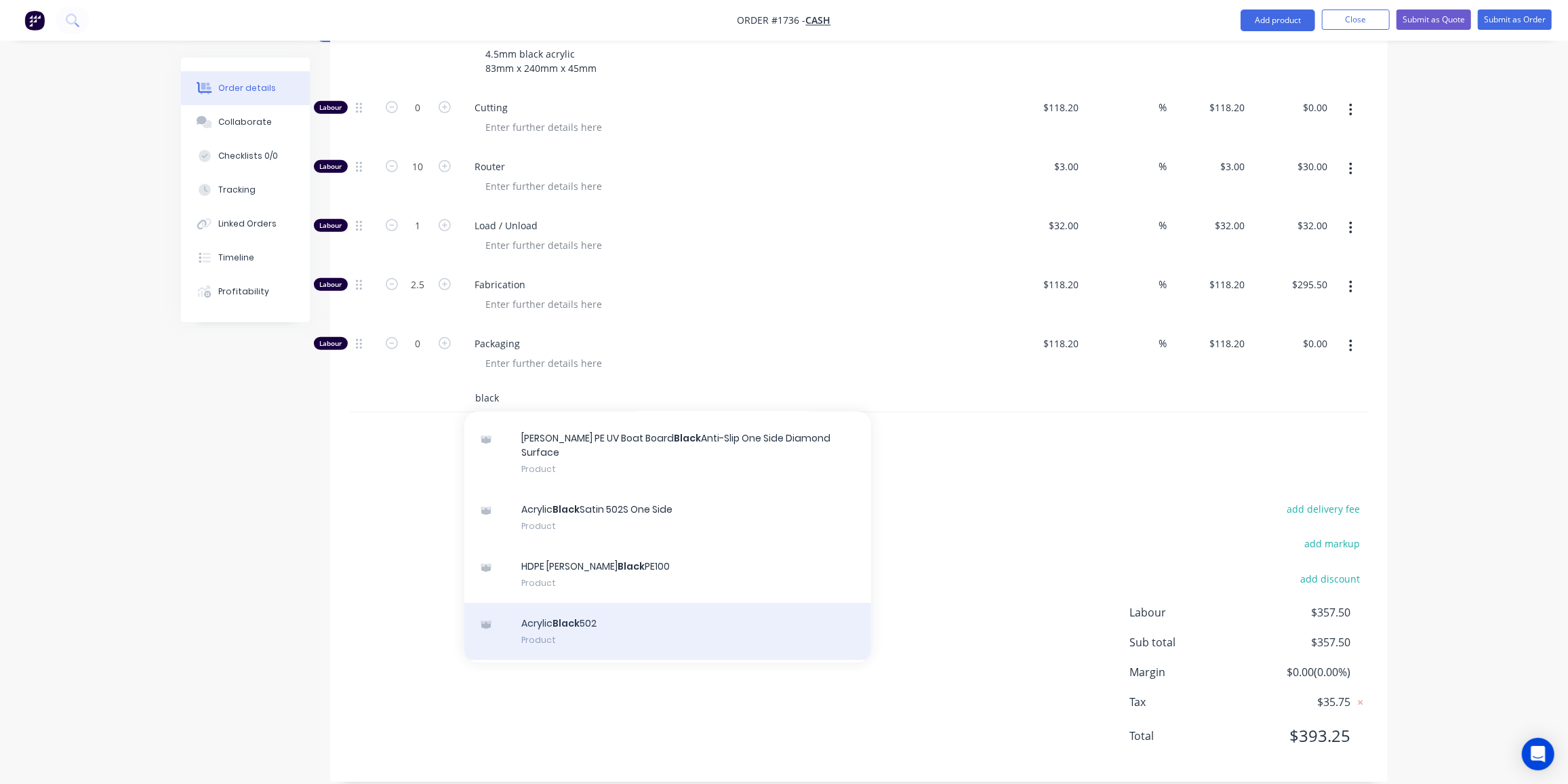
scroll to position [94, 0]
type input "black"
click at [568, 602] on div "Acrylic Black 502 Product" at bounding box center [668, 630] width 407 height 57
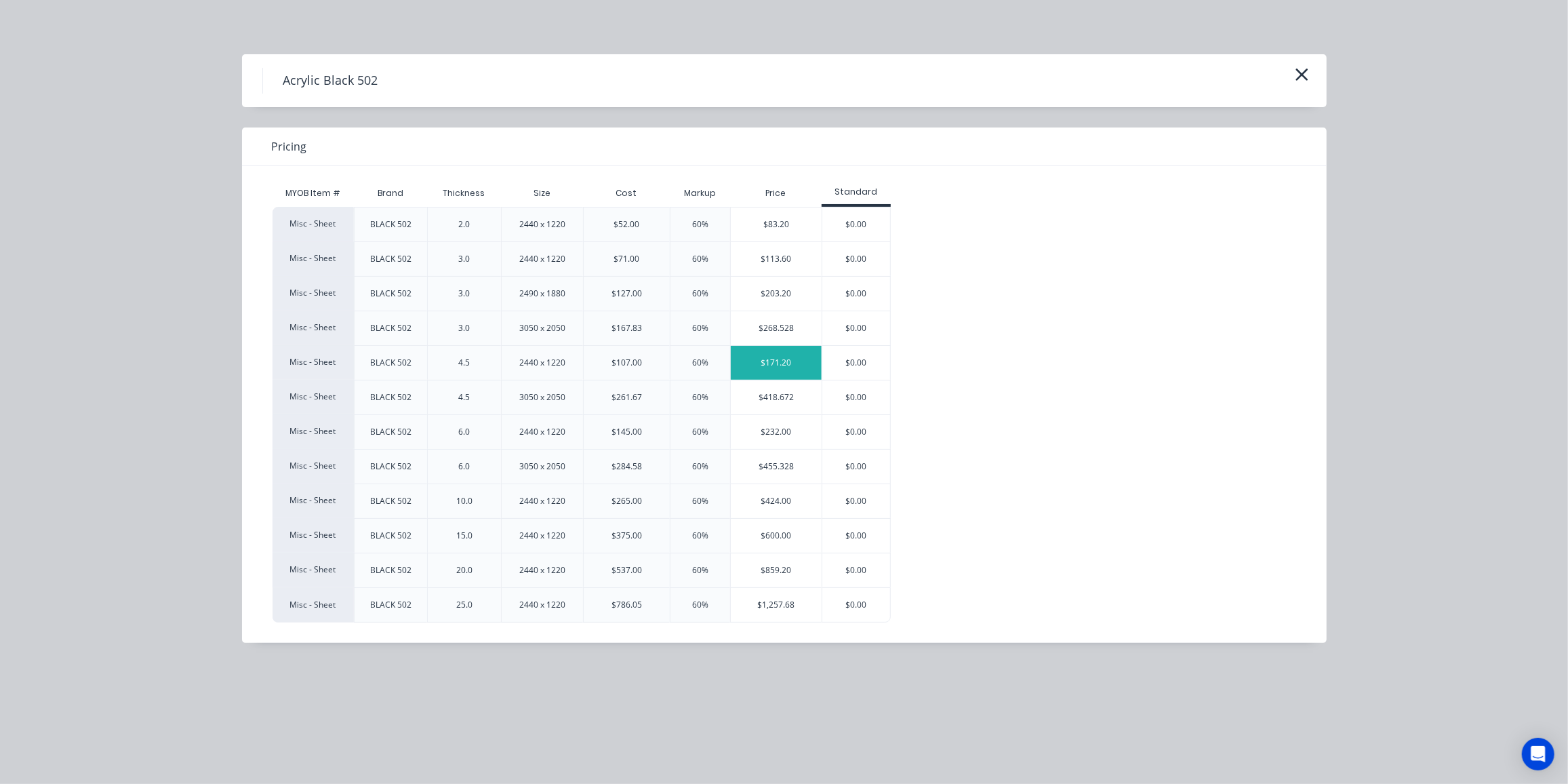
click at [776, 363] on div "$171.20" at bounding box center [776, 362] width 91 height 34
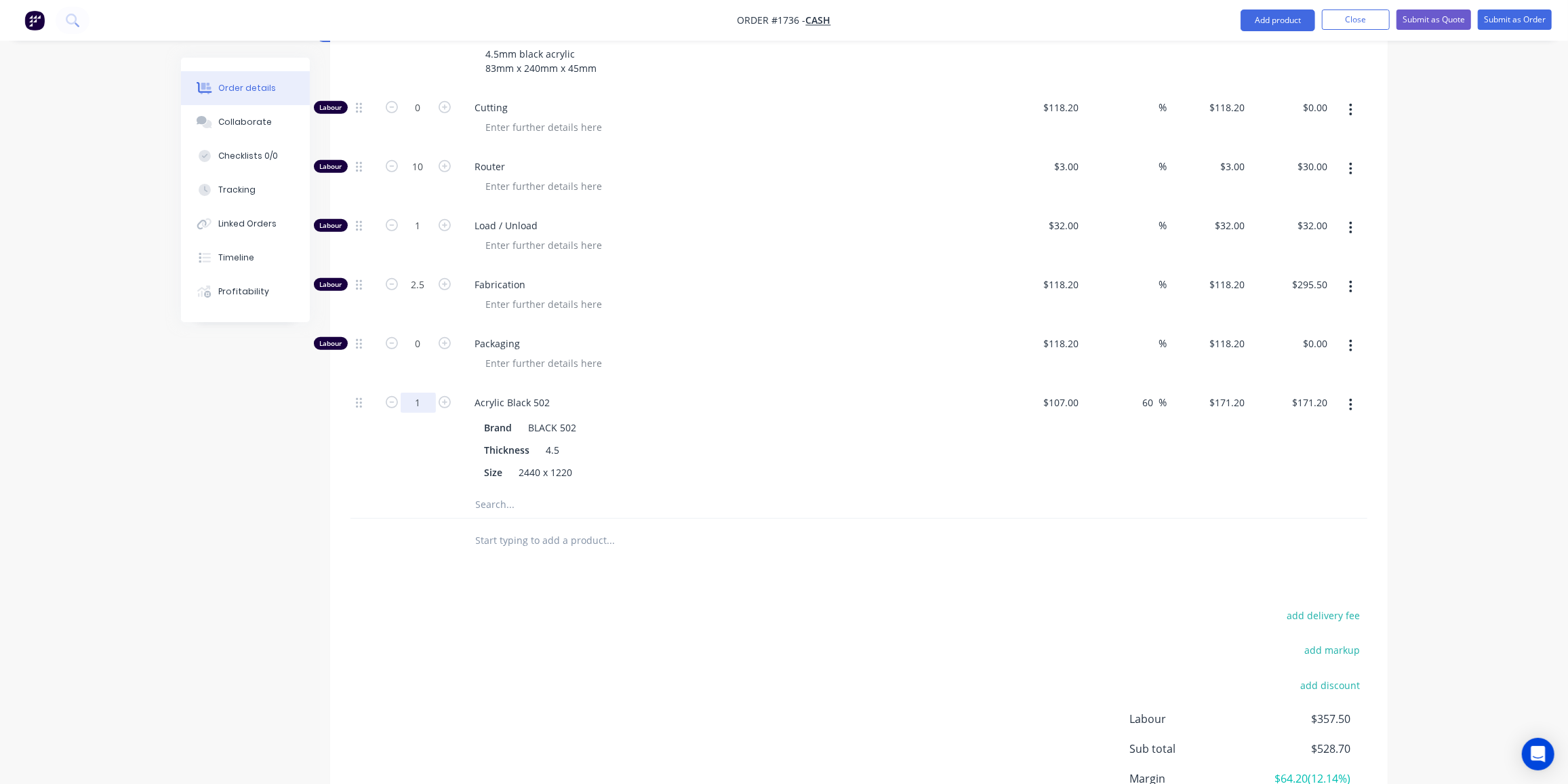
click at [419, 394] on input "1" at bounding box center [418, 403] width 35 height 21
type input "0.5"
type input "$85.60"
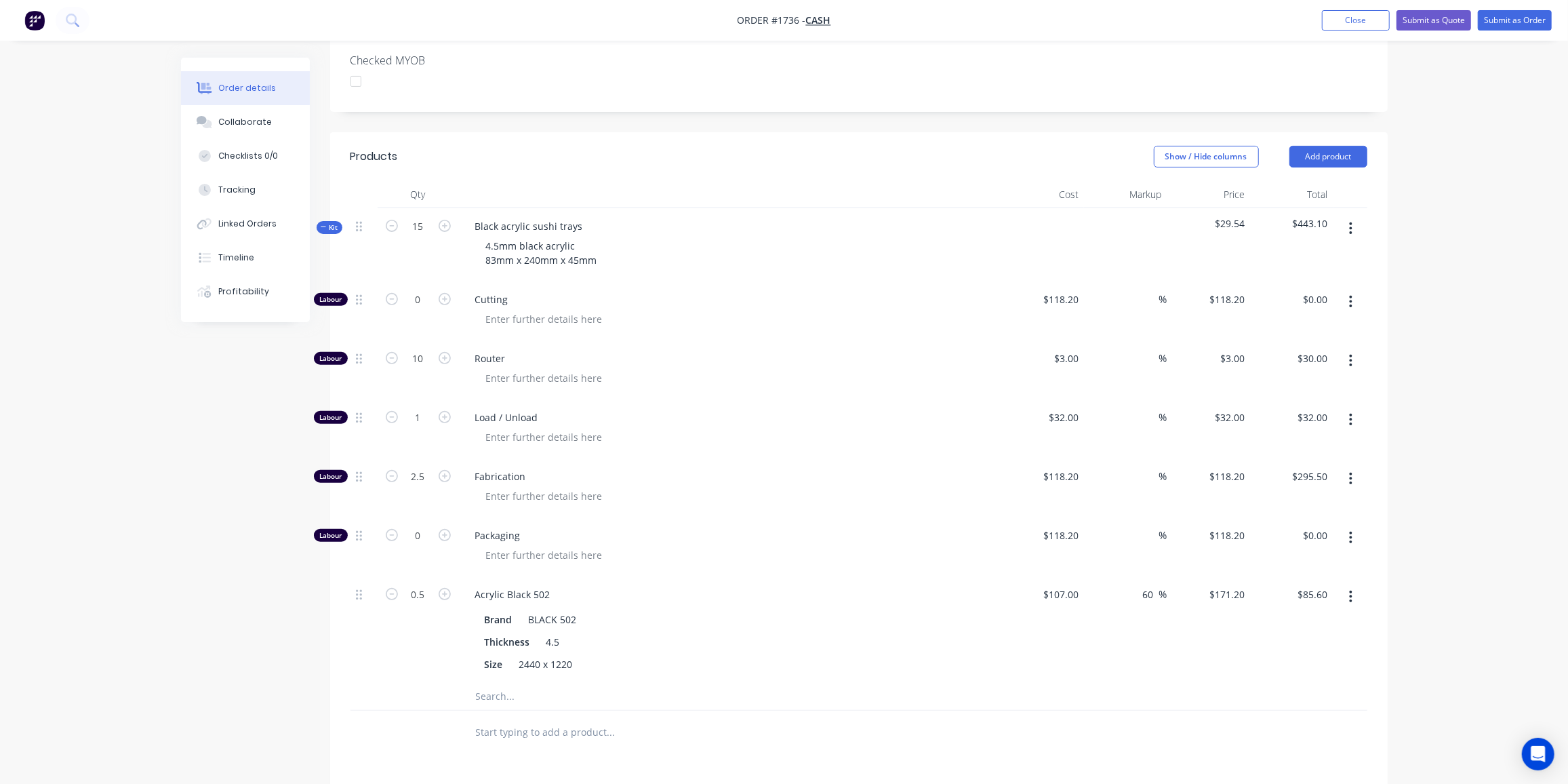
drag, startPoint x: 325, startPoint y: 203, endPoint x: 386, endPoint y: 233, distance: 68.0
click at [325, 203] on div "Order details Collaborate Checklists 0/0 Tracking Linked Orders Timeline Profit…" at bounding box center [255, 189] width 149 height 264
click at [338, 222] on button "Kit" at bounding box center [329, 228] width 26 height 13
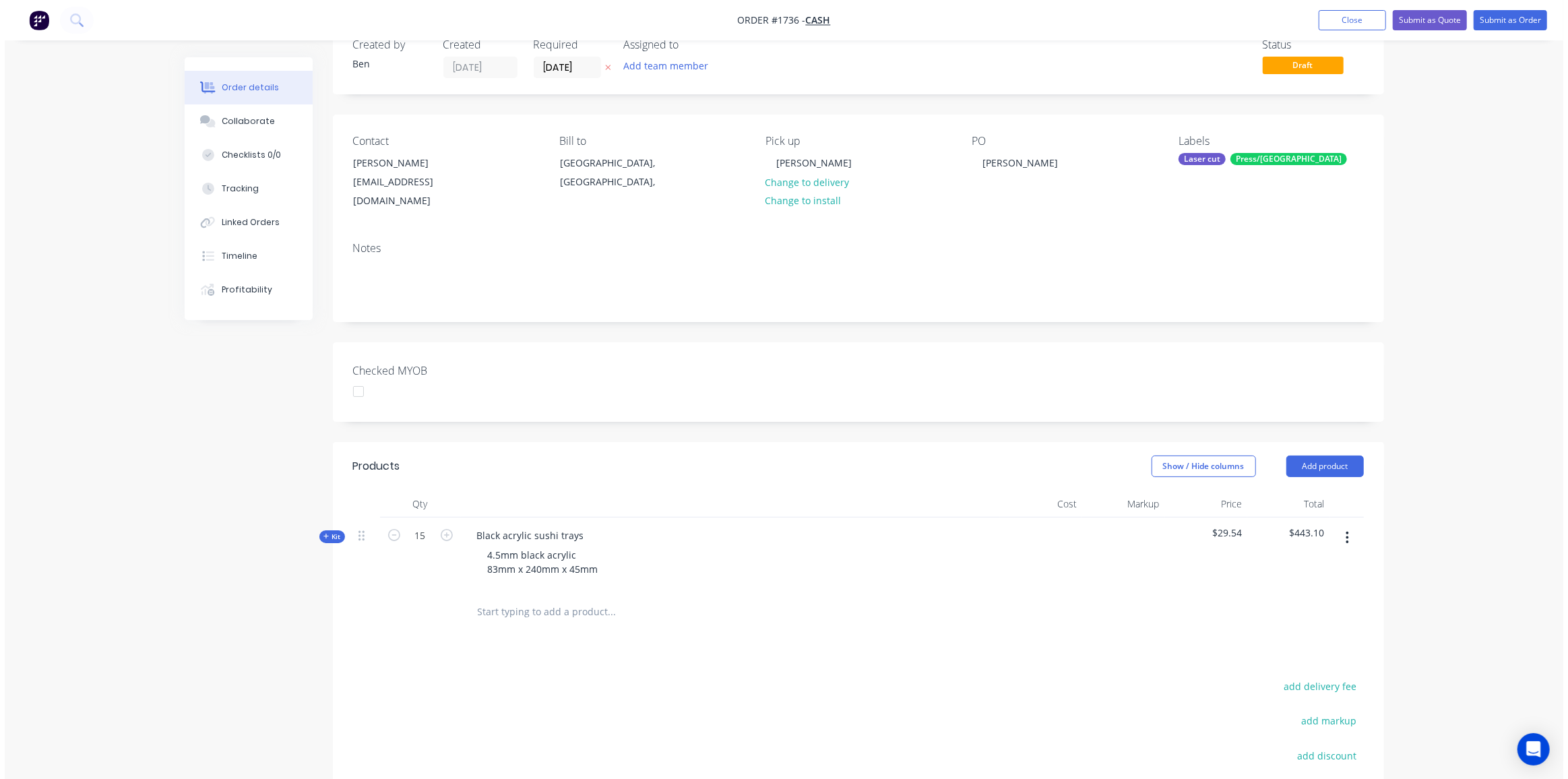
scroll to position [0, 0]
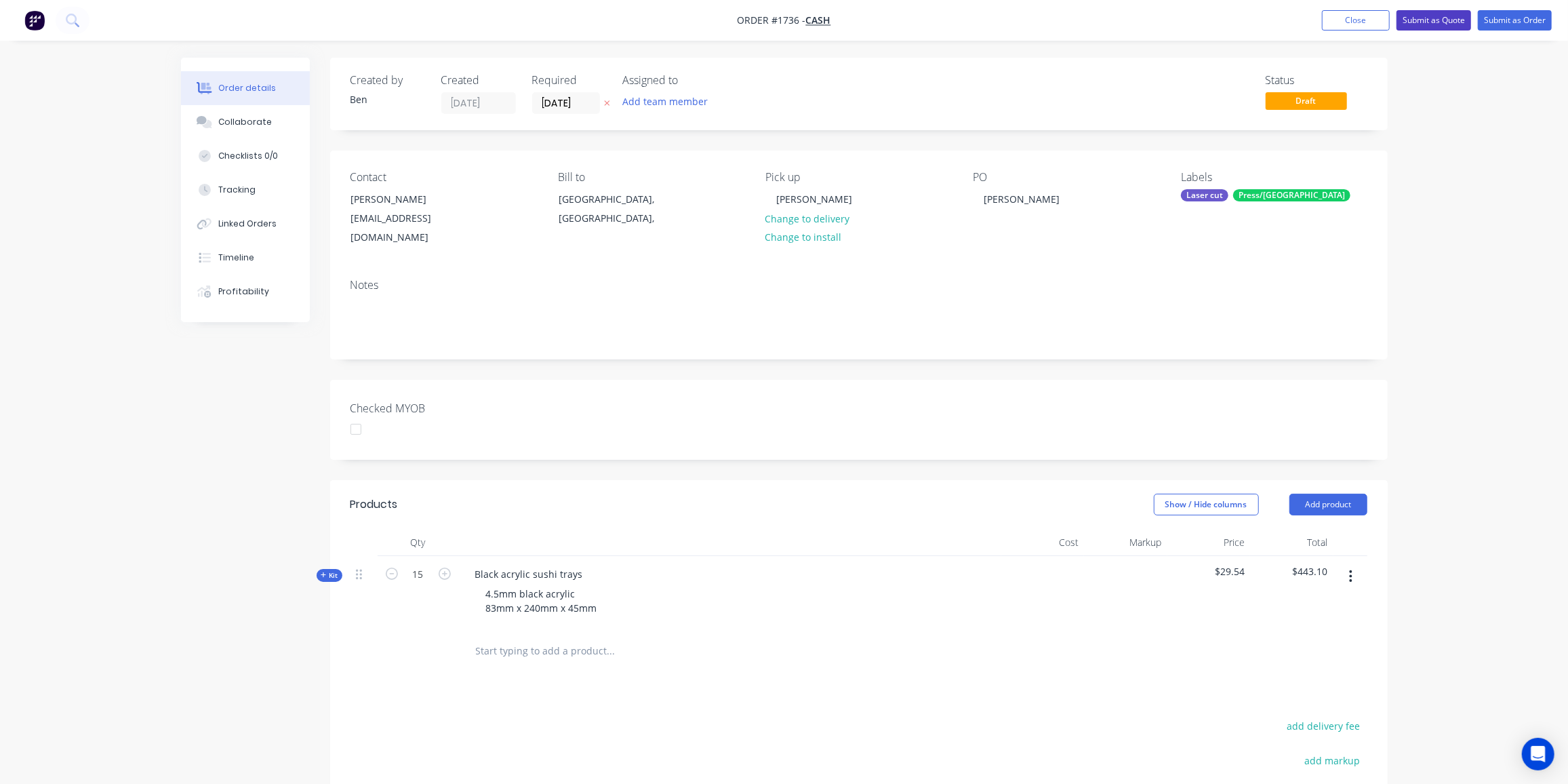
click at [1449, 17] on button "Submit as Quote" at bounding box center [1434, 20] width 75 height 21
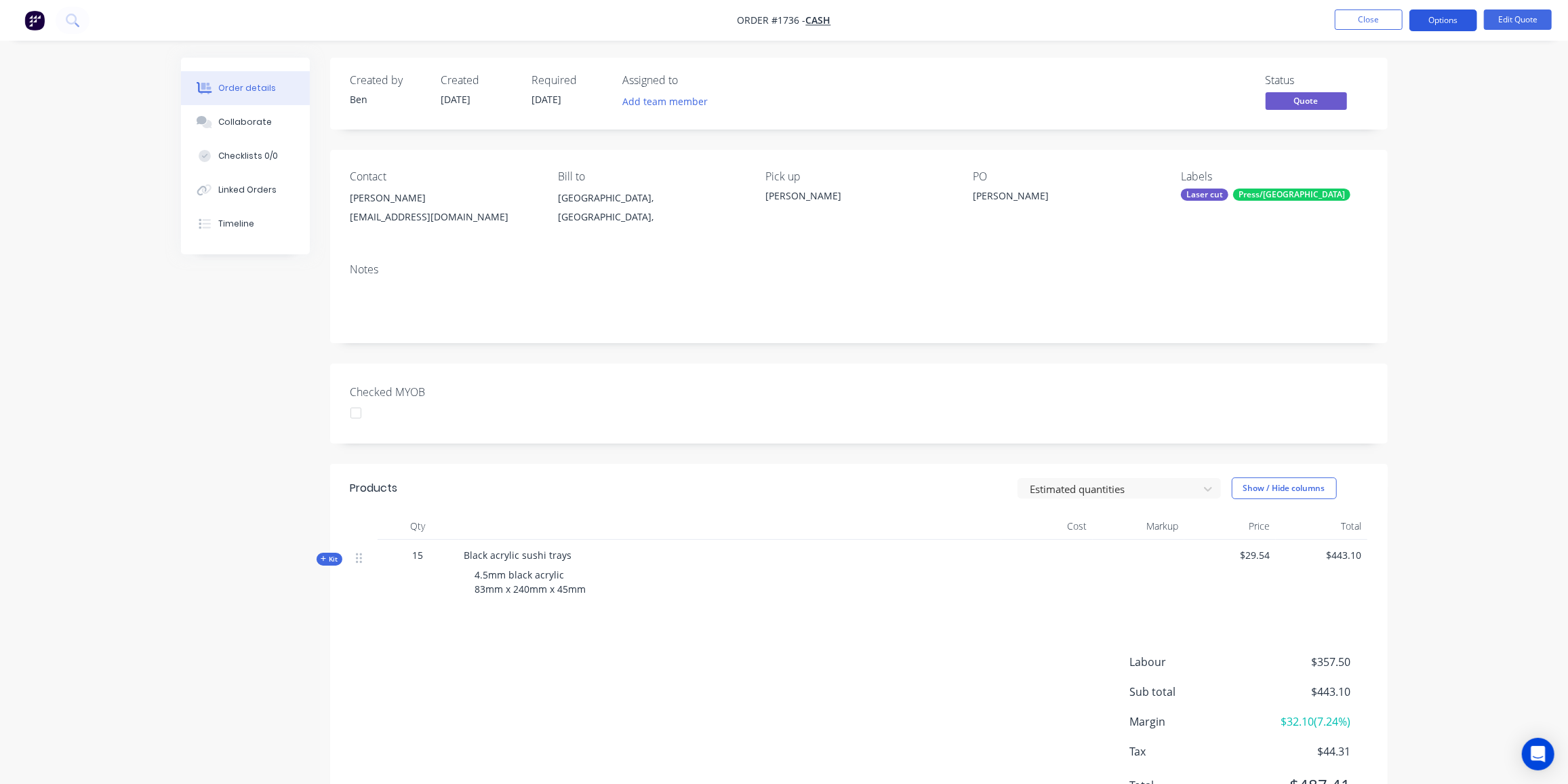
click at [1435, 21] on button "Options" at bounding box center [1443, 21] width 67 height 21
click at [1336, 85] on button "Quote" at bounding box center [1403, 82] width 149 height 27
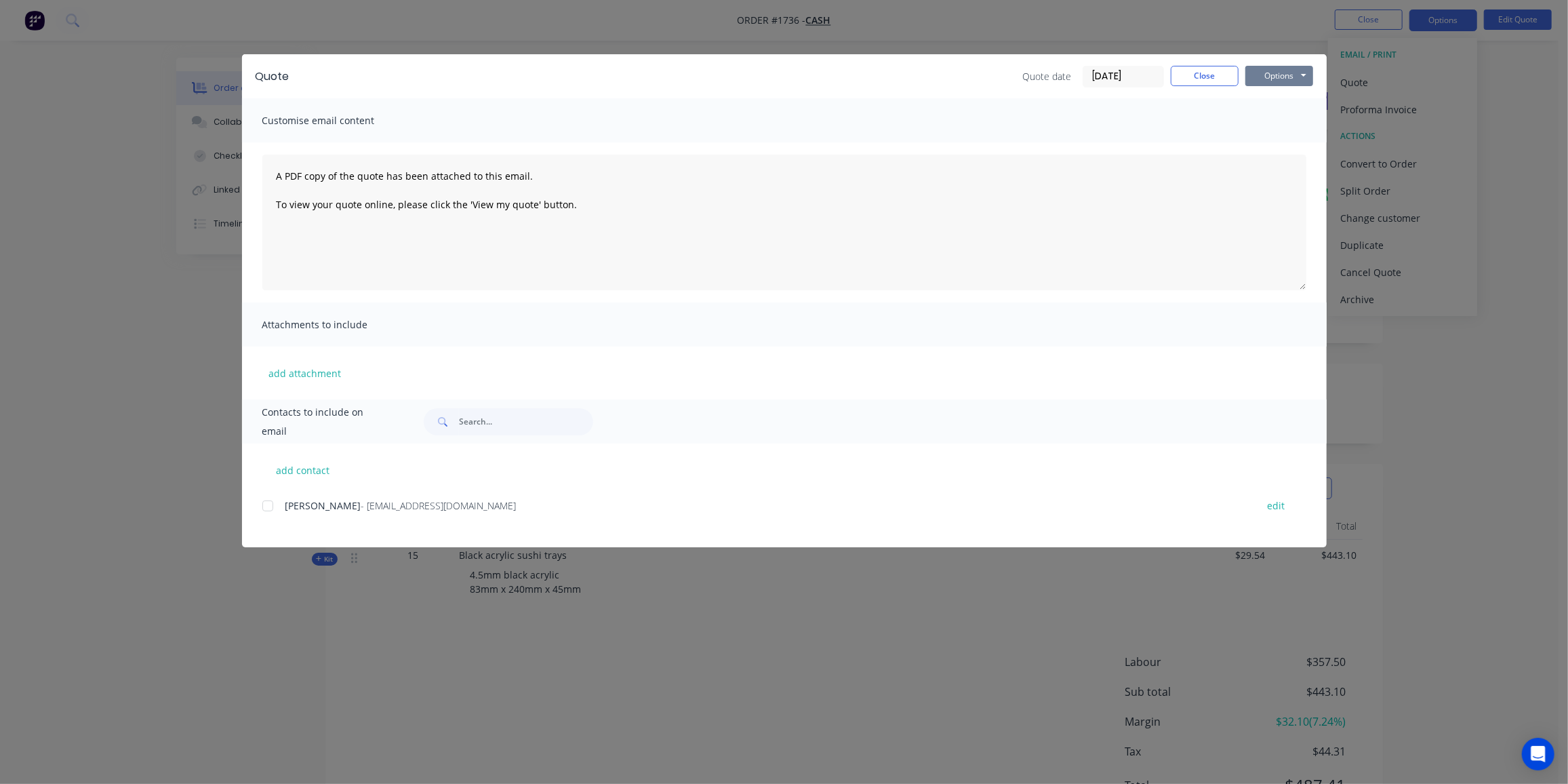
click at [1282, 69] on button "Options" at bounding box center [1279, 76] width 67 height 21
click at [1282, 95] on button "Preview" at bounding box center [1288, 100] width 86 height 22
click at [275, 504] on div at bounding box center [268, 506] width 27 height 27
click at [1285, 70] on button "Options" at bounding box center [1279, 76] width 67 height 21
click at [1292, 143] on button "Email" at bounding box center [1288, 144] width 86 height 22
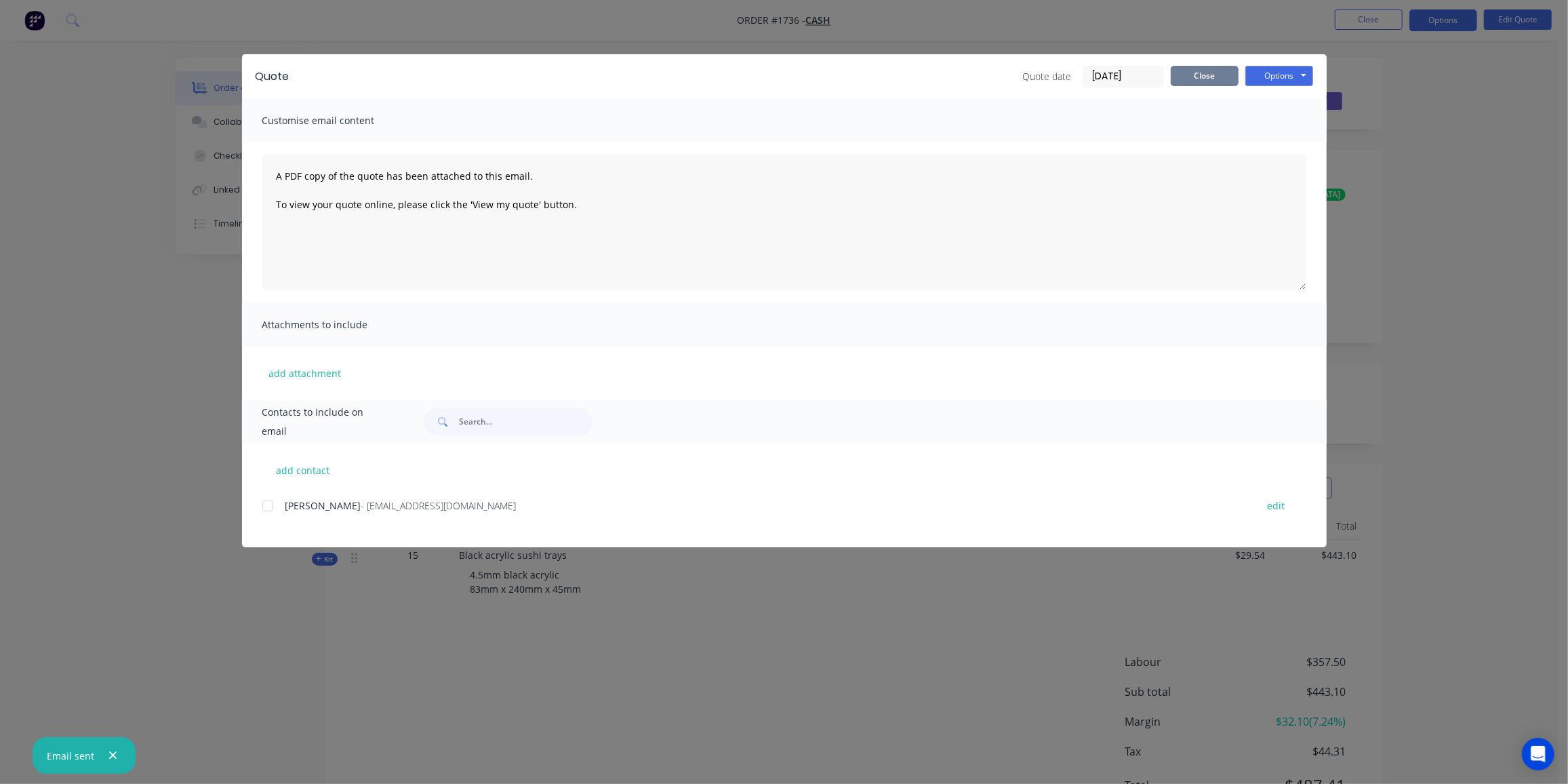
click at [1207, 73] on button "Close" at bounding box center [1204, 76] width 67 height 21
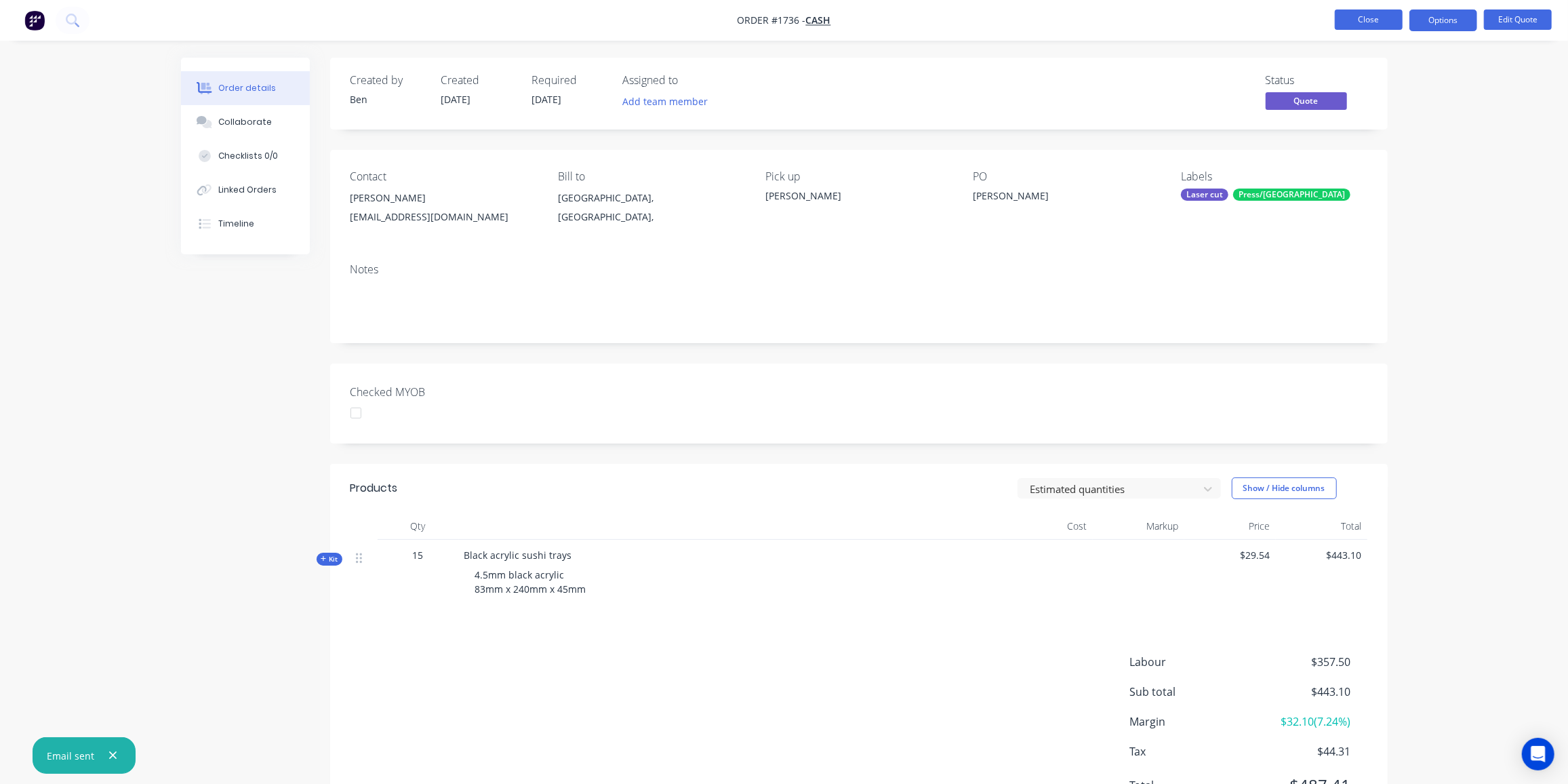
click at [1365, 24] on button "Close" at bounding box center [1369, 20] width 67 height 21
